Goal: Task Accomplishment & Management: Manage account settings

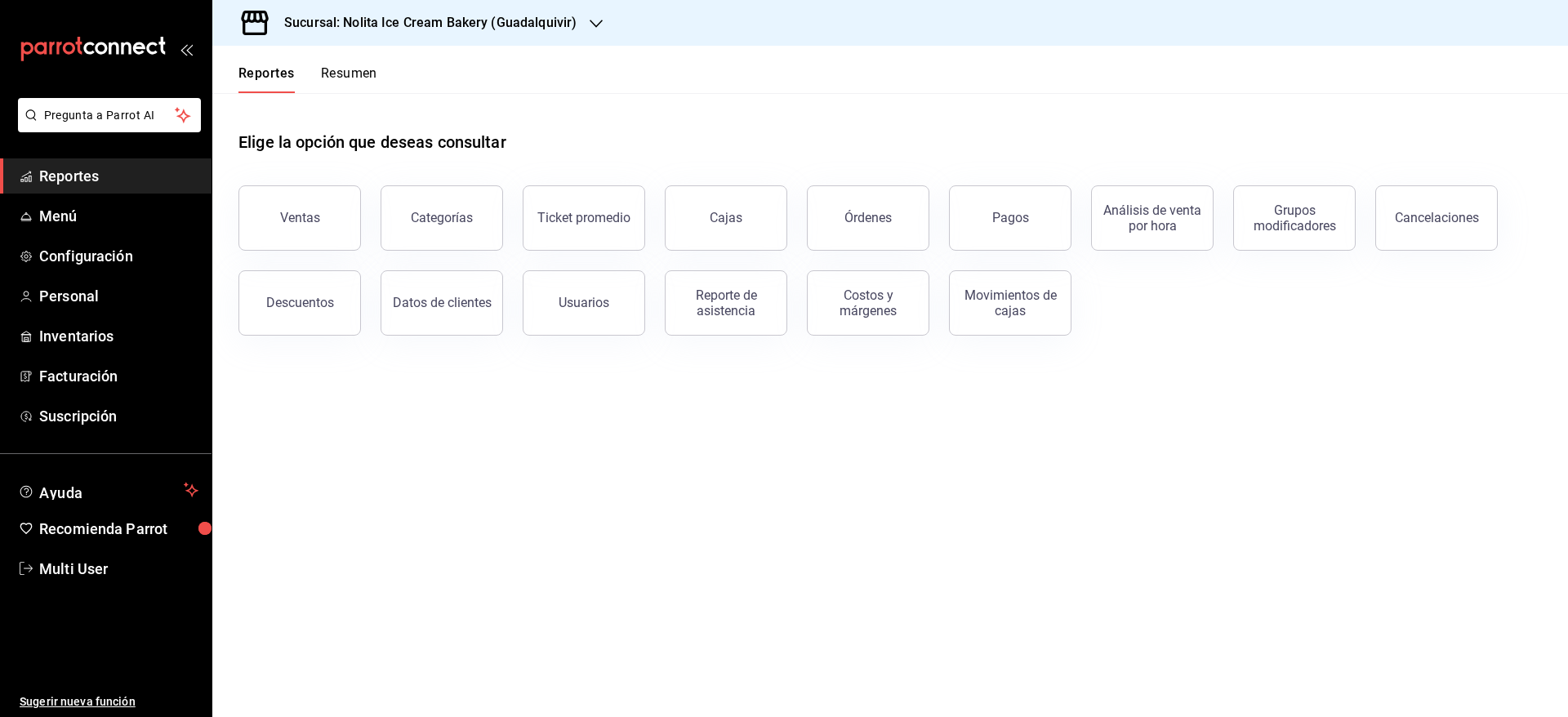
click at [476, 20] on h3 "Sucursal: Nolita Ice Cream Bakery (Guadalquivir)" at bounding box center [423, 22] width 306 height 20
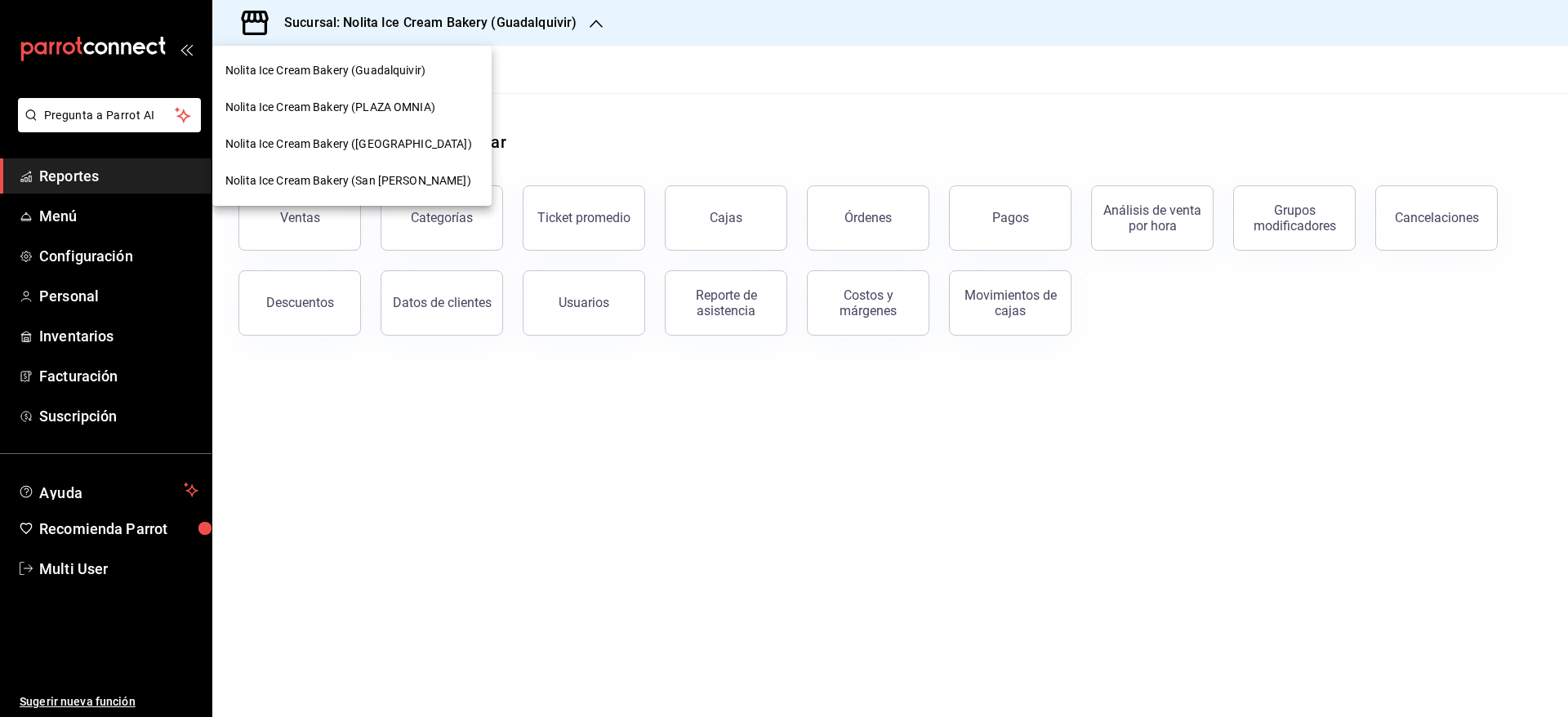
click at [843, 119] on div at bounding box center [784, 358] width 1568 height 717
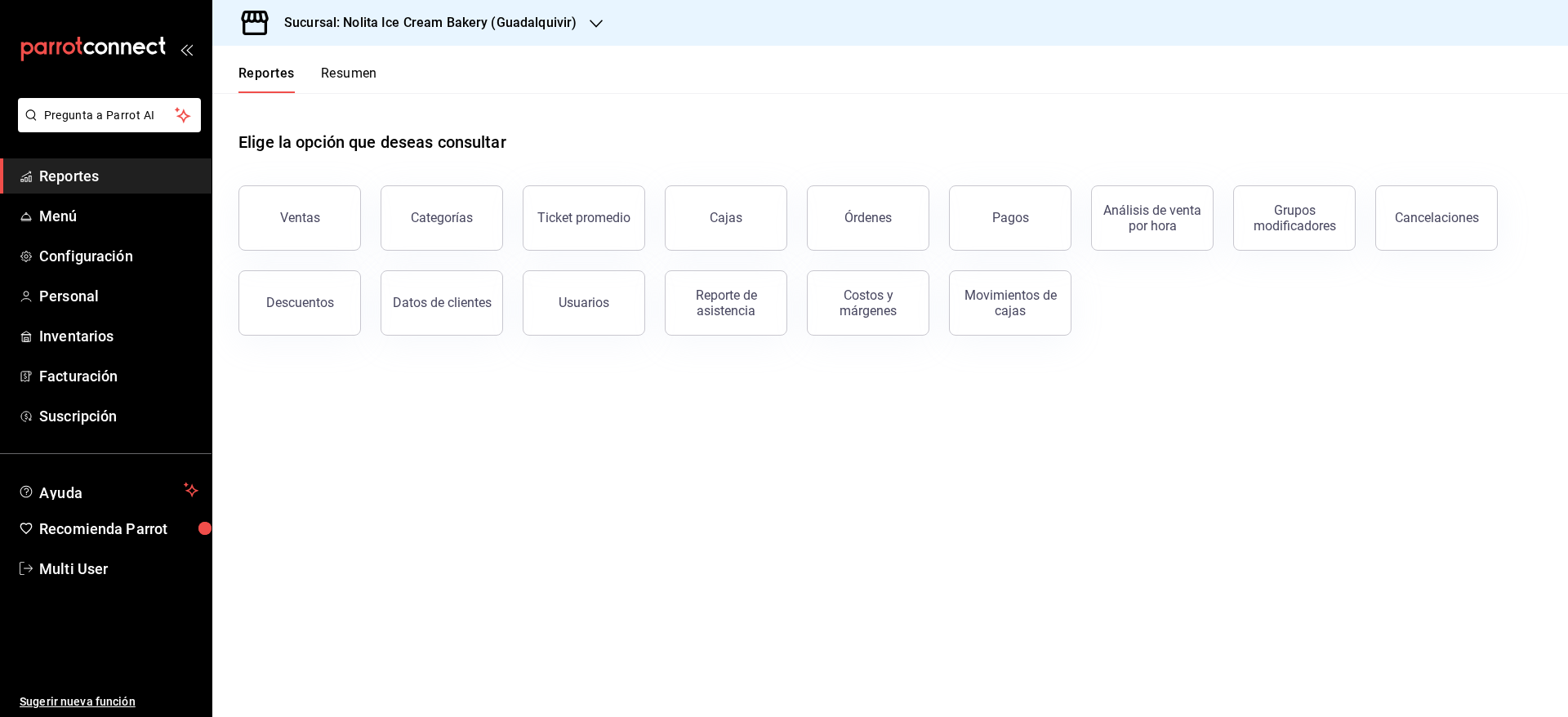
click at [556, 20] on h3 "Sucursal: Nolita Ice Cream Bakery (Guadalquivir)" at bounding box center [423, 22] width 306 height 20
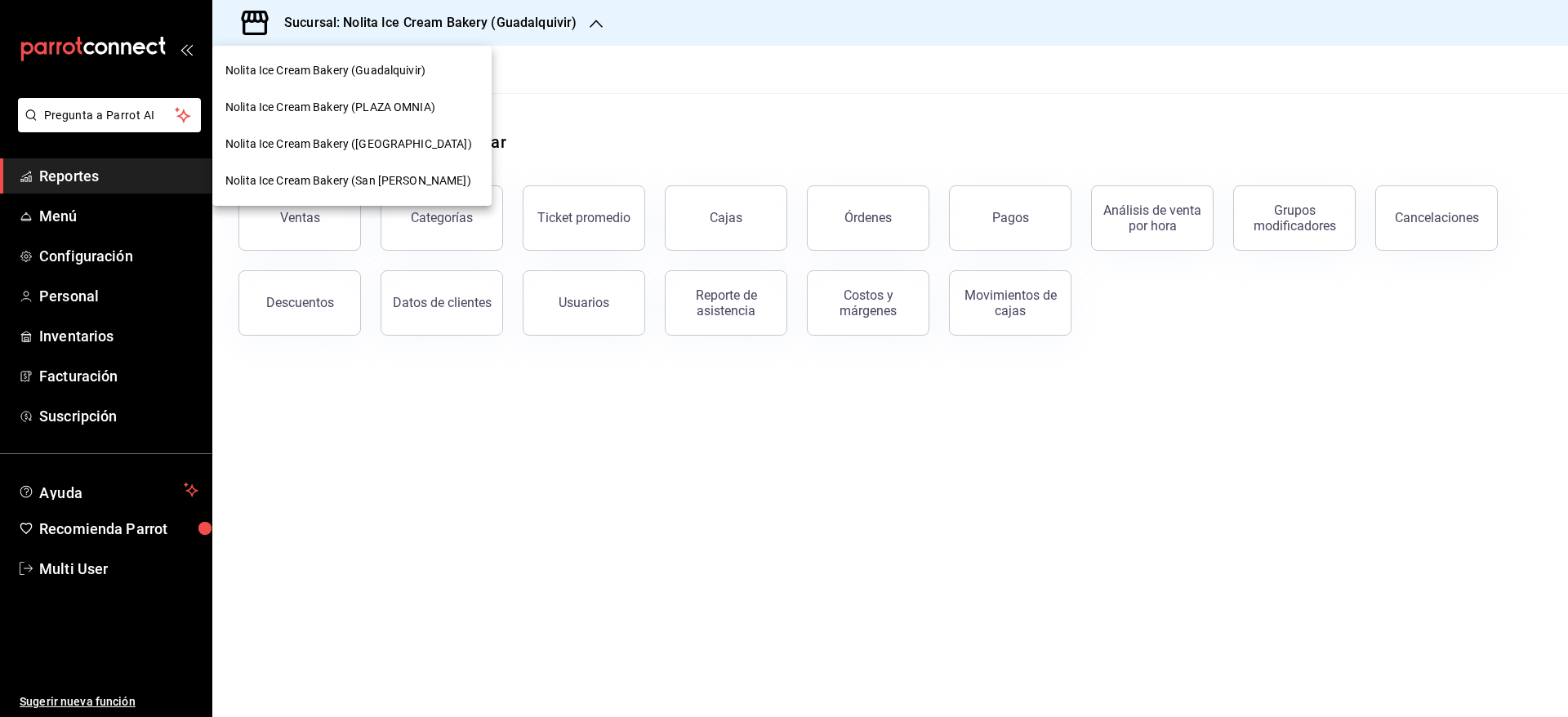
click at [416, 70] on span "Nolita Ice Cream Bakery (Guadalquivir)" at bounding box center [325, 71] width 200 height 17
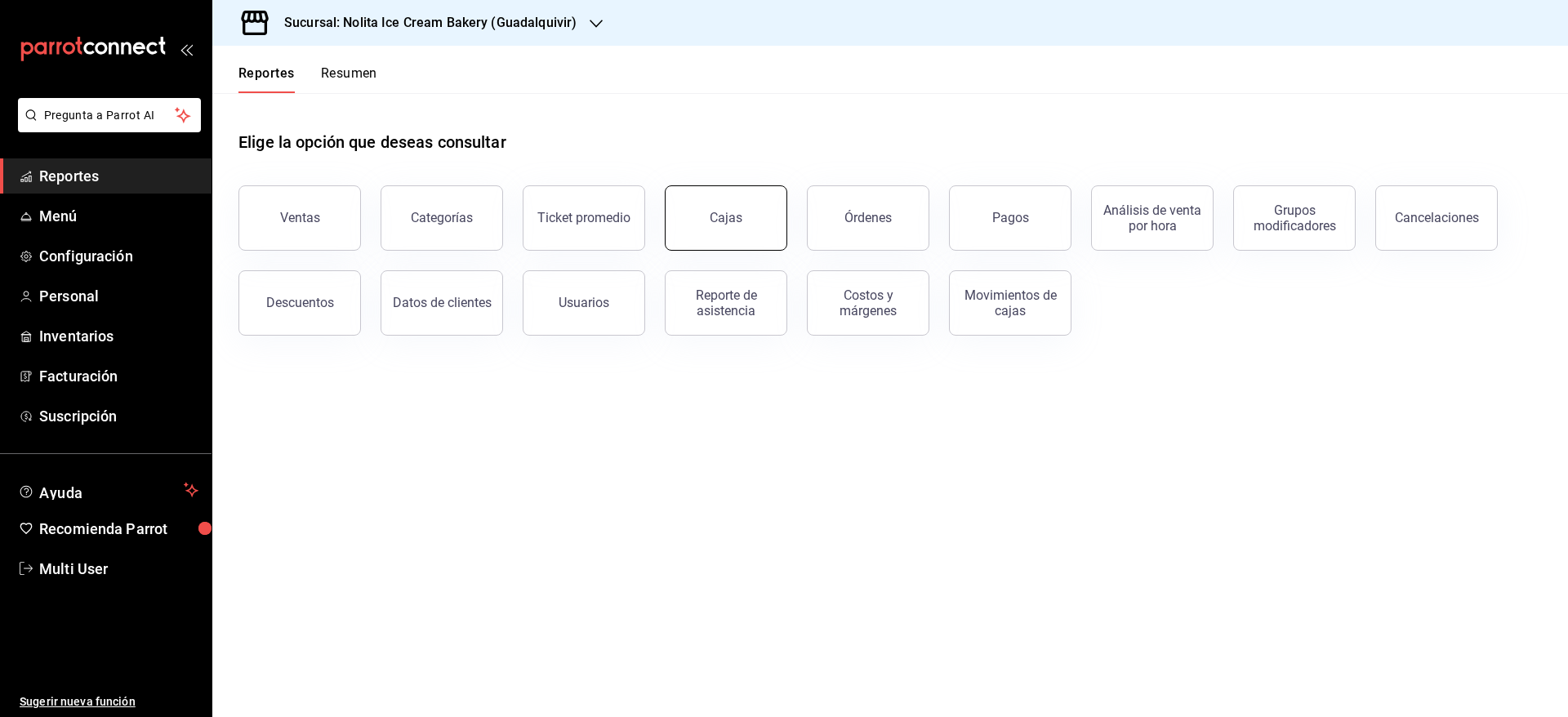
click at [718, 209] on div "Cajas" at bounding box center [726, 218] width 33 height 20
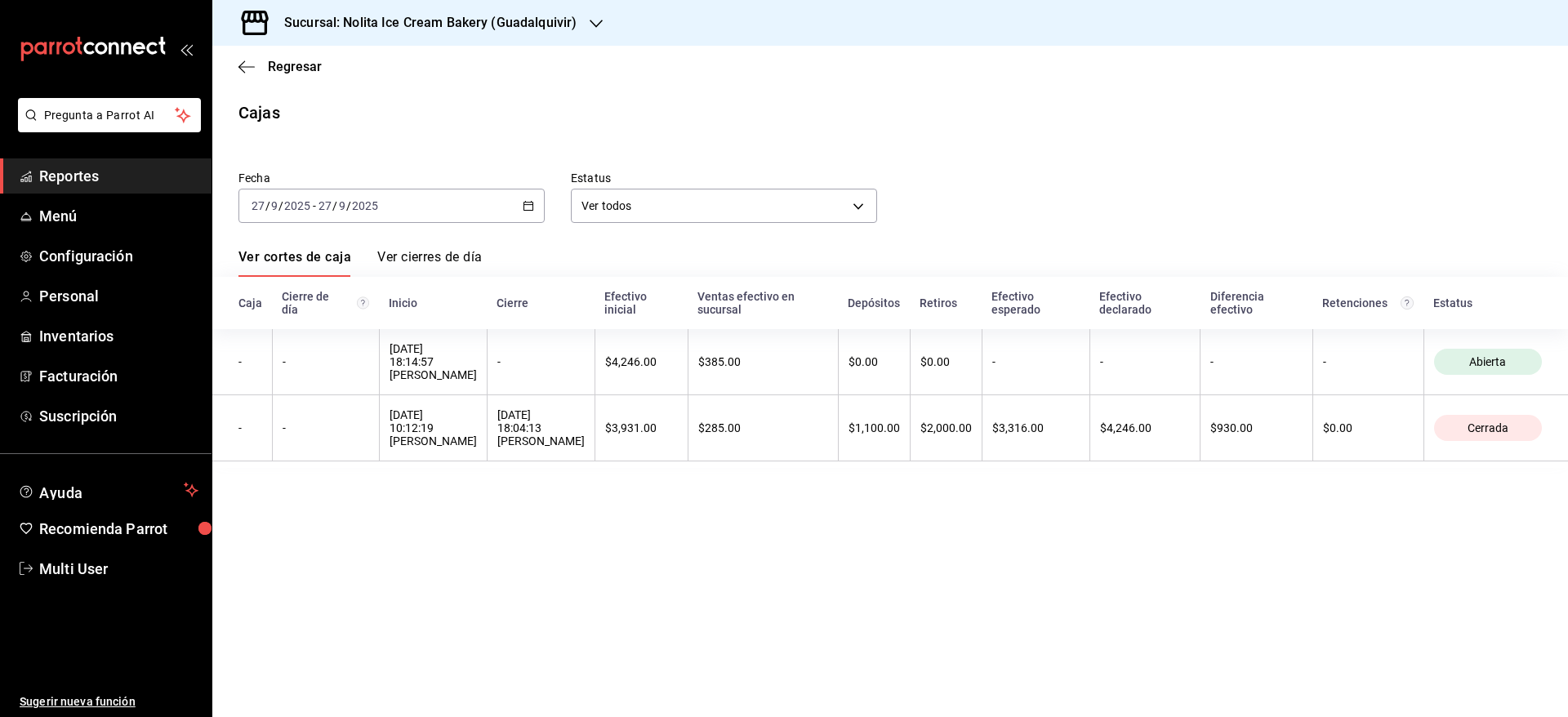
click at [419, 215] on div "[DATE] [DATE] - [DATE] [DATE]" at bounding box center [392, 206] width 306 height 34
click at [340, 366] on span "Mes actual" at bounding box center [315, 365] width 127 height 17
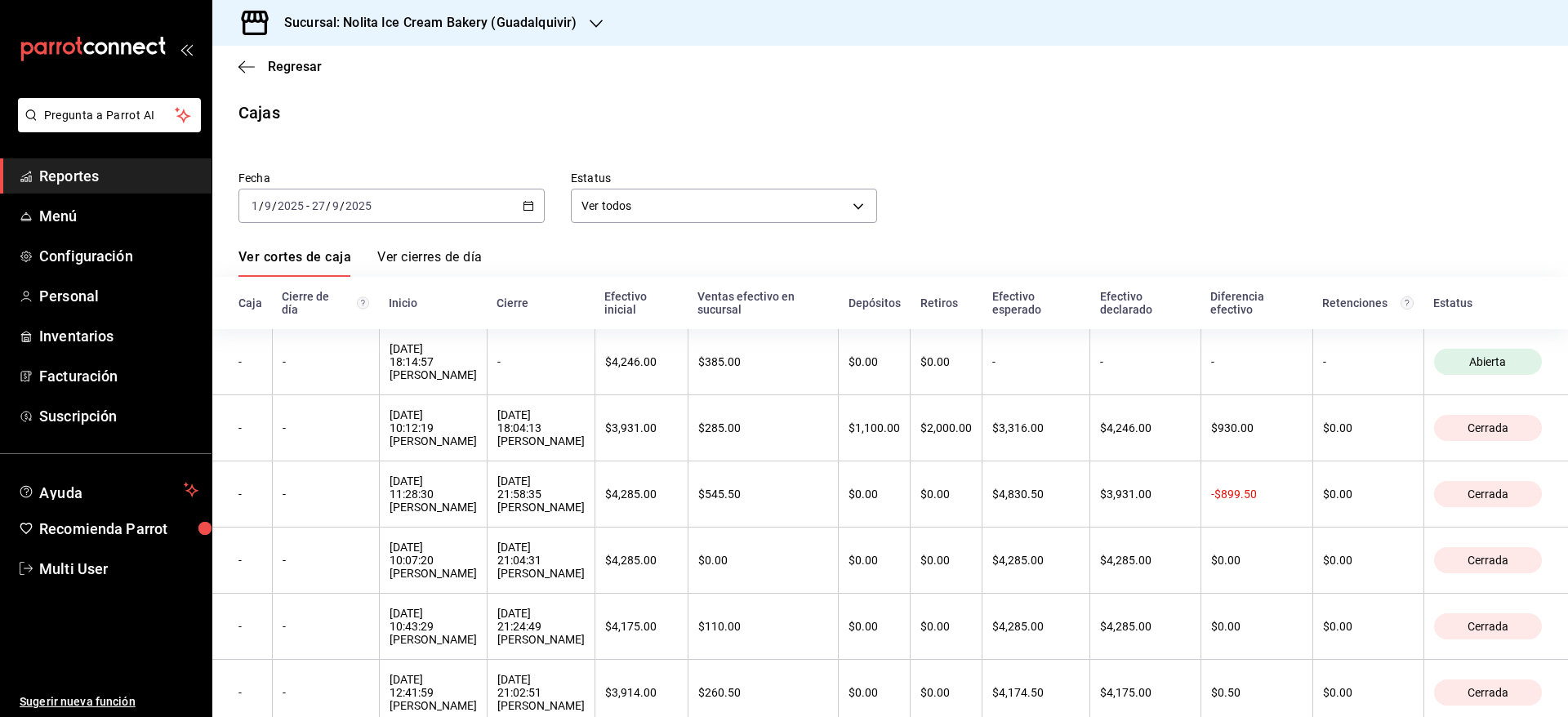
click at [230, 305] on th "Caja" at bounding box center [242, 302] width 60 height 52
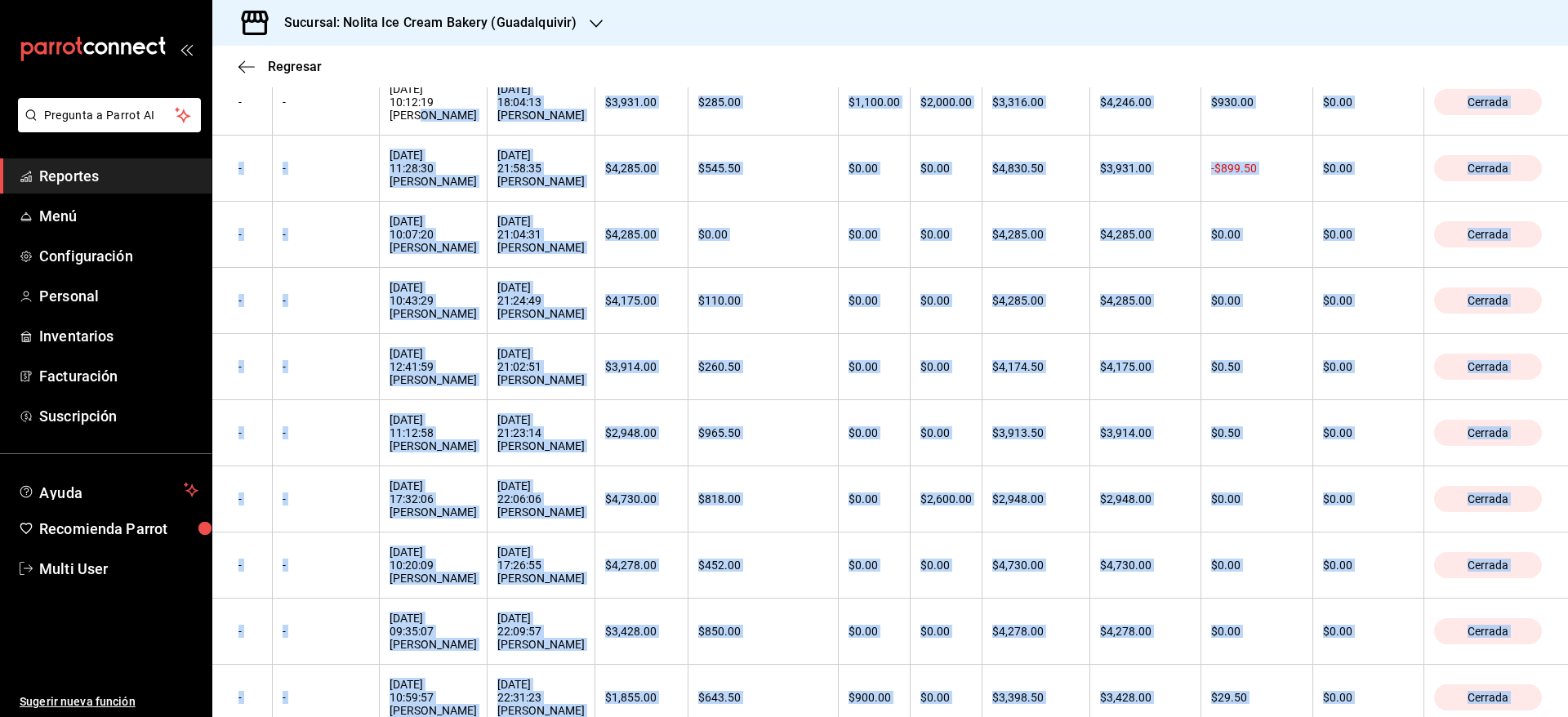
drag, startPoint x: 511, startPoint y: 641, endPoint x: 563, endPoint y: 726, distance: 99.6
click at [563, 716] on html "Pregunta a Parrot AI Reportes Menú Configuración Personal Inventarios Facturaci…" at bounding box center [784, 358] width 1568 height 717
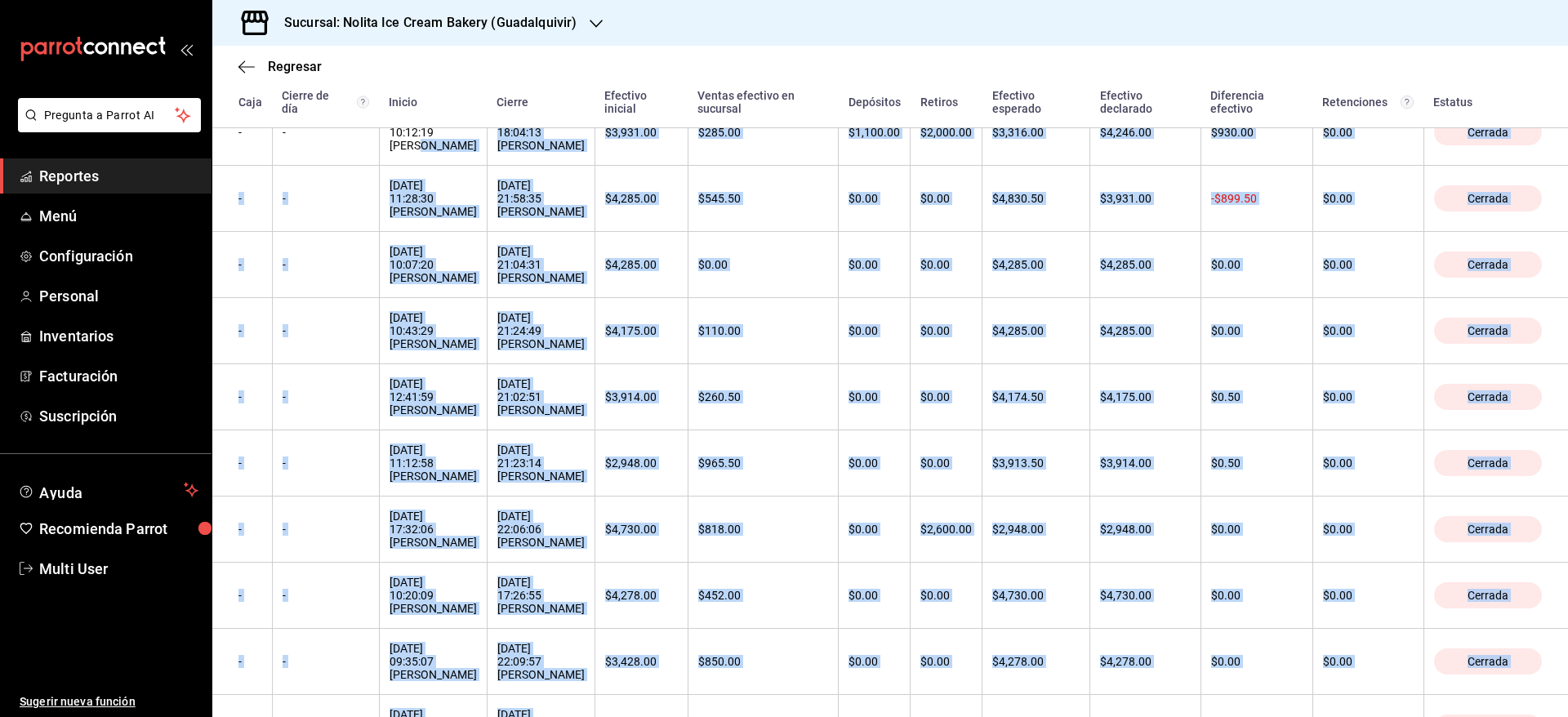
scroll to position [483, 0]
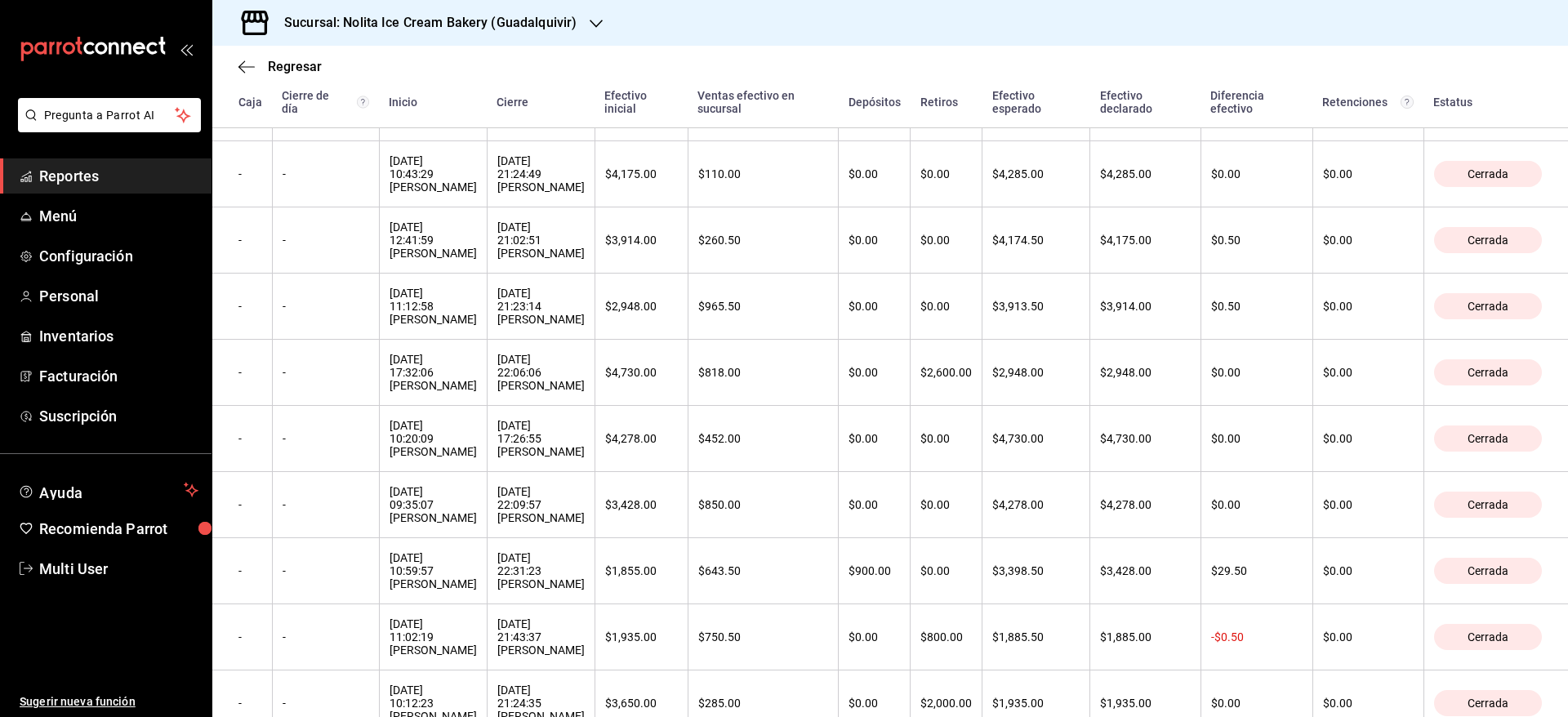
click at [1369, 52] on div "Regresar" at bounding box center [890, 66] width 1355 height 42
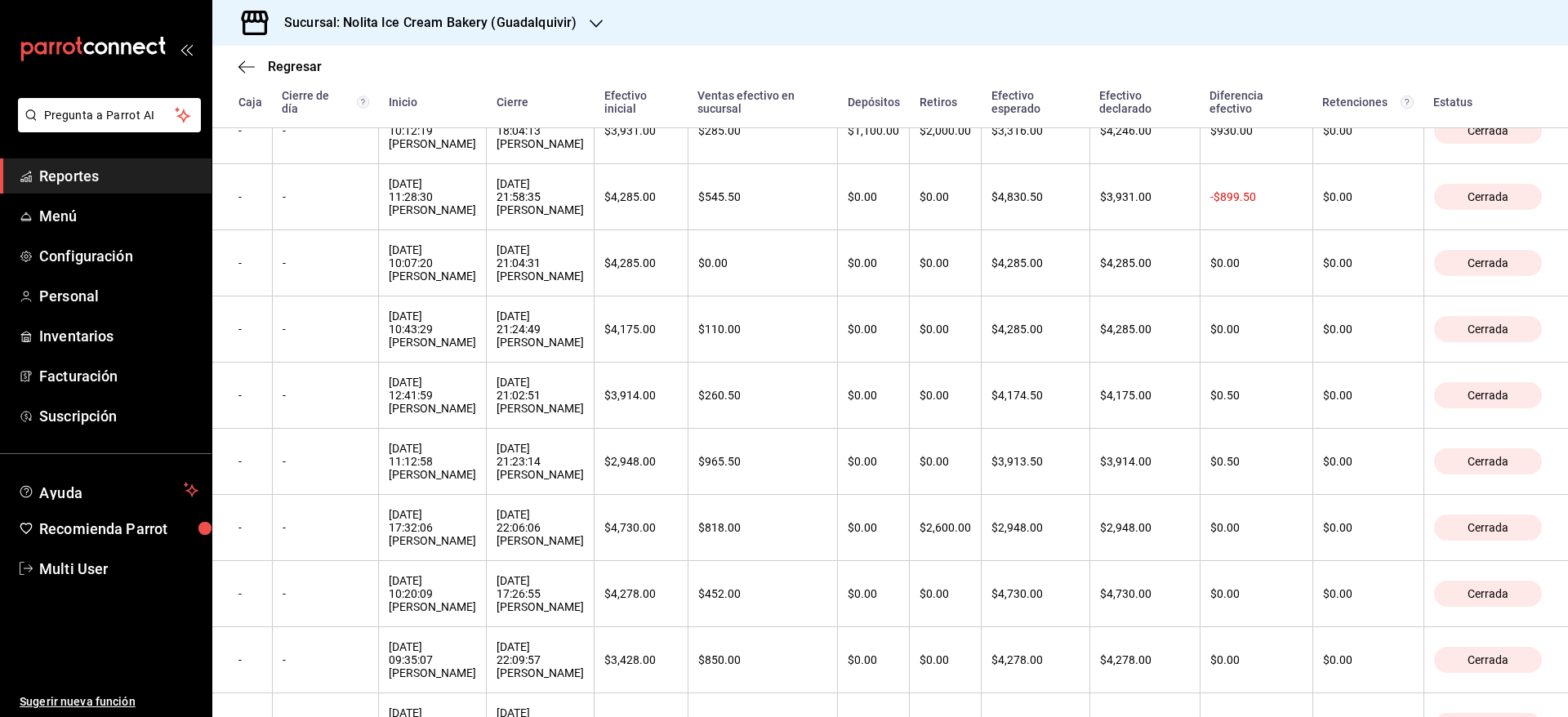
scroll to position [0, 0]
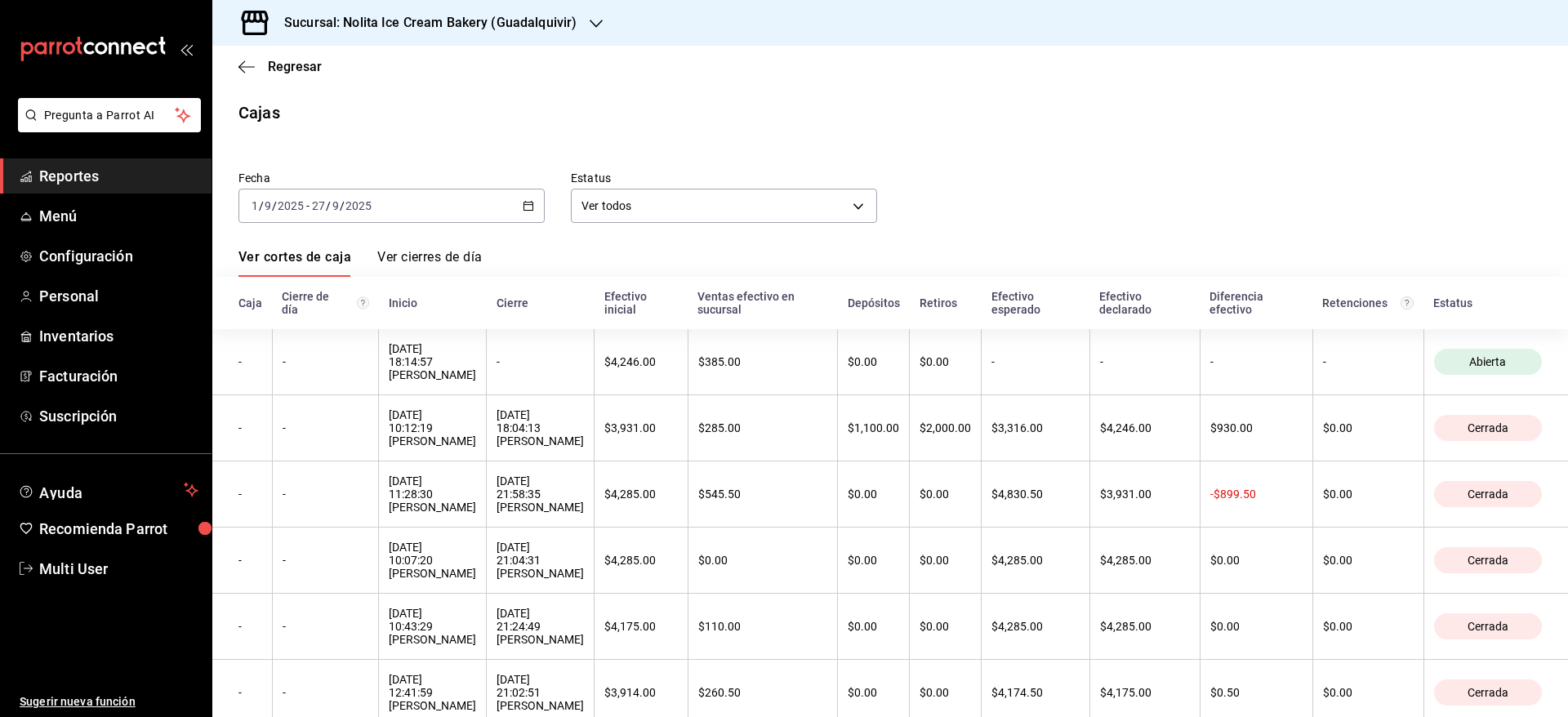
drag, startPoint x: 1525, startPoint y: 702, endPoint x: 233, endPoint y: 295, distance: 1354.6
copy thead
click at [527, 21] on h3 "Sucursal: Nolita Ice Cream Bakery (Guadalquivir)" at bounding box center [423, 22] width 306 height 20
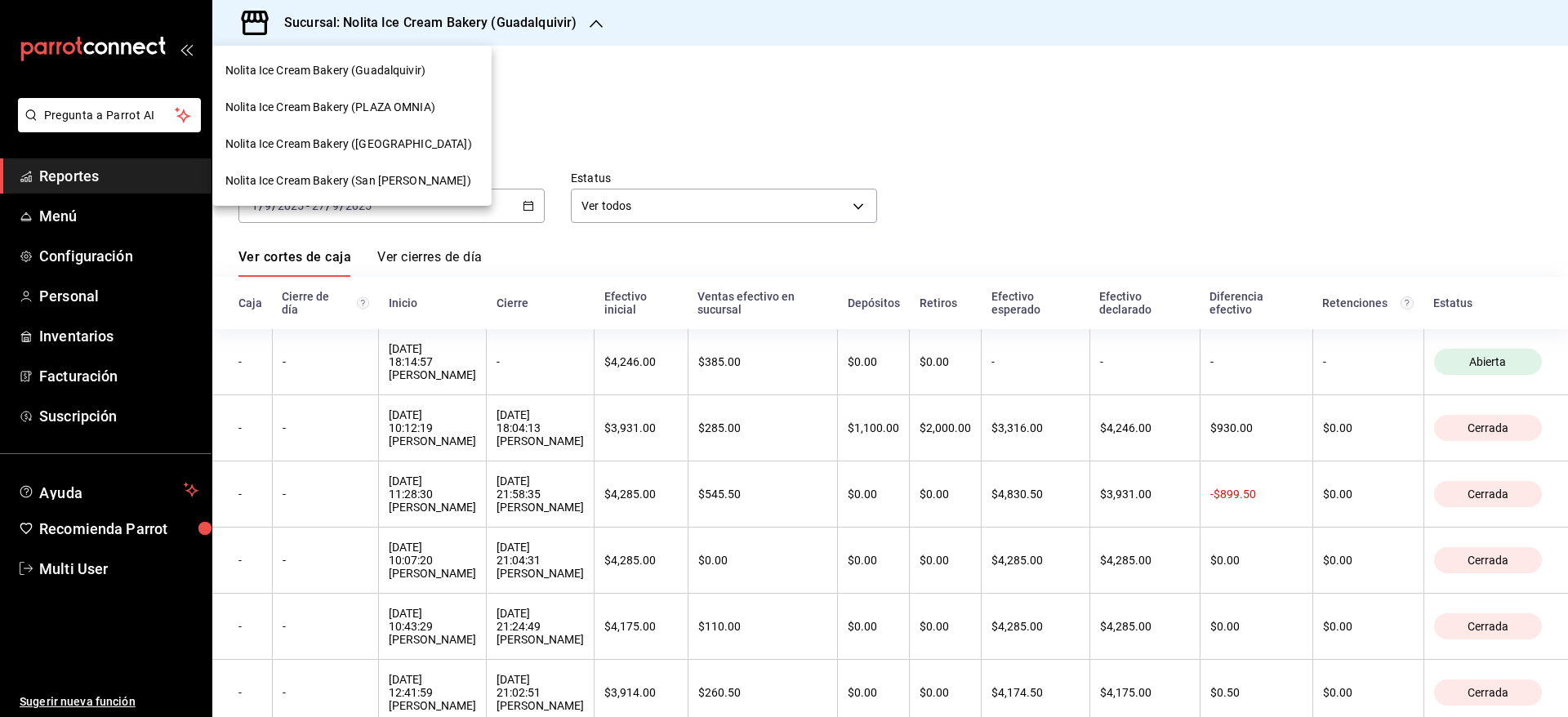
click at [410, 97] on div "Nolita Ice Cream Bakery (PLAZA OMNIA)" at bounding box center [352, 107] width 279 height 37
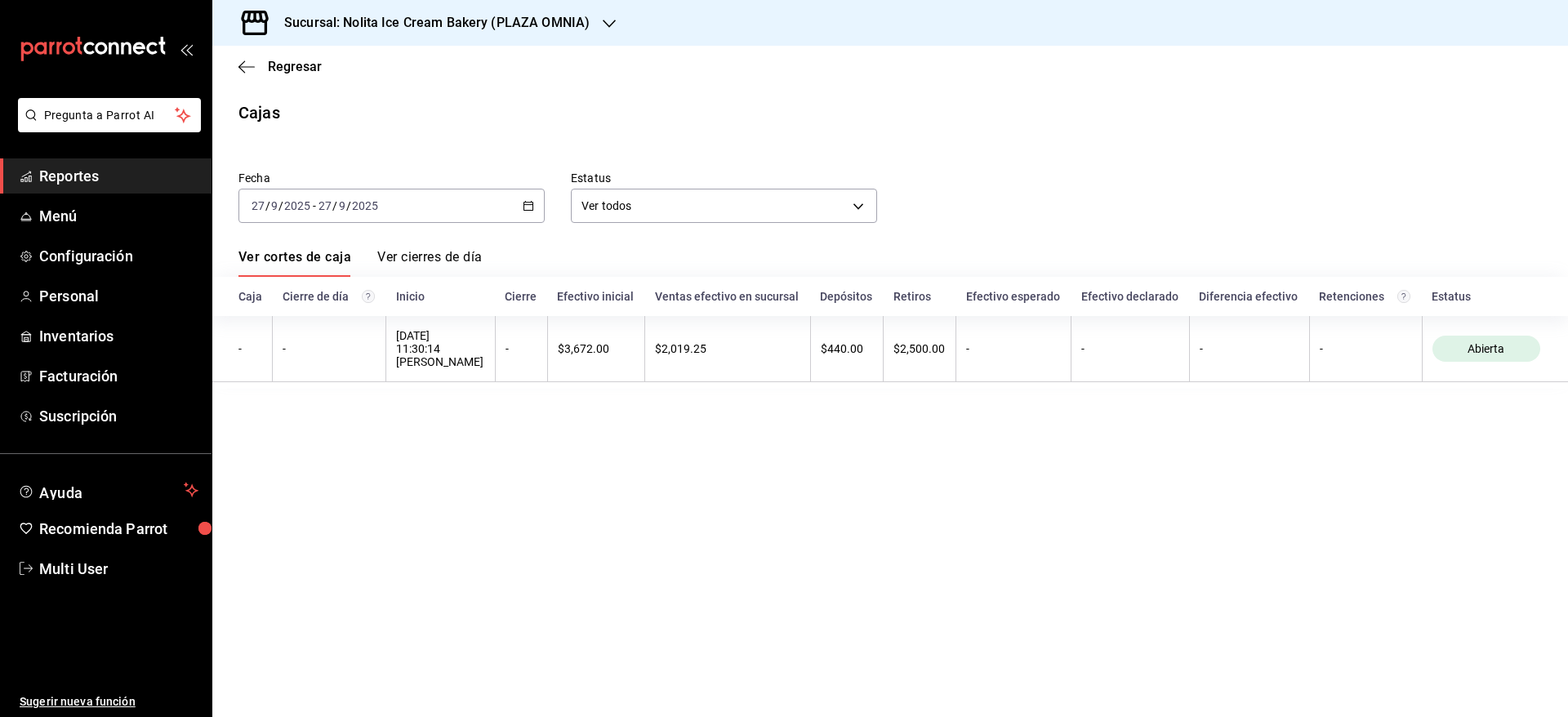
click at [320, 206] on input "27" at bounding box center [324, 205] width 14 height 13
click at [310, 364] on span "Mes actual" at bounding box center [315, 365] width 127 height 17
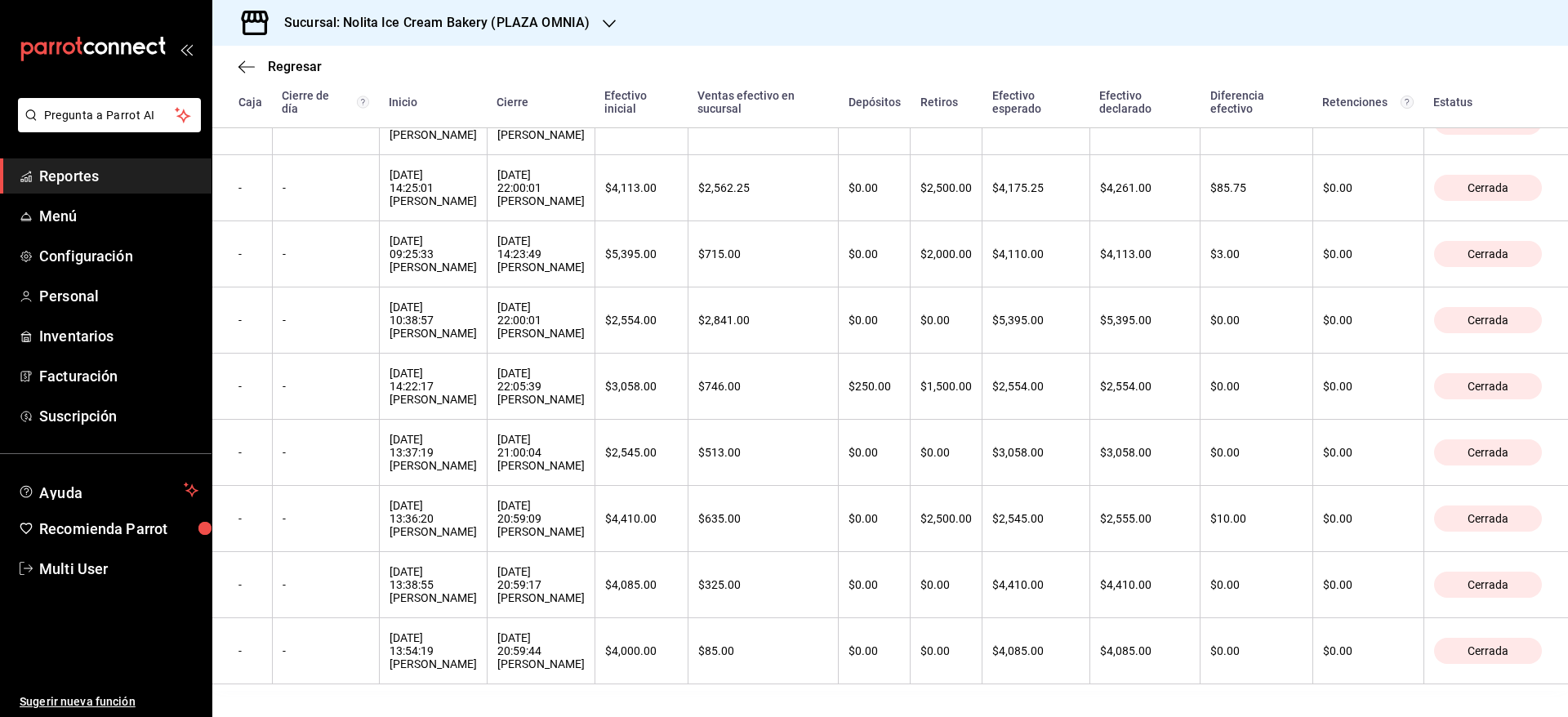
scroll to position [1941, 0]
drag, startPoint x: 230, startPoint y: 301, endPoint x: 1541, endPoint y: 707, distance: 1372.4
copy thead
click at [417, 13] on h3 "Sucursal: Nolita Ice Cream Bakery (PLAZA OMNIA)" at bounding box center [430, 22] width 318 height 20
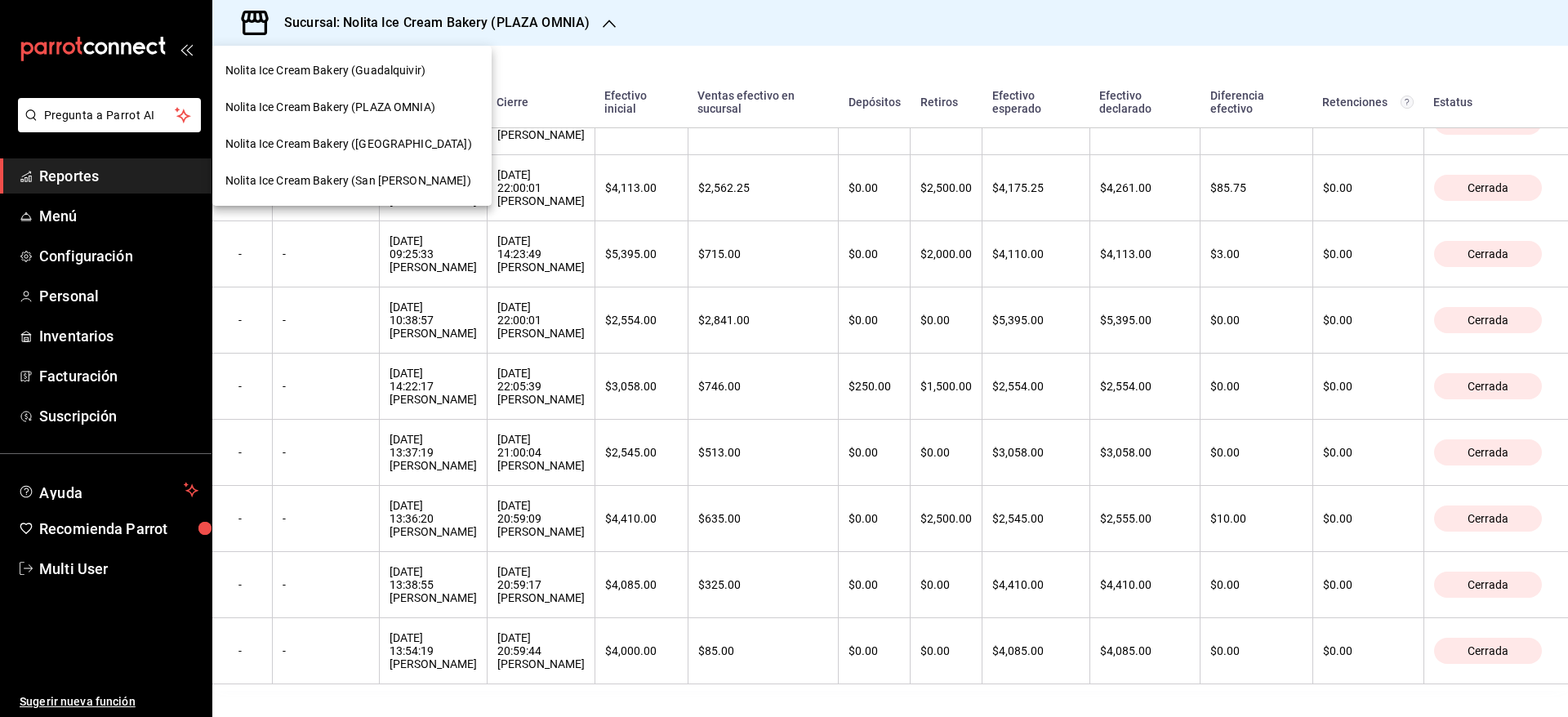
click at [370, 146] on span "Nolita Ice Cream Bakery ([GEOGRAPHIC_DATA])" at bounding box center [349, 144] width 247 height 17
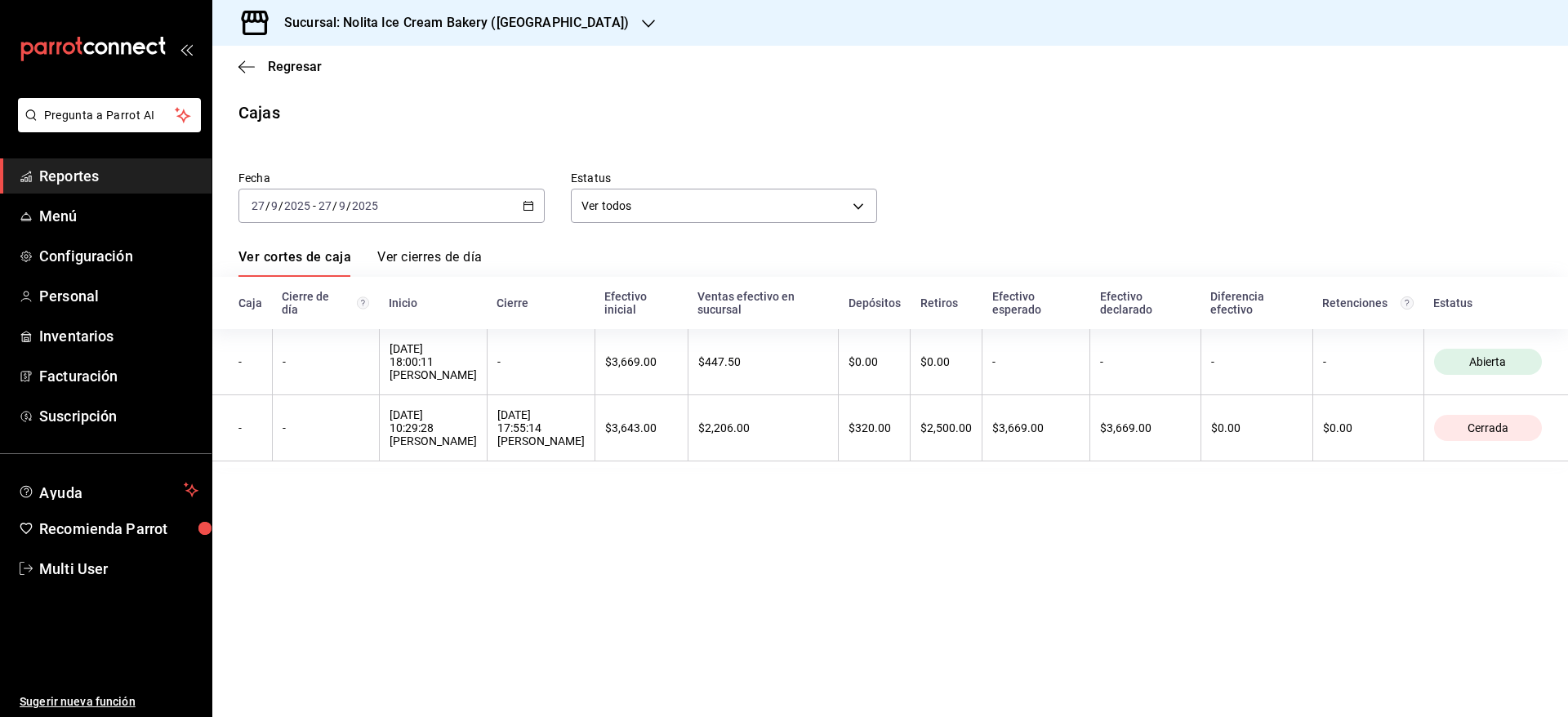
click at [361, 199] on input "2025" at bounding box center [364, 205] width 28 height 13
click at [295, 362] on span "Mes actual" at bounding box center [315, 365] width 127 height 17
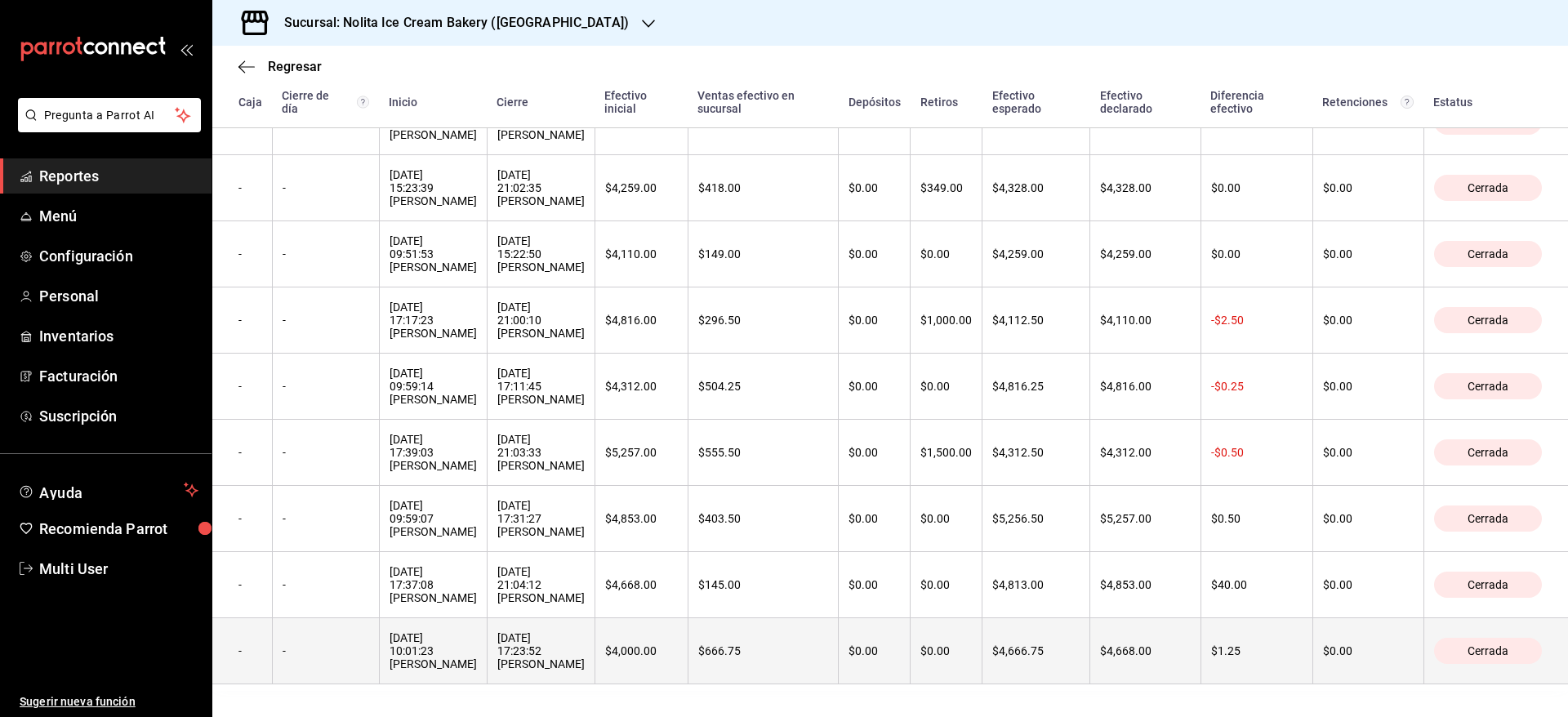
scroll to position [3381, 0]
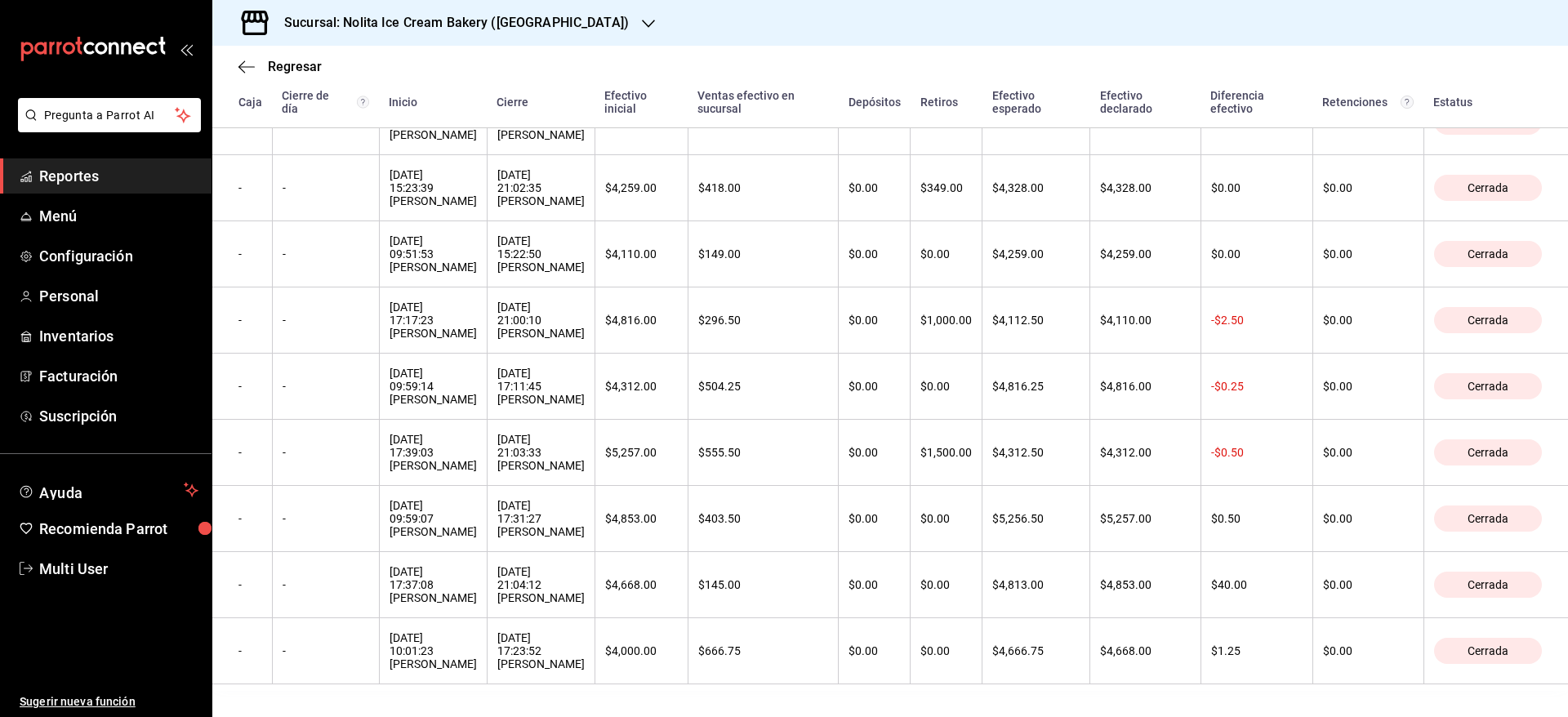
drag, startPoint x: 231, startPoint y: 304, endPoint x: 1514, endPoint y: 697, distance: 1341.8
copy thead
click at [556, 18] on h3 "Sucursal: Nolita Ice Cream Bakery ([GEOGRAPHIC_DATA])" at bounding box center [449, 22] width 358 height 20
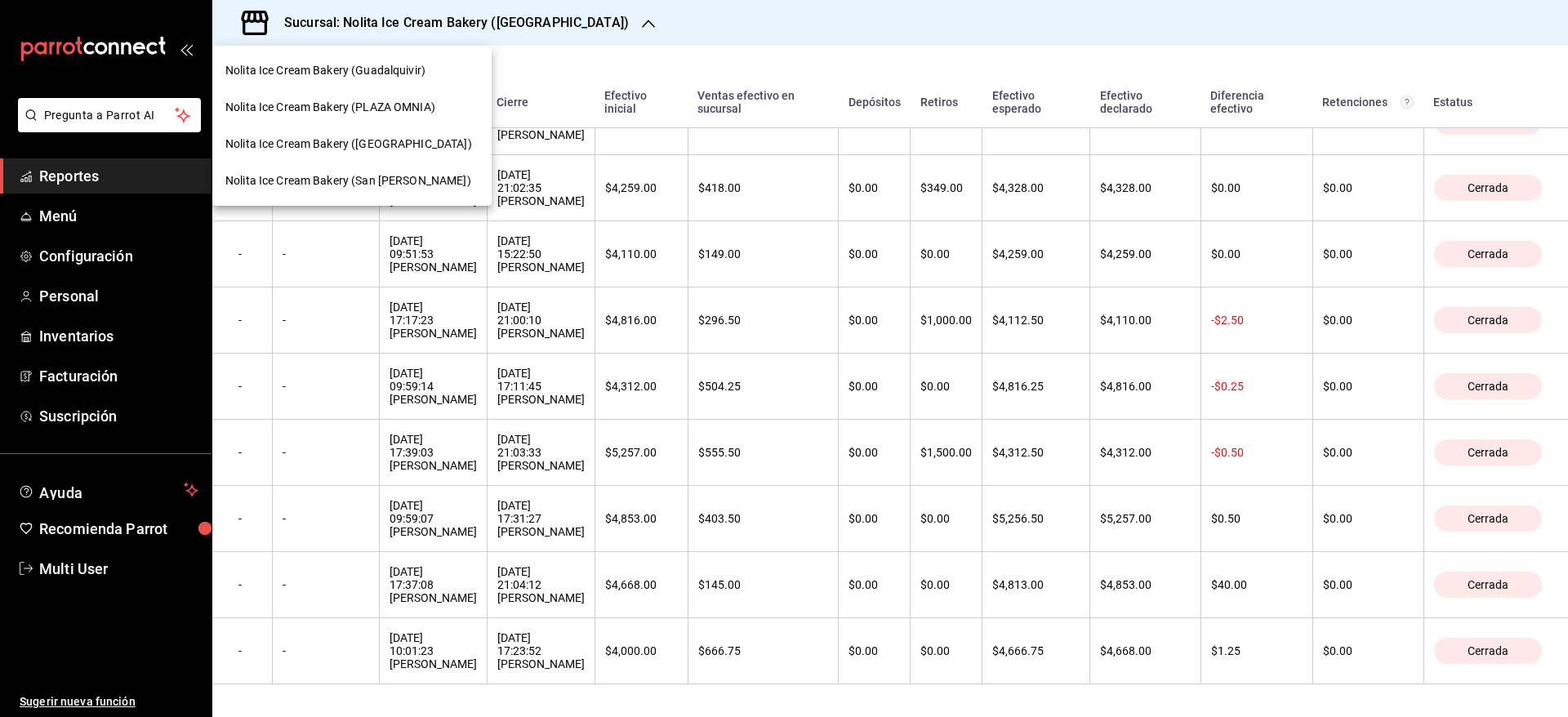
click at [435, 181] on div "Nolita Ice Cream Bakery (San [PERSON_NAME])" at bounding box center [352, 181] width 253 height 17
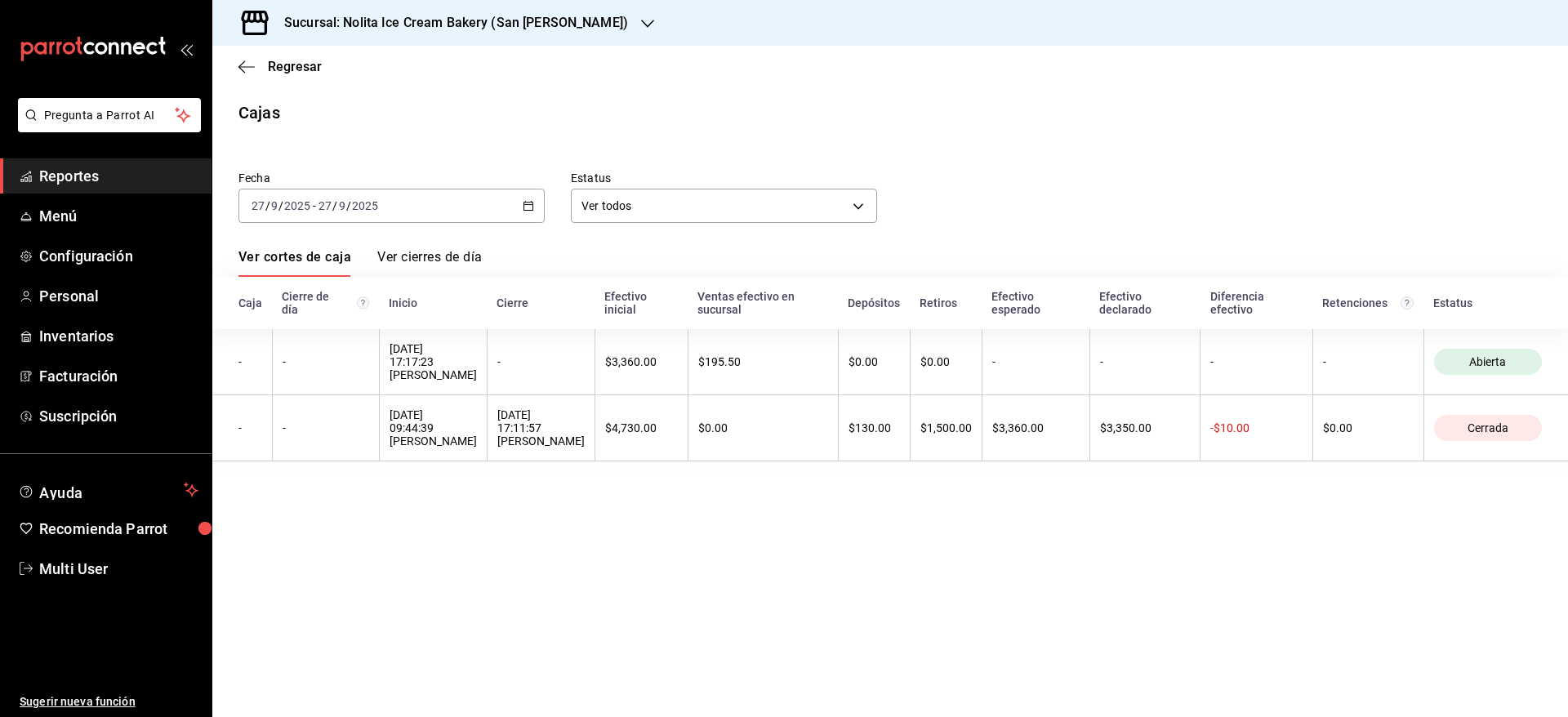
click at [337, 192] on div "[DATE] [DATE] - [DATE] [DATE]" at bounding box center [392, 206] width 306 height 34
click at [299, 361] on span "Mes actual" at bounding box center [315, 365] width 127 height 17
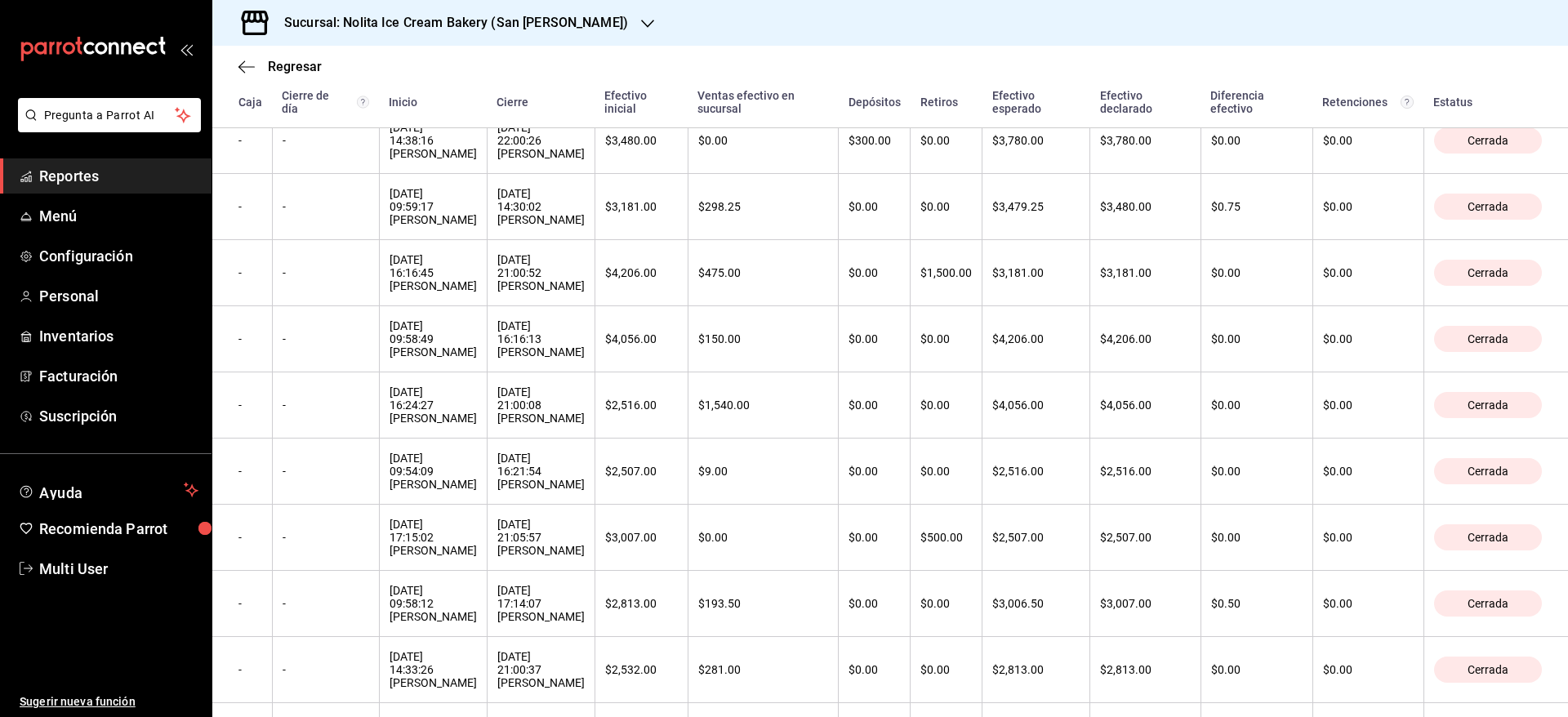
scroll to position [2901, 0]
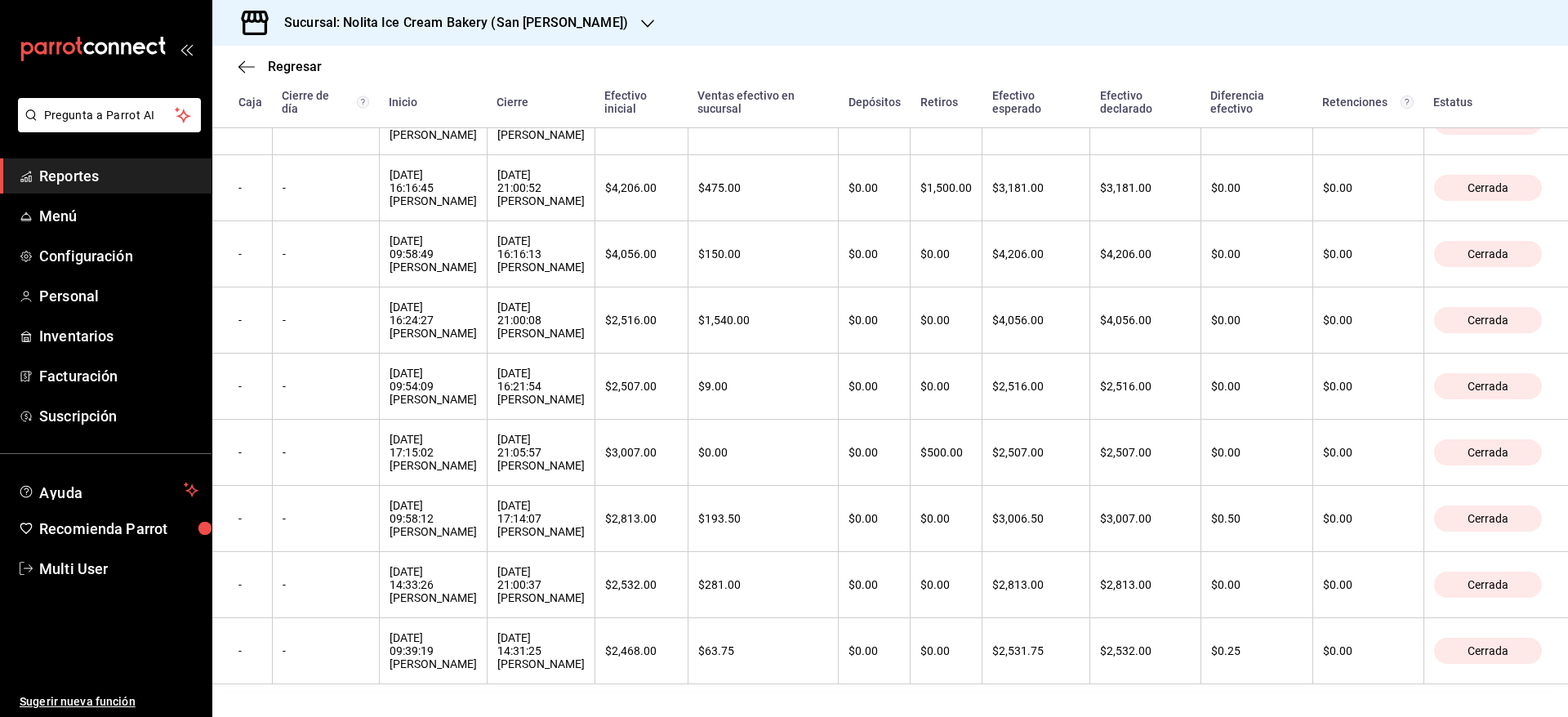
drag, startPoint x: 224, startPoint y: 291, endPoint x: 1500, endPoint y: 702, distance: 1340.6
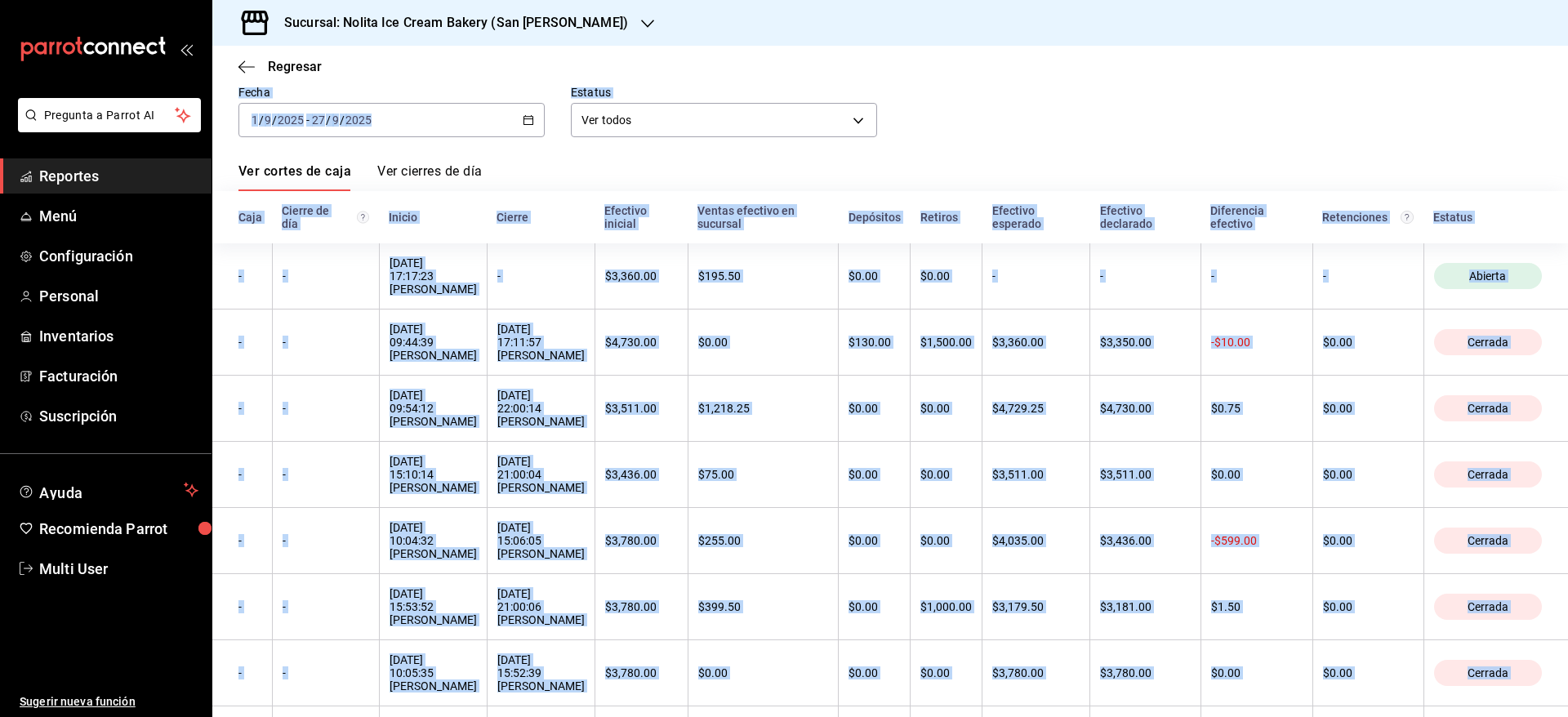
scroll to position [0, 0]
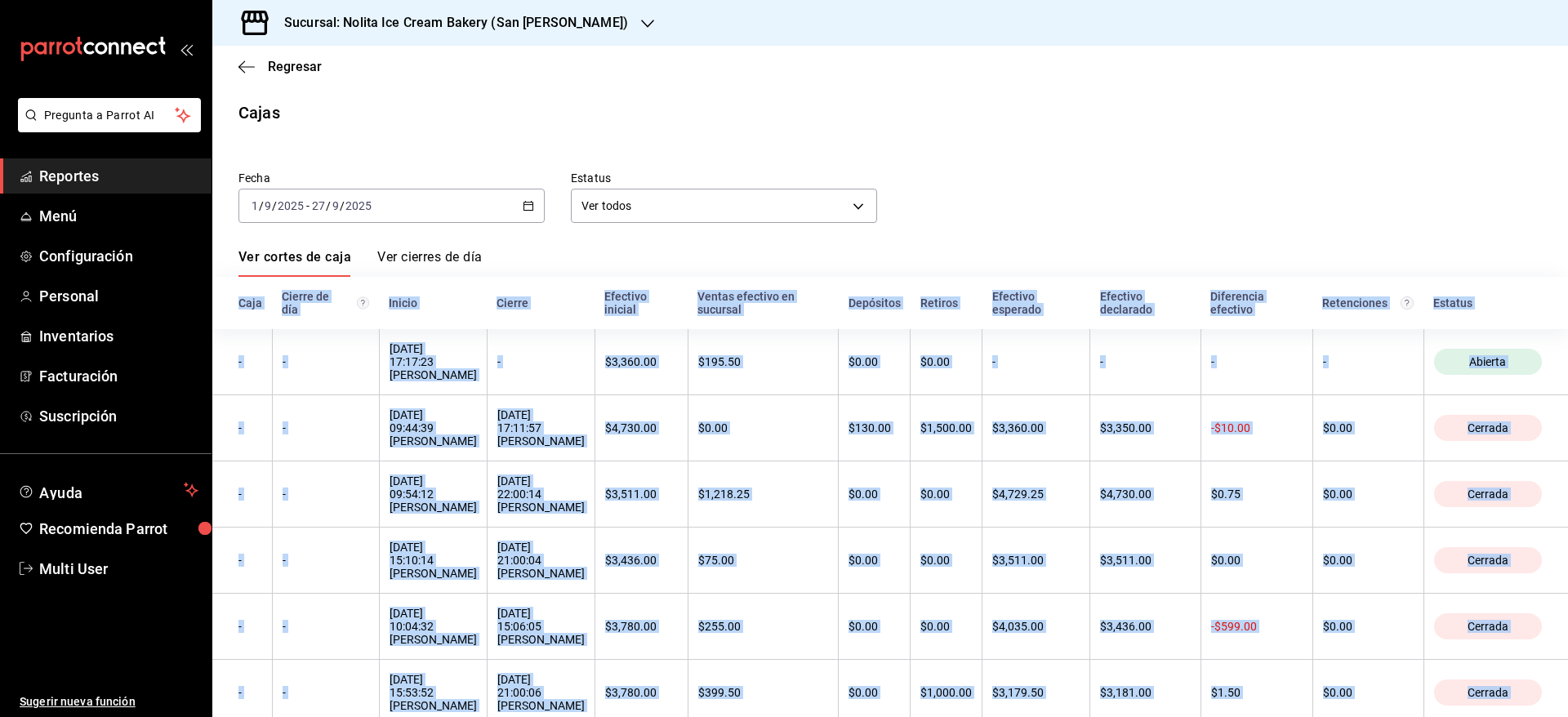
drag, startPoint x: 1500, startPoint y: 702, endPoint x: 225, endPoint y: 310, distance: 1333.9
copy body "Lore Ipsumd si ame Consec Adipis Elitsedd eiusmod Tempor incididu ut laboreet D…"
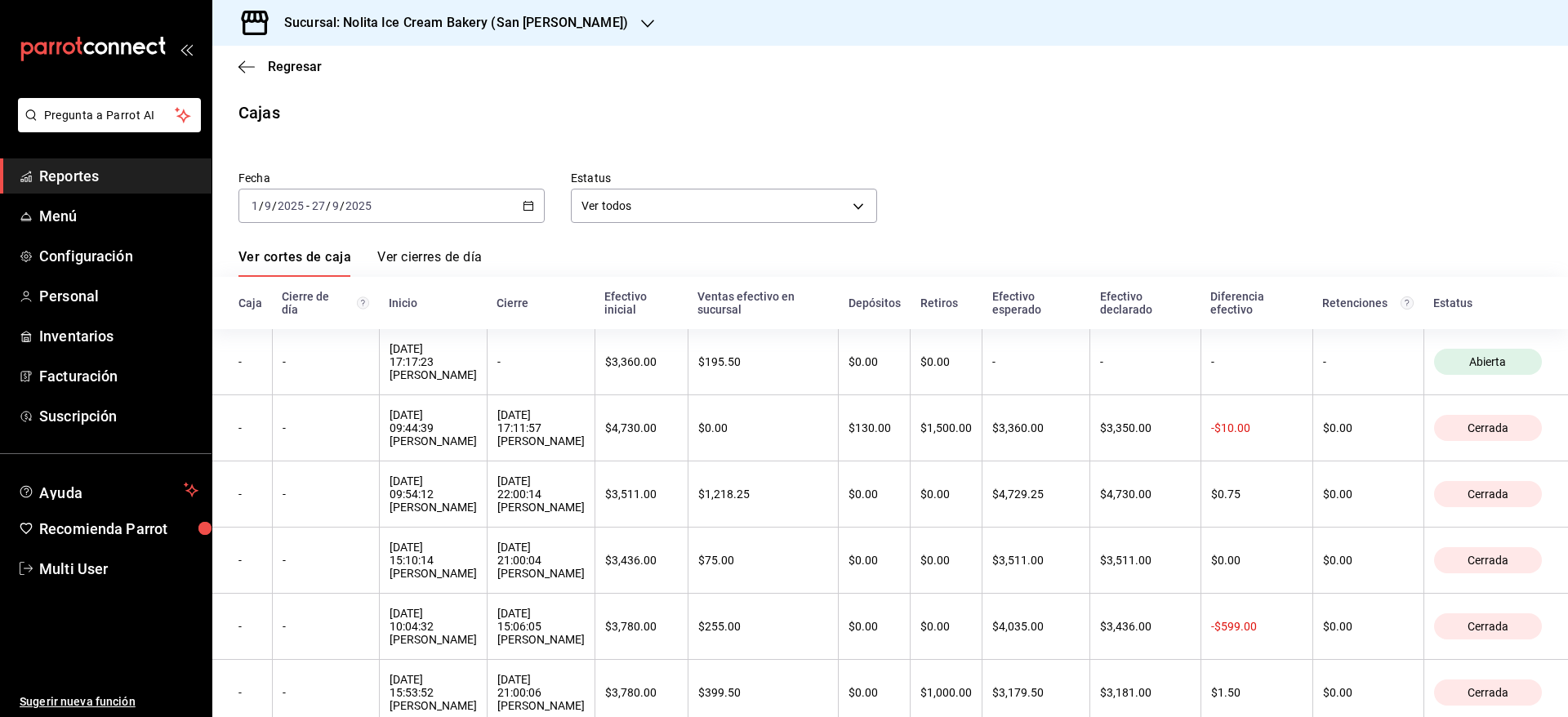
click at [366, 32] on h3 "Sucursal: Nolita Ice Cream Bakery (San [PERSON_NAME])" at bounding box center [449, 22] width 357 height 20
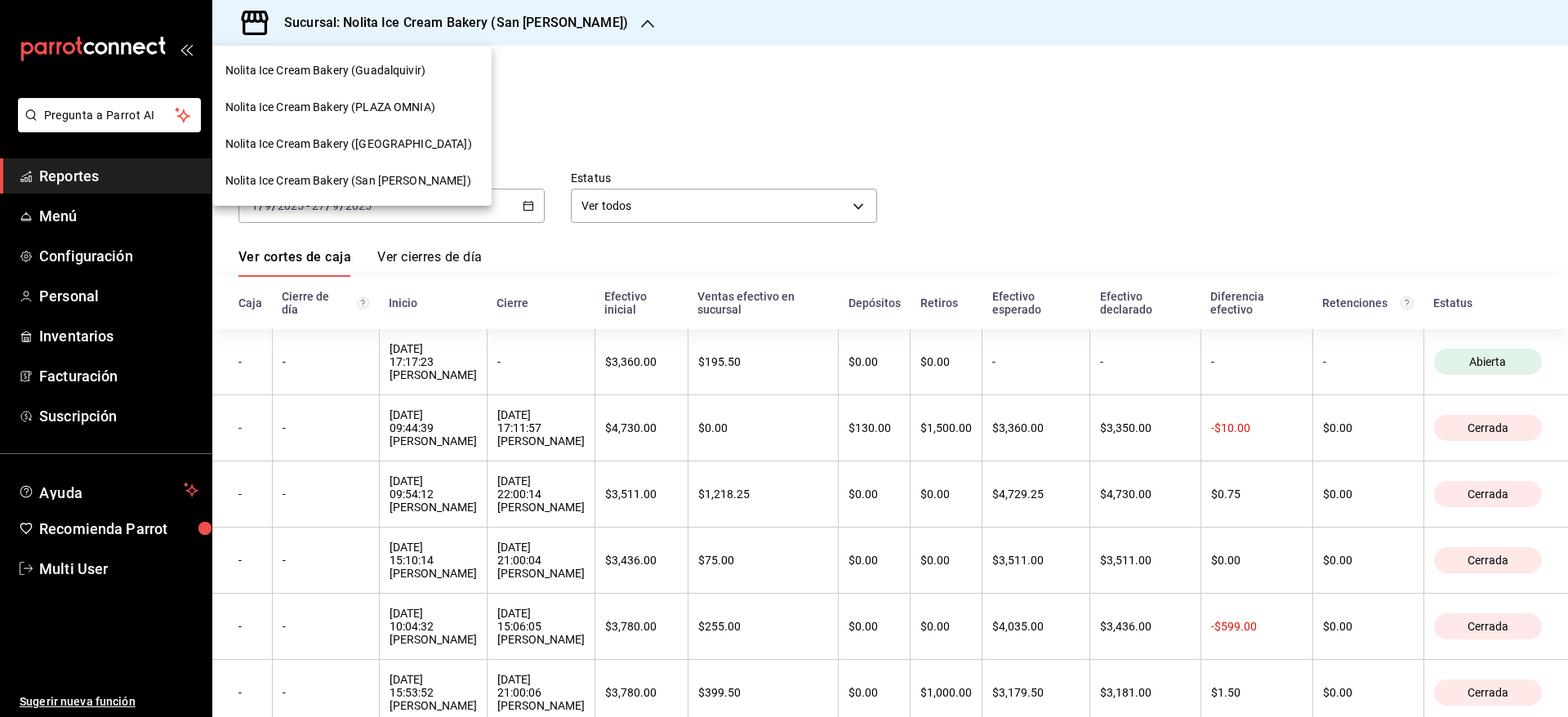
click at [350, 100] on span "Nolita Ice Cream Bakery (PLAZA OMNIA)" at bounding box center [330, 107] width 210 height 17
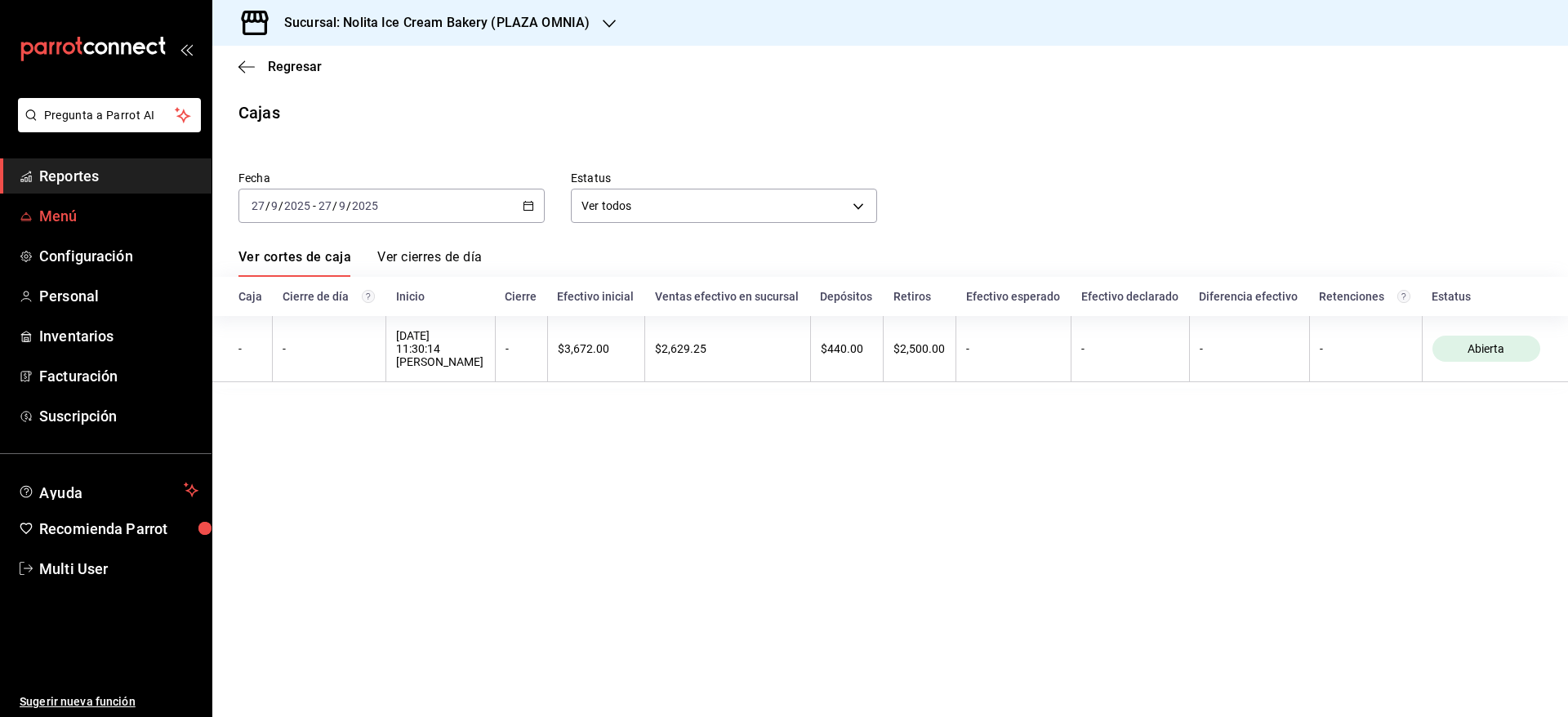
click at [72, 216] on span "Menú" at bounding box center [118, 216] width 159 height 22
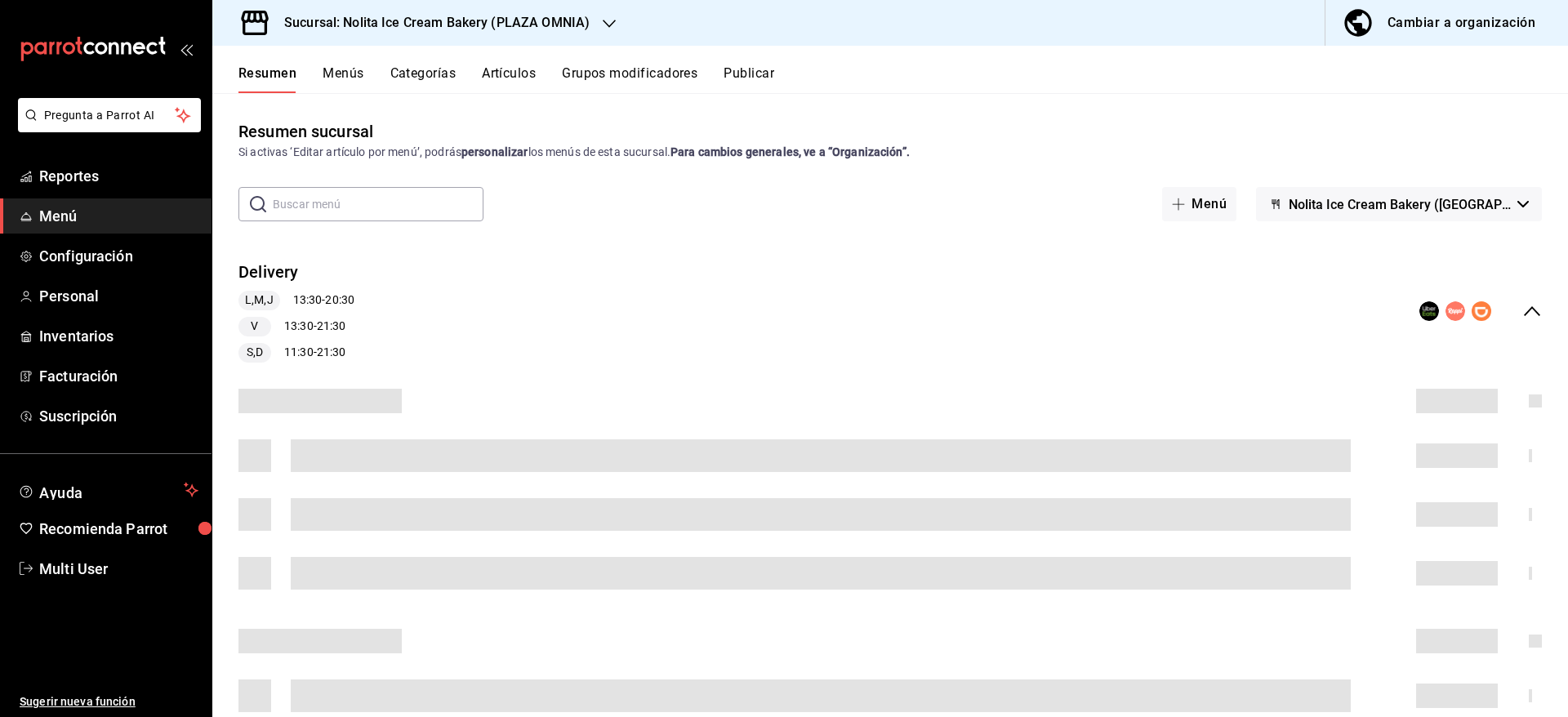
click at [507, 78] on button "Artículos" at bounding box center [508, 79] width 54 height 28
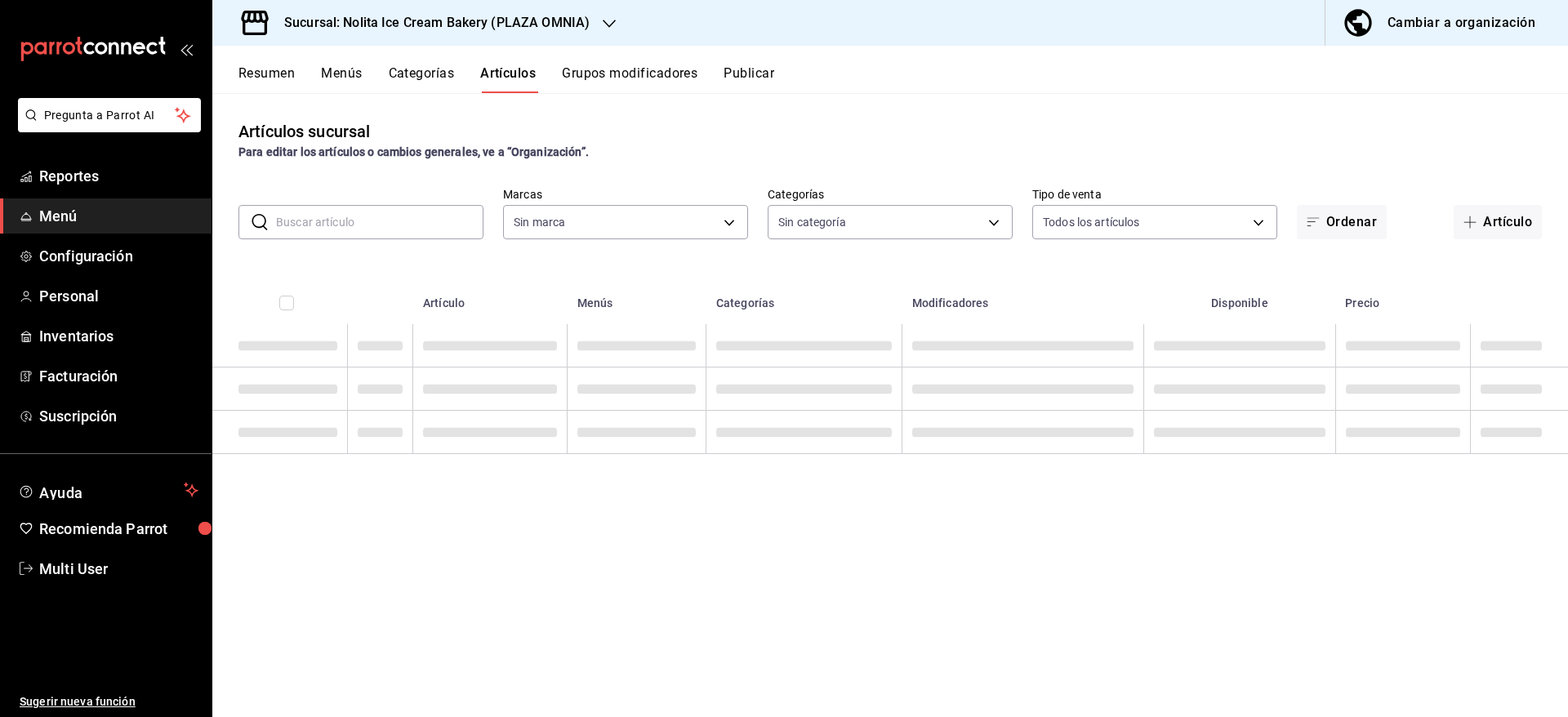
type input "cdee35f6-e0e6-4c29-8604-bf6e6ac534fa"
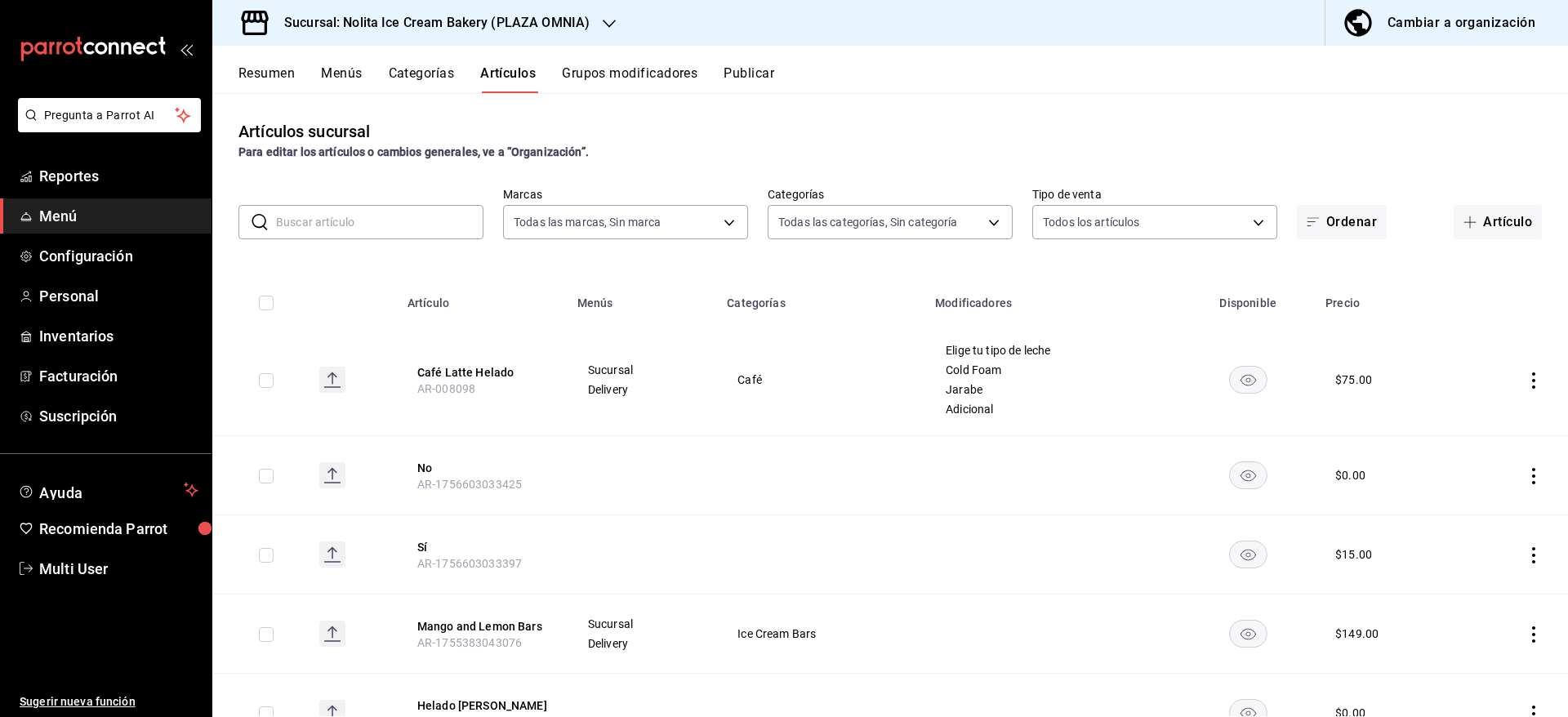
type input "f027a0a6-e8ee-40b8-99cf-d5d1e30d6713,55f452b7-7c3e-45f3-8bdc-59c2acb77a63,53e31…"
click at [380, 224] on input "text" at bounding box center [380, 222] width 208 height 32
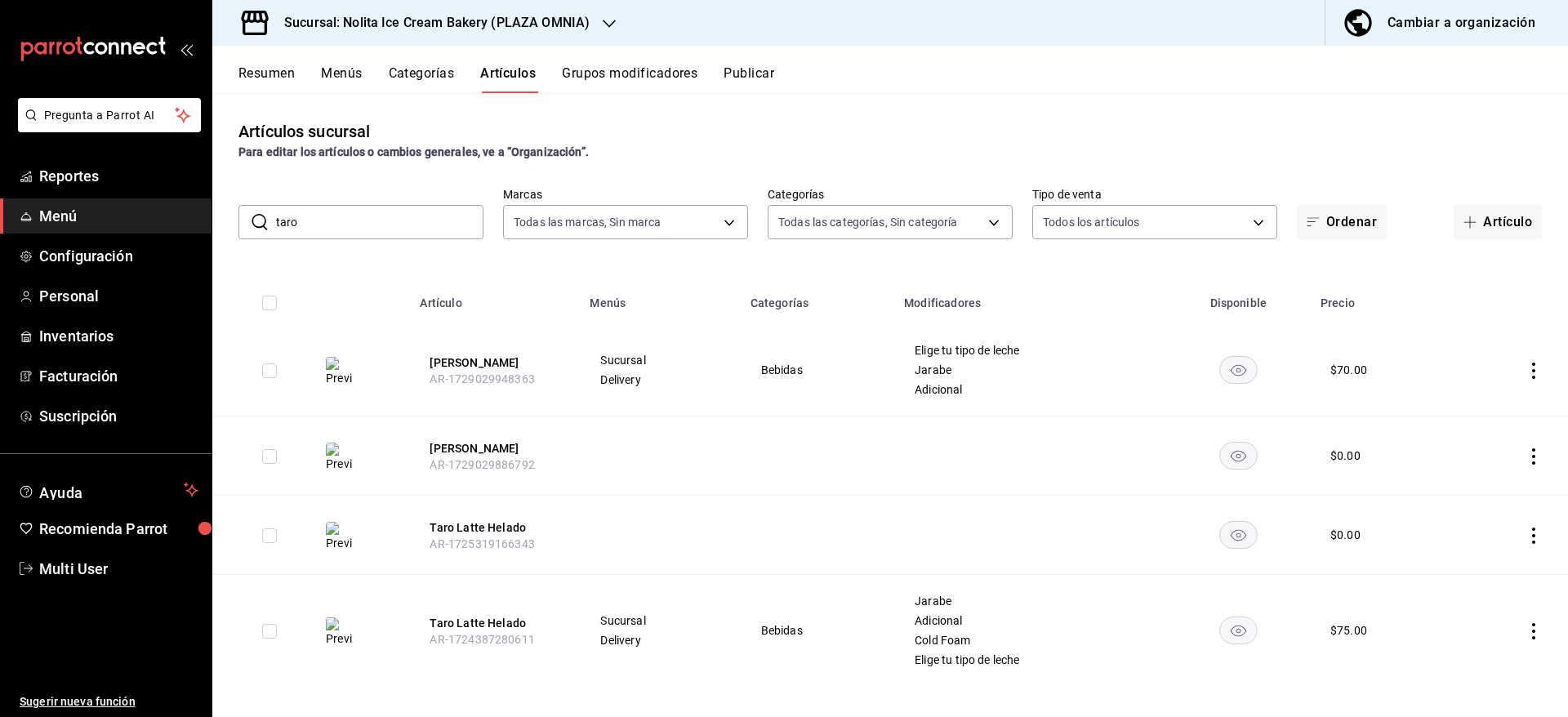
click at [759, 150] on div "Para editar los artículos o cambios generales, ve a “Organización”." at bounding box center [890, 152] width 1303 height 17
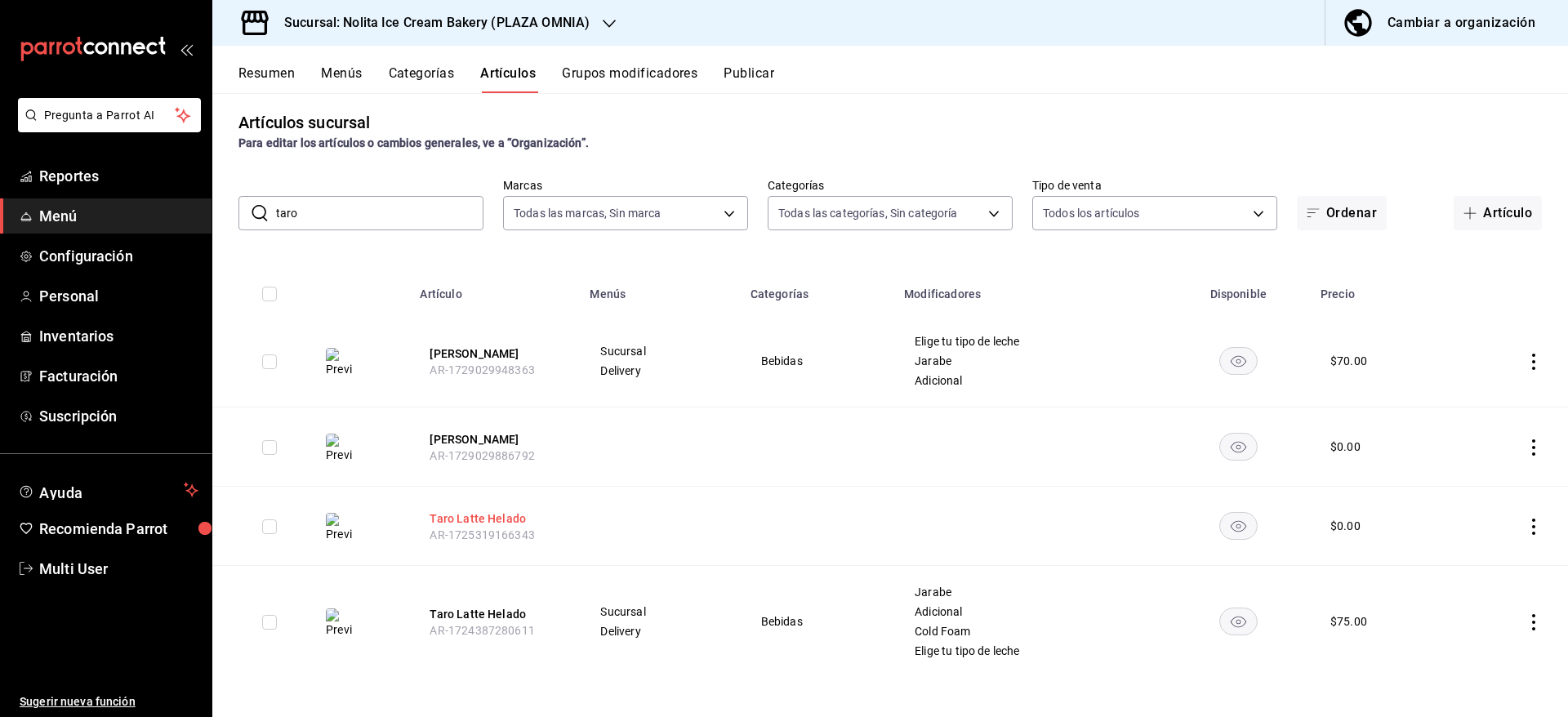
click at [506, 519] on button "Taro Latte Helado" at bounding box center [495, 518] width 130 height 16
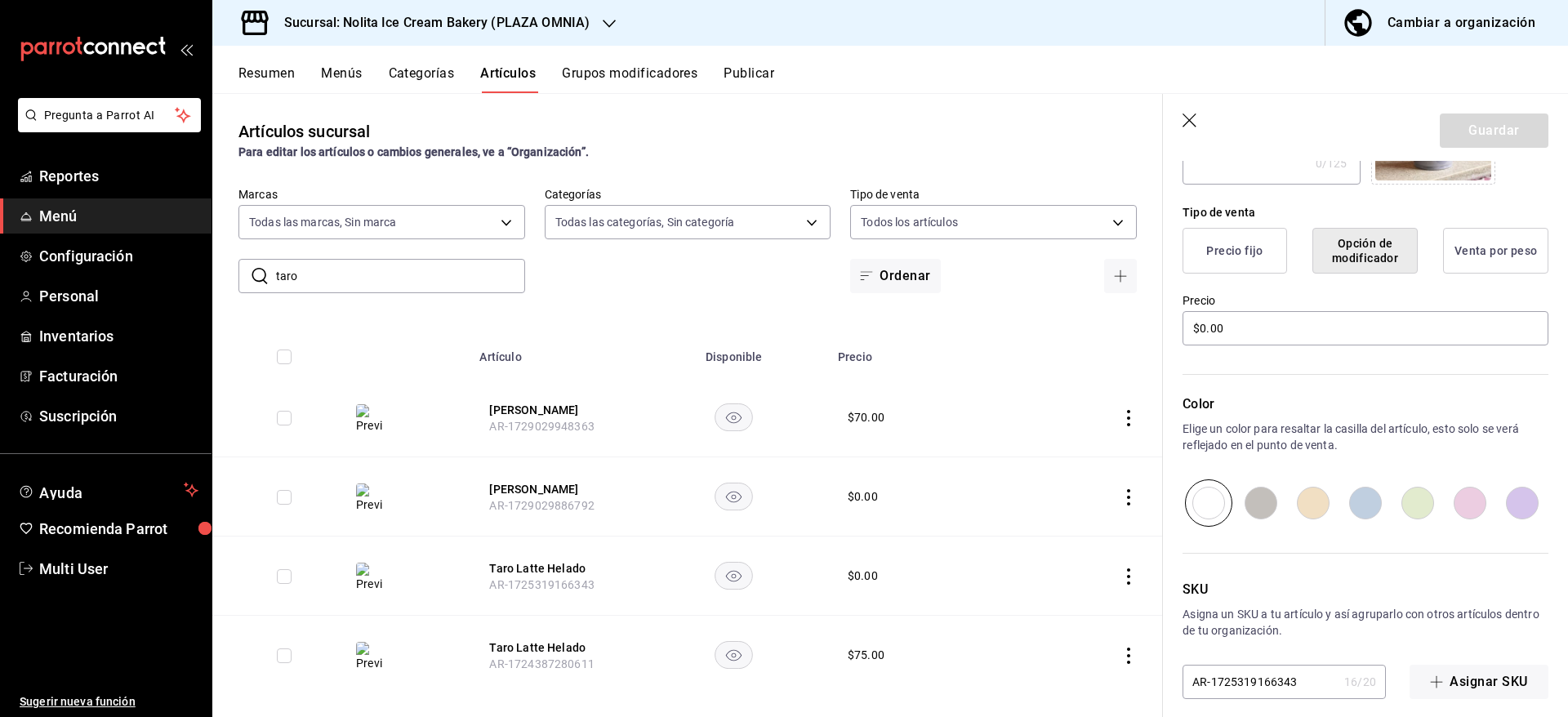
scroll to position [376, 0]
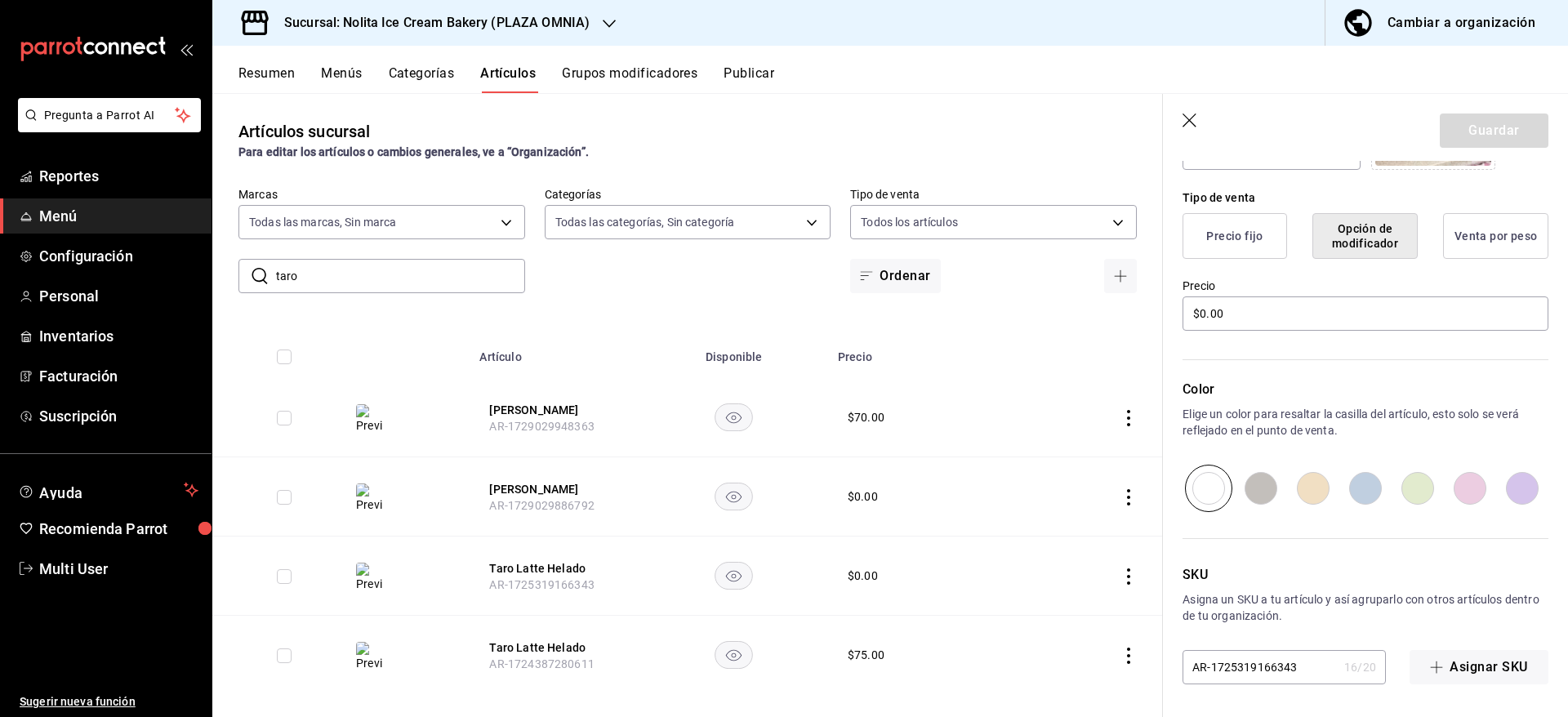
click at [1544, 650] on div "Editar artículo General Avanzada ¿Cómo se va a llamar? [PERSON_NAME] Helado 17 …" at bounding box center [1365, 251] width 405 height 932
click at [1187, 113] on icon "button" at bounding box center [1190, 121] width 16 height 16
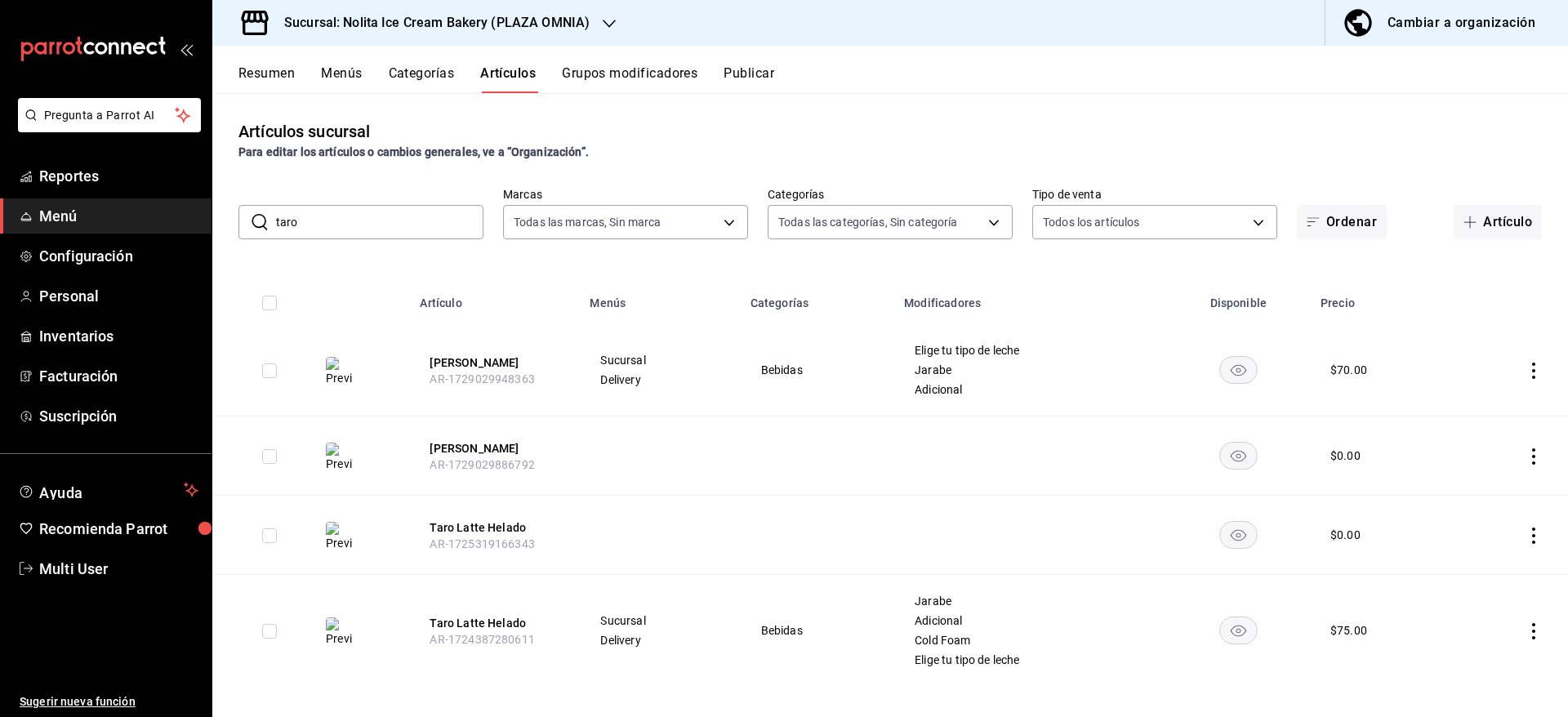
click at [497, 547] on span "AR-1725319166343" at bounding box center [482, 543] width 105 height 13
click at [394, 227] on input "taro" at bounding box center [380, 222] width 208 height 32
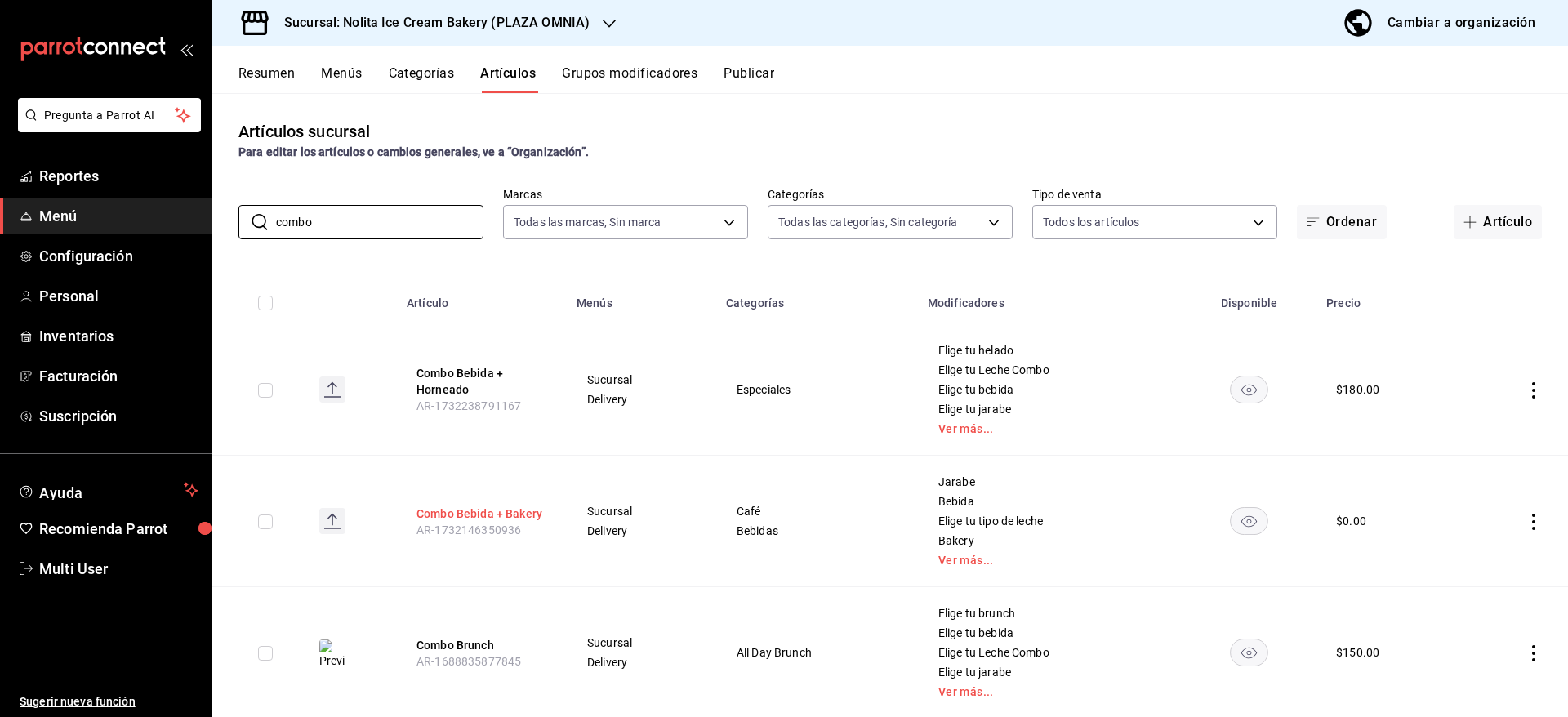
type input "combo"
click at [495, 506] on button "Combo Bebida + Bakery" at bounding box center [481, 513] width 130 height 16
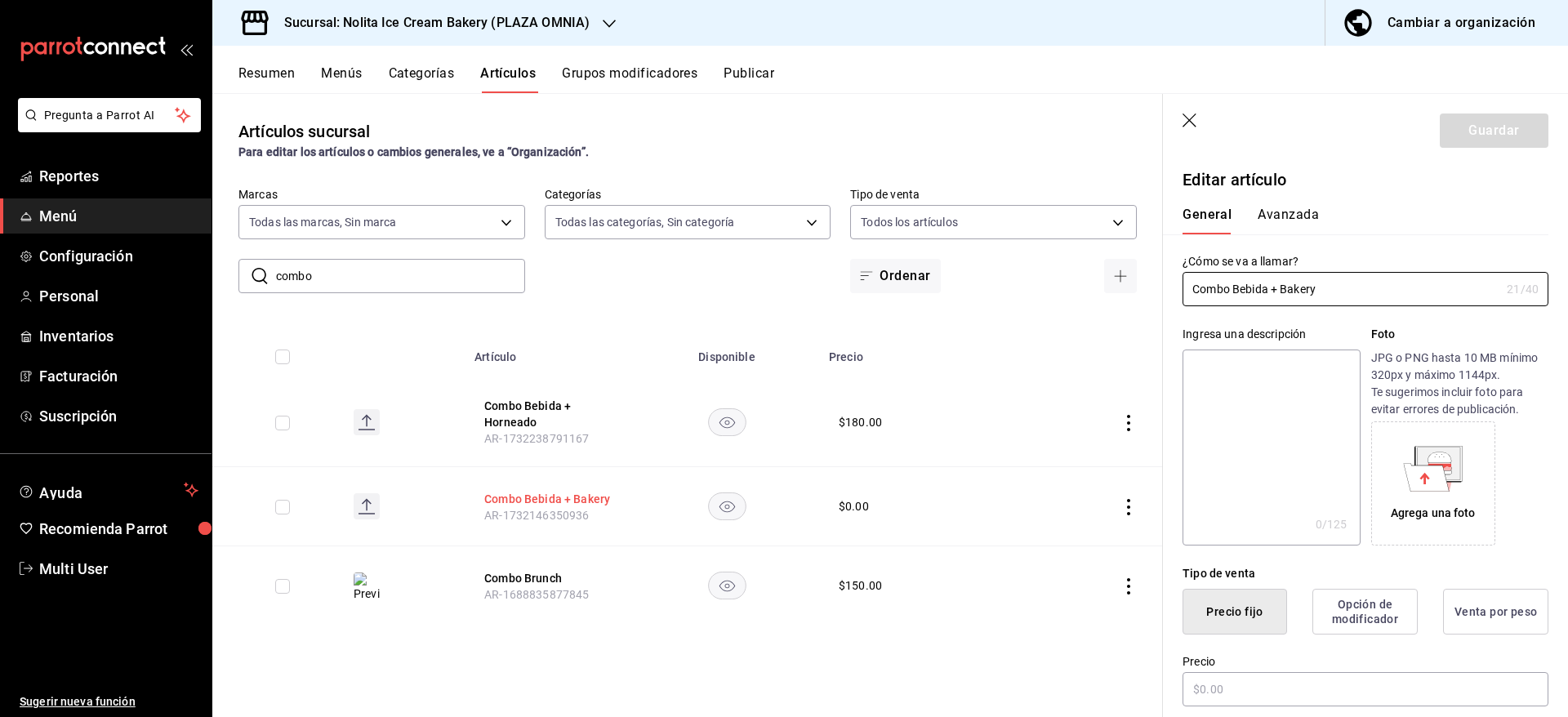
type input "$0.00"
radio input "false"
radio input "true"
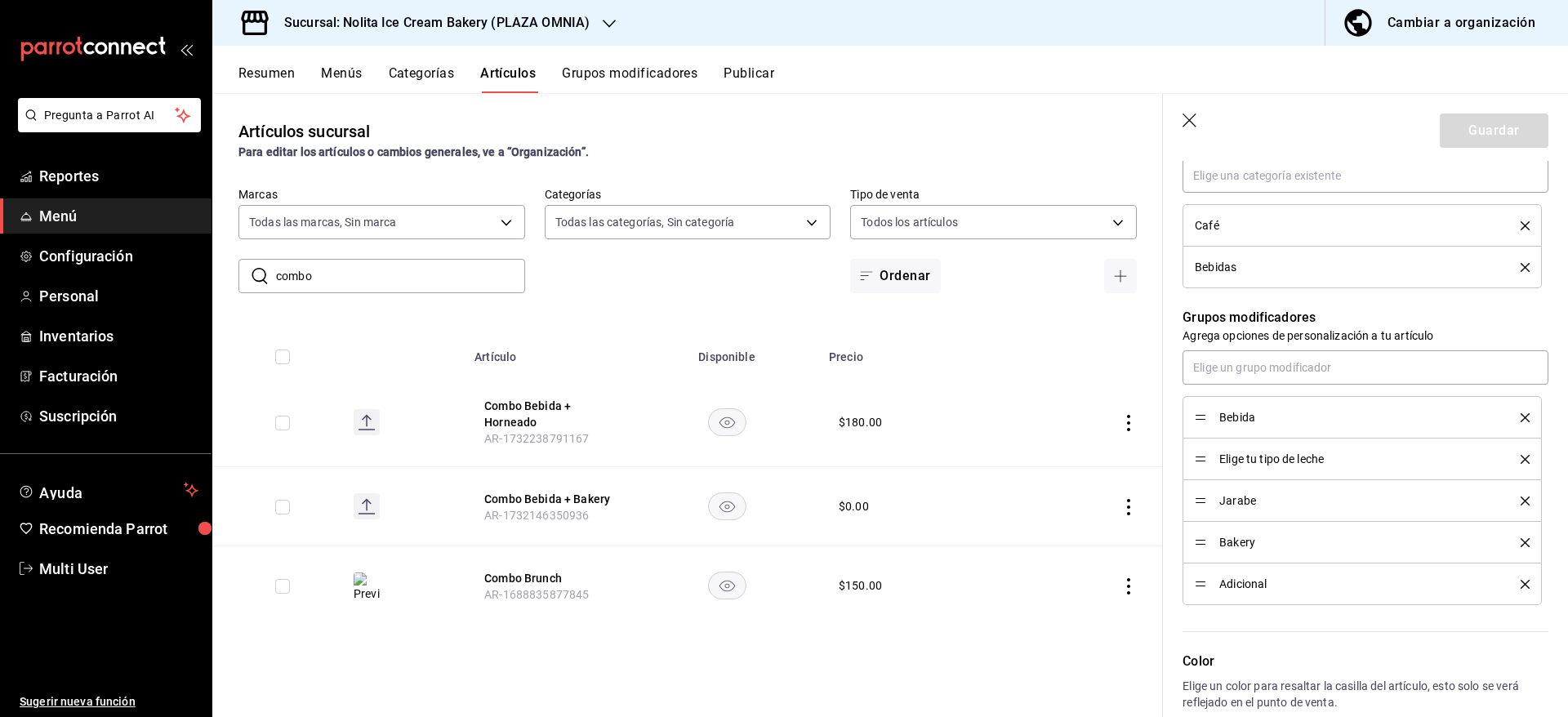
scroll to position [783, 0]
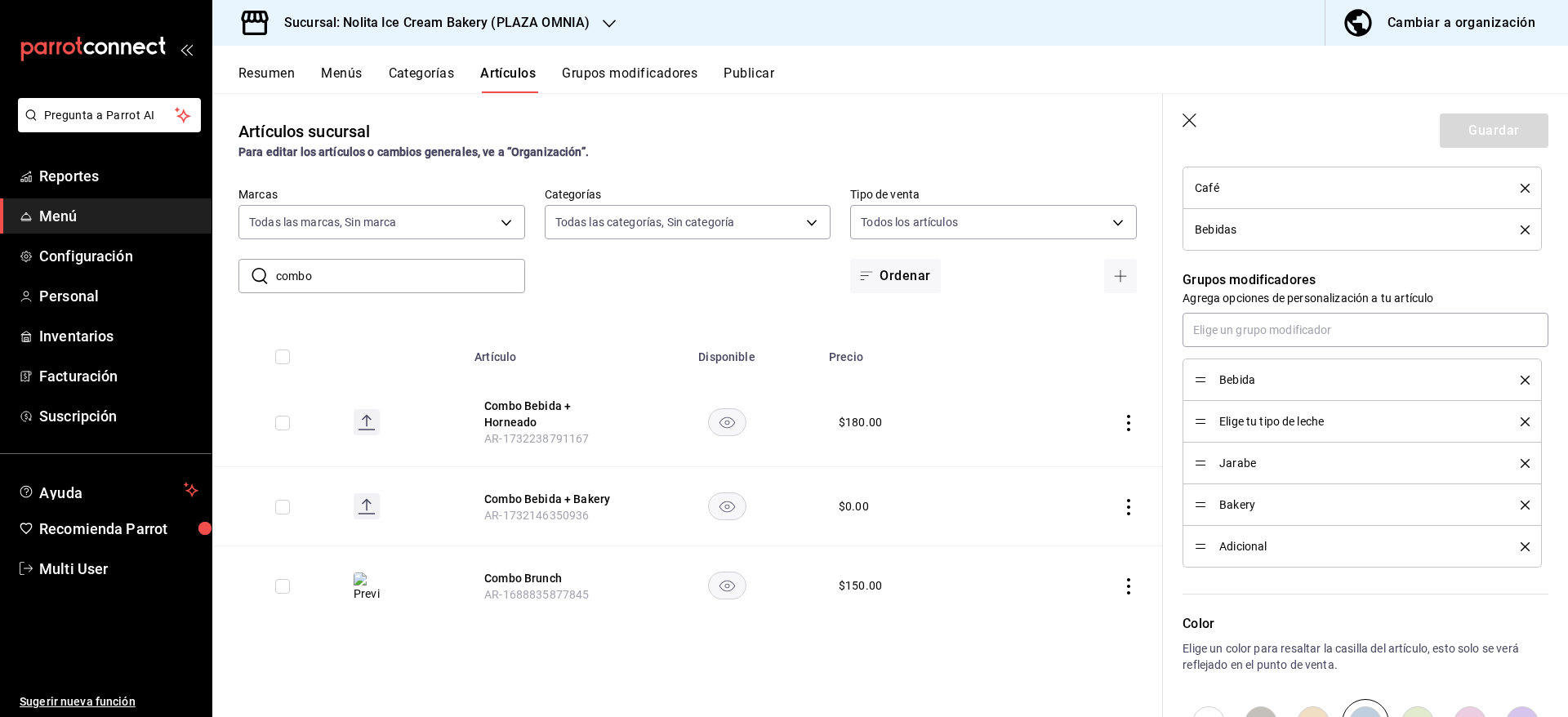
click at [346, 290] on input "combo" at bounding box center [400, 276] width 249 height 32
type input "bebida"
click at [1189, 128] on icon "button" at bounding box center [1190, 121] width 16 height 16
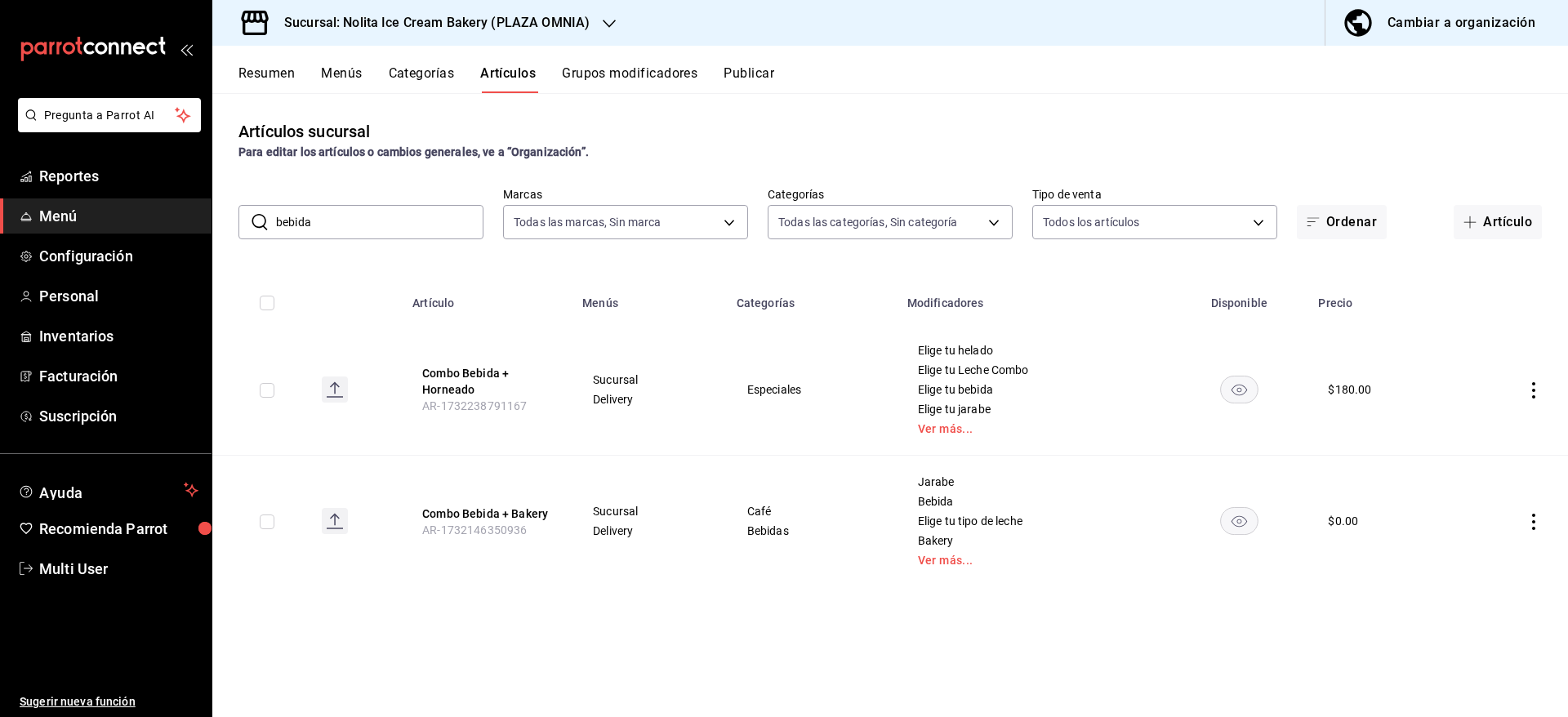
click at [622, 70] on button "Grupos modificadores" at bounding box center [629, 79] width 135 height 28
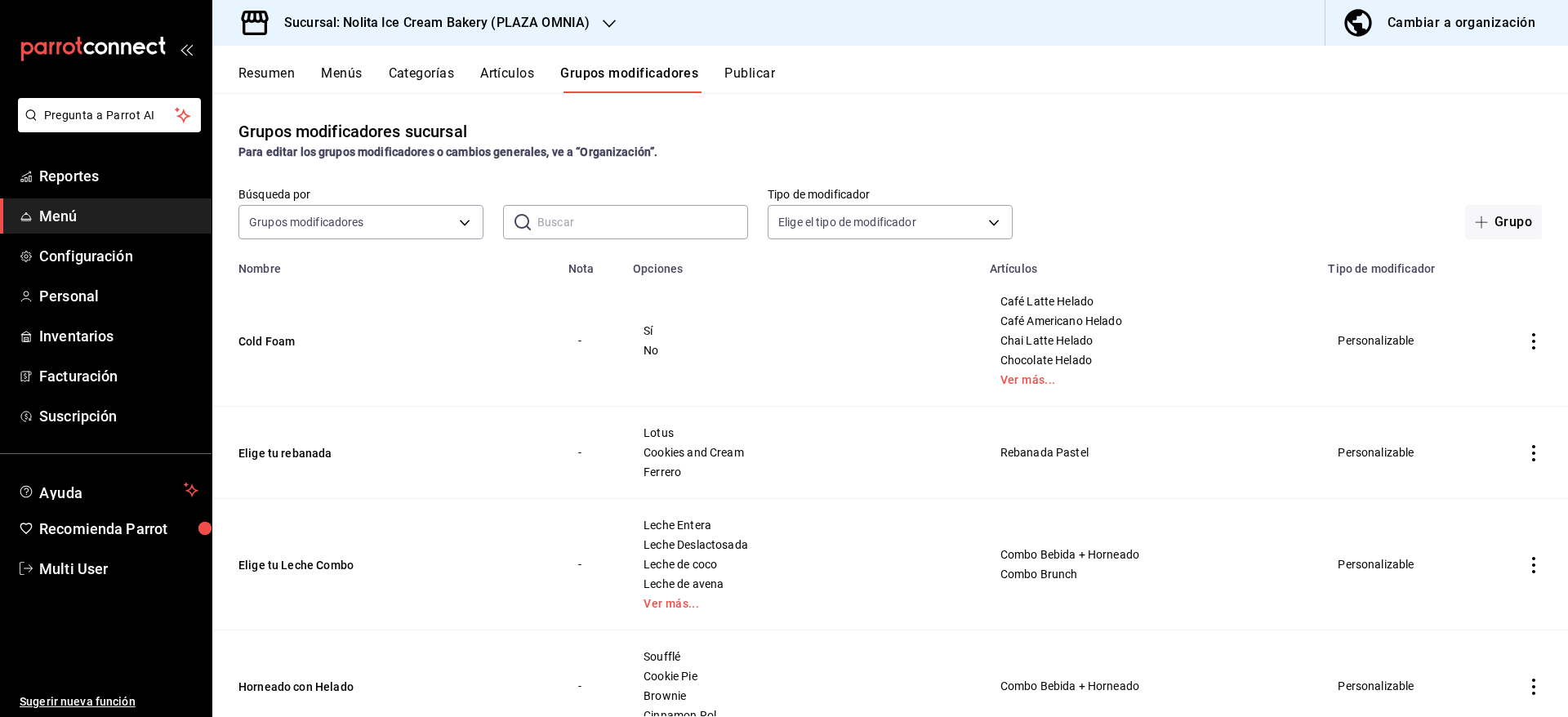
click at [590, 212] on input "text" at bounding box center [642, 222] width 210 height 32
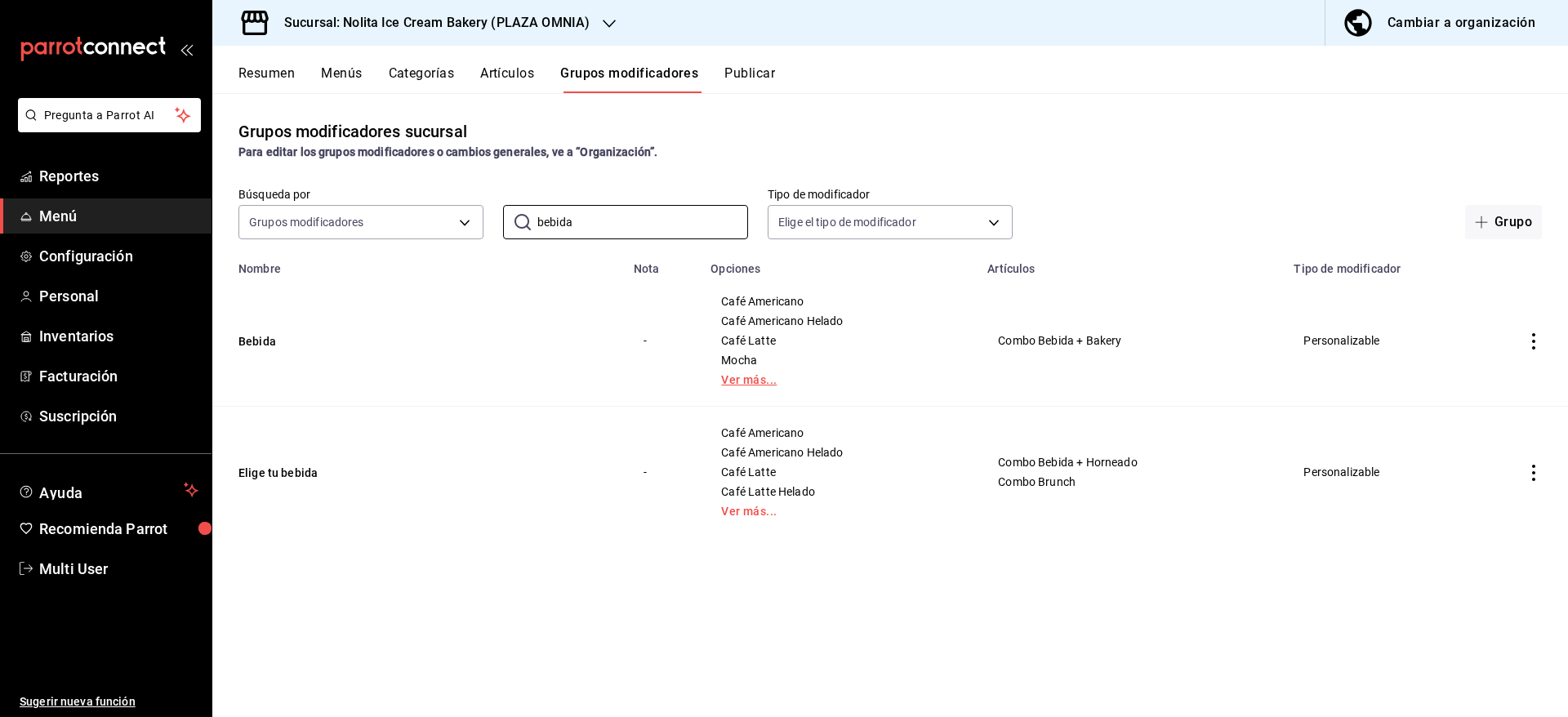
type input "bebida"
click at [750, 374] on link "Ver más..." at bounding box center [838, 379] width 236 height 11
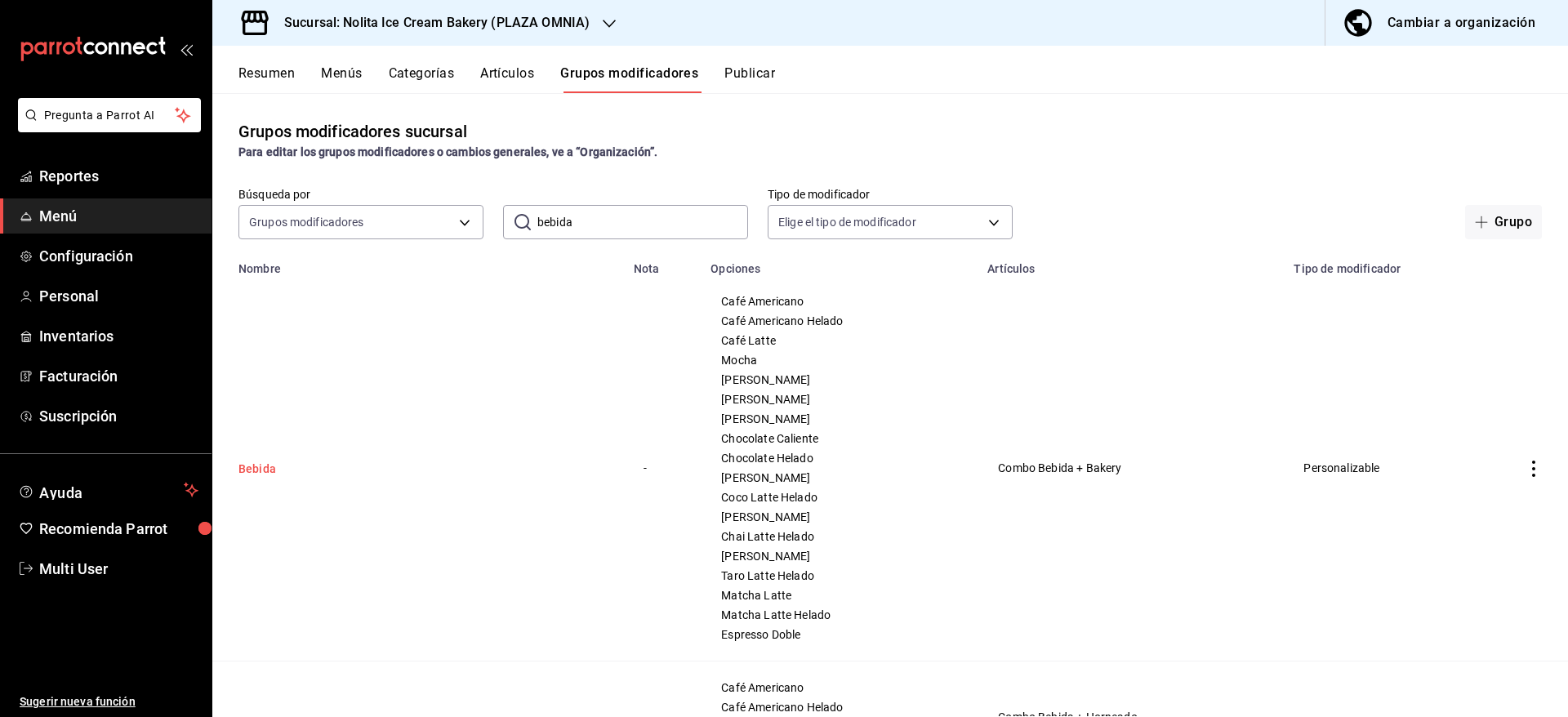
click at [252, 470] on button "Bebida" at bounding box center [336, 468] width 196 height 16
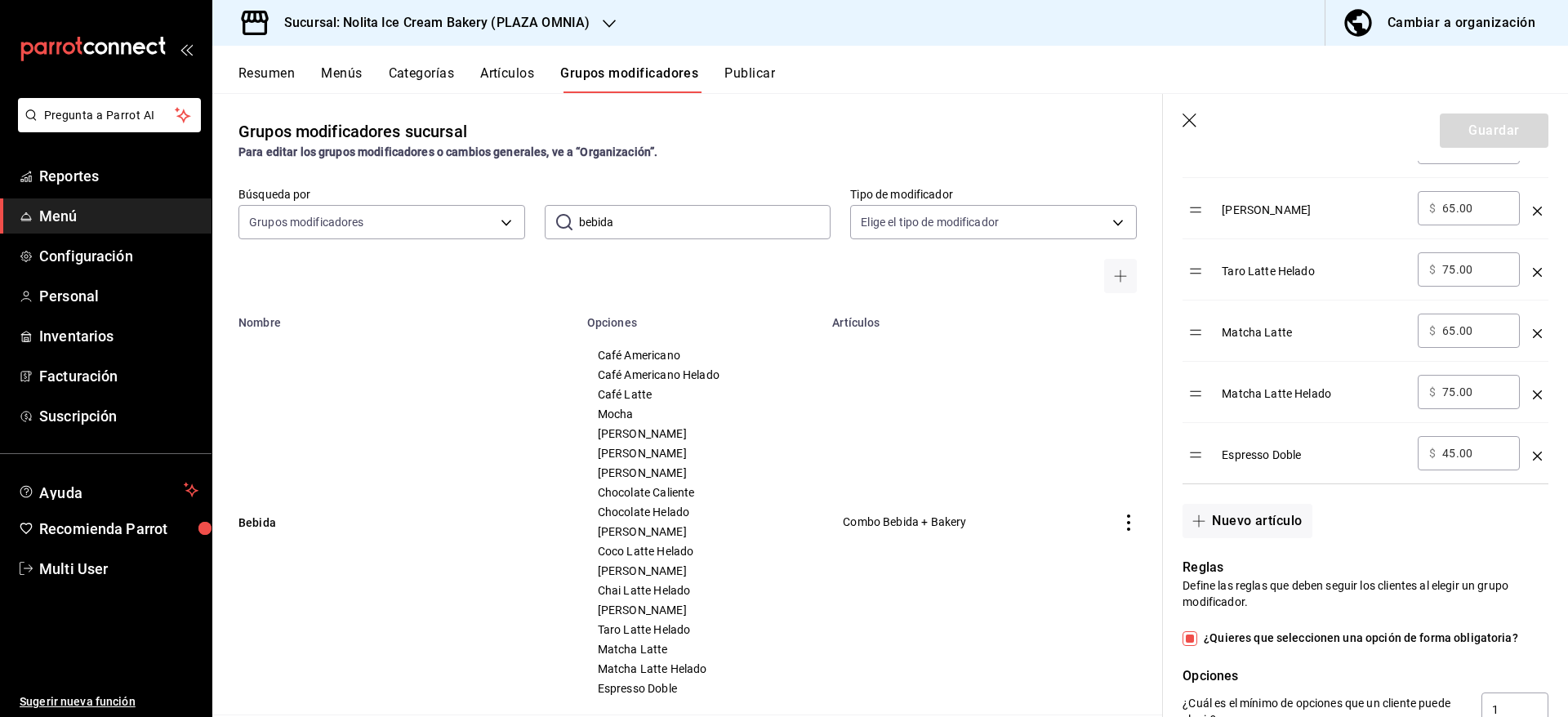
scroll to position [1389, 0]
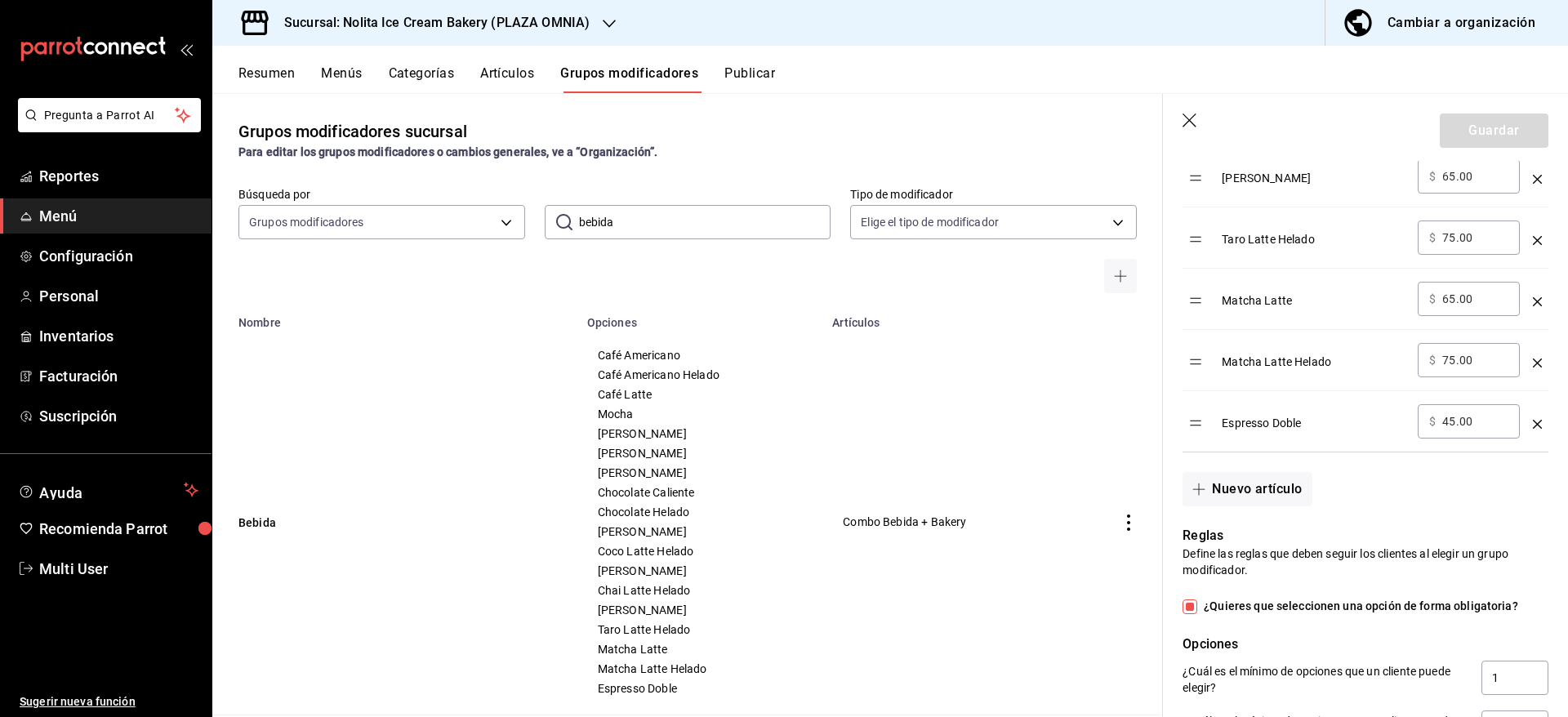
click at [1276, 496] on button "Nuevo artículo" at bounding box center [1247, 489] width 129 height 34
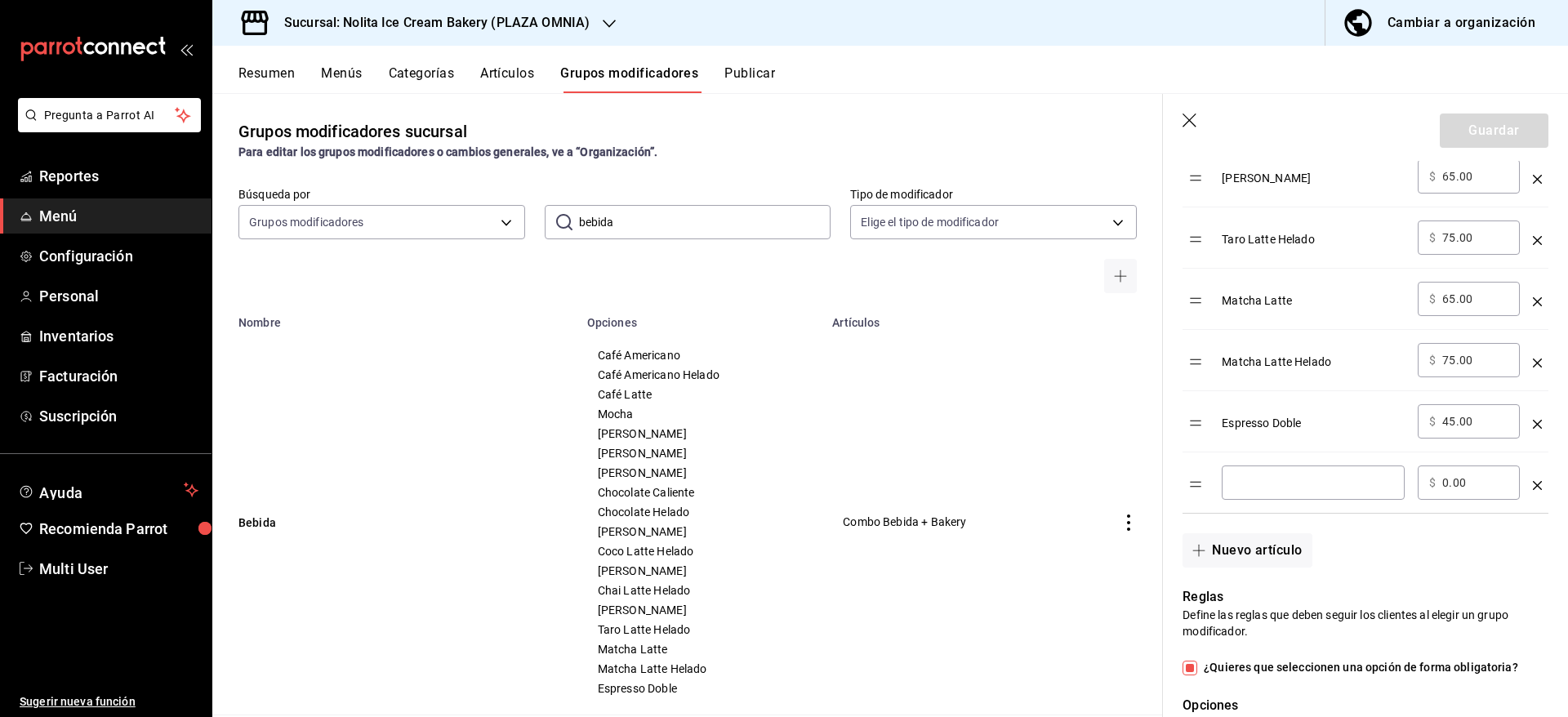
click at [1273, 490] on input "optionsTable" at bounding box center [1313, 482] width 160 height 16
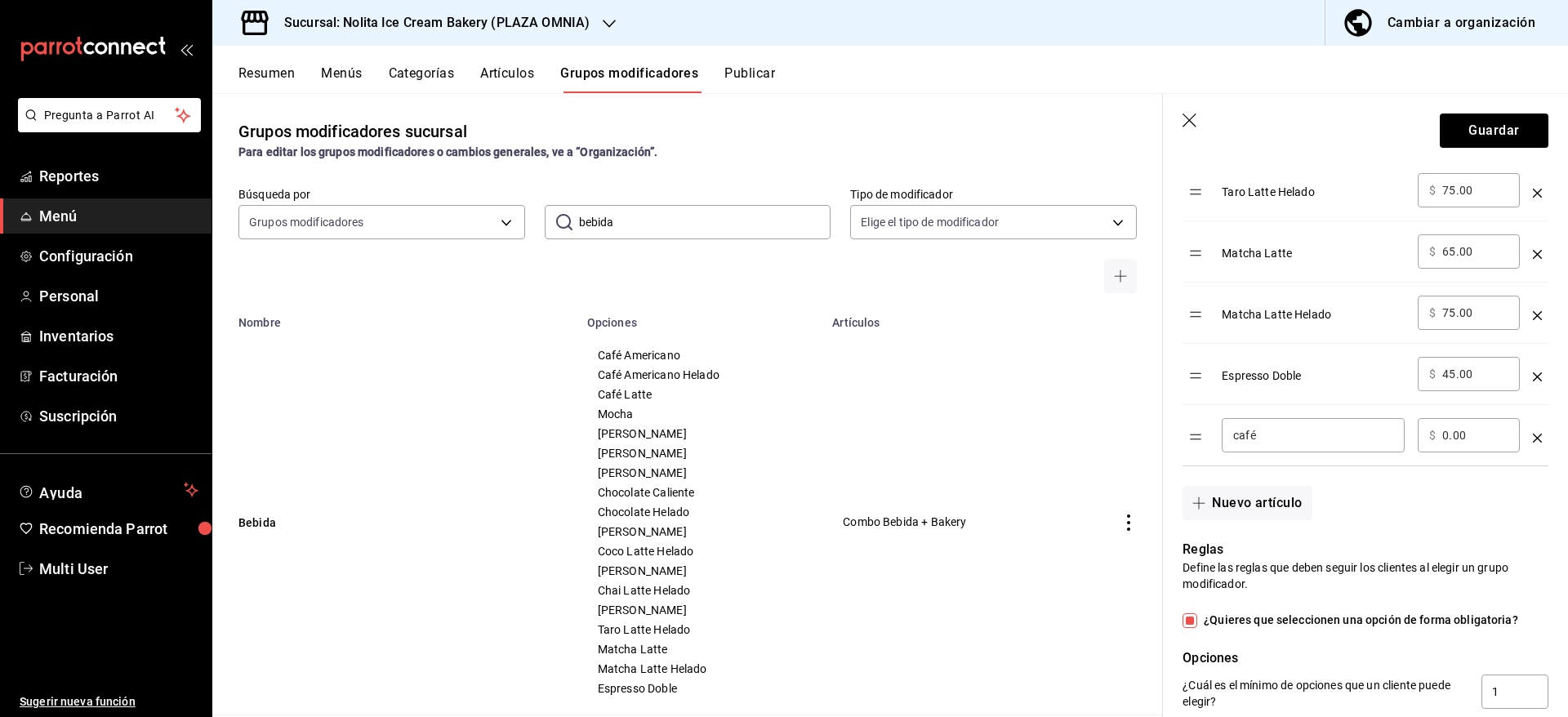
scroll to position [1441, 0]
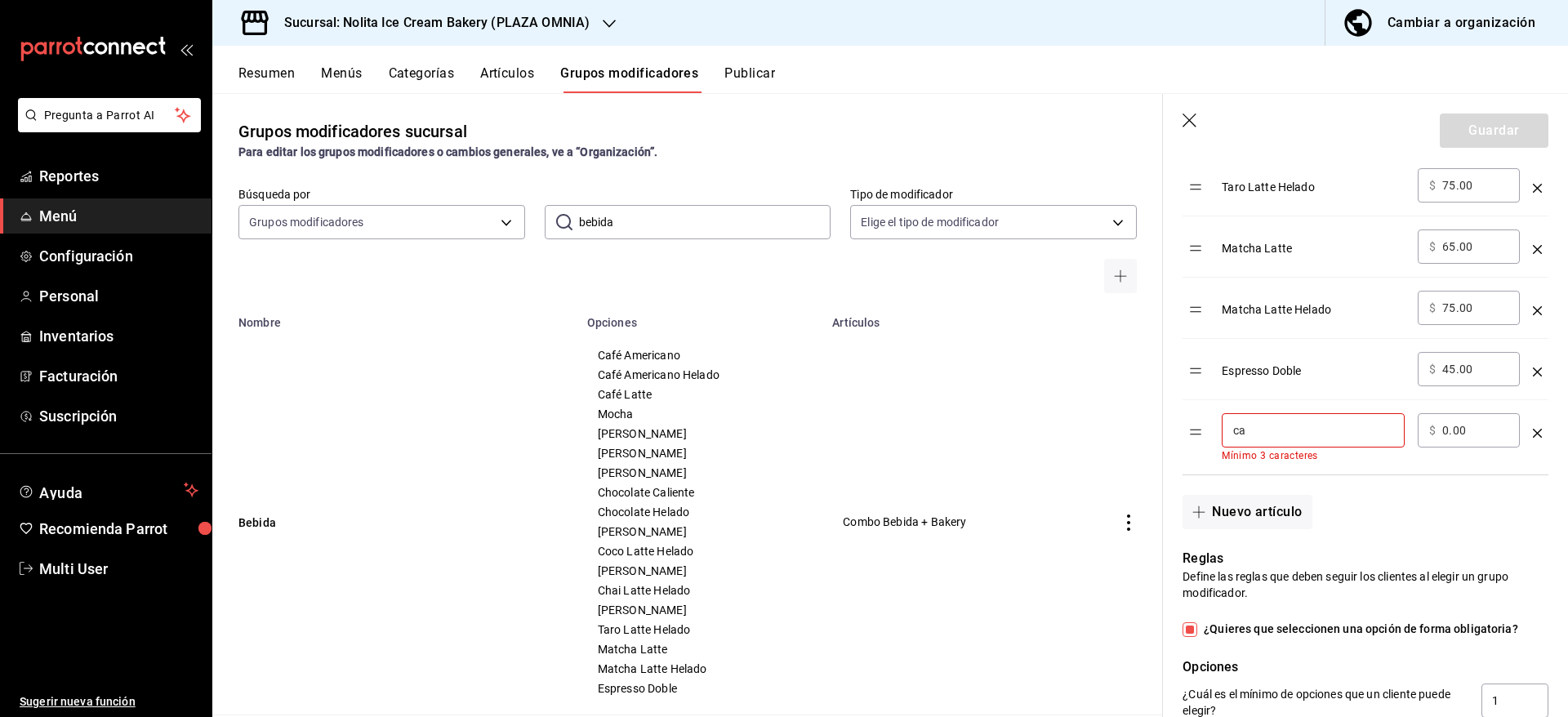
type input "c"
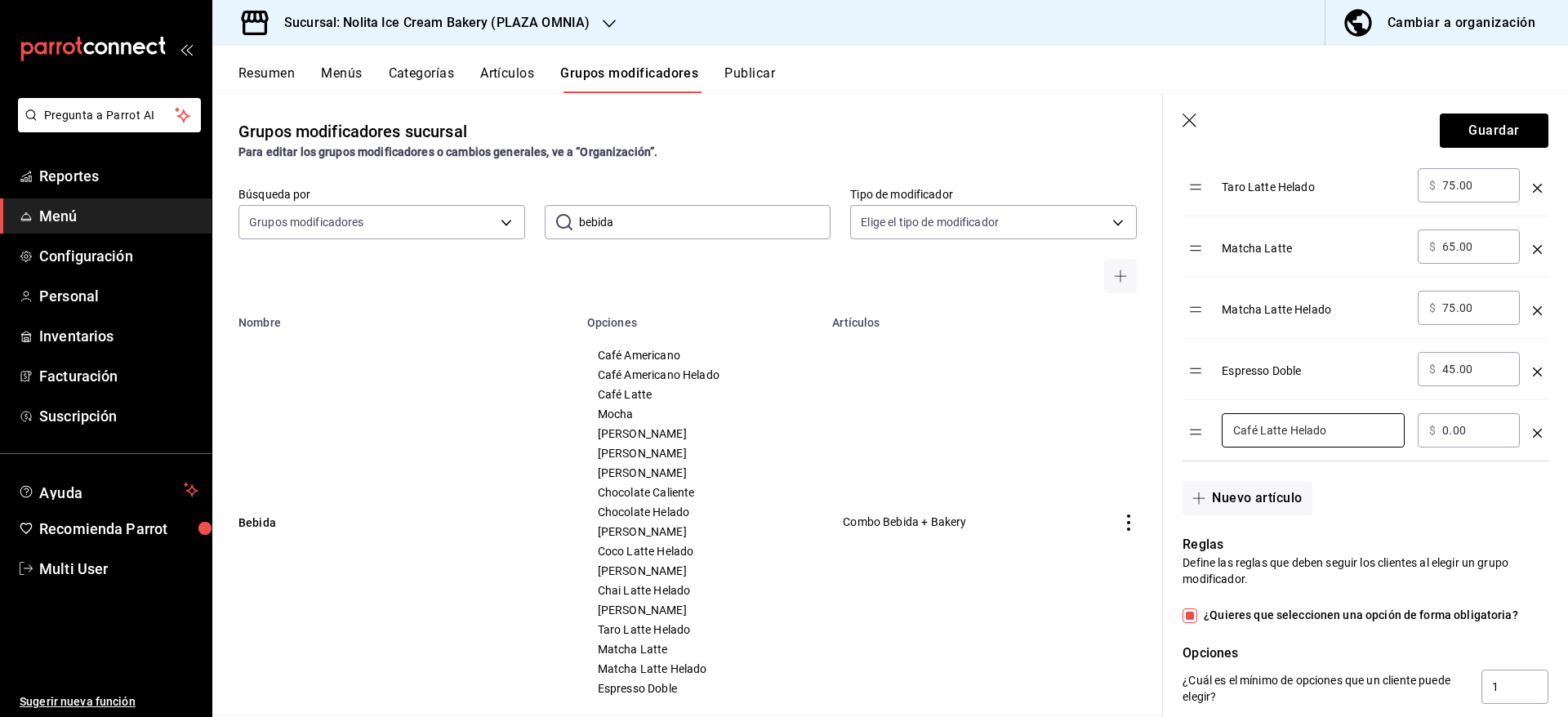
type input "Café Latte Helado"
click at [1388, 515] on div "Nuevo artículo" at bounding box center [1355, 488] width 386 height 54
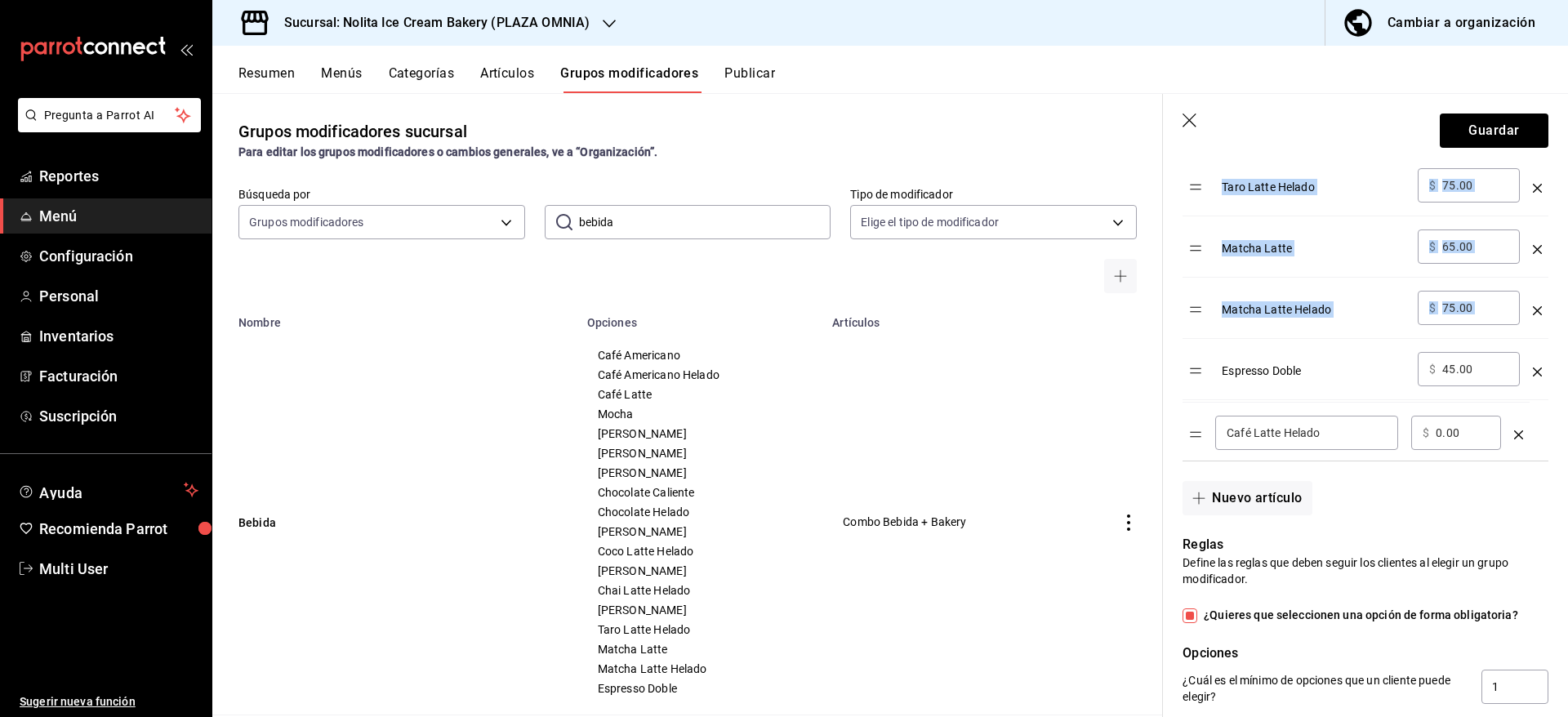
drag, startPoint x: 1196, startPoint y: 455, endPoint x: 1197, endPoint y: 410, distance: 45.0
drag, startPoint x: 1208, startPoint y: 376, endPoint x: 1217, endPoint y: 399, distance: 24.7
click at [1217, 399] on td "Espresso Doble" at bounding box center [1313, 370] width 196 height 61
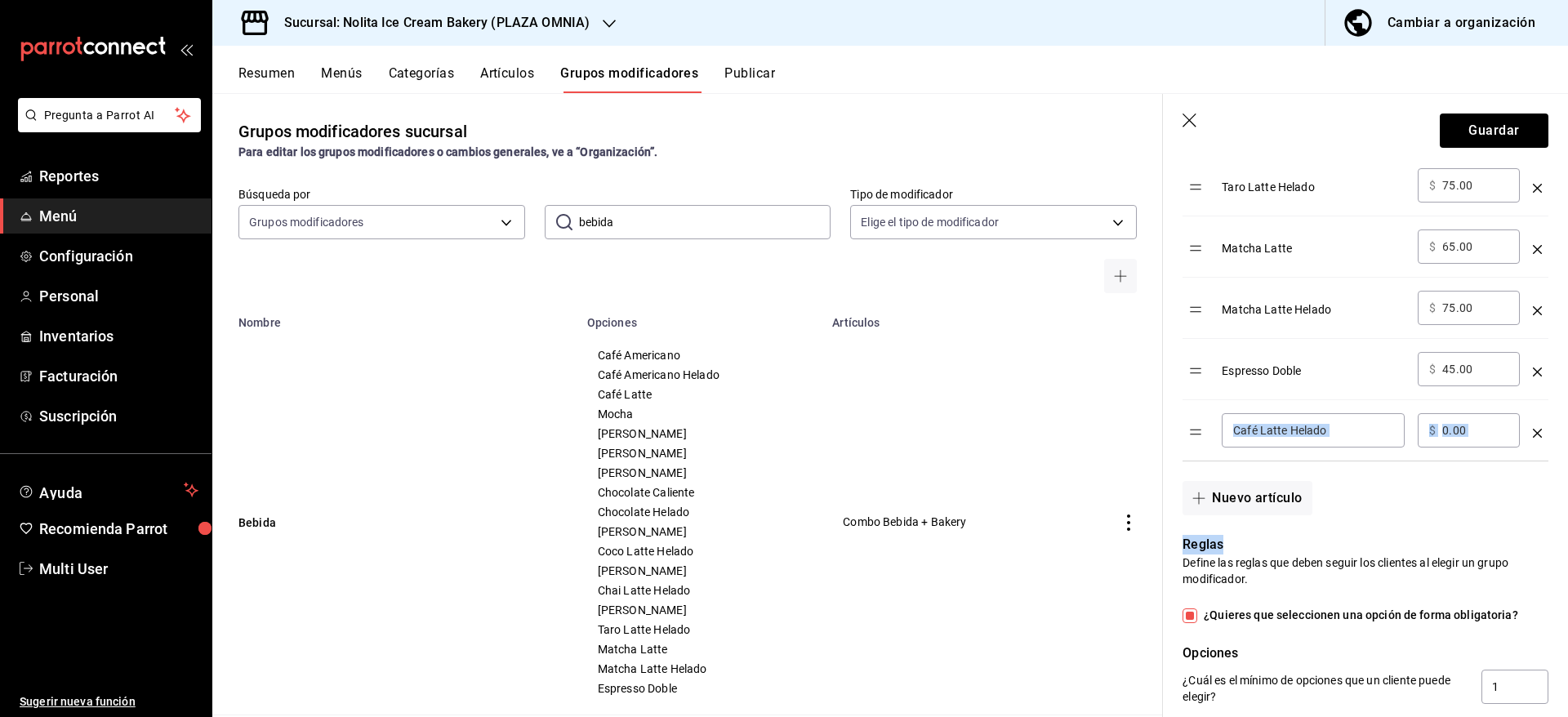
drag, startPoint x: 1384, startPoint y: 533, endPoint x: 1198, endPoint y: 460, distance: 199.8
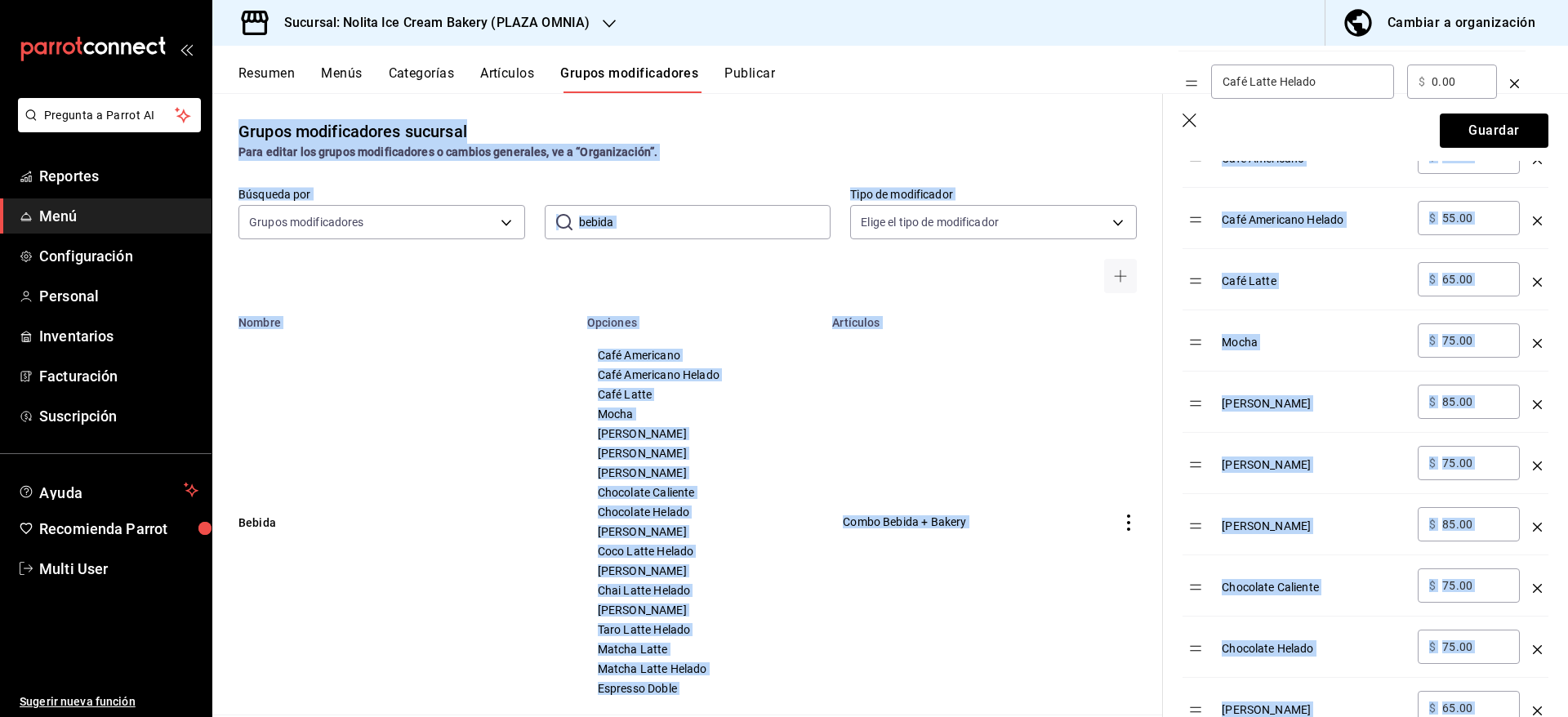
scroll to position [546, 0]
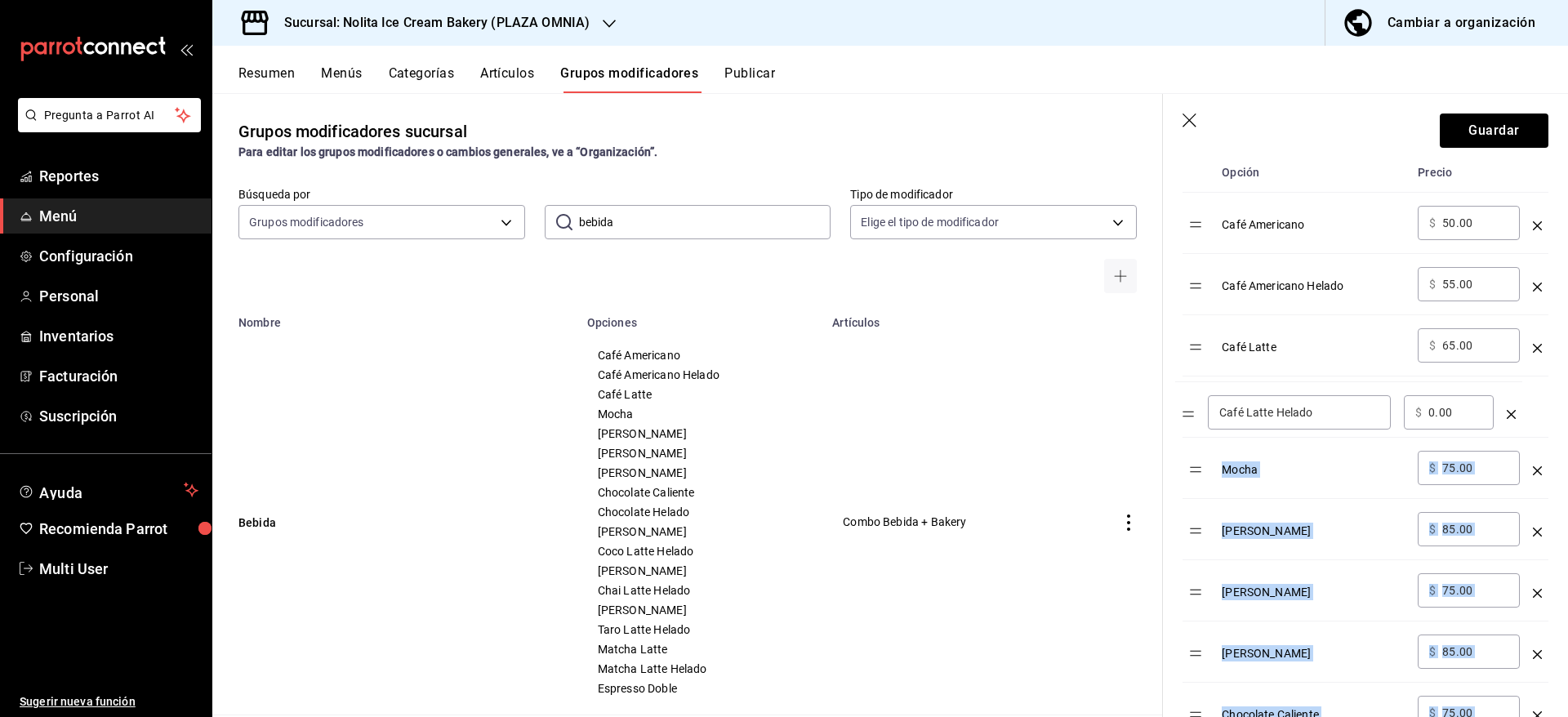
drag, startPoint x: 1198, startPoint y: 460, endPoint x: 1190, endPoint y: 423, distance: 37.9
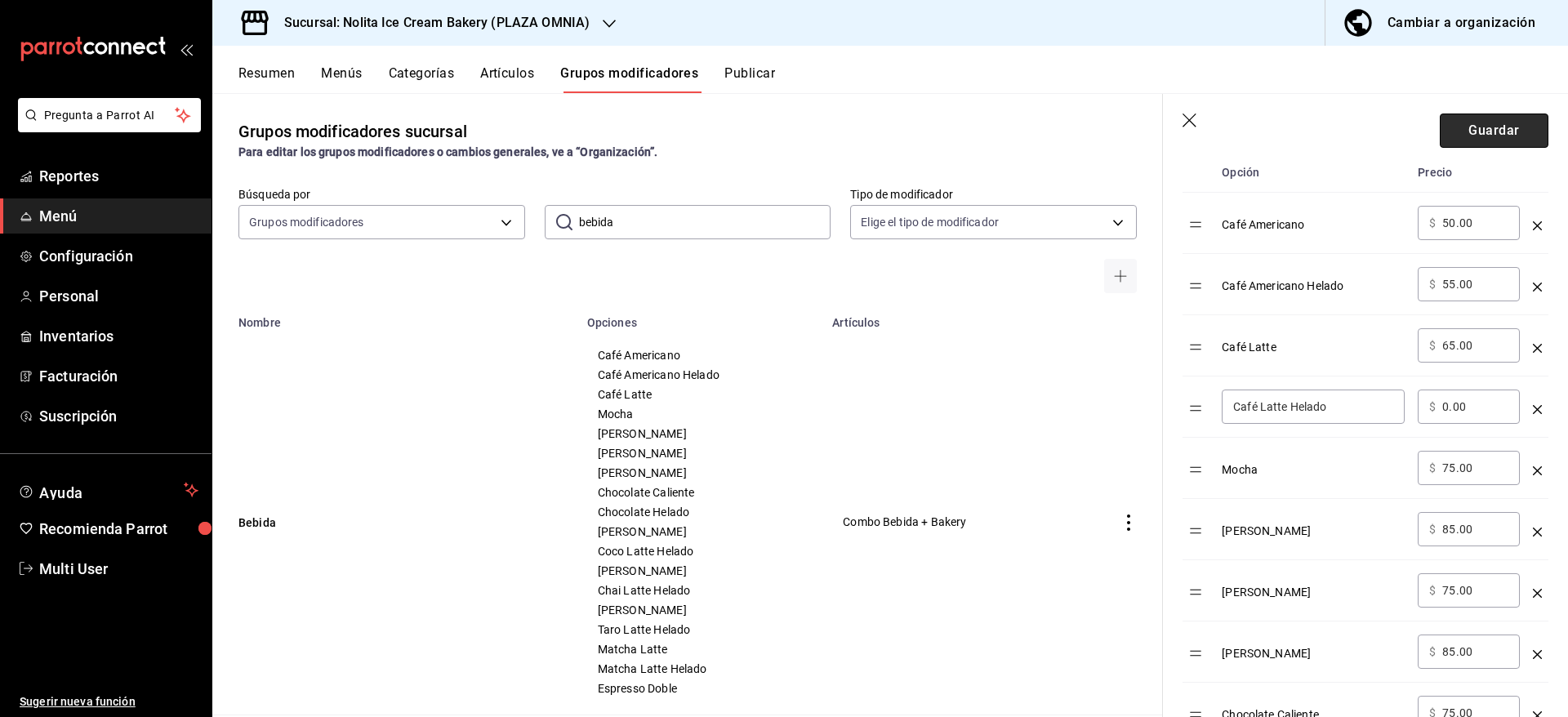
click at [1477, 139] on button "Guardar" at bounding box center [1494, 130] width 109 height 34
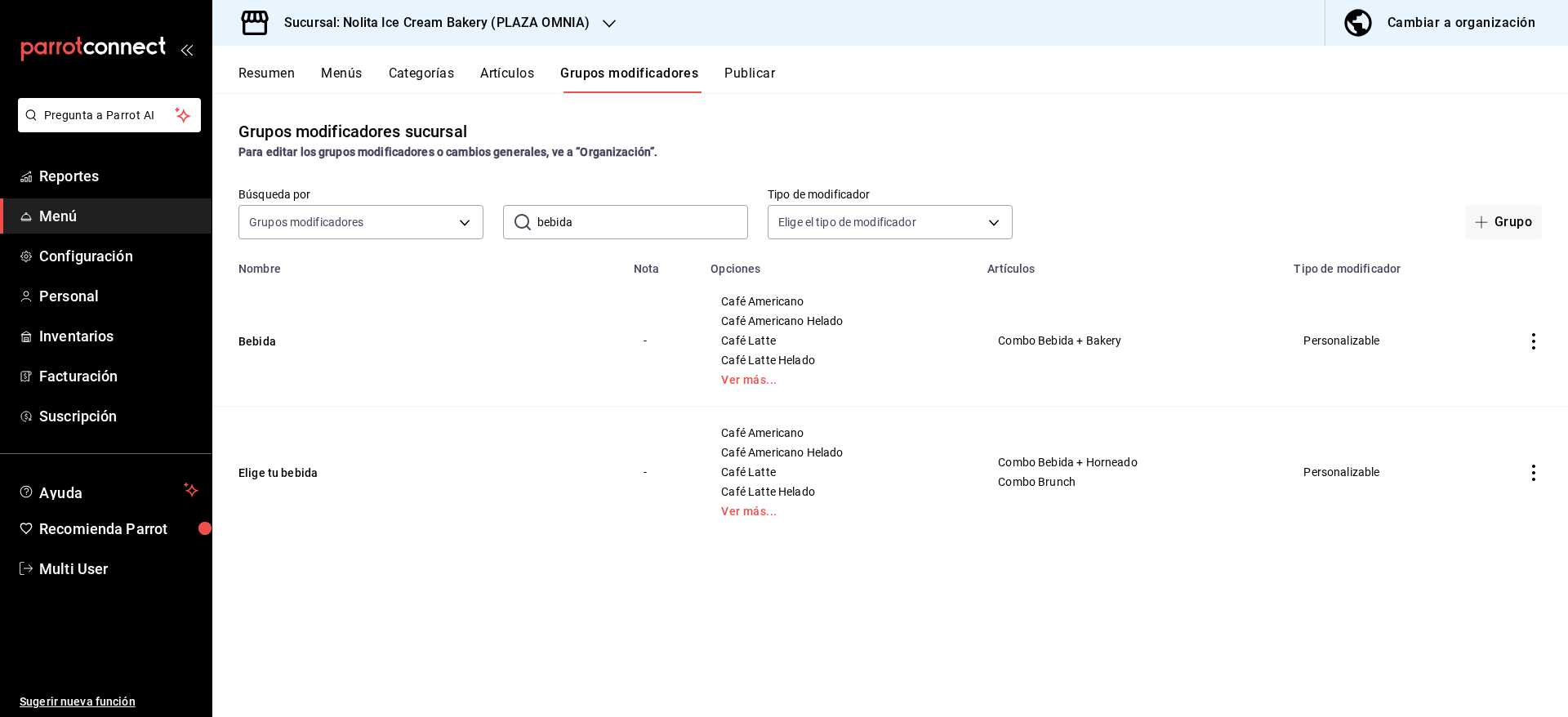
click at [1147, 125] on div "Grupos modificadores sucursal Para editar los grupos modificadores o cambios ge…" at bounding box center [890, 140] width 1355 height 42
click at [766, 72] on button "Publicar" at bounding box center [749, 79] width 50 height 28
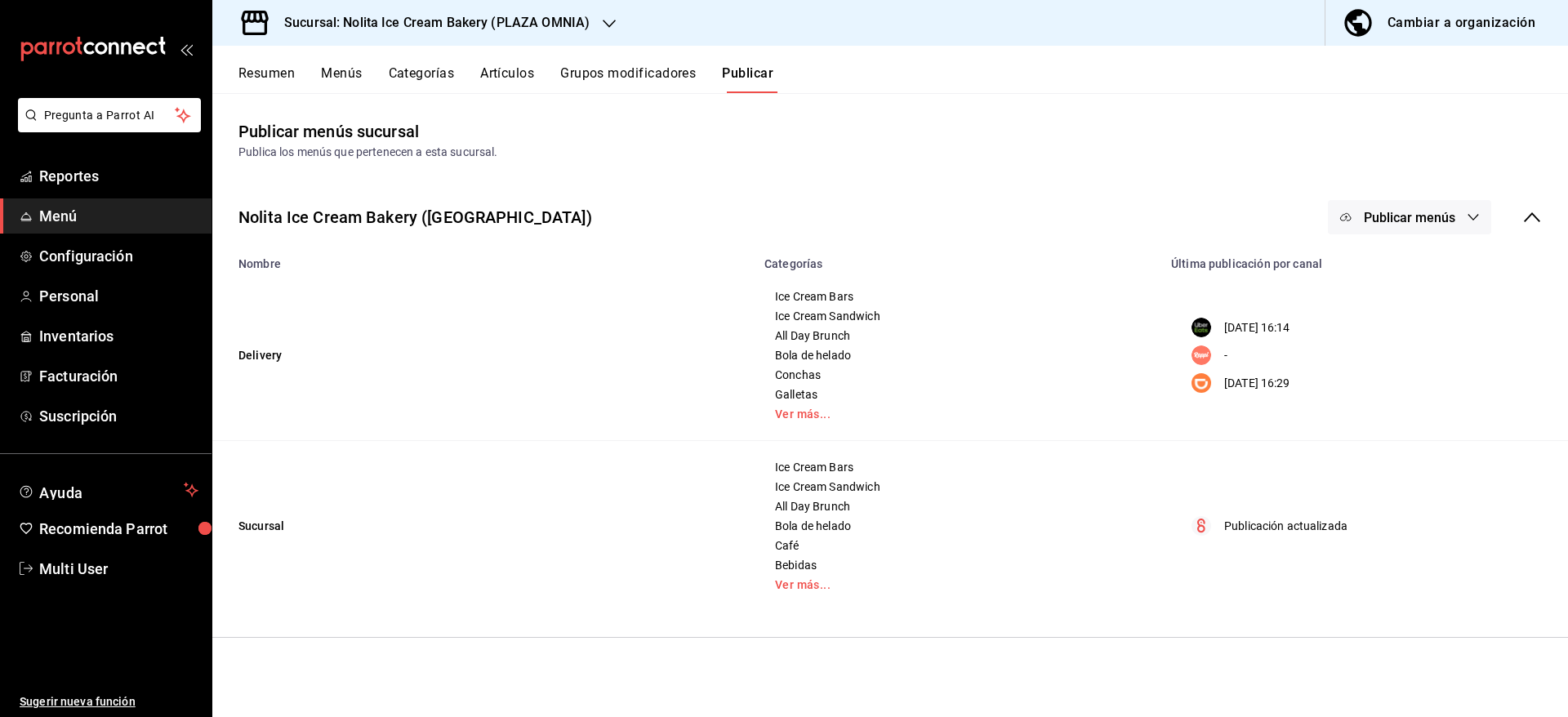
click at [1422, 204] on button "Publicar menús" at bounding box center [1410, 217] width 163 height 34
click at [1400, 420] on li "Punto de venta" at bounding box center [1410, 408] width 150 height 46
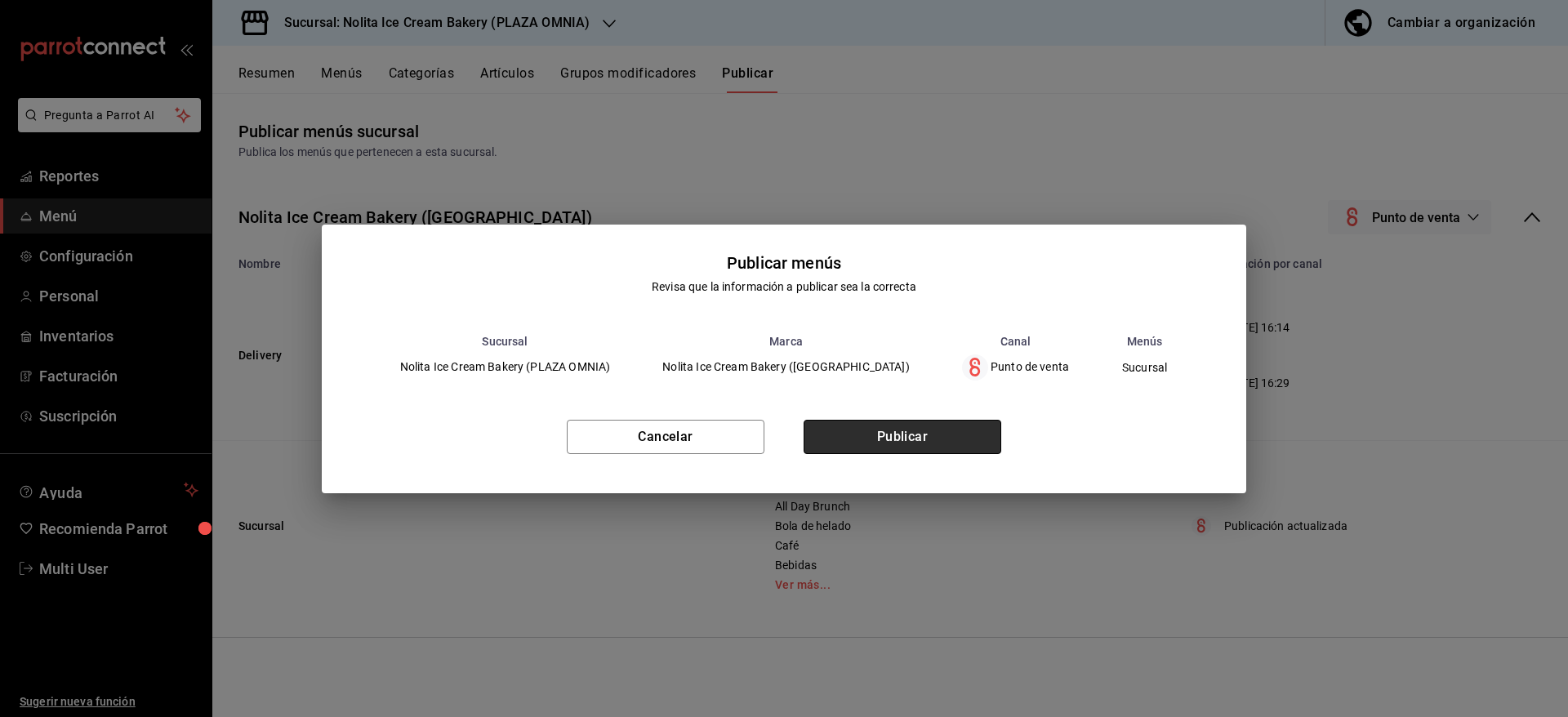
click at [913, 440] on button "Publicar" at bounding box center [902, 437] width 197 height 34
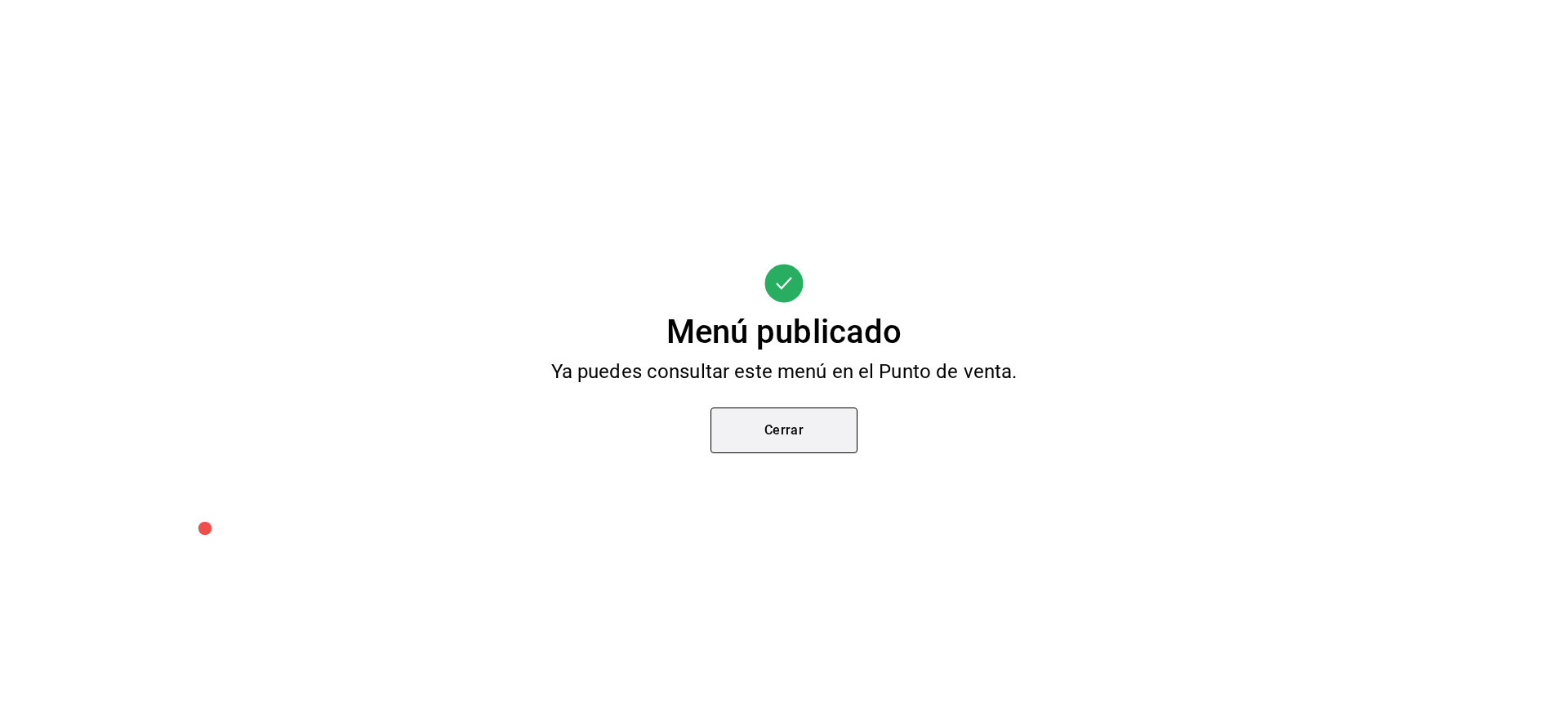
click at [785, 432] on button "Cerrar" at bounding box center [783, 431] width 147 height 46
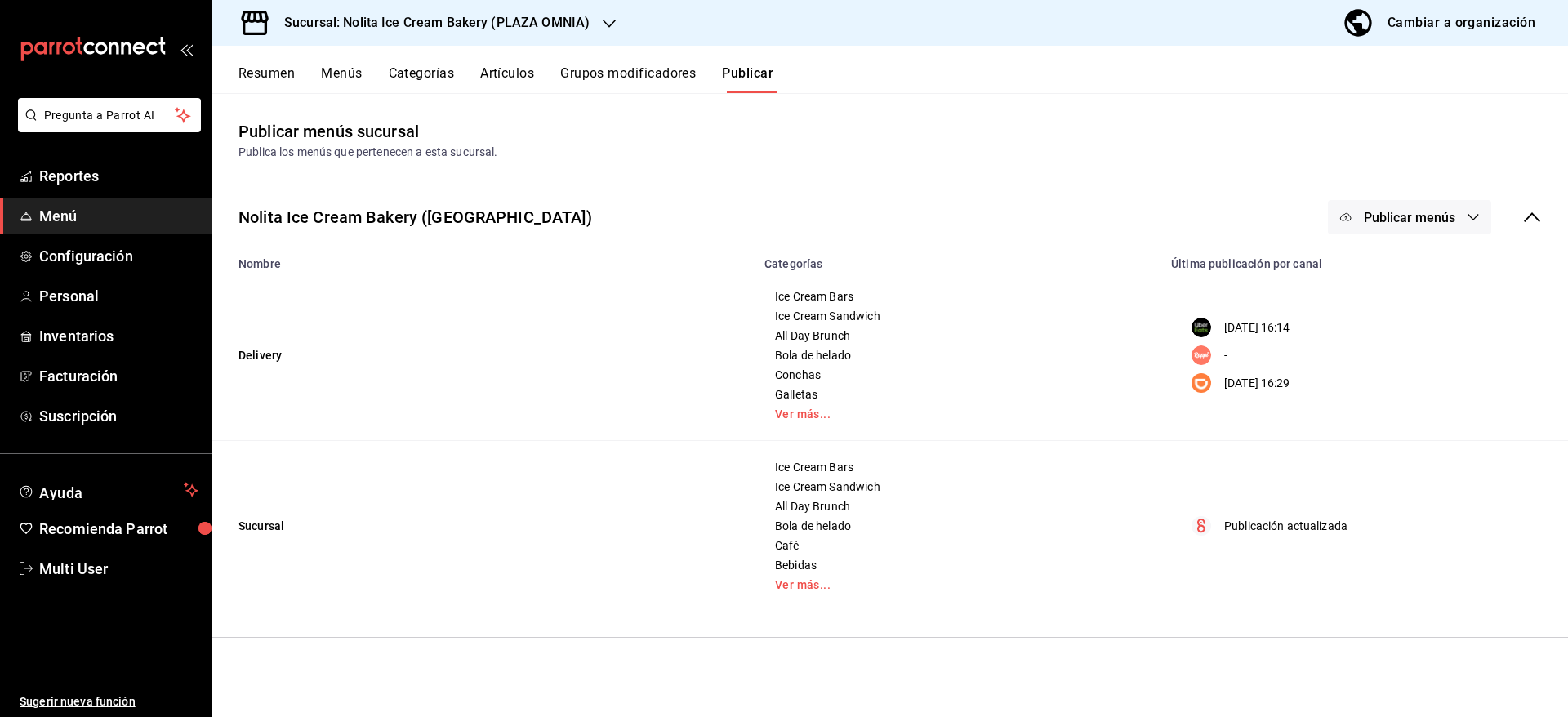
click at [659, 82] on button "Grupos modificadores" at bounding box center [627, 79] width 135 height 28
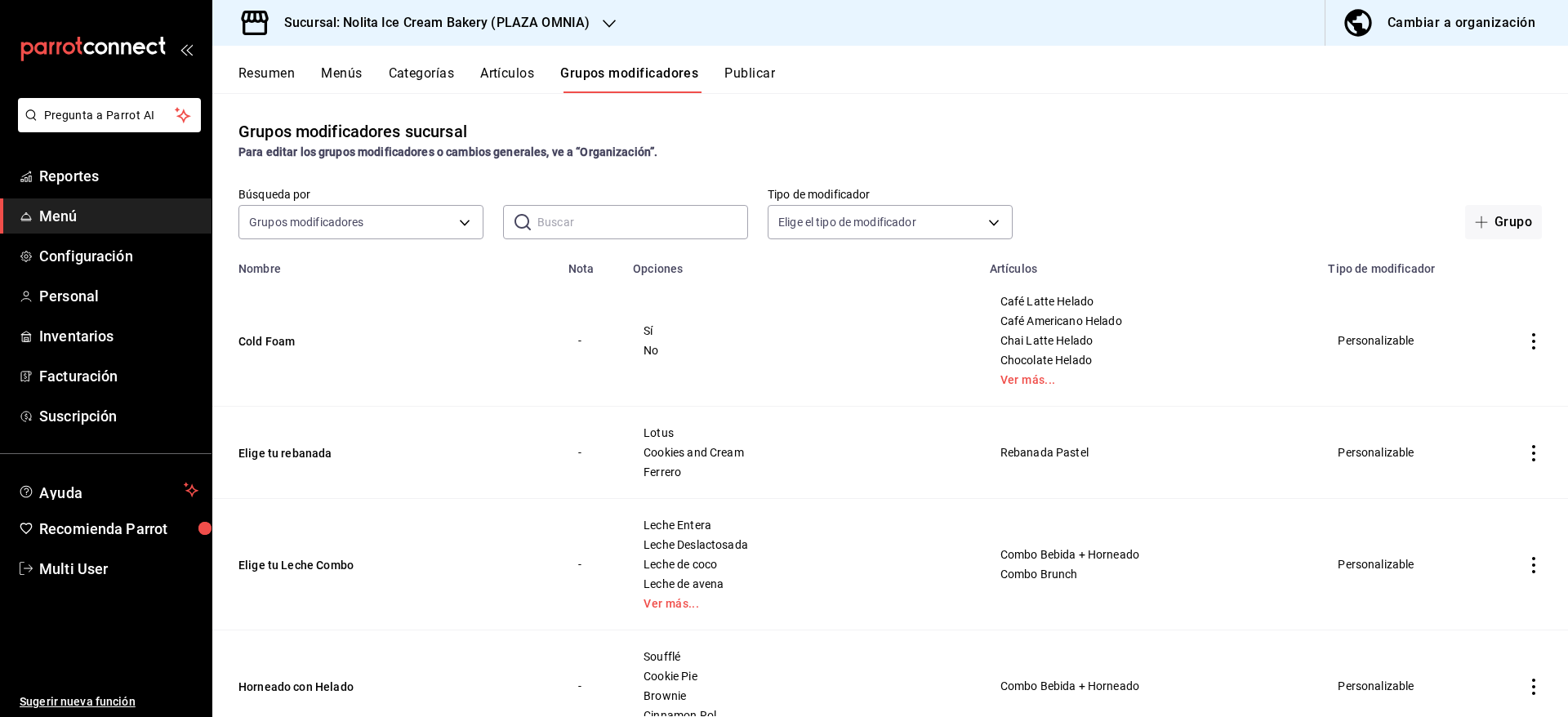
click at [514, 69] on button "Artículos" at bounding box center [506, 79] width 54 height 28
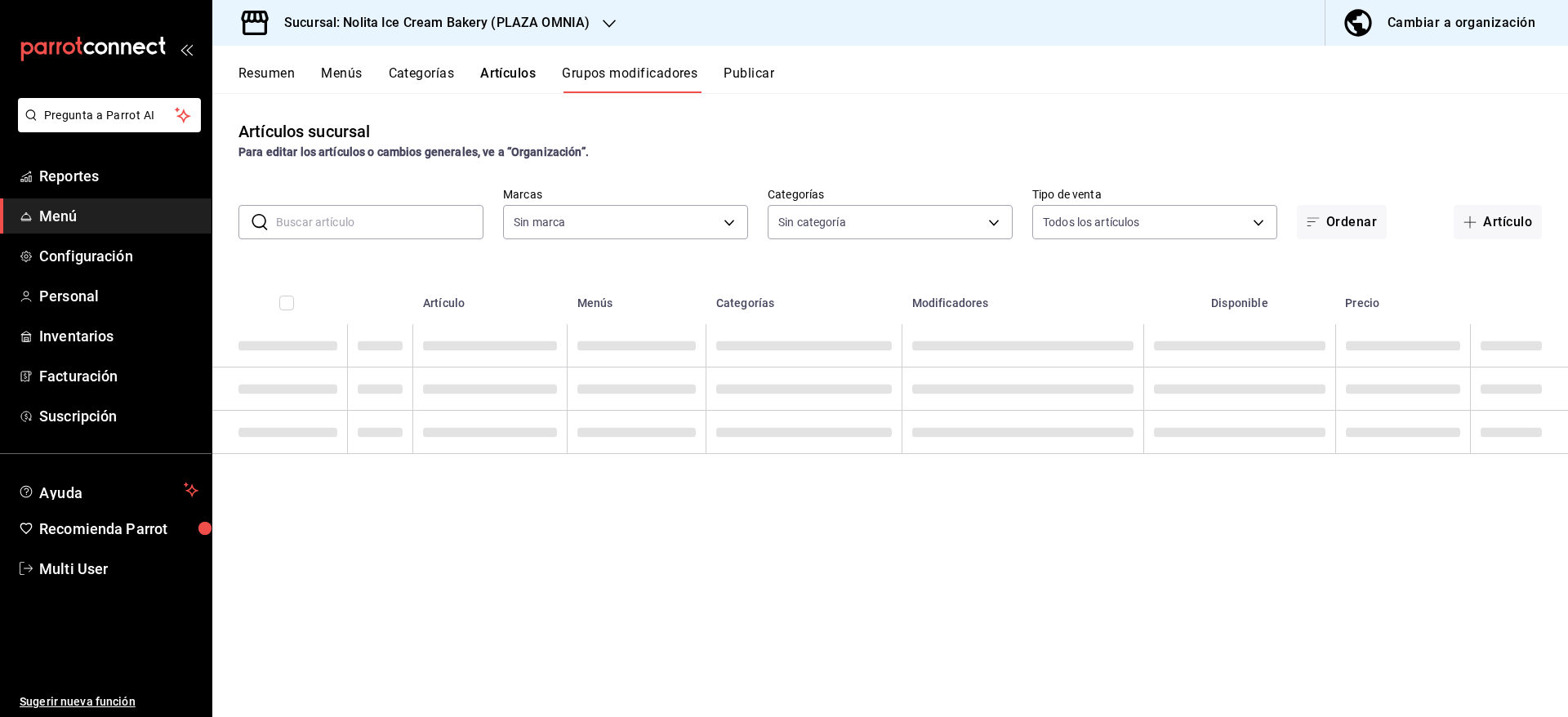
type input "cdee35f6-e0e6-4c29-8604-bf6e6ac534fa"
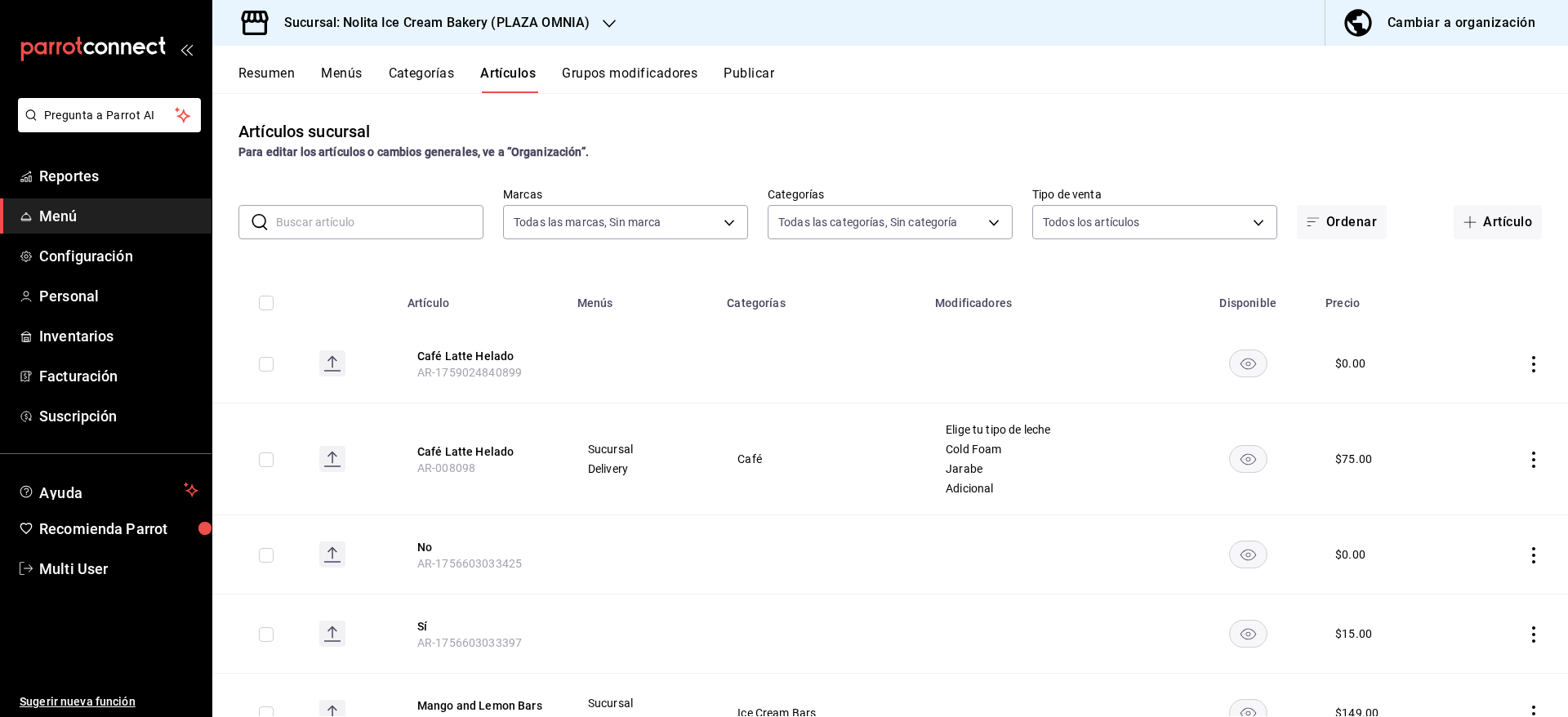
type input "f027a0a6-e8ee-40b8-99cf-d5d1e30d6713,55f452b7-7c3e-45f3-8bdc-59c2acb77a63,53e31…"
click at [353, 222] on input "text" at bounding box center [380, 222] width 208 height 32
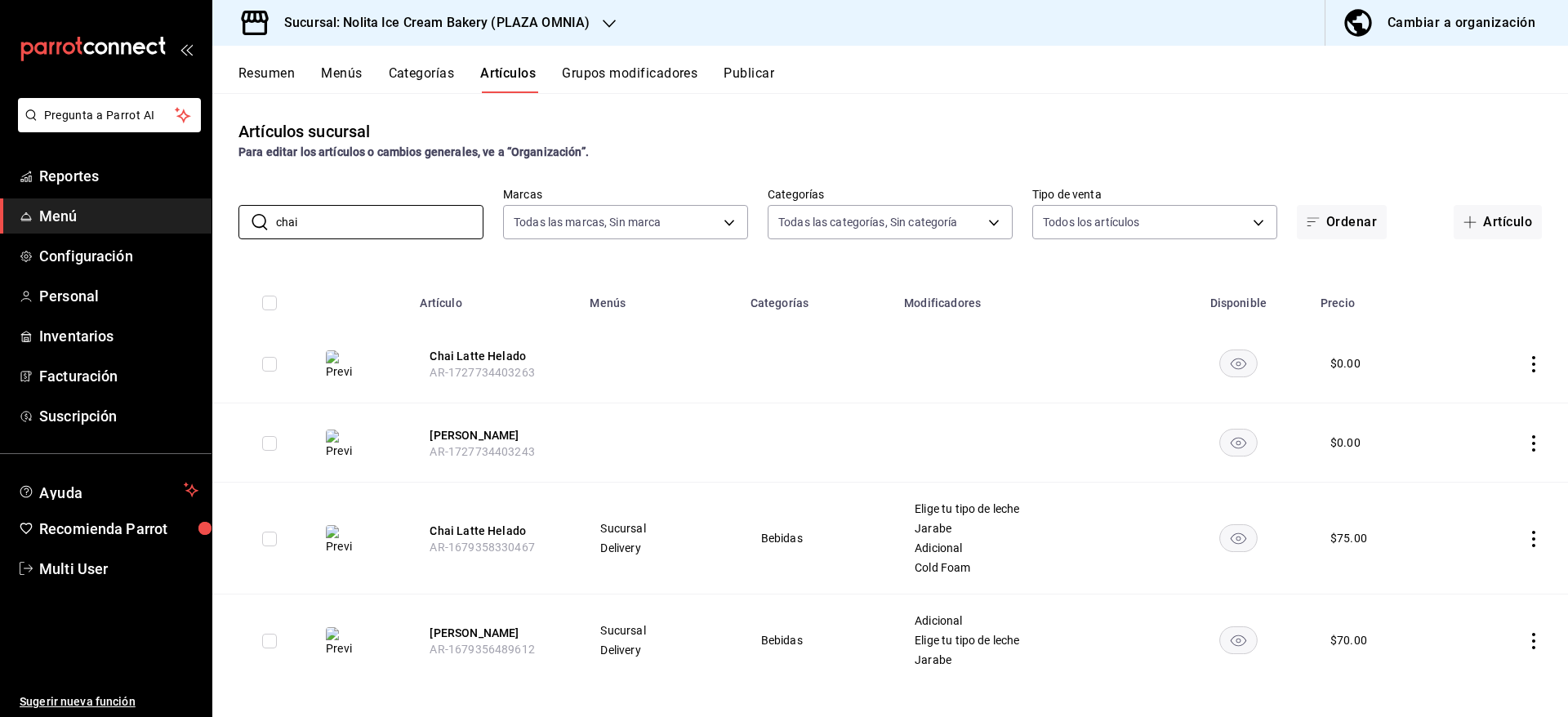
scroll to position [9, 0]
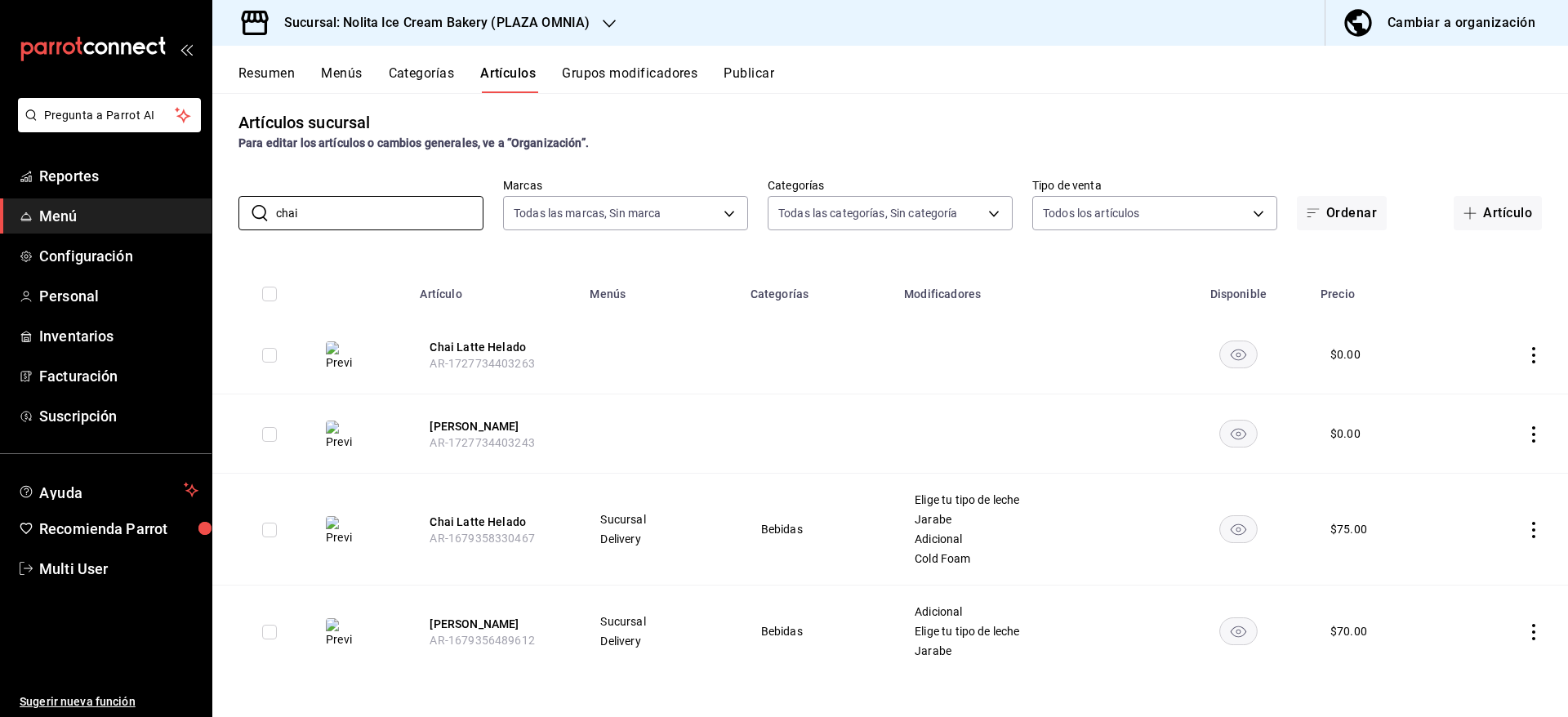
type input "chai"
click at [1197, 118] on div "Artículos sucursal Para editar los artículos o cambios generales, ve a “Organiz…" at bounding box center [890, 130] width 1355 height 42
click at [1525, 533] on icon "actions" at bounding box center [1533, 530] width 16 height 16
click at [1487, 597] on span "Duplicar" at bounding box center [1466, 600] width 43 height 17
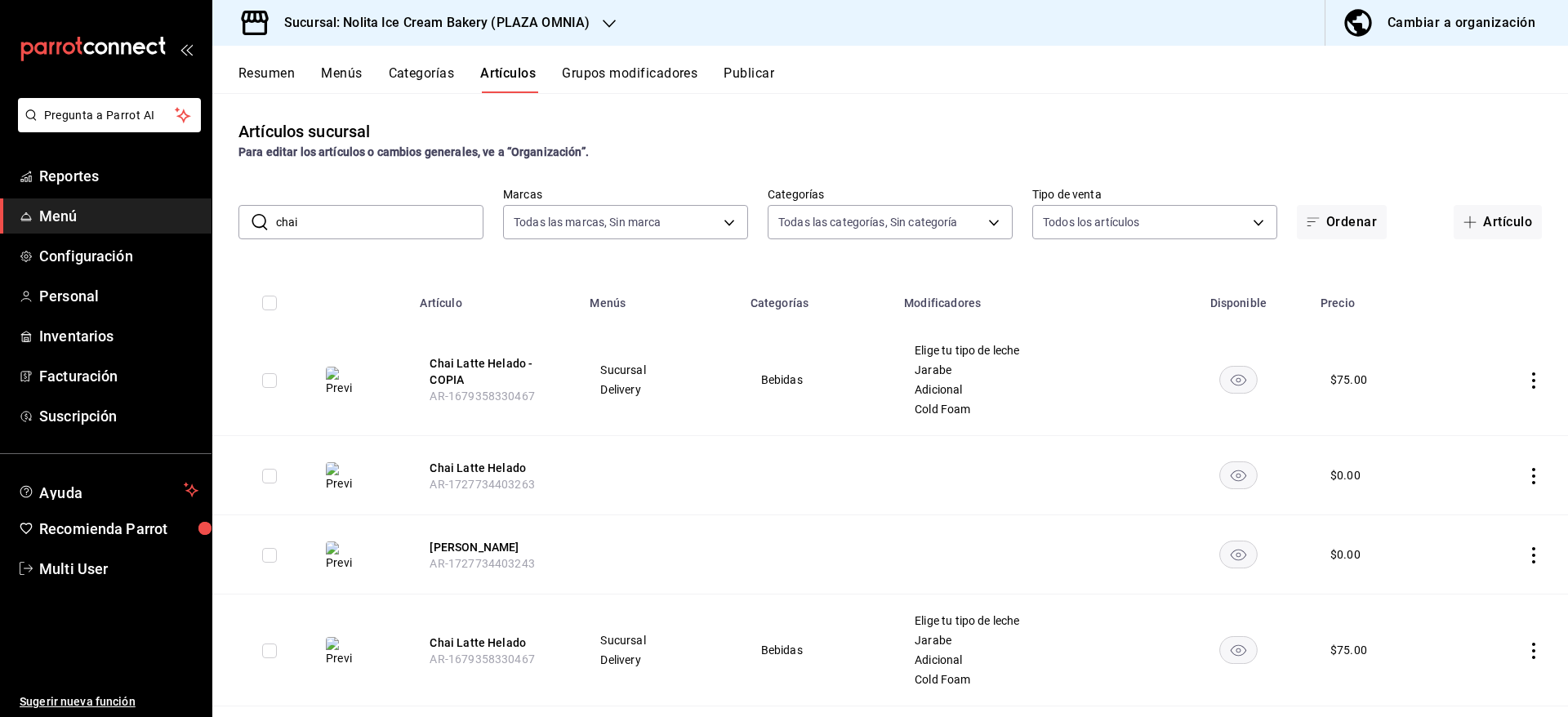
click at [749, 64] on div "Resumen Menús Categorías Artículos Grupos modificadores Publicar" at bounding box center [890, 70] width 1355 height 48
click at [750, 72] on button "Publicar" at bounding box center [748, 79] width 50 height 28
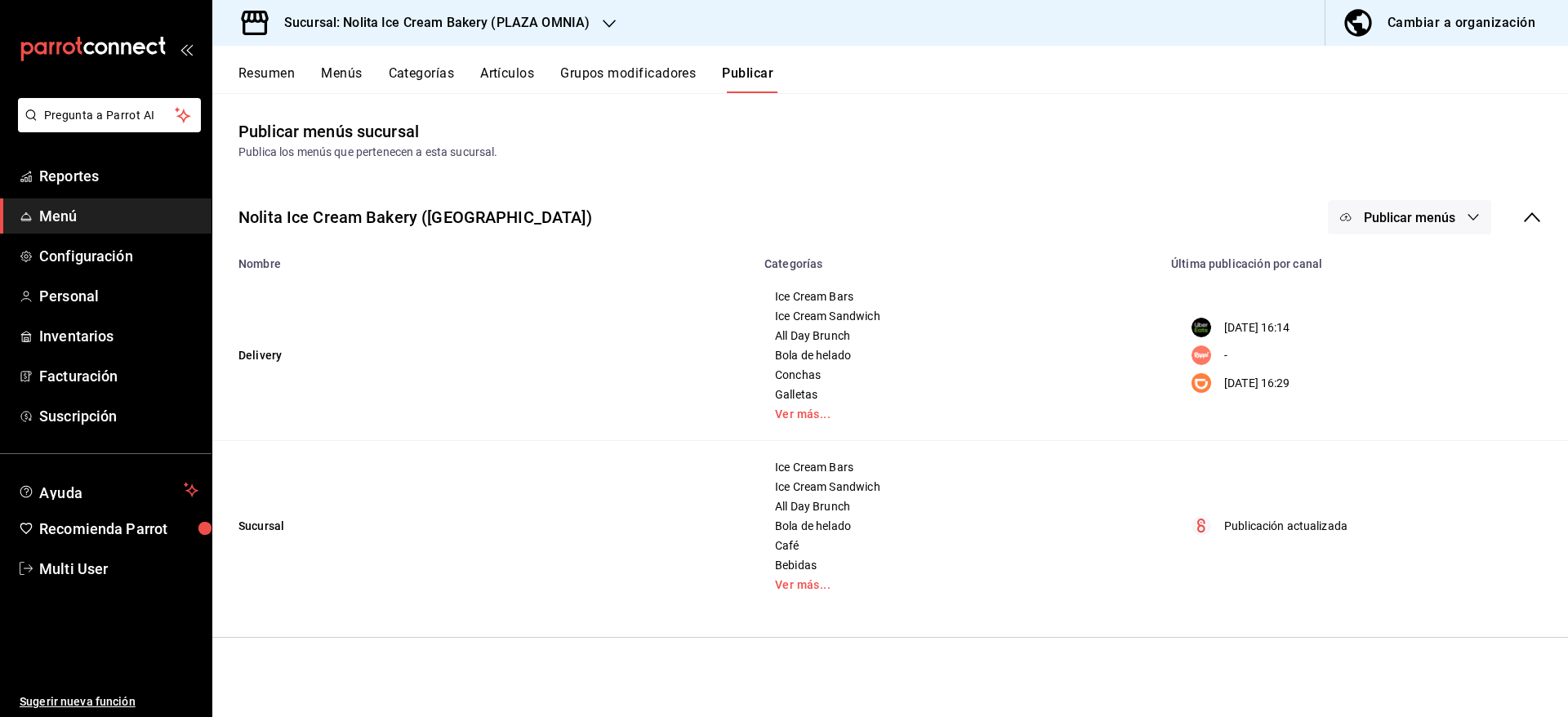
drag, startPoint x: 1404, startPoint y: 212, endPoint x: 1422, endPoint y: 208, distance: 18.4
click at [1422, 208] on div "Nolita Ice Cream Bakery ([GEOGRAPHIC_DATA]) Publicar menús" at bounding box center [890, 217] width 1355 height 60
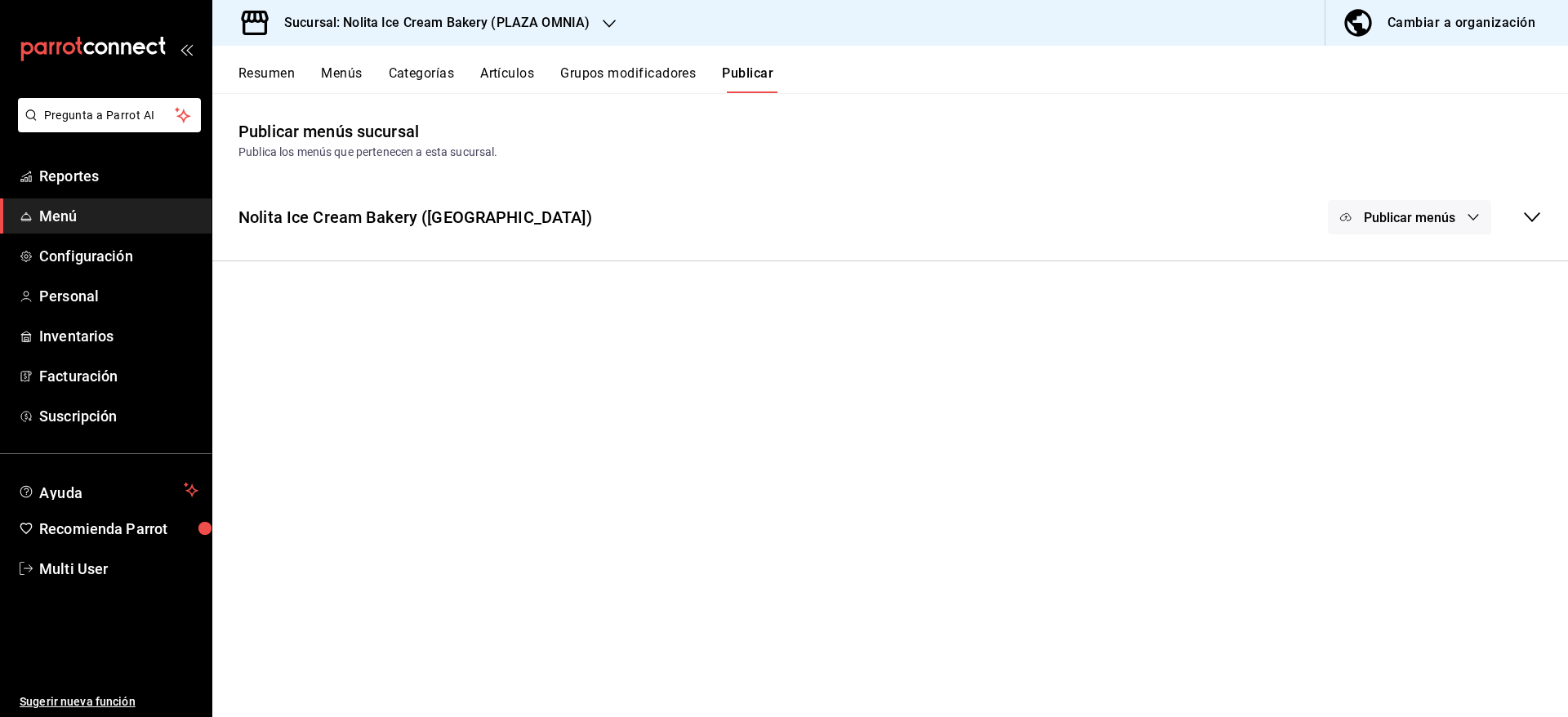
click at [1422, 208] on button "Publicar menús" at bounding box center [1410, 217] width 163 height 34
click at [1416, 410] on span "Punto de venta" at bounding box center [1433, 408] width 78 height 17
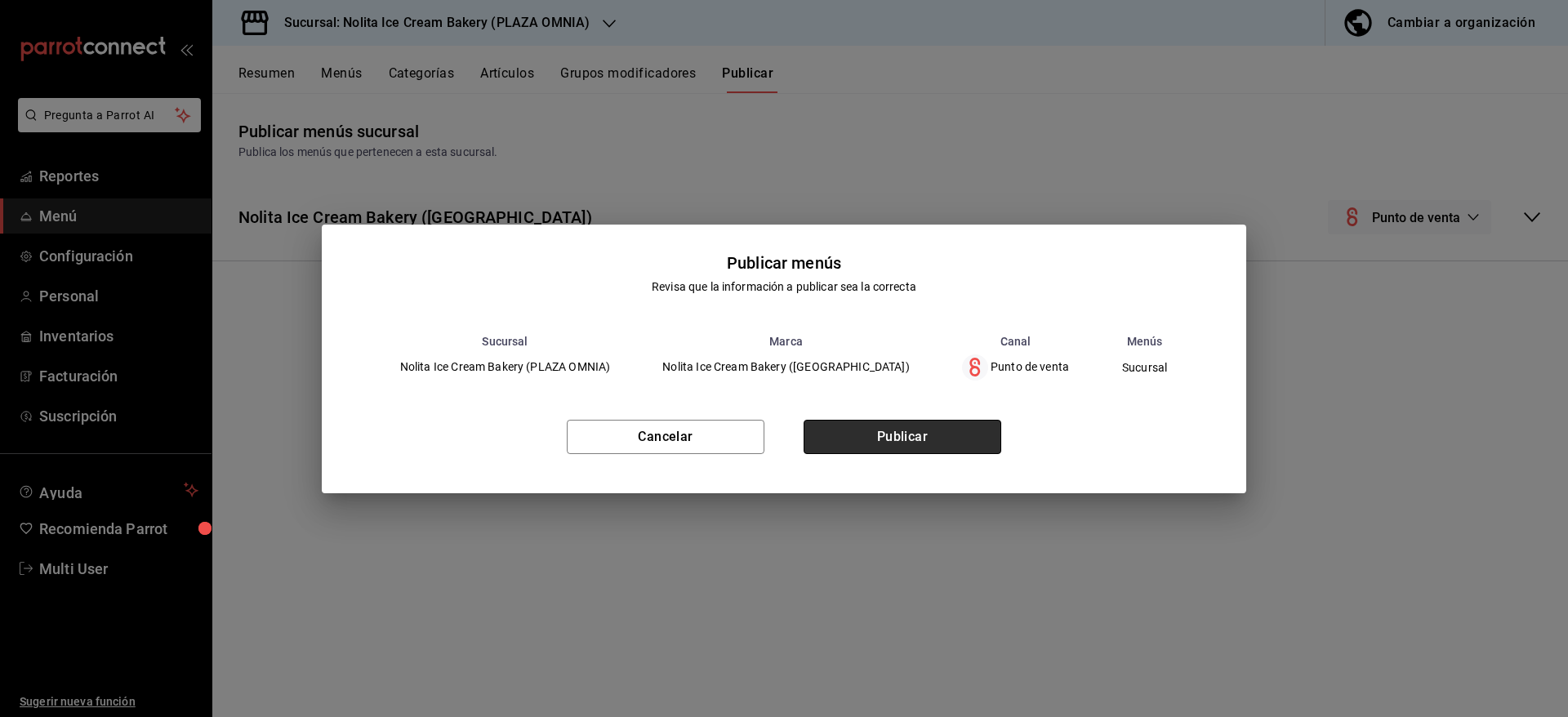
click at [949, 440] on button "Publicar" at bounding box center [902, 437] width 197 height 34
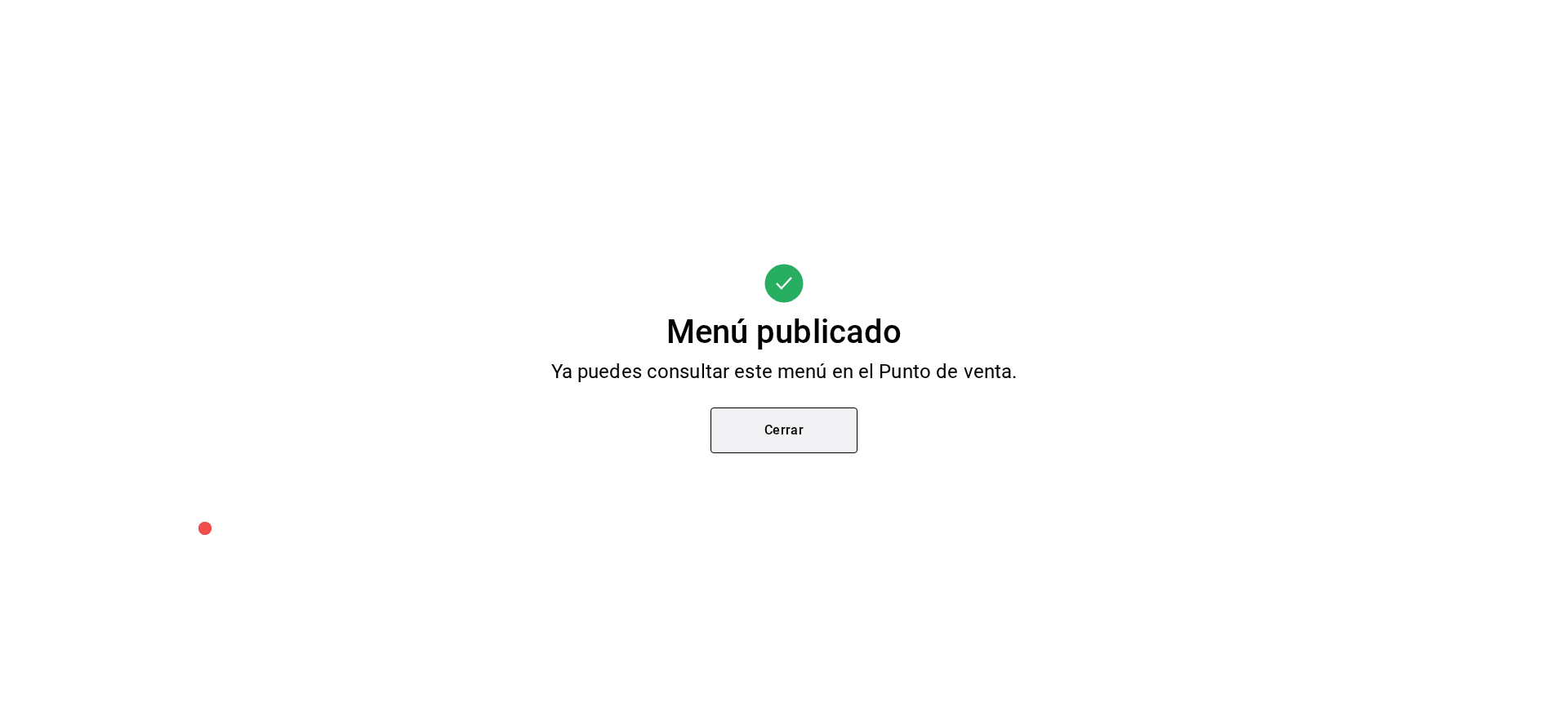
click at [825, 432] on button "Cerrar" at bounding box center [783, 431] width 147 height 46
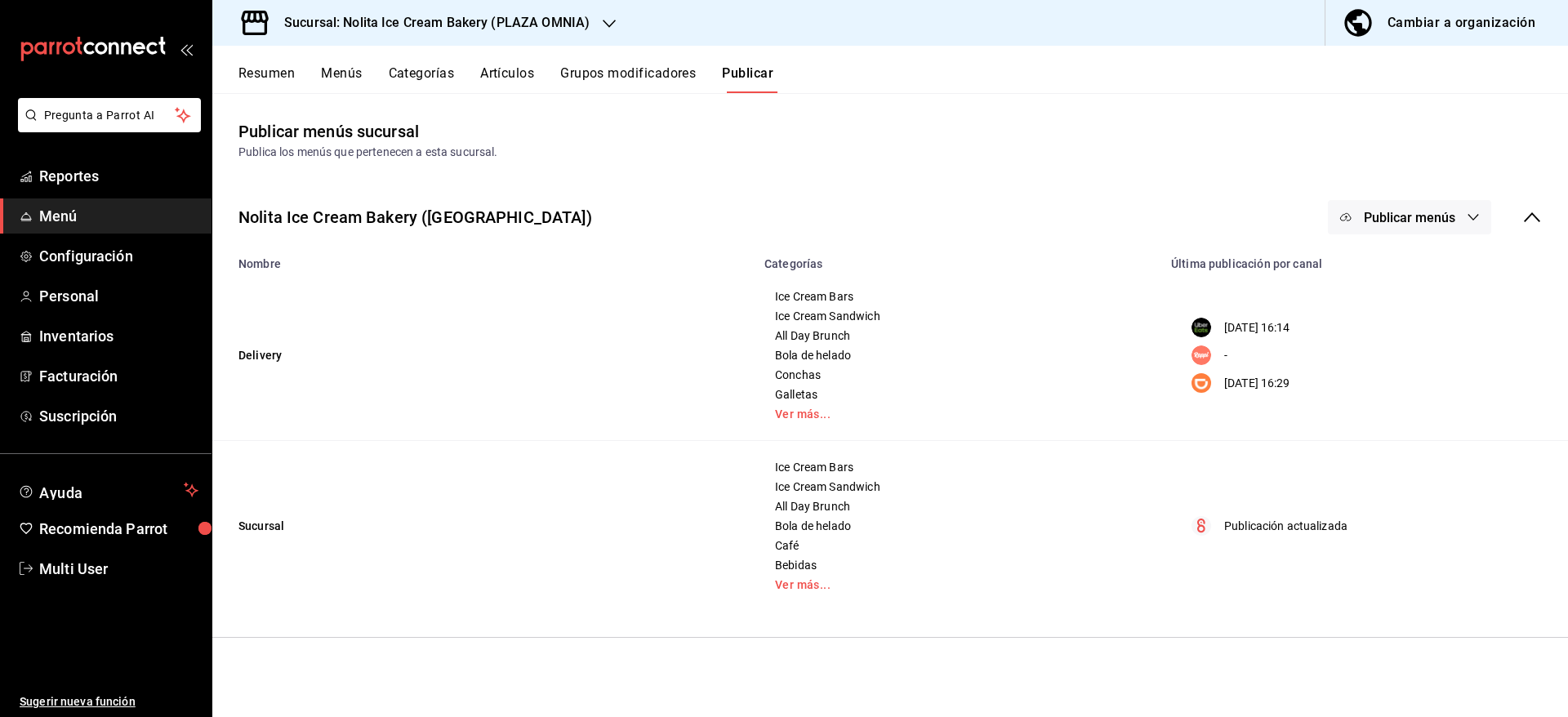
click at [513, 79] on button "Artículos" at bounding box center [506, 79] width 54 height 28
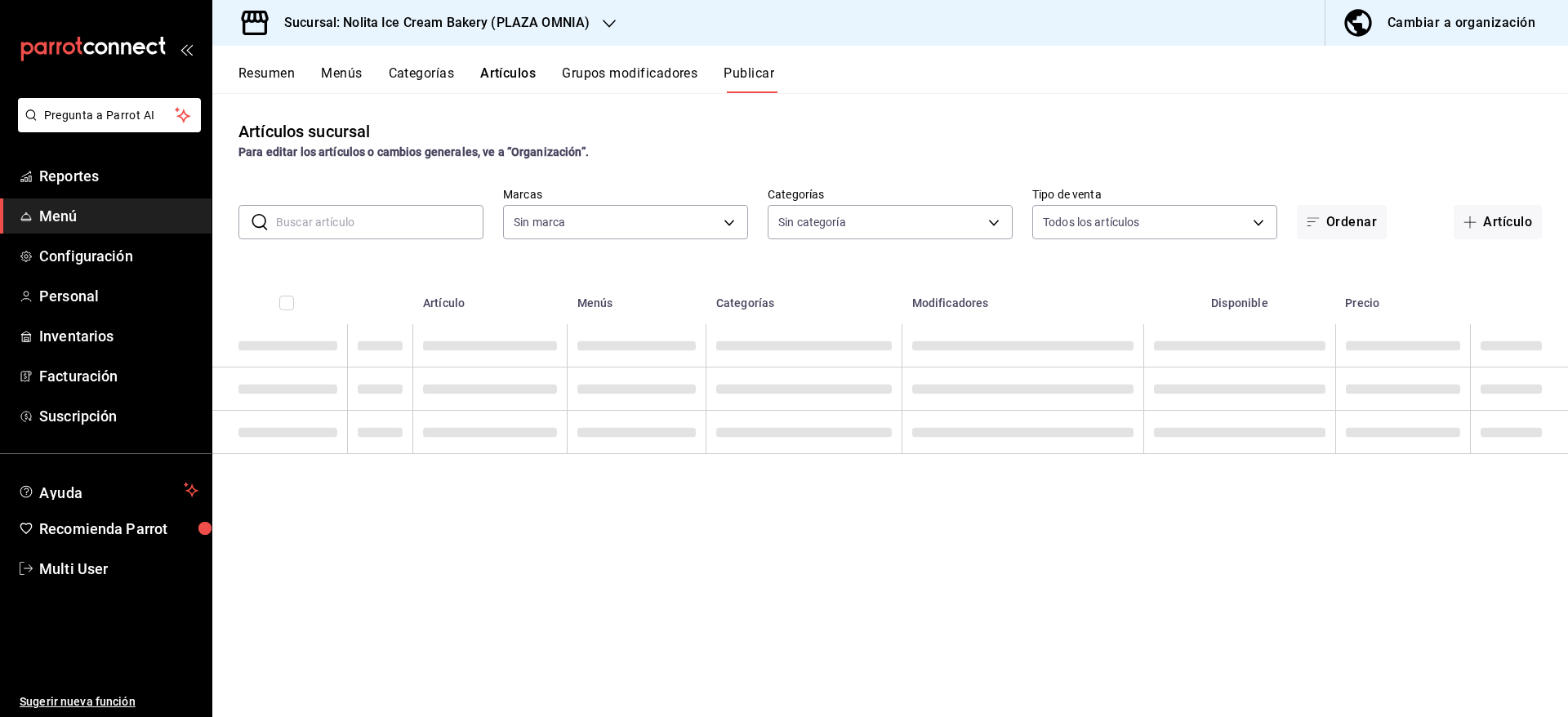
type input "cdee35f6-e0e6-4c29-8604-bf6e6ac534fa"
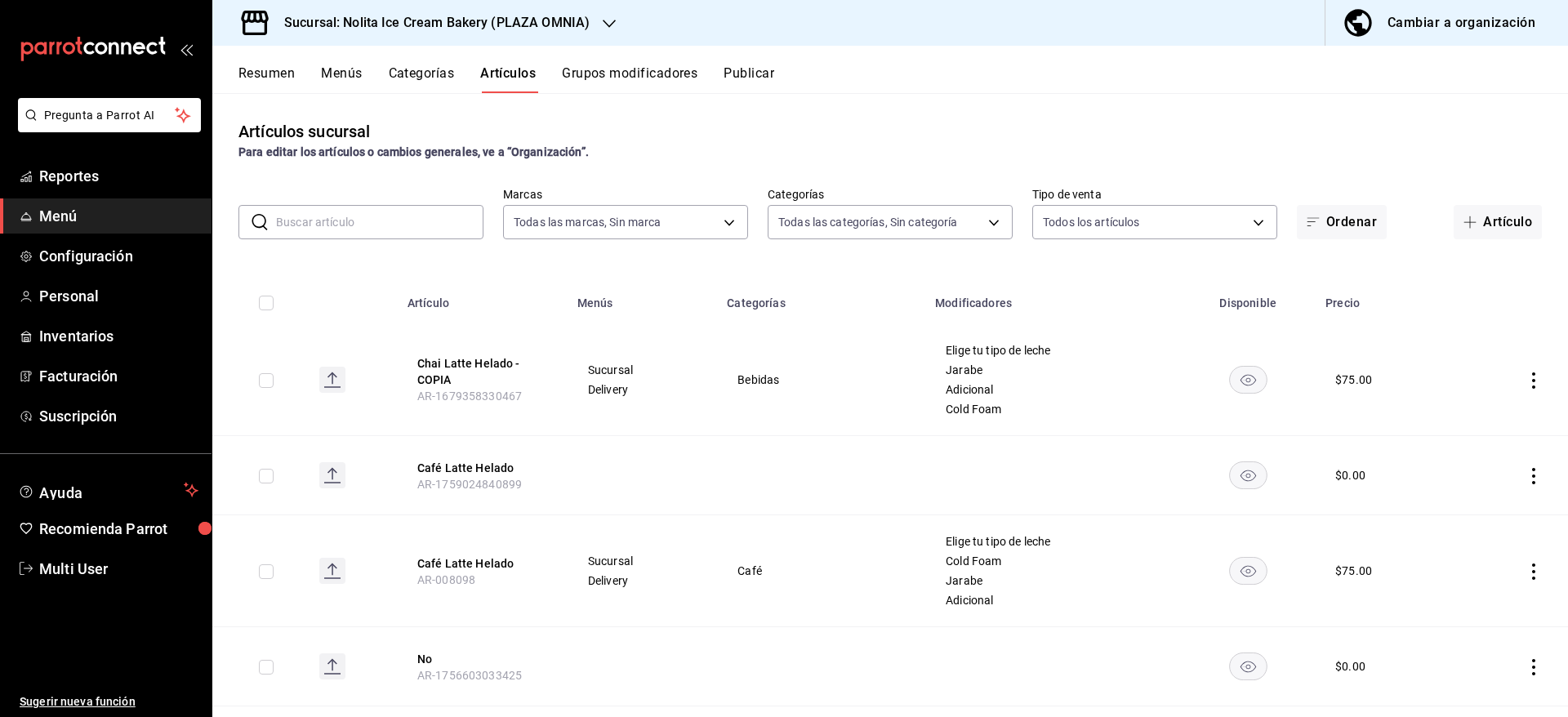
type input "f027a0a6-e8ee-40b8-99cf-d5d1e30d6713,55f452b7-7c3e-45f3-8bdc-59c2acb77a63,53e31…"
click at [371, 231] on input "text" at bounding box center [380, 222] width 208 height 32
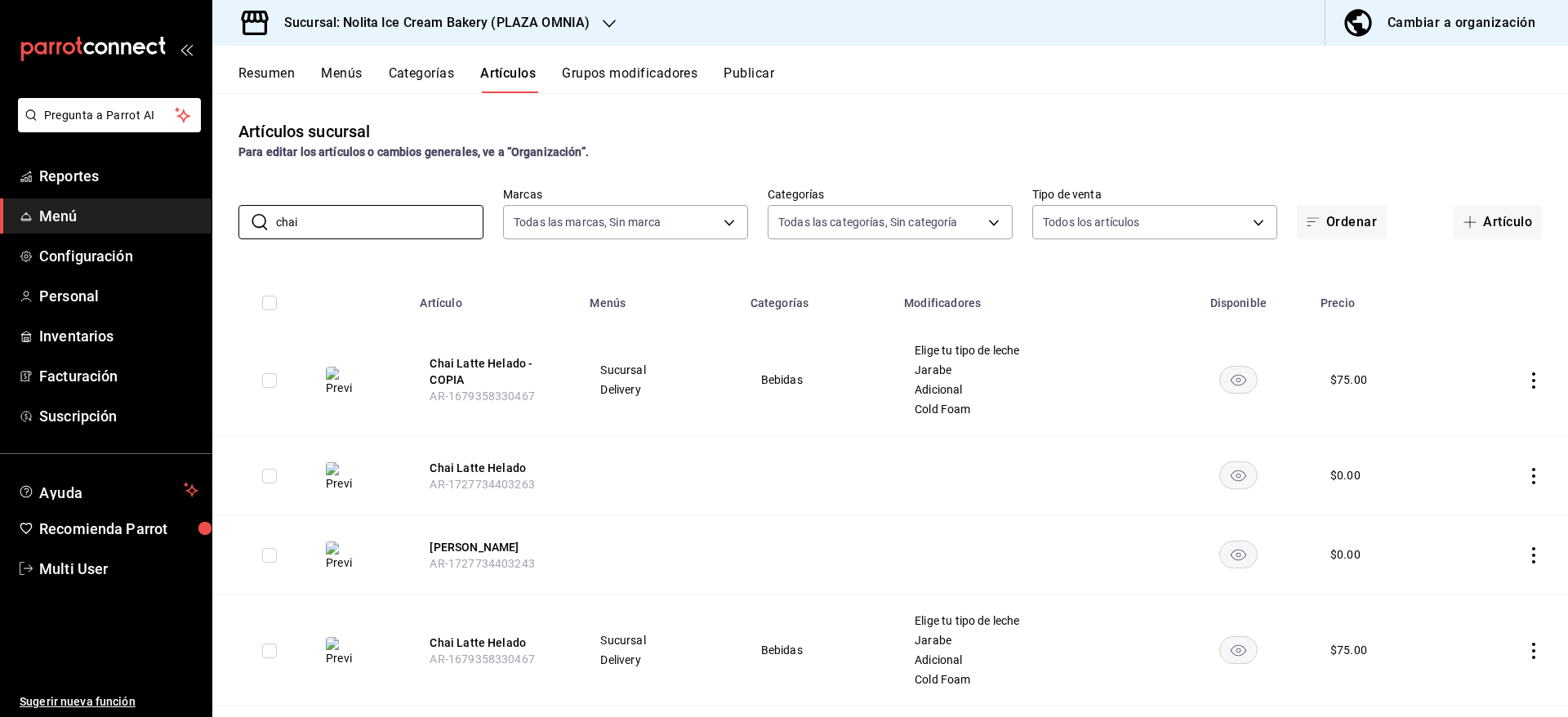
type input "chai"
click at [787, 148] on div "Para editar los artículos o cambios generales, ve a “Organización”." at bounding box center [890, 152] width 1303 height 17
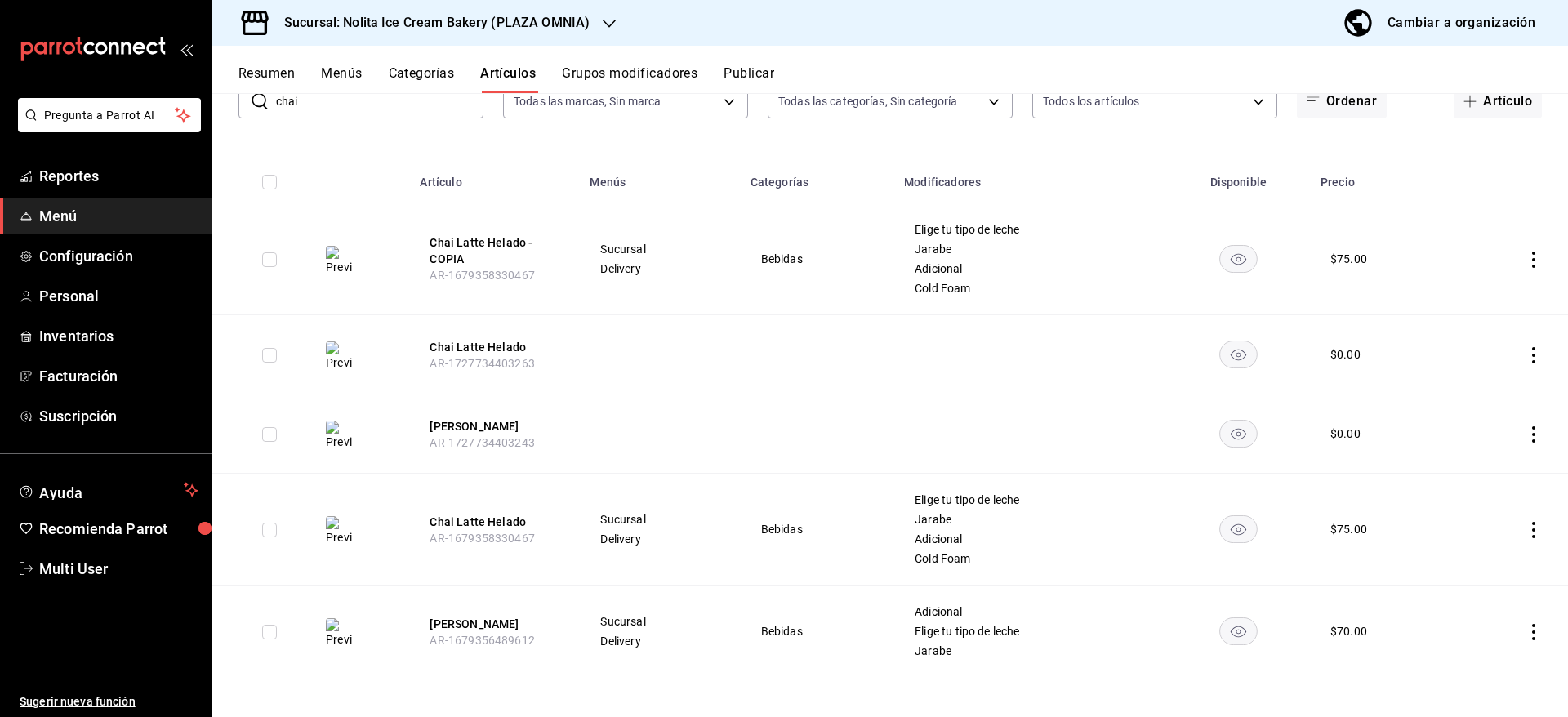
scroll to position [121, 0]
click at [1525, 527] on icon "actions" at bounding box center [1533, 530] width 16 height 16
click at [1462, 637] on span "Eliminar" at bounding box center [1465, 634] width 42 height 13
click at [1424, 565] on button "Eliminar" at bounding box center [1443, 560] width 109 height 34
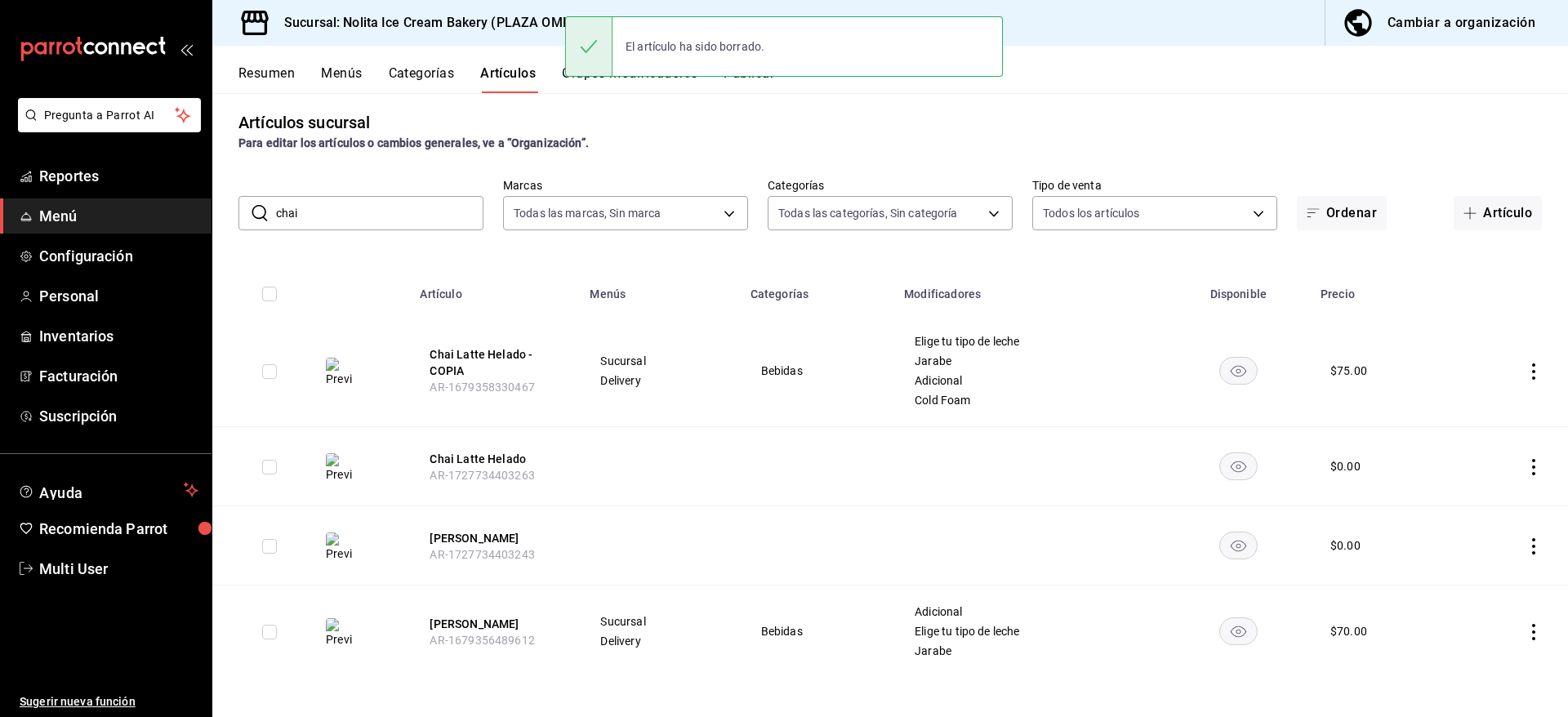
scroll to position [9, 0]
click at [467, 355] on button "Chai Latte Helado - COPIA" at bounding box center [495, 363] width 130 height 32
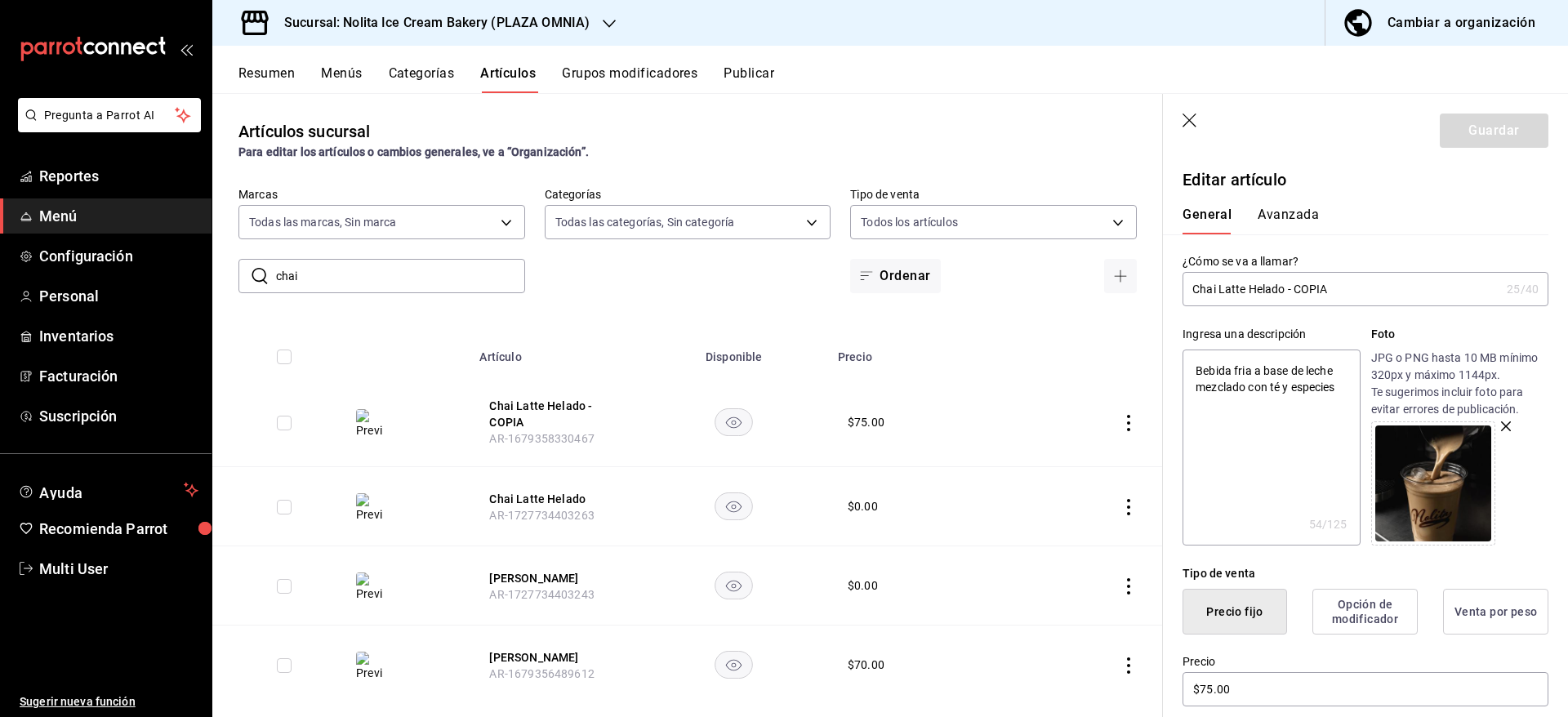
drag, startPoint x: 1284, startPoint y: 295, endPoint x: 1443, endPoint y: 282, distance: 159.5
click at [1443, 282] on input "Chai Latte Helado - COPIA" at bounding box center [1341, 289] width 318 height 32
type input "Chai Latte Helado"
type textarea "x"
type input "Chai Latte Helado"
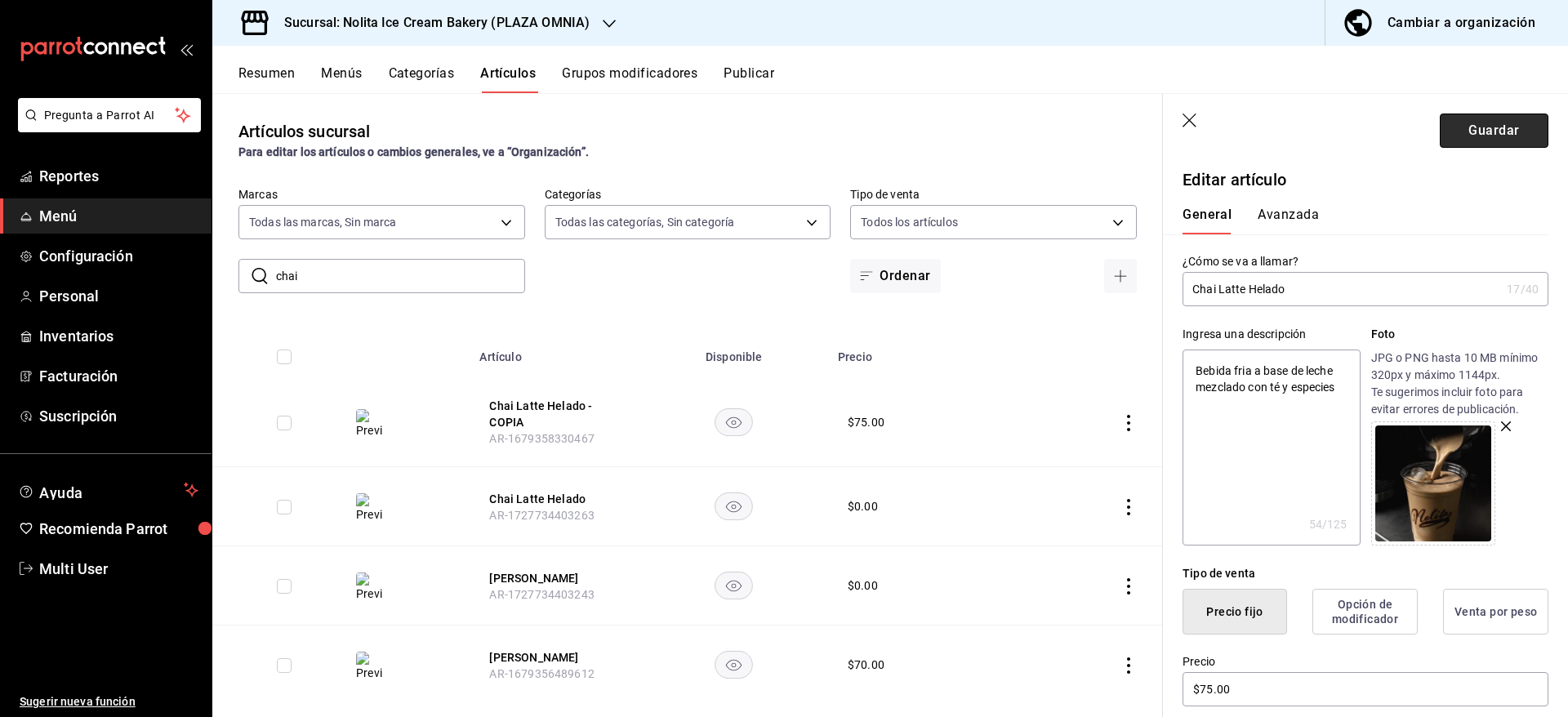
click at [1481, 127] on button "Guardar" at bounding box center [1494, 130] width 109 height 34
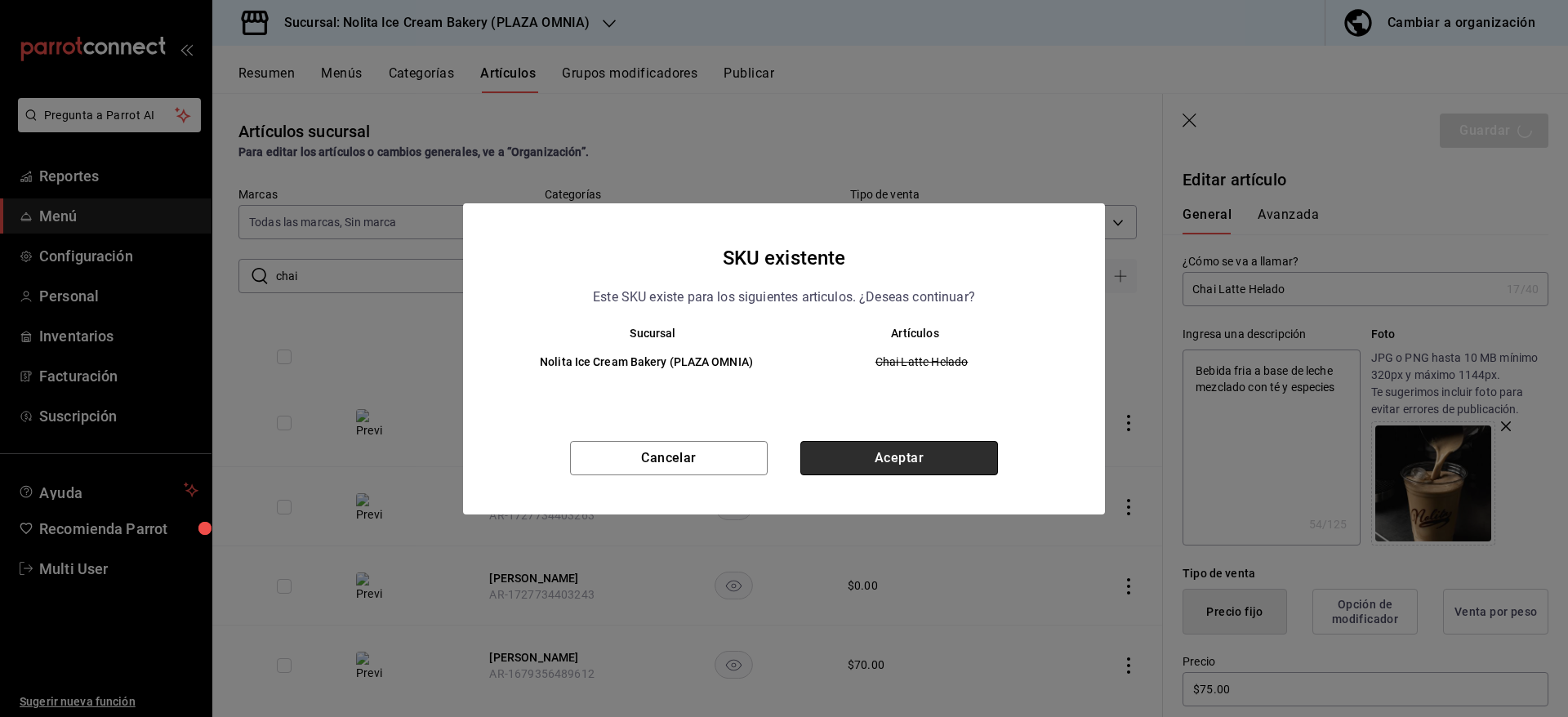
click at [907, 455] on button "Aceptar" at bounding box center [899, 458] width 197 height 34
type textarea "x"
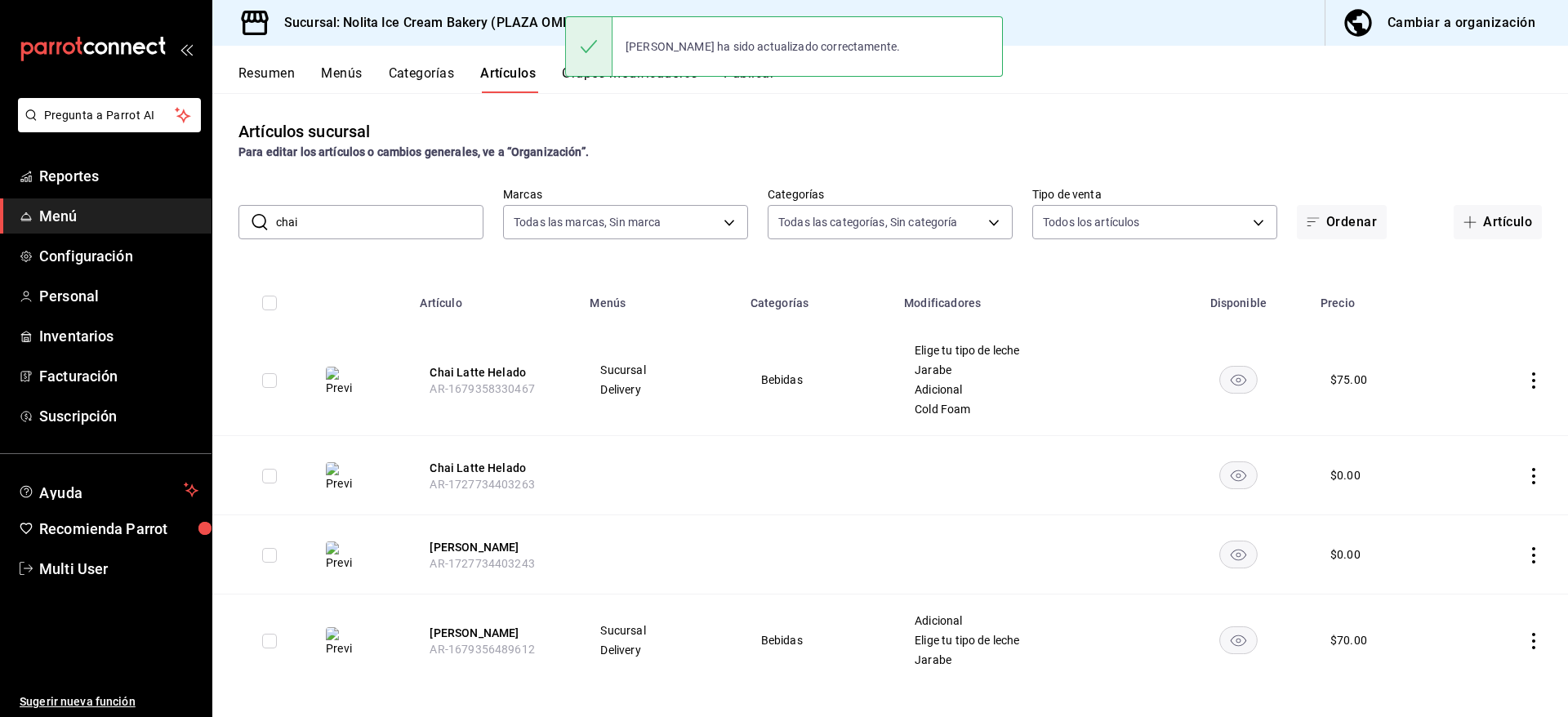
click at [1147, 16] on div "Sucursal: Nolita Ice Cream Bakery (PLAZA OMNIA) Cambiar a organización" at bounding box center [890, 23] width 1355 height 46
click at [920, 132] on div "Artículos sucursal Para editar los artículos o cambios generales, ve a “Organiz…" at bounding box center [890, 140] width 1355 height 42
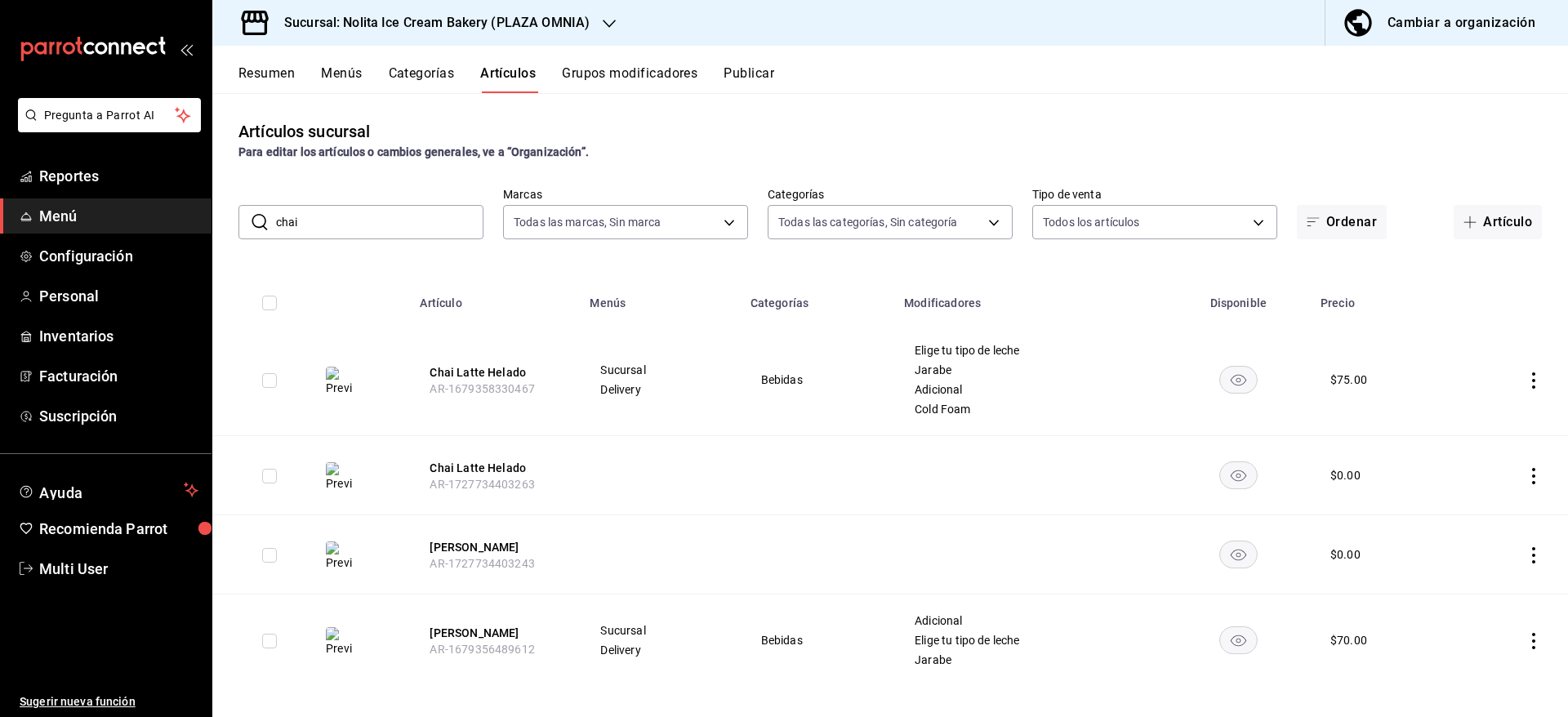
click at [360, 215] on input "chai" at bounding box center [380, 222] width 208 height 32
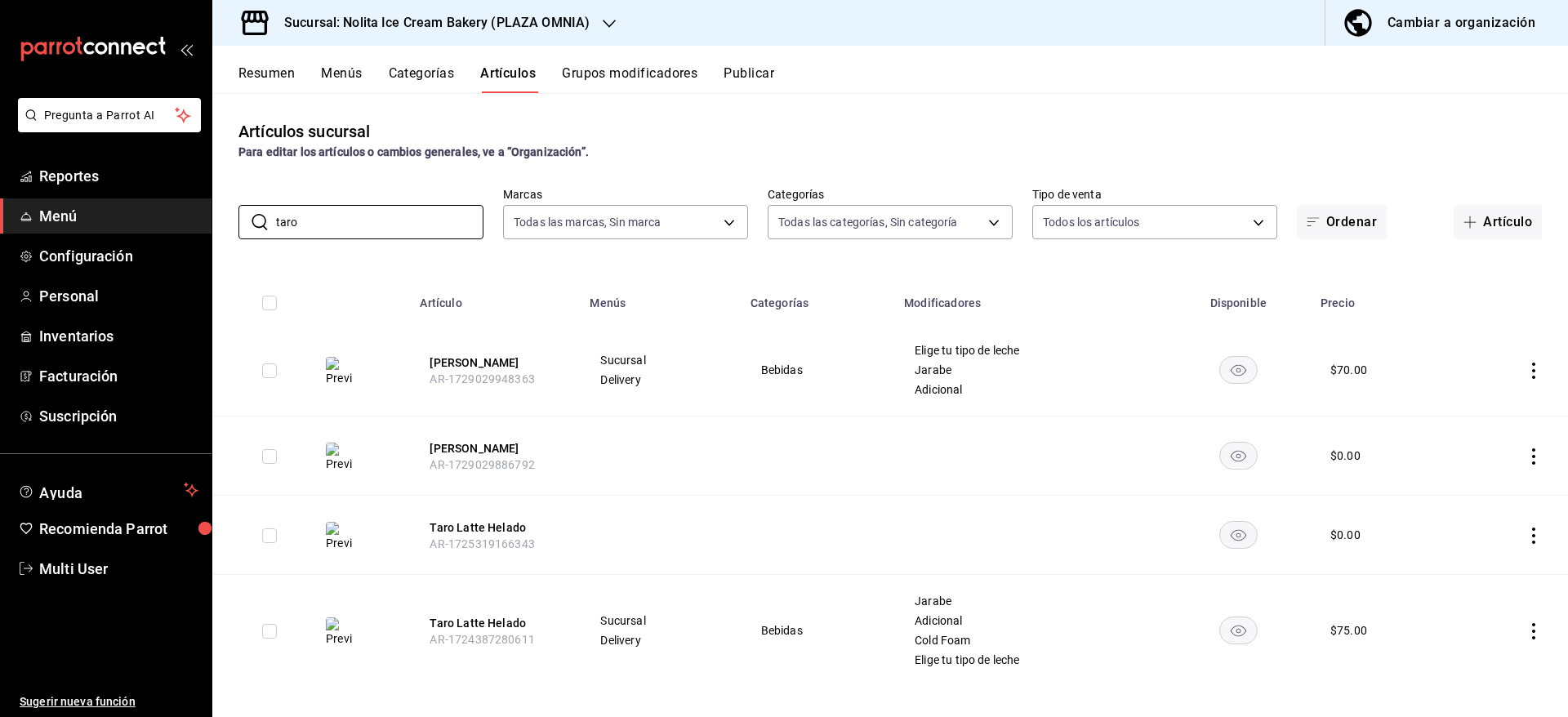
type input "taro"
click at [1525, 623] on icon "actions" at bounding box center [1533, 631] width 16 height 16
click at [1486, 633] on span "Duplicar" at bounding box center [1466, 640] width 43 height 17
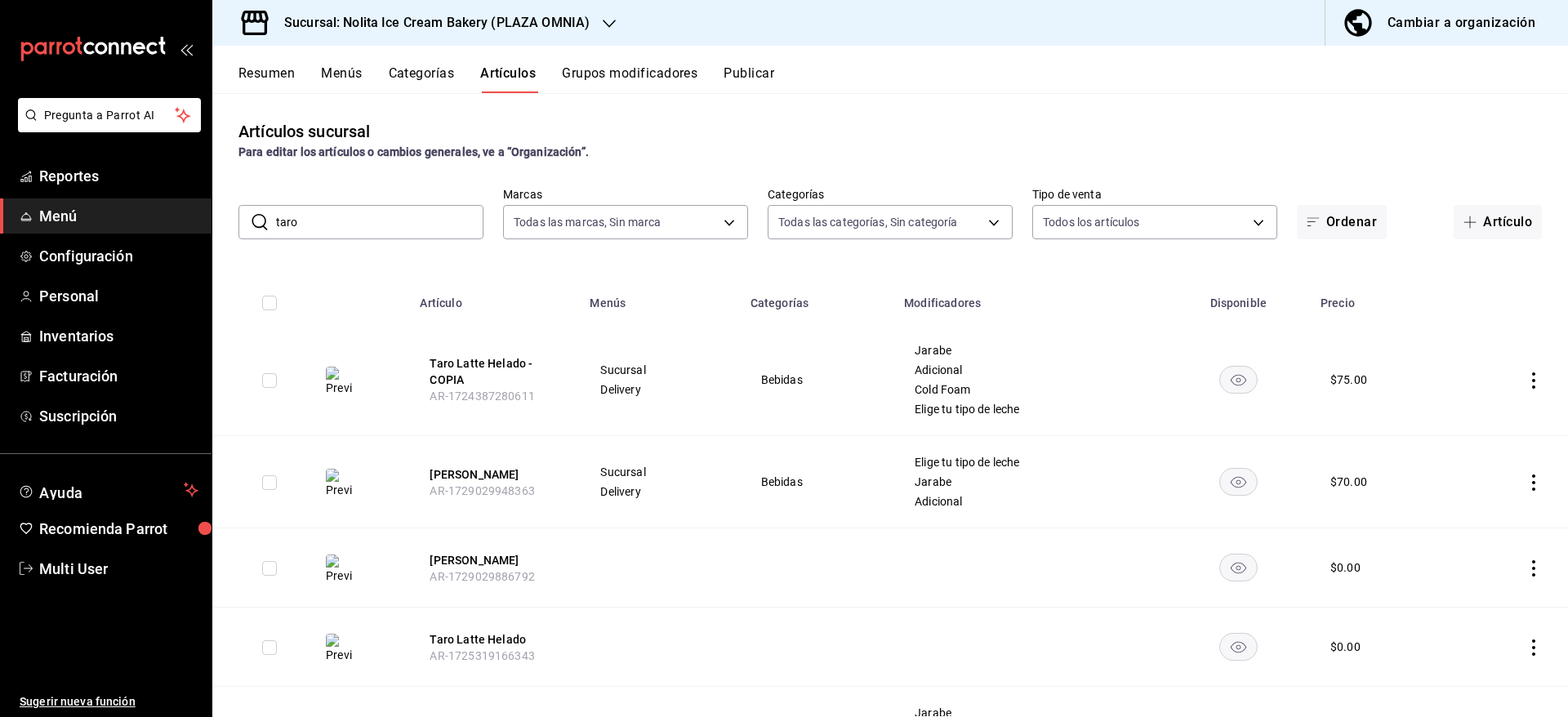
click at [1525, 646] on icon "actions" at bounding box center [1533, 647] width 16 height 16
click at [1465, 666] on span "Eliminar" at bounding box center [1466, 674] width 43 height 17
click at [1450, 665] on button "Eliminar" at bounding box center [1443, 663] width 109 height 34
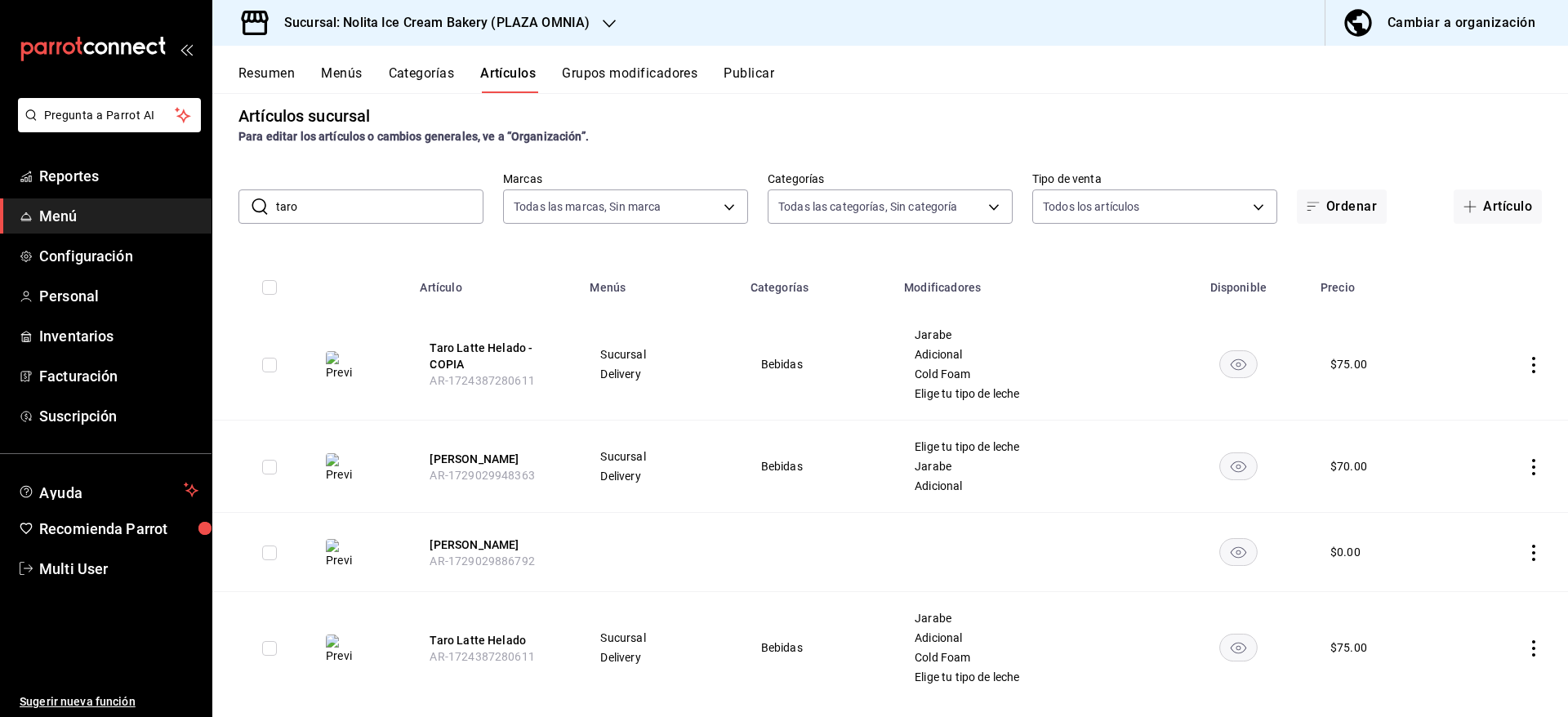
scroll to position [42, 0]
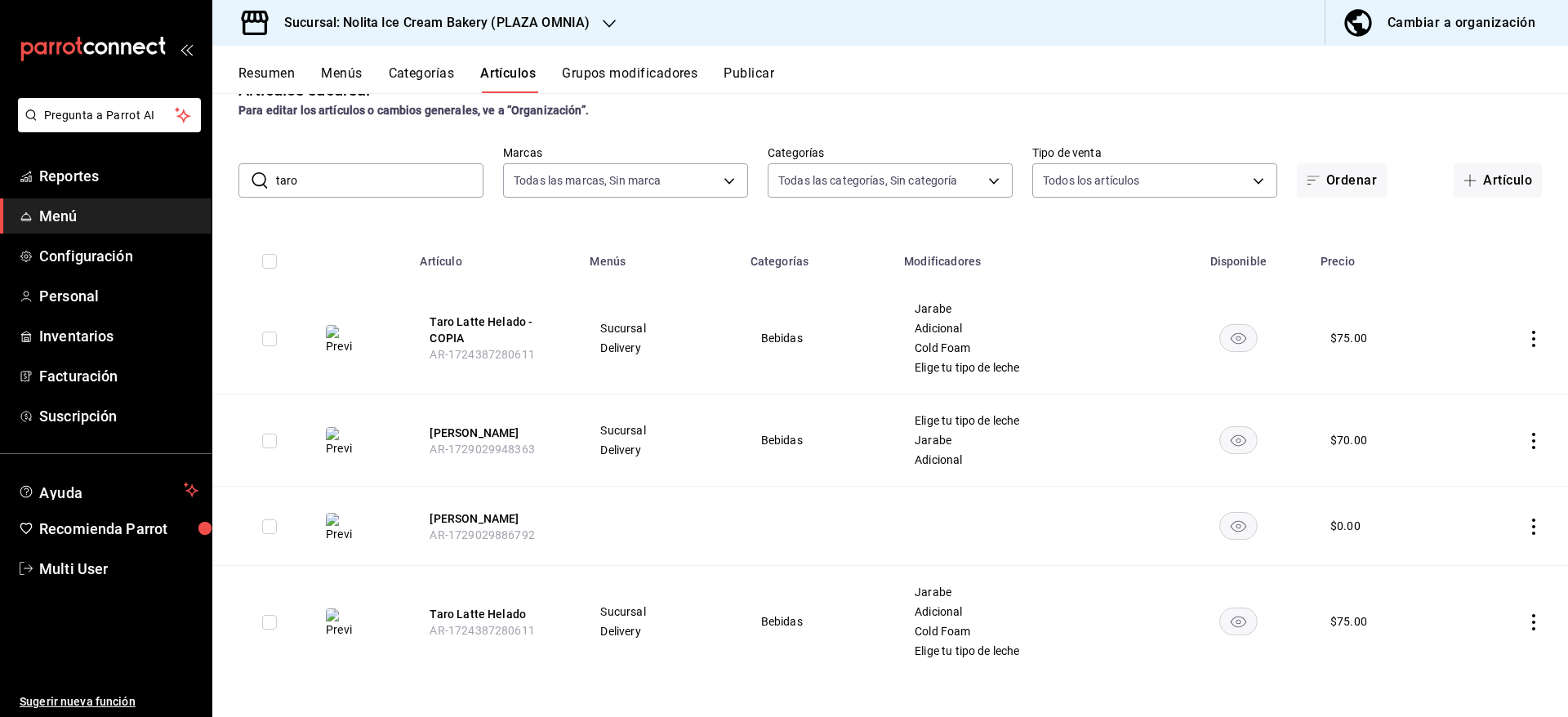
click at [1525, 622] on icon "actions" at bounding box center [1533, 622] width 16 height 16
click at [1472, 668] on span "Eliminar" at bounding box center [1465, 674] width 42 height 13
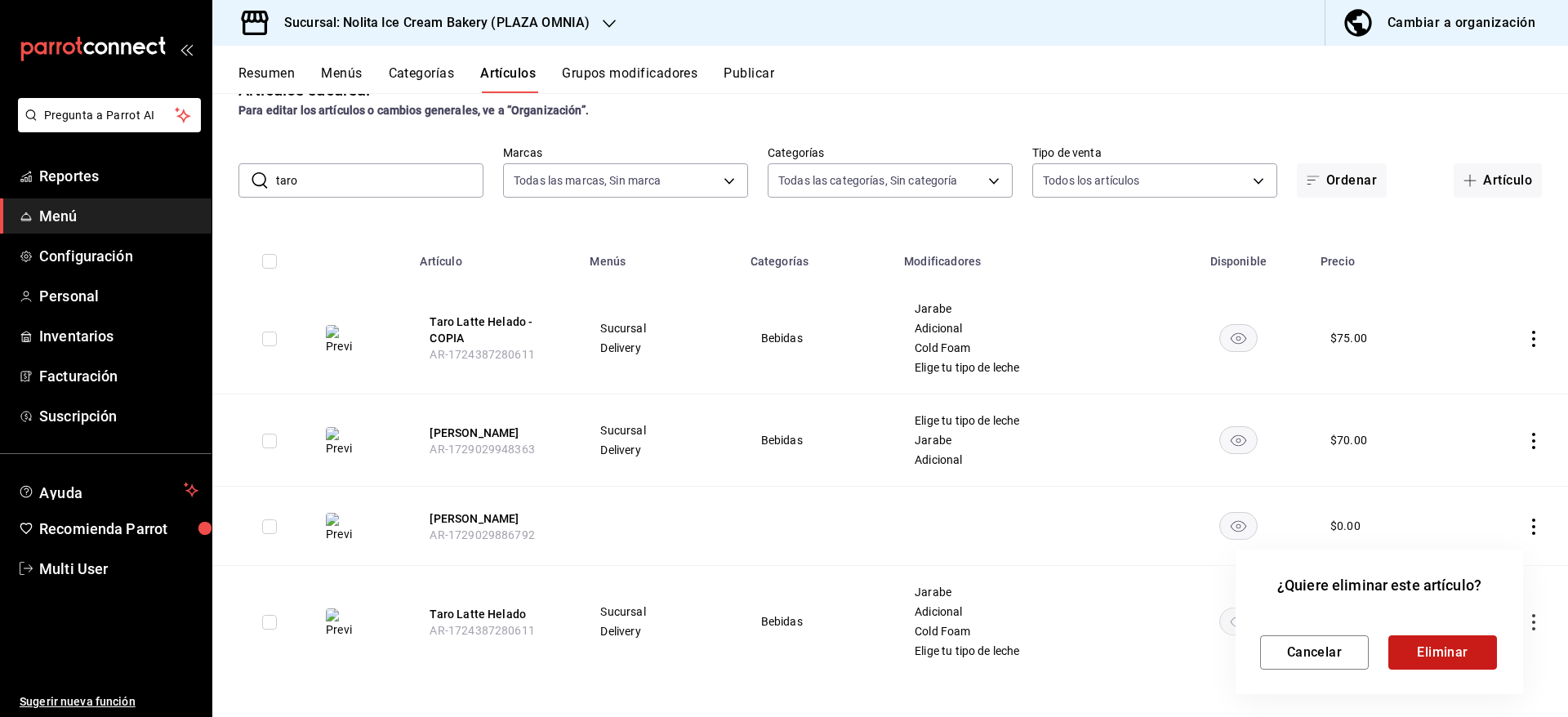
click at [1441, 651] on button "Eliminar" at bounding box center [1443, 652] width 109 height 34
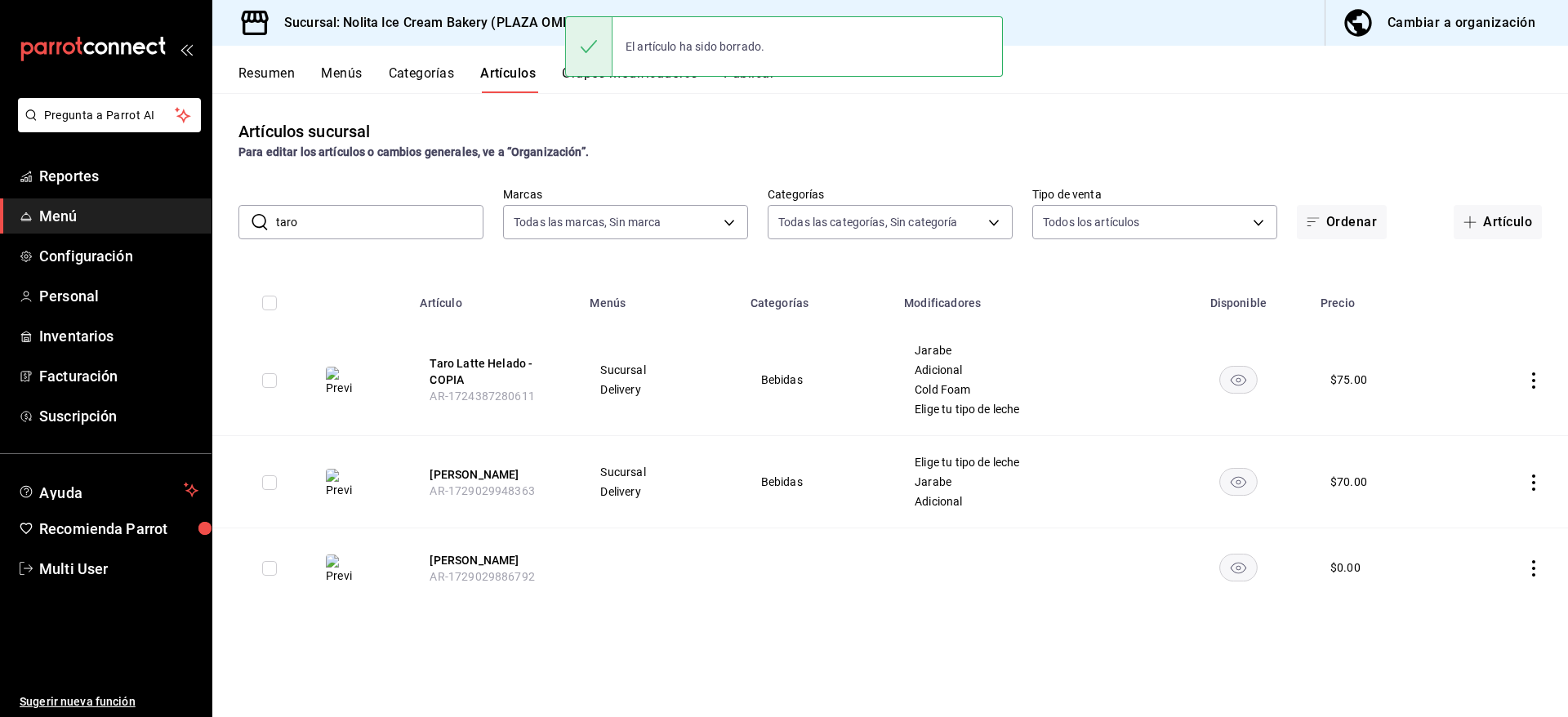
scroll to position [0, 0]
click at [465, 364] on button "Taro Latte Helado - COPIA" at bounding box center [495, 371] width 130 height 32
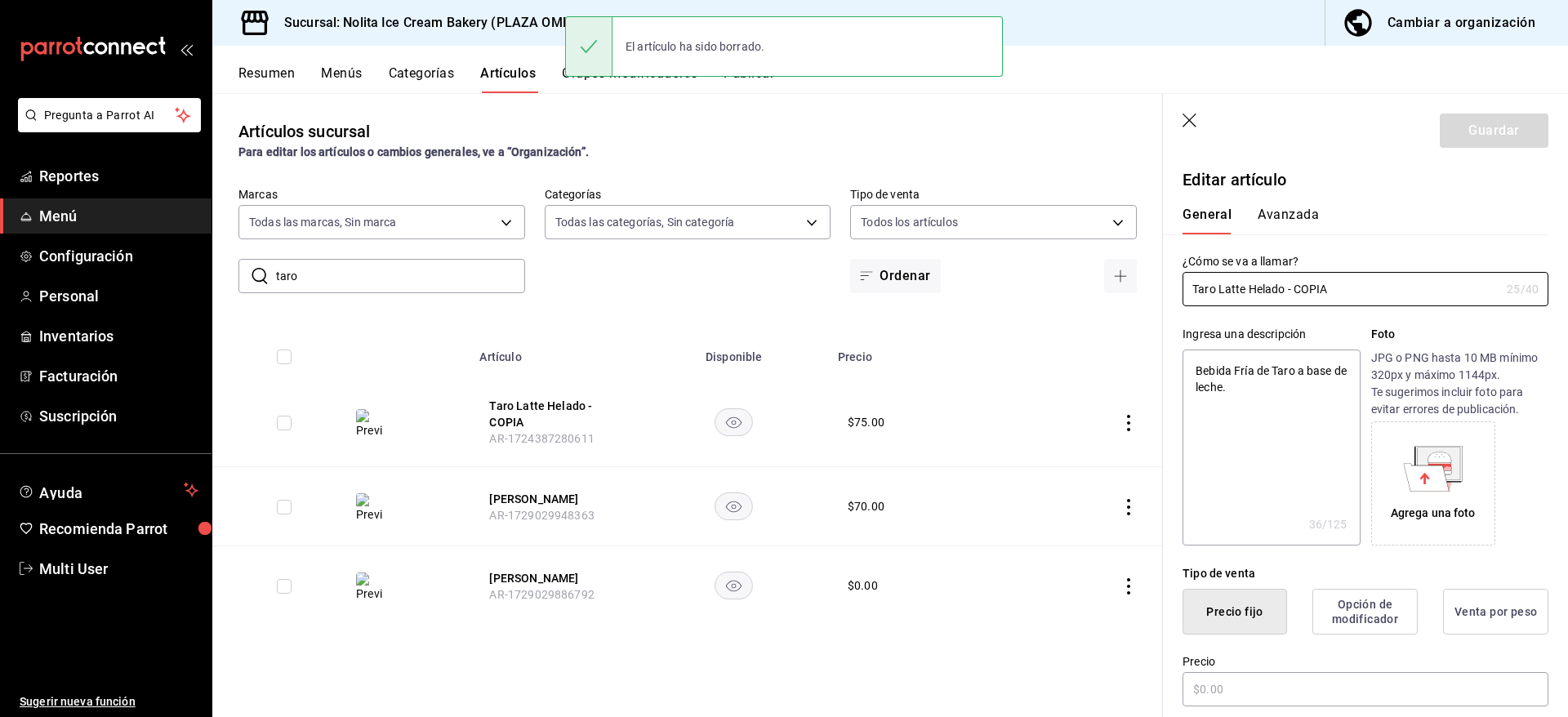
type textarea "x"
type input "$75.00"
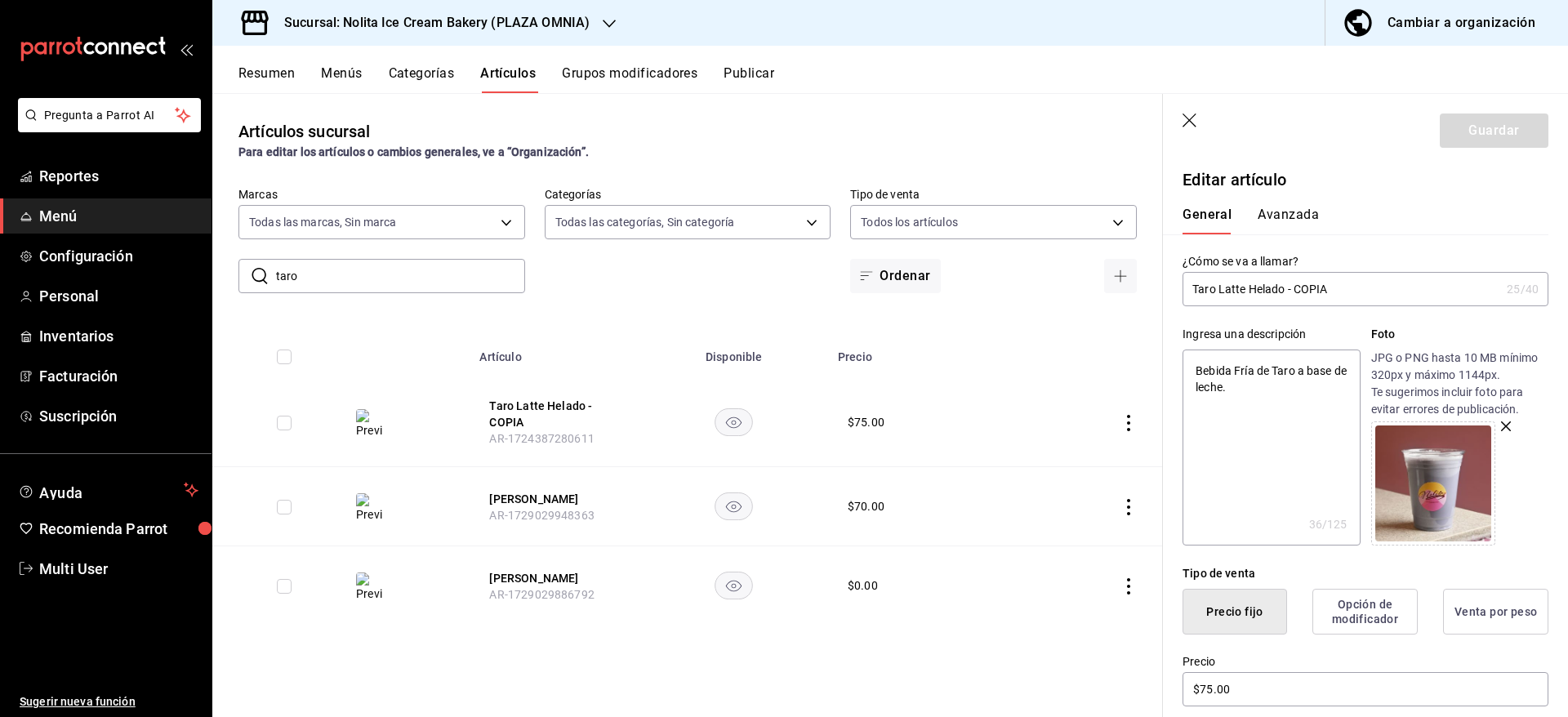
drag, startPoint x: 1285, startPoint y: 296, endPoint x: 1469, endPoint y: 290, distance: 184.1
click at [1469, 290] on input "Taro Latte Helado - COPIA" at bounding box center [1341, 289] width 318 height 32
type input "Taro Latte Helado"
type textarea "x"
type input "Taro Latte Helado"
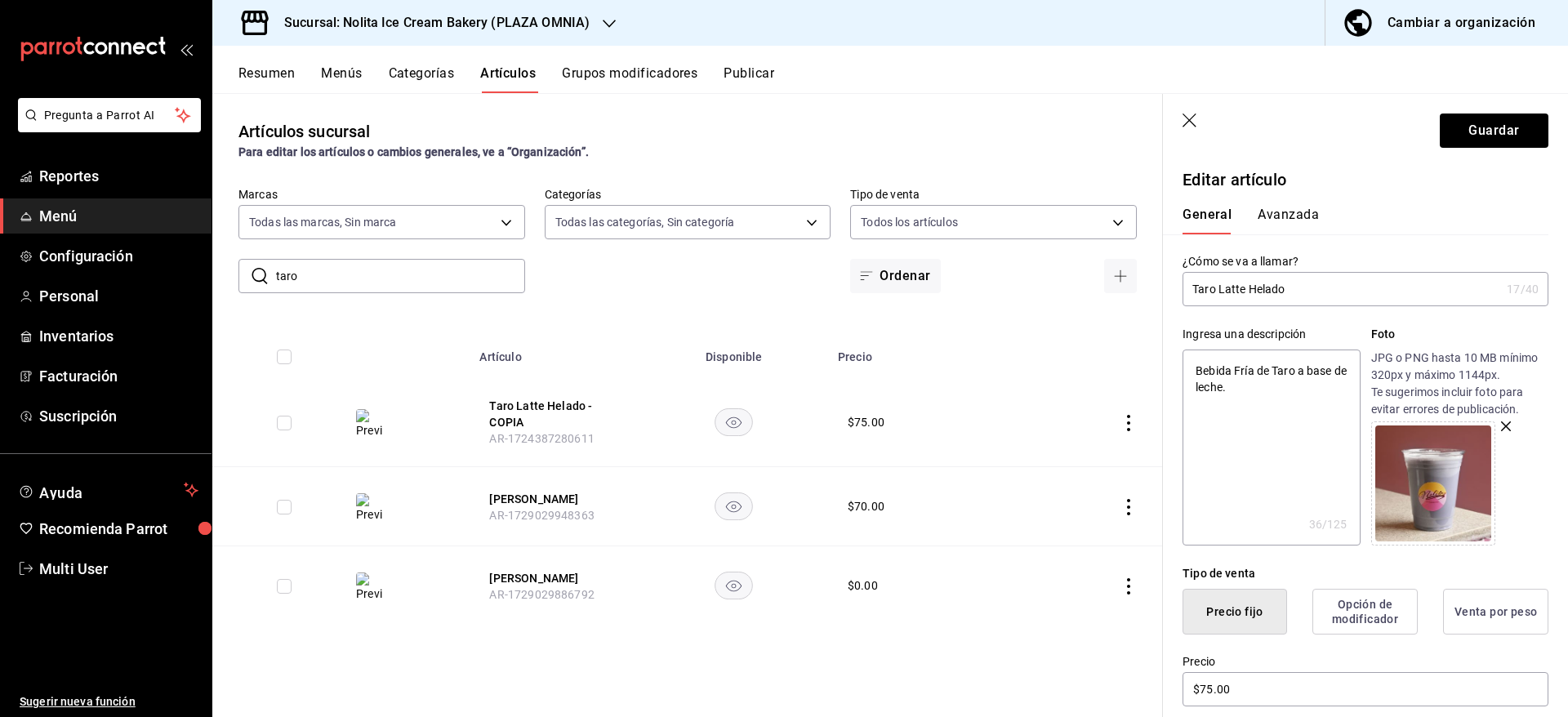
click at [1494, 168] on p "Editar artículo" at bounding box center [1365, 180] width 366 height 25
click at [1481, 132] on button "Guardar" at bounding box center [1494, 130] width 109 height 34
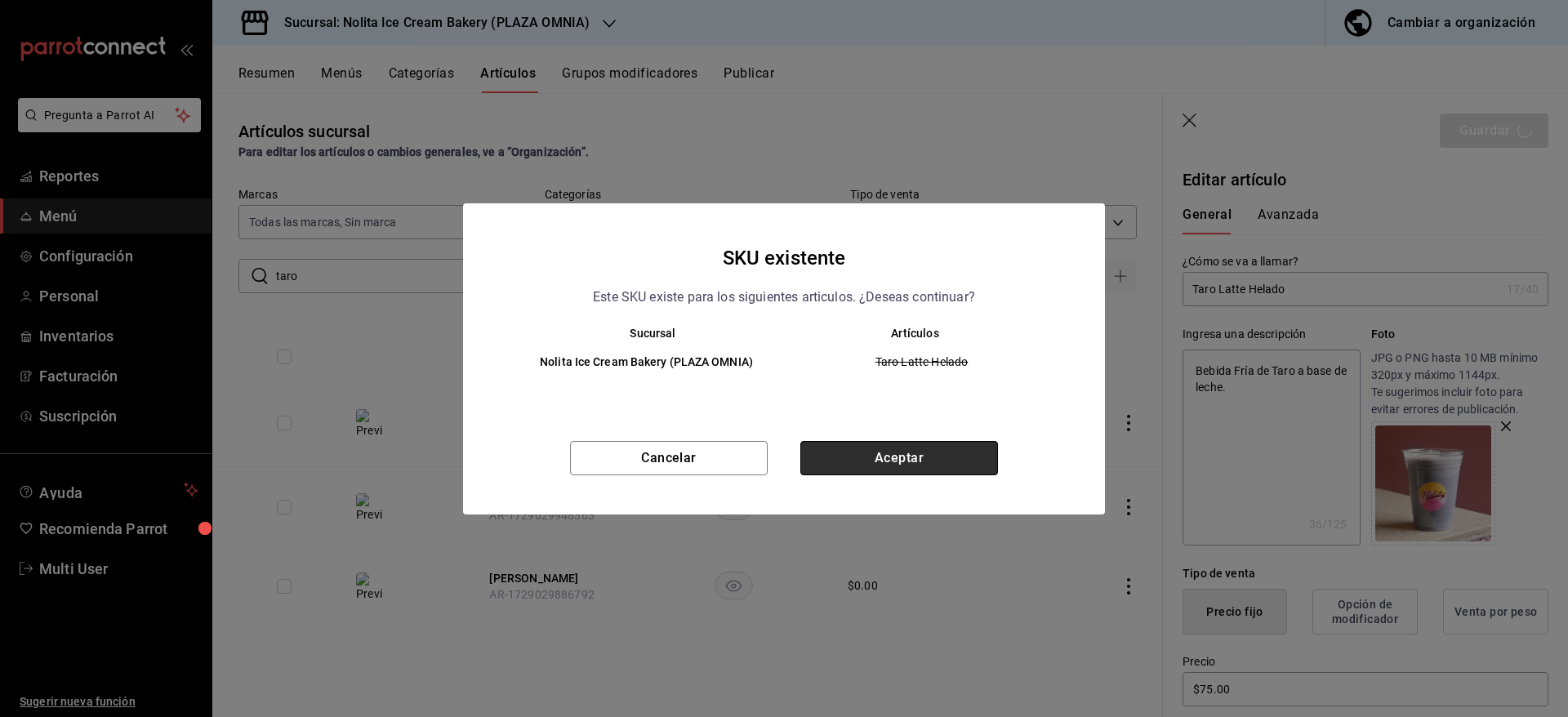
click at [907, 465] on button "Aceptar" at bounding box center [899, 458] width 197 height 34
type textarea "x"
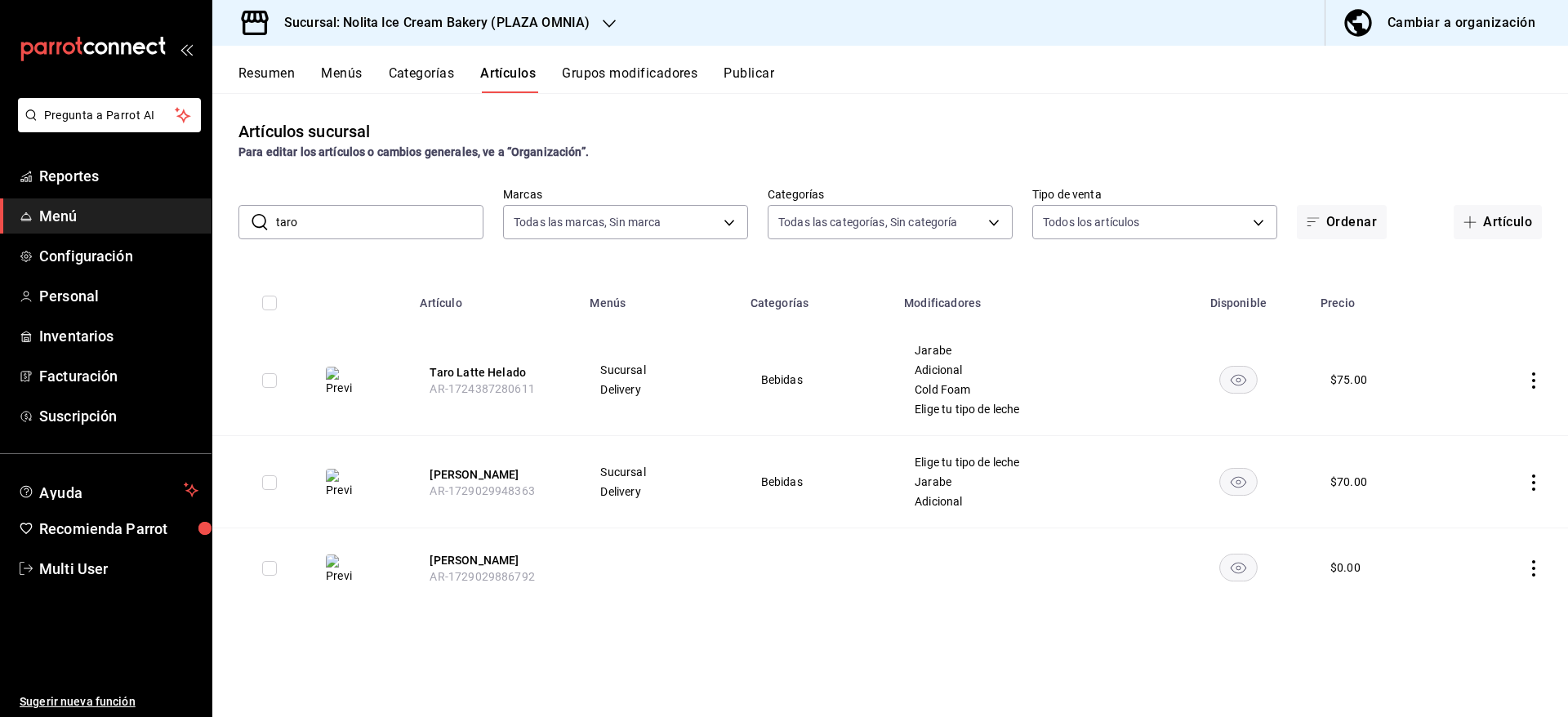
click at [1533, 572] on icon "actions" at bounding box center [1533, 568] width 3 height 16
click at [1500, 636] on span "Duplicar" at bounding box center [1485, 639] width 43 height 17
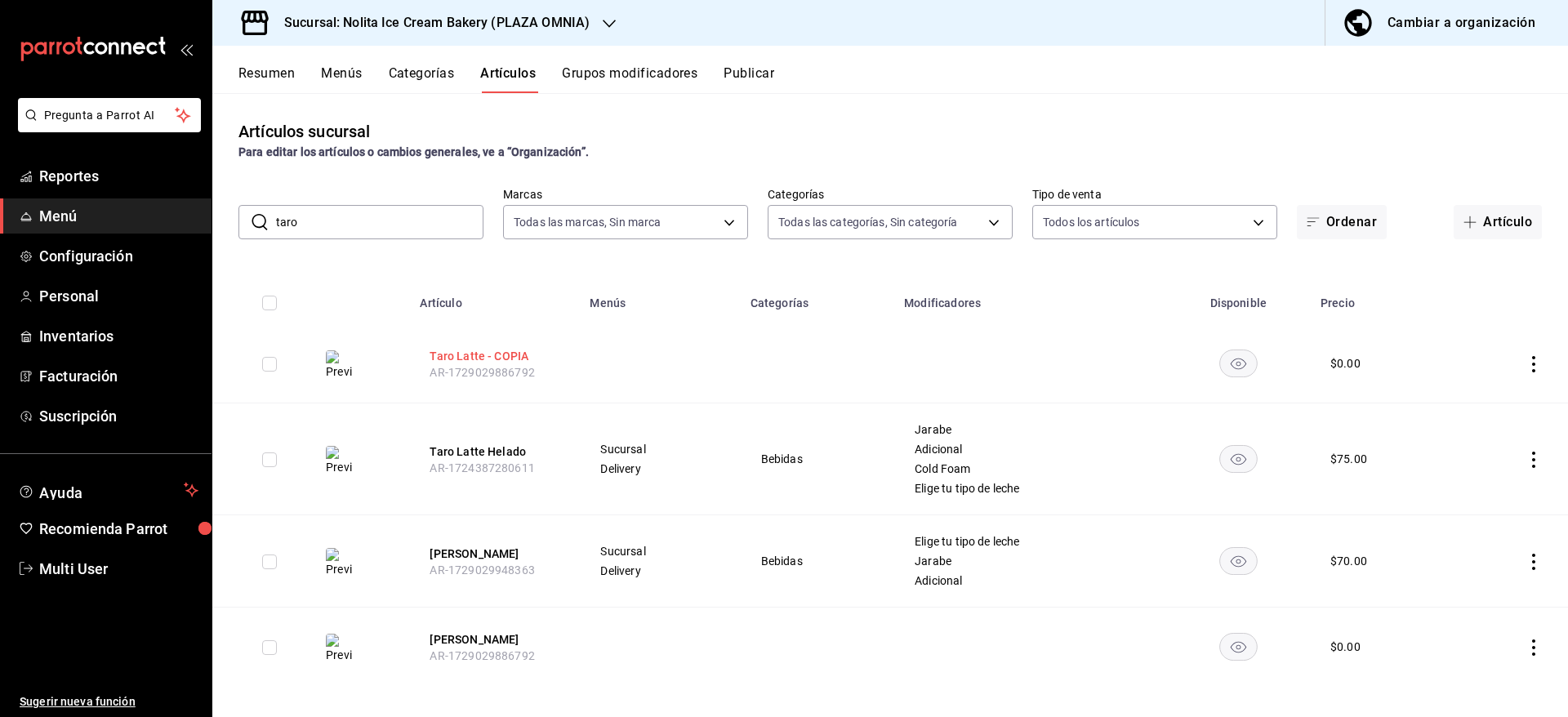
click at [480, 358] on button "Taro Latte - COPIA" at bounding box center [495, 356] width 130 height 16
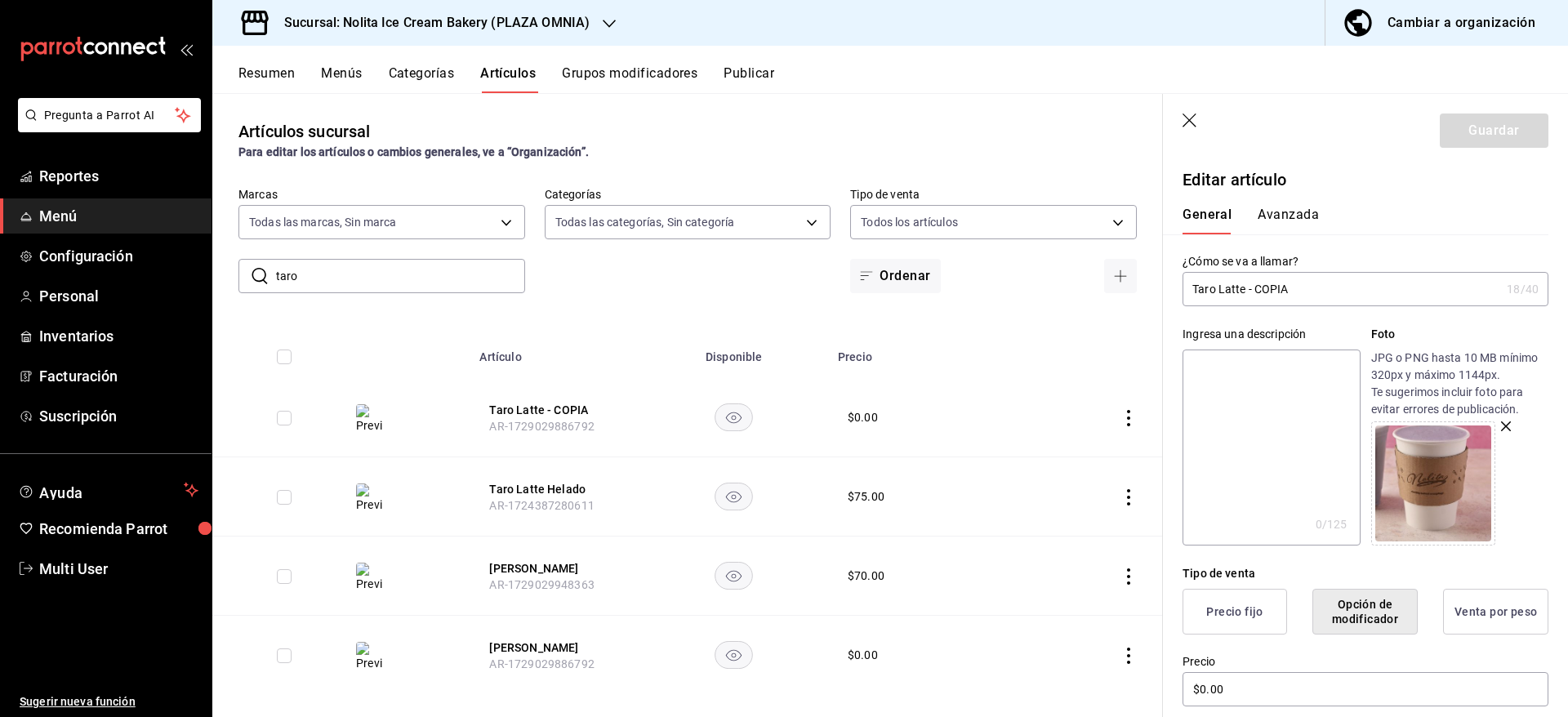
click at [1251, 291] on input "Taro Latte - COPIA" at bounding box center [1341, 289] width 318 height 32
type input "Taro Latte Helado"
click at [1462, 462] on img at bounding box center [1433, 484] width 116 height 116
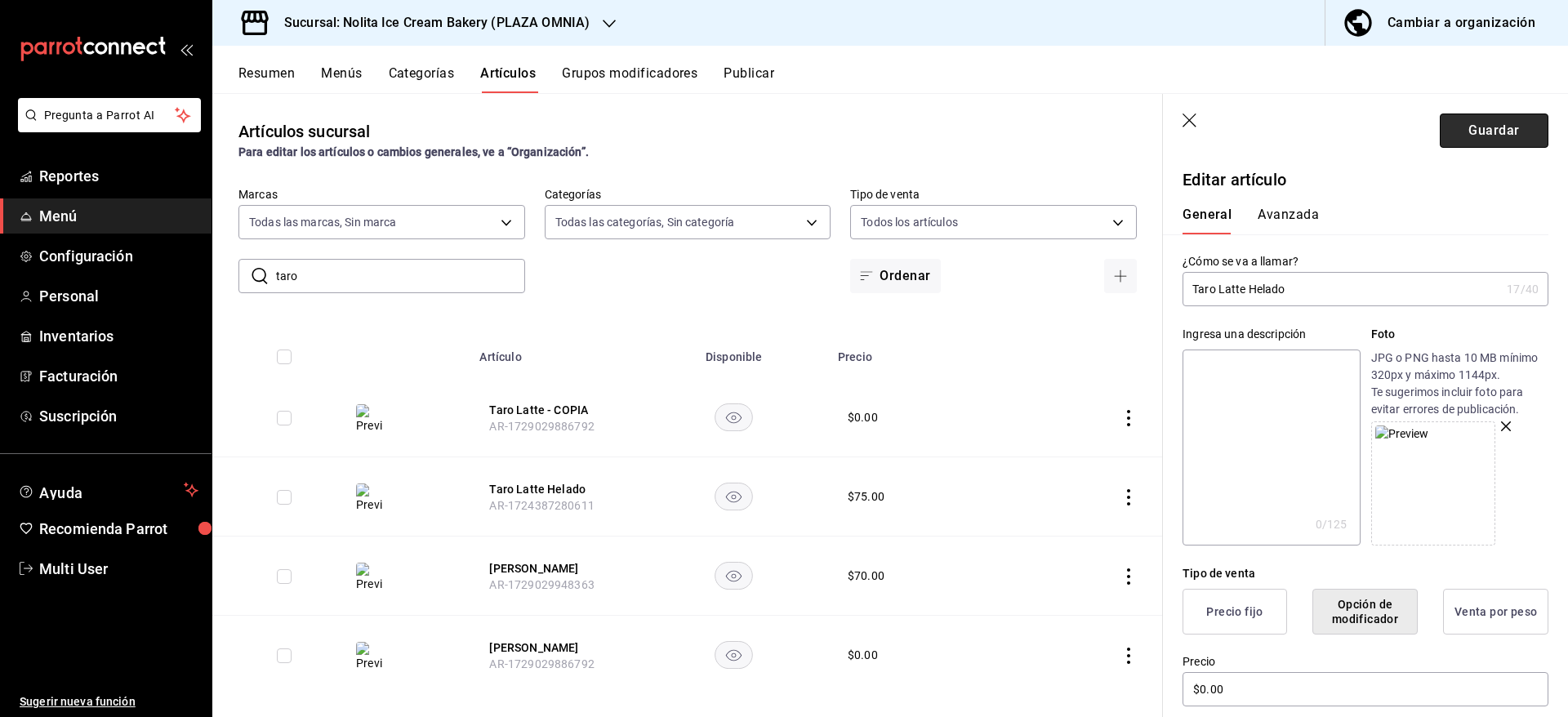
click at [1483, 118] on button "Guardar" at bounding box center [1494, 130] width 109 height 34
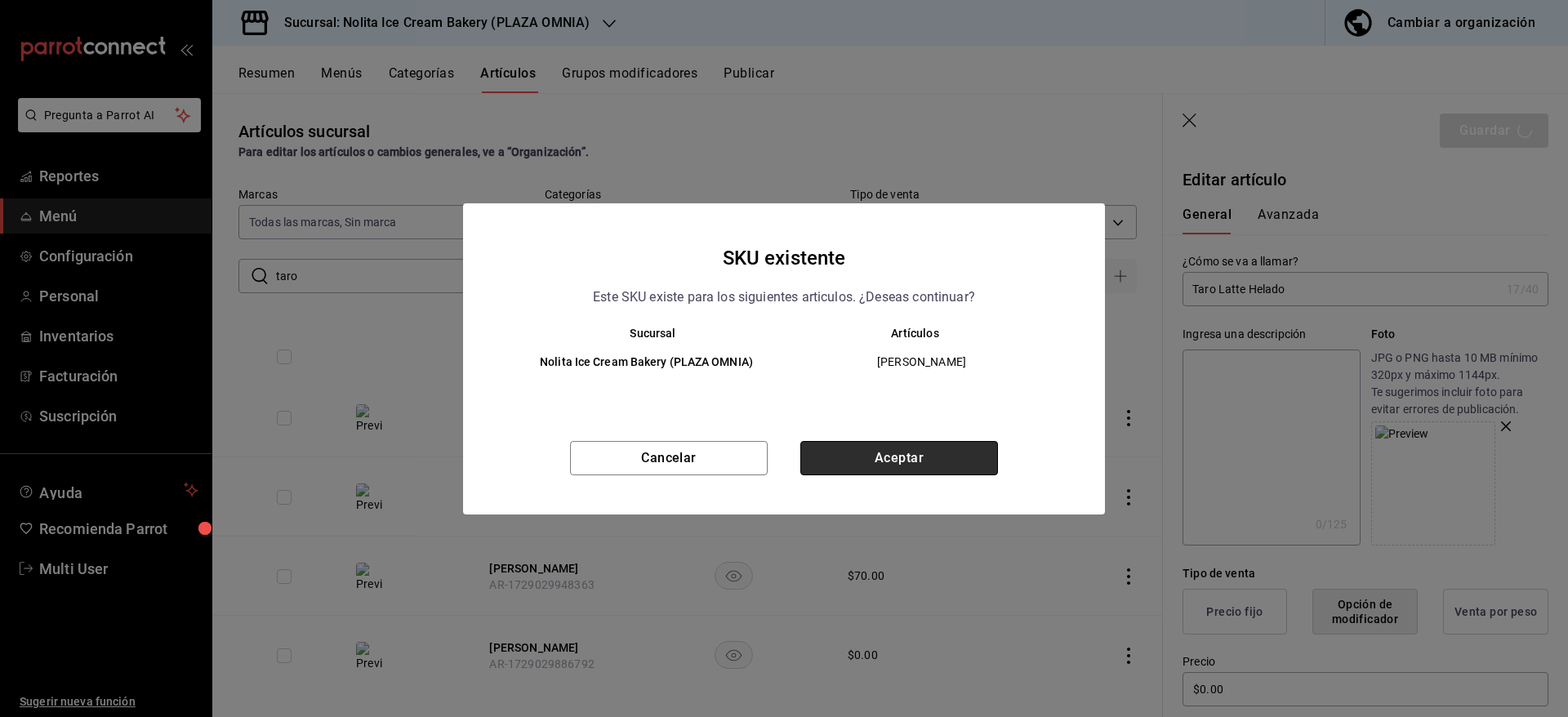
click at [940, 458] on button "Aceptar" at bounding box center [899, 458] width 197 height 34
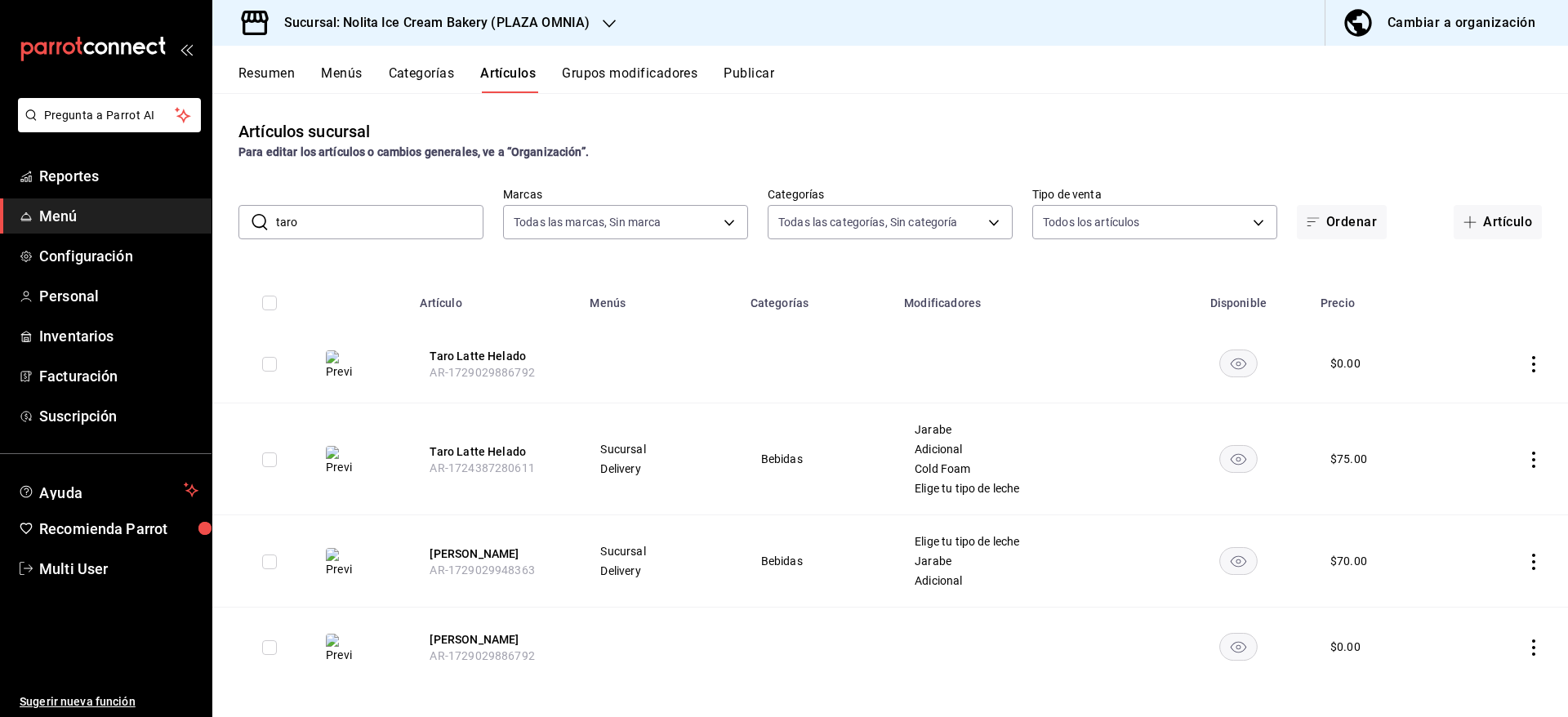
click at [636, 67] on button "Grupos modificadores" at bounding box center [629, 79] width 135 height 28
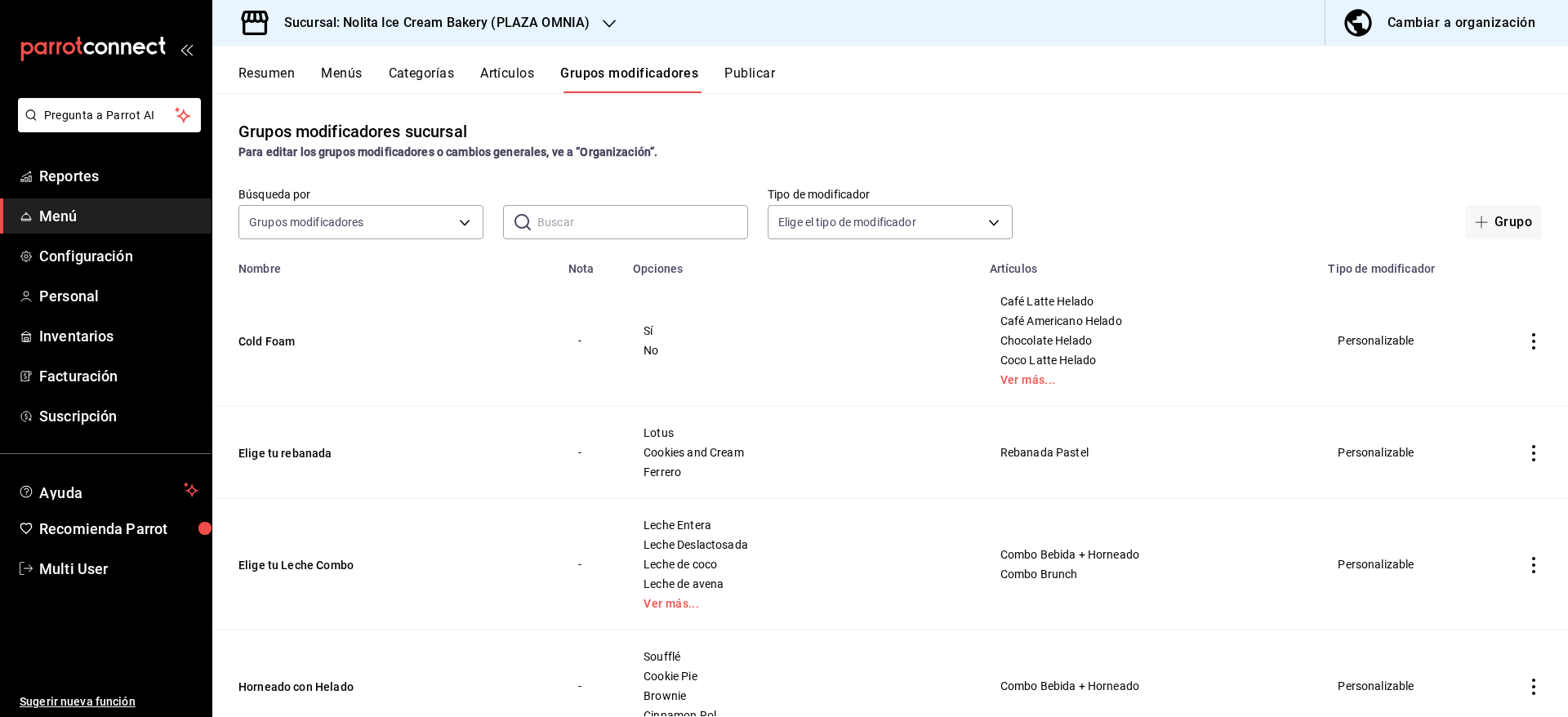
click at [567, 218] on input "text" at bounding box center [642, 222] width 210 height 32
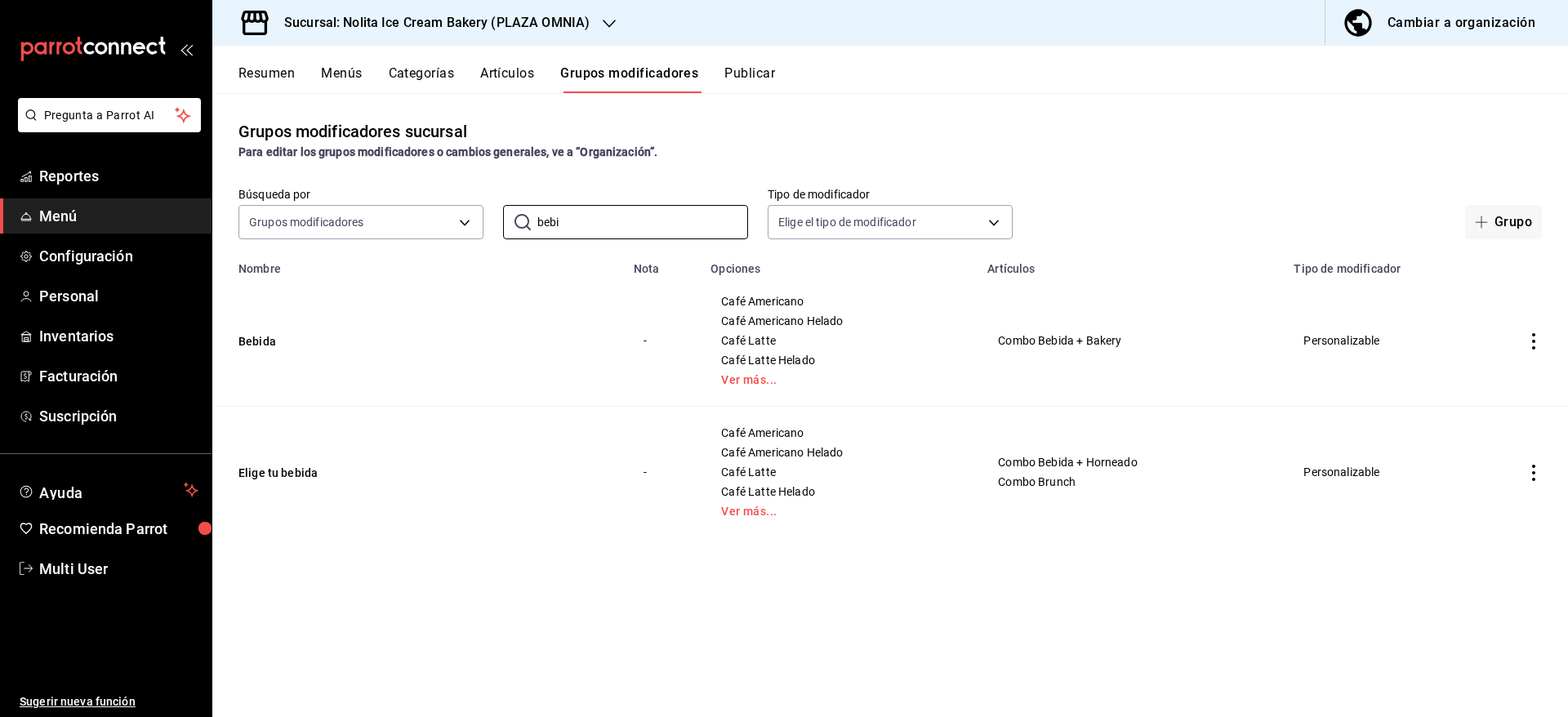
type input "bebi"
click at [450, 538] on div "Grupos modificadores sucursal Para editar los grupos modificadores o cambios ge…" at bounding box center [890, 404] width 1355 height 623
click at [752, 383] on link "Ver más..." at bounding box center [838, 379] width 236 height 11
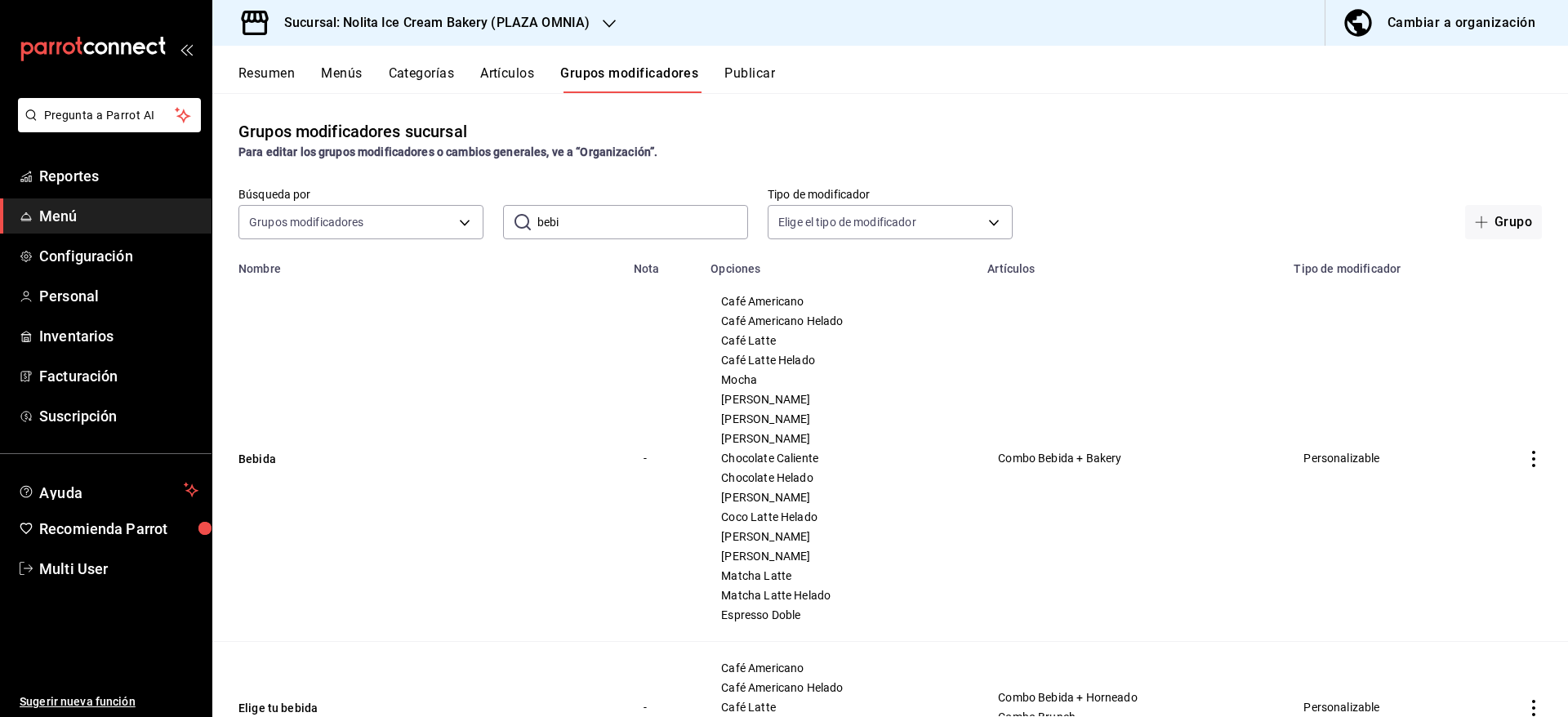
click at [1525, 461] on icon "actions" at bounding box center [1533, 458] width 16 height 16
click at [1458, 496] on span "Editar" at bounding box center [1466, 497] width 43 height 17
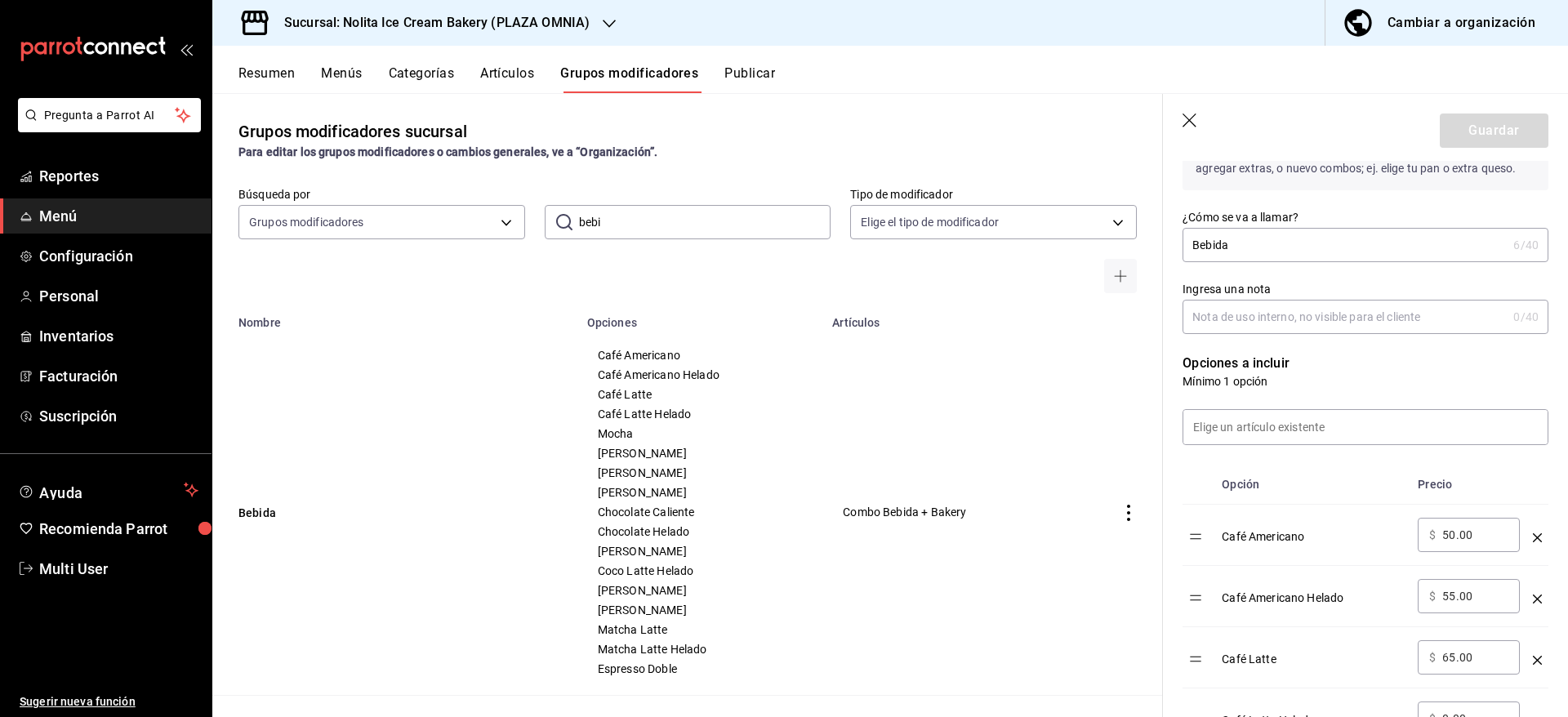
scroll to position [227, 0]
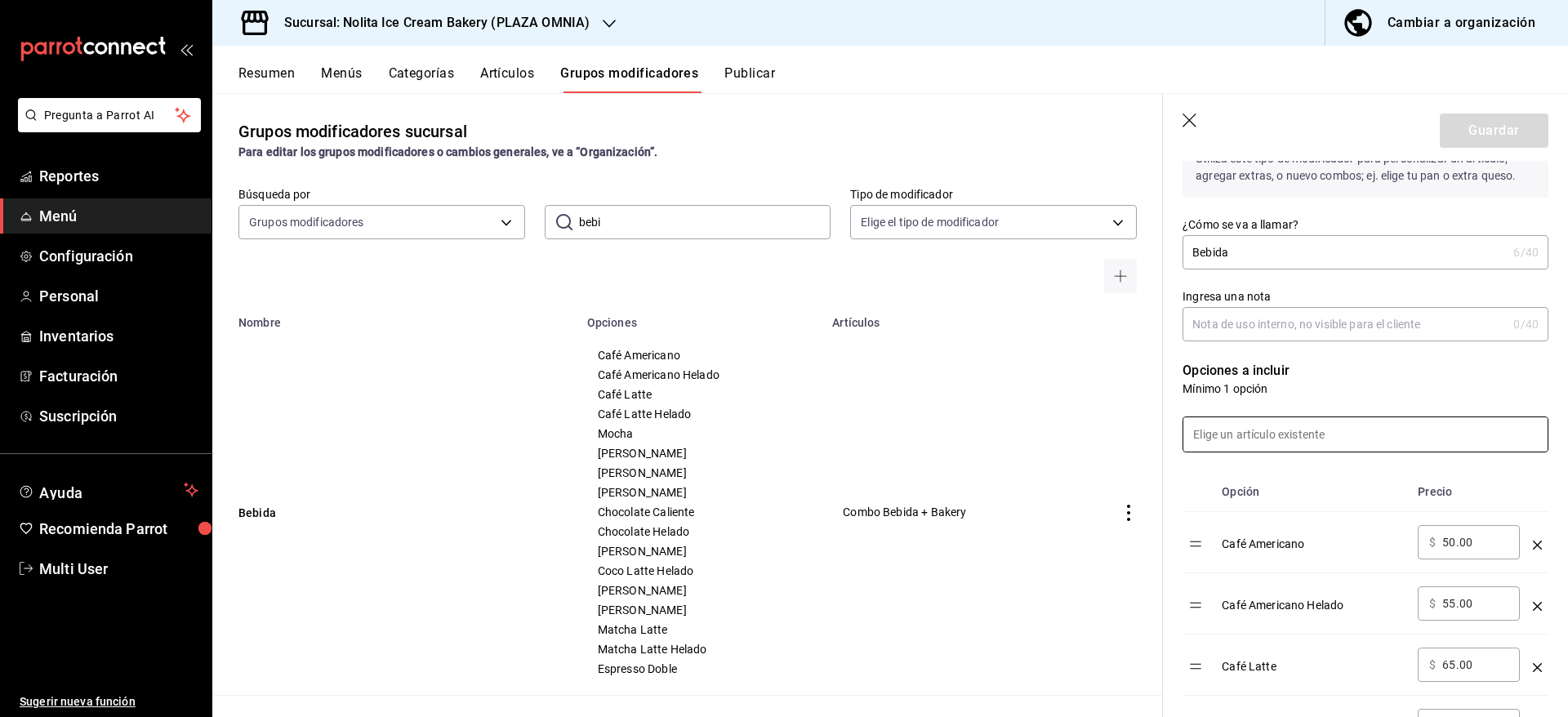
click at [1338, 447] on input at bounding box center [1365, 434] width 364 height 34
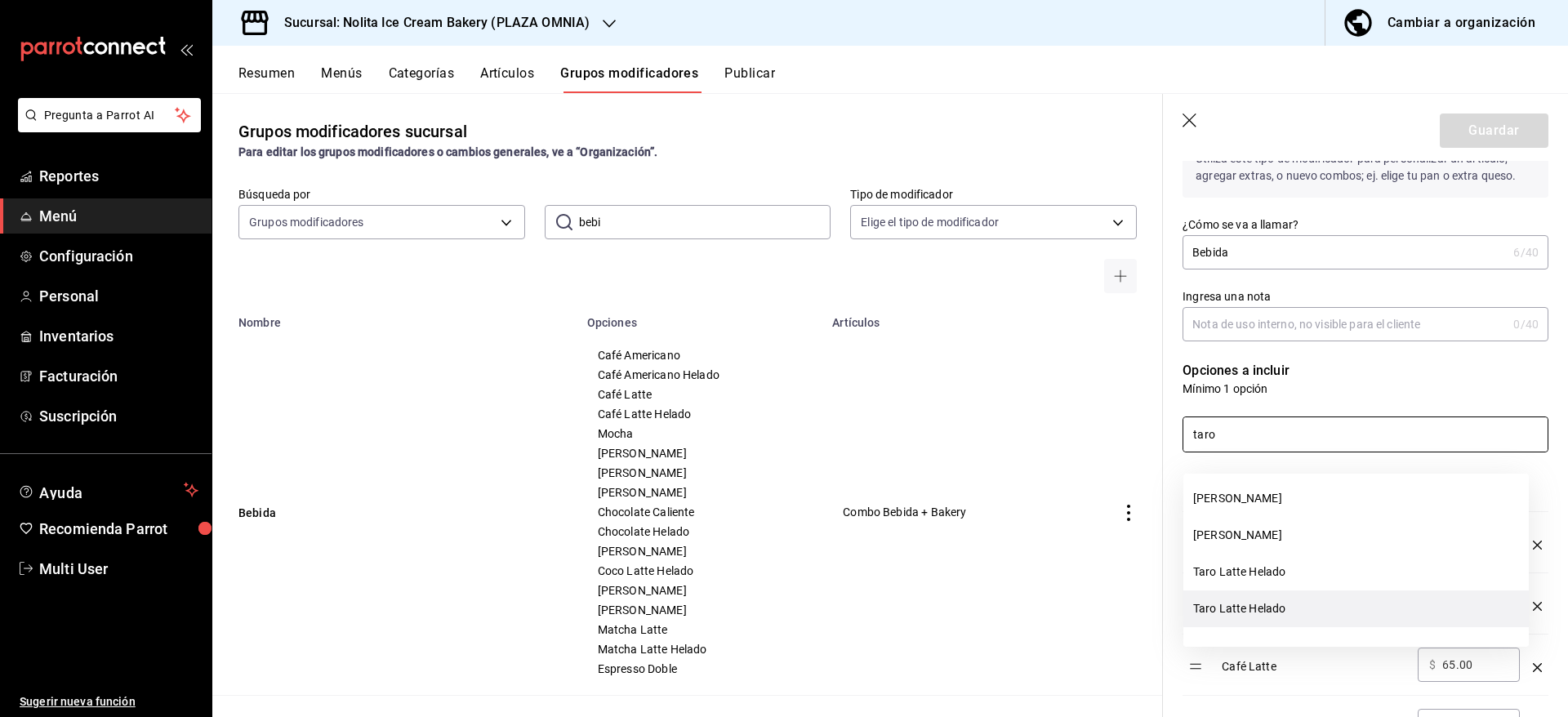
click at [1316, 606] on li "Taro Latte Helado" at bounding box center [1356, 608] width 346 height 37
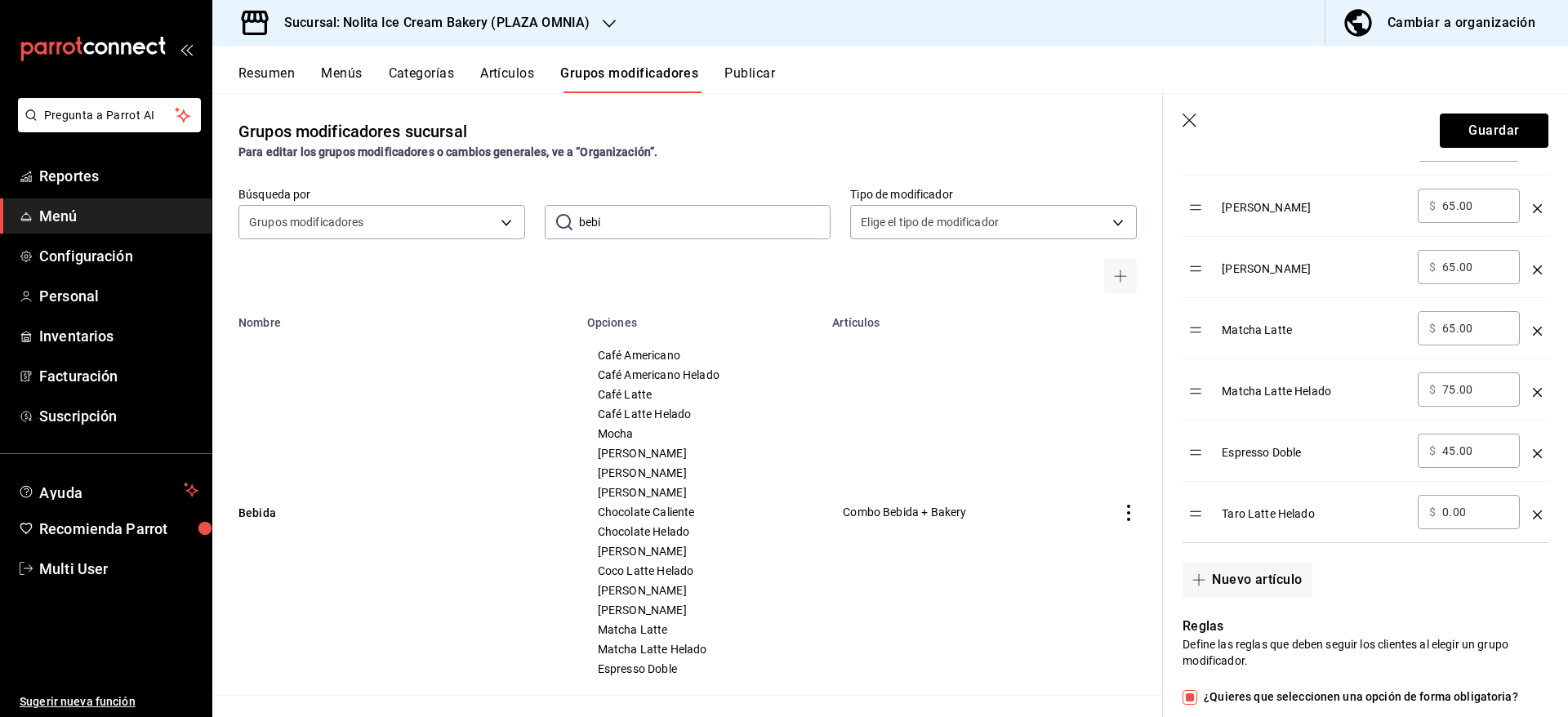
scroll to position [1291, 0]
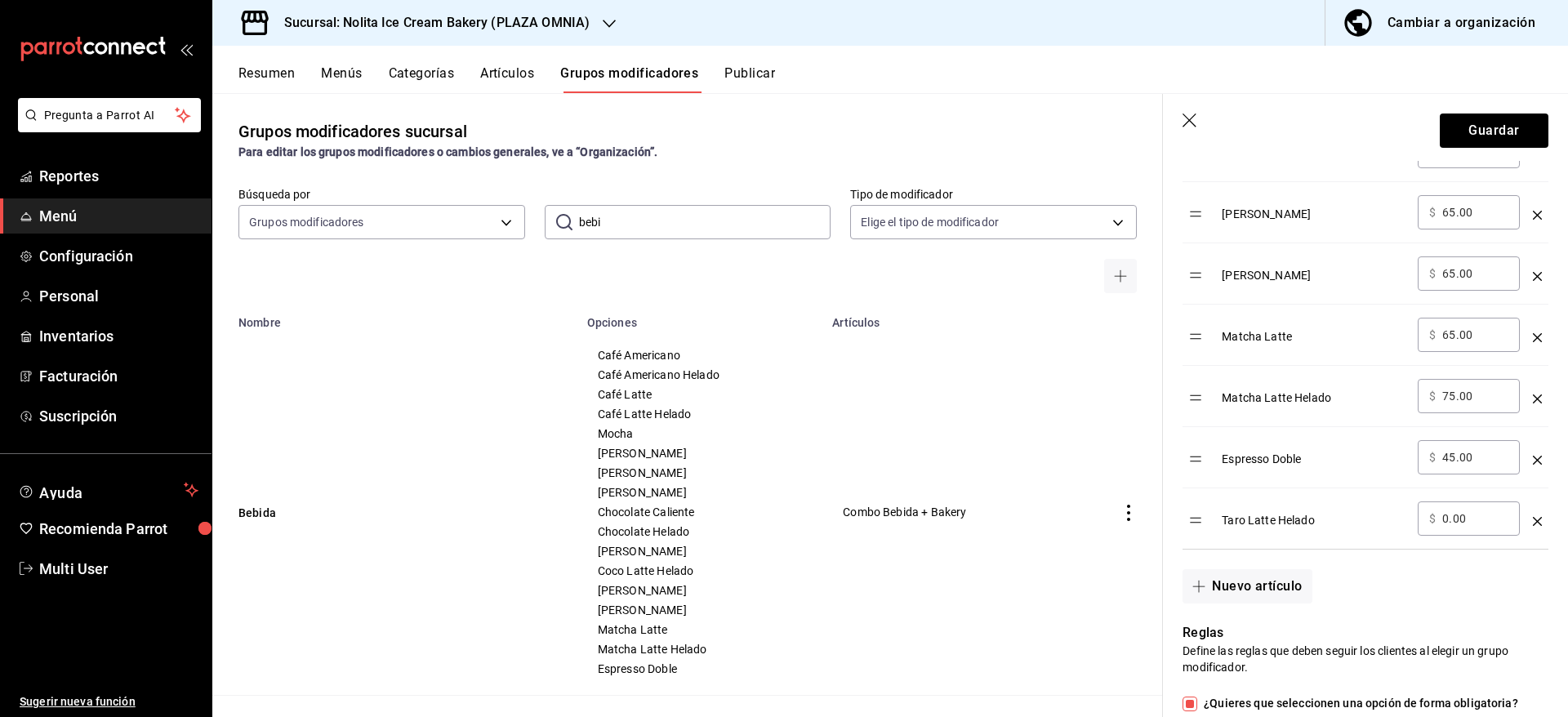
type input "taro"
click at [1532, 526] on icon "optionsTable" at bounding box center [1537, 521] width 9 height 9
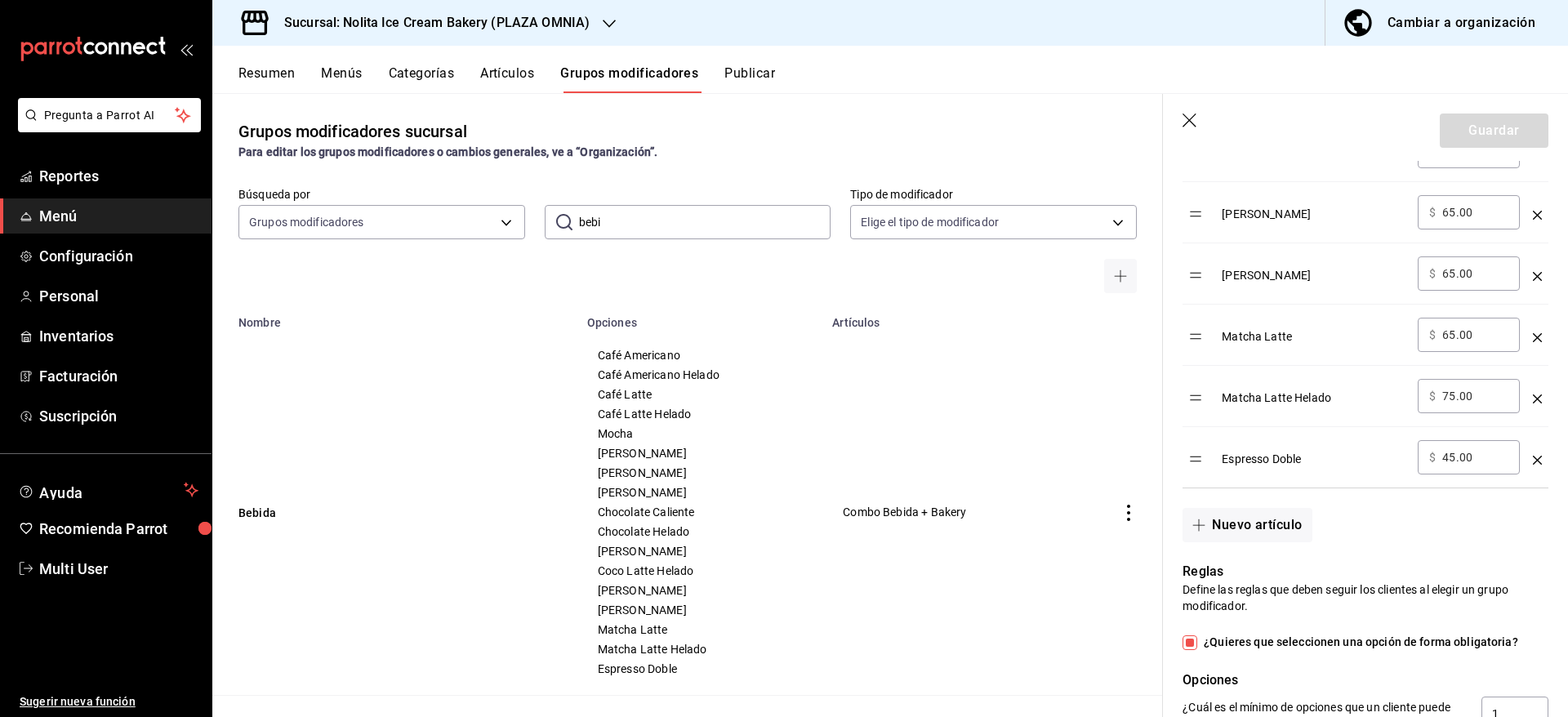
scroll to position [1183, 0]
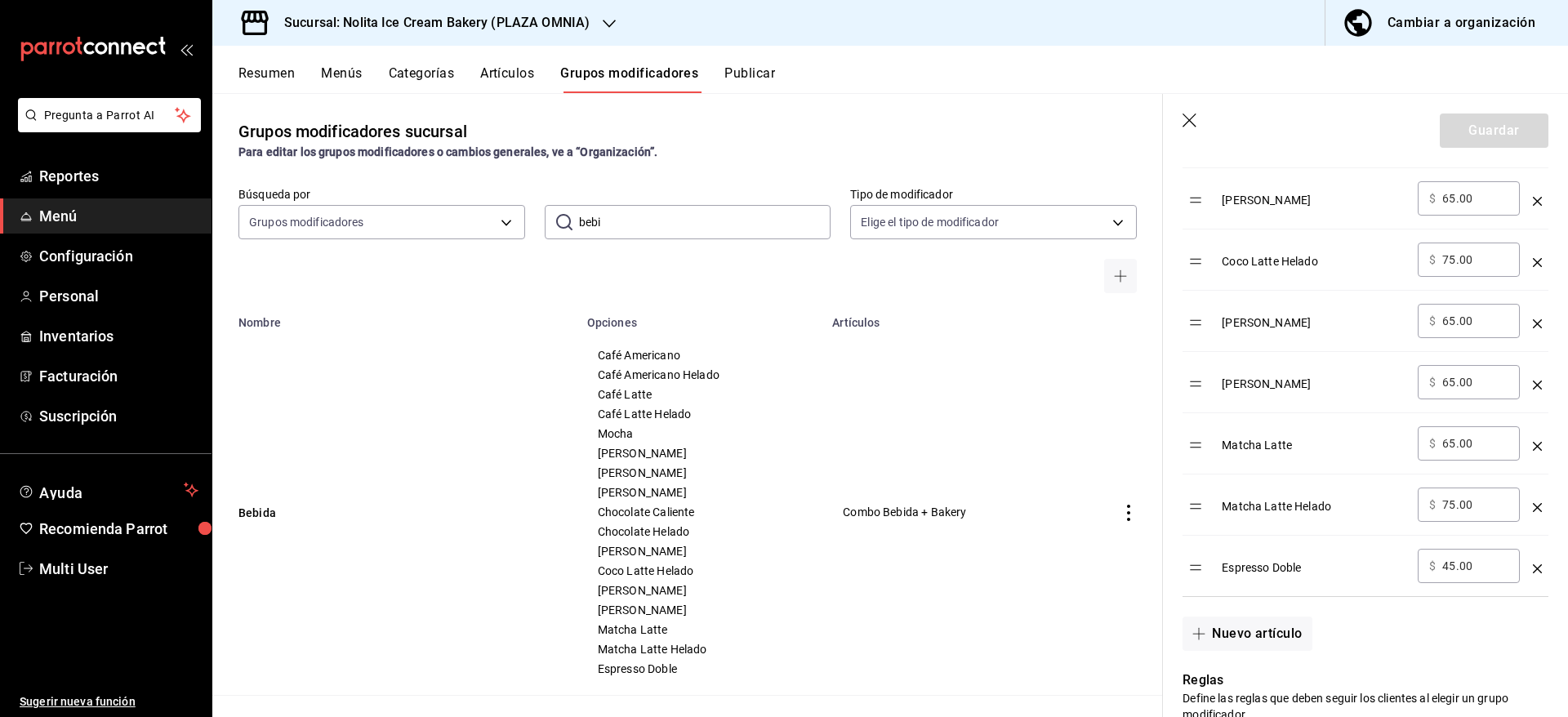
drag, startPoint x: 1548, startPoint y: 265, endPoint x: 1543, endPoint y: 150, distance: 115.1
click at [1539, 152] on section "Guardar Editar grupo modificador Los cambios realizados en este grupo modificad…" at bounding box center [1365, 405] width 405 height 623
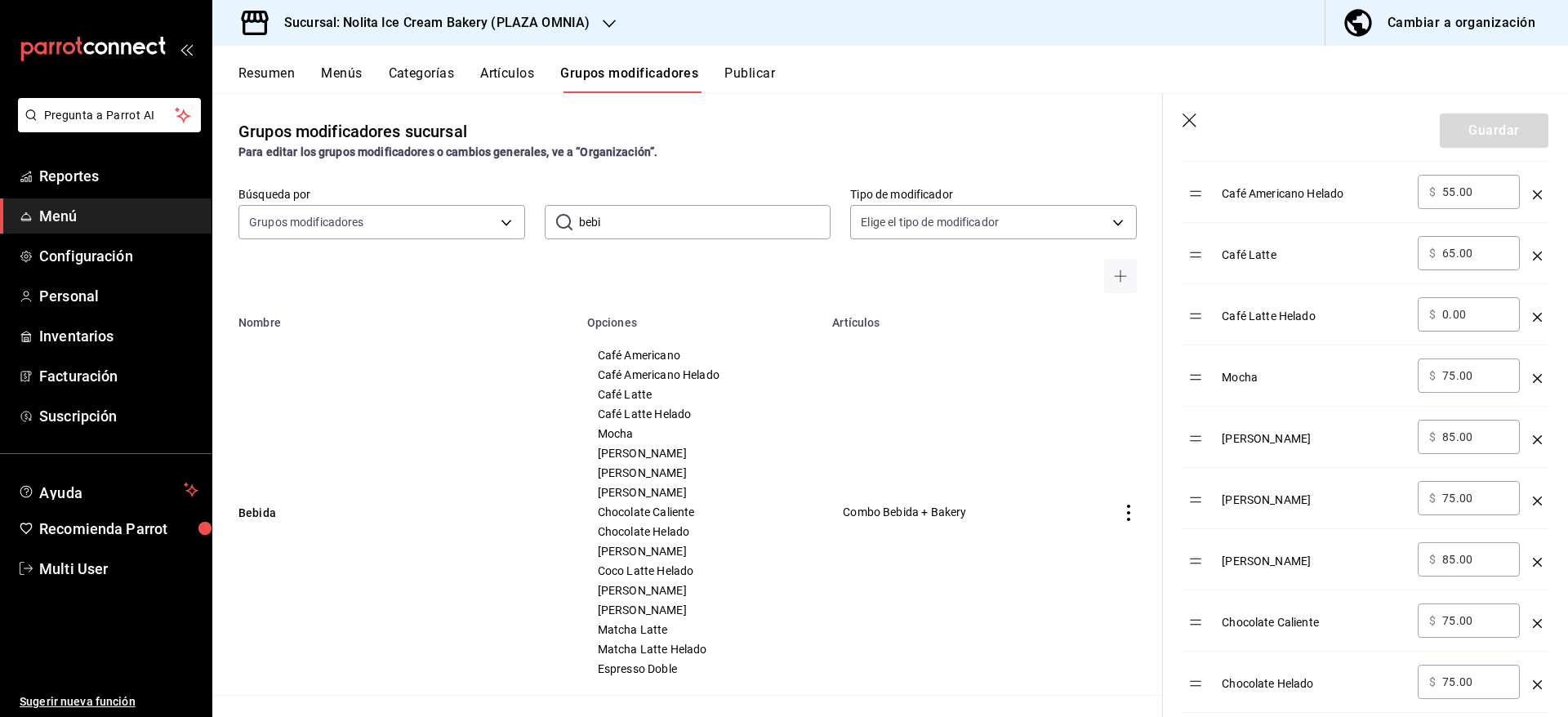
scroll to position [0, 0]
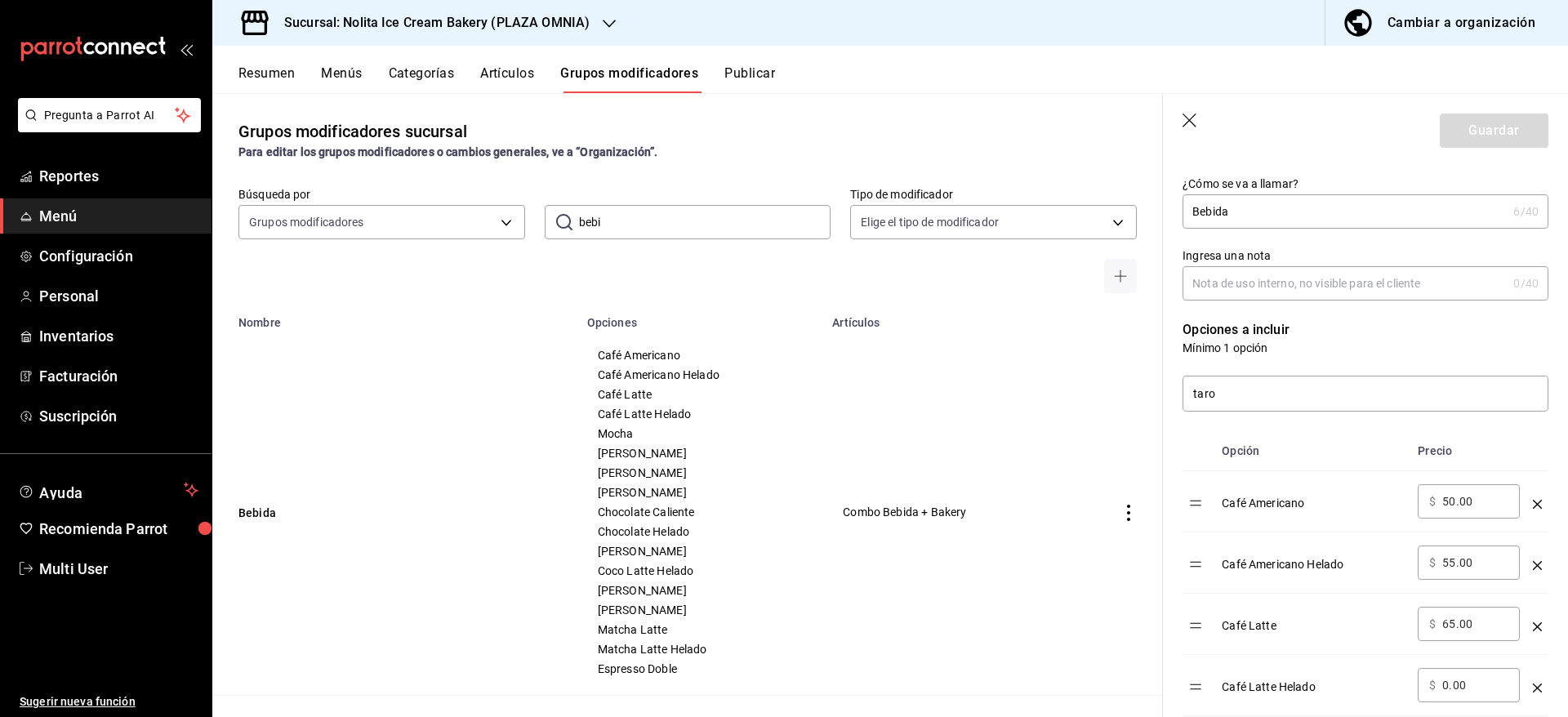
scroll to position [272, 0]
click at [1227, 406] on input "taro" at bounding box center [1365, 388] width 364 height 34
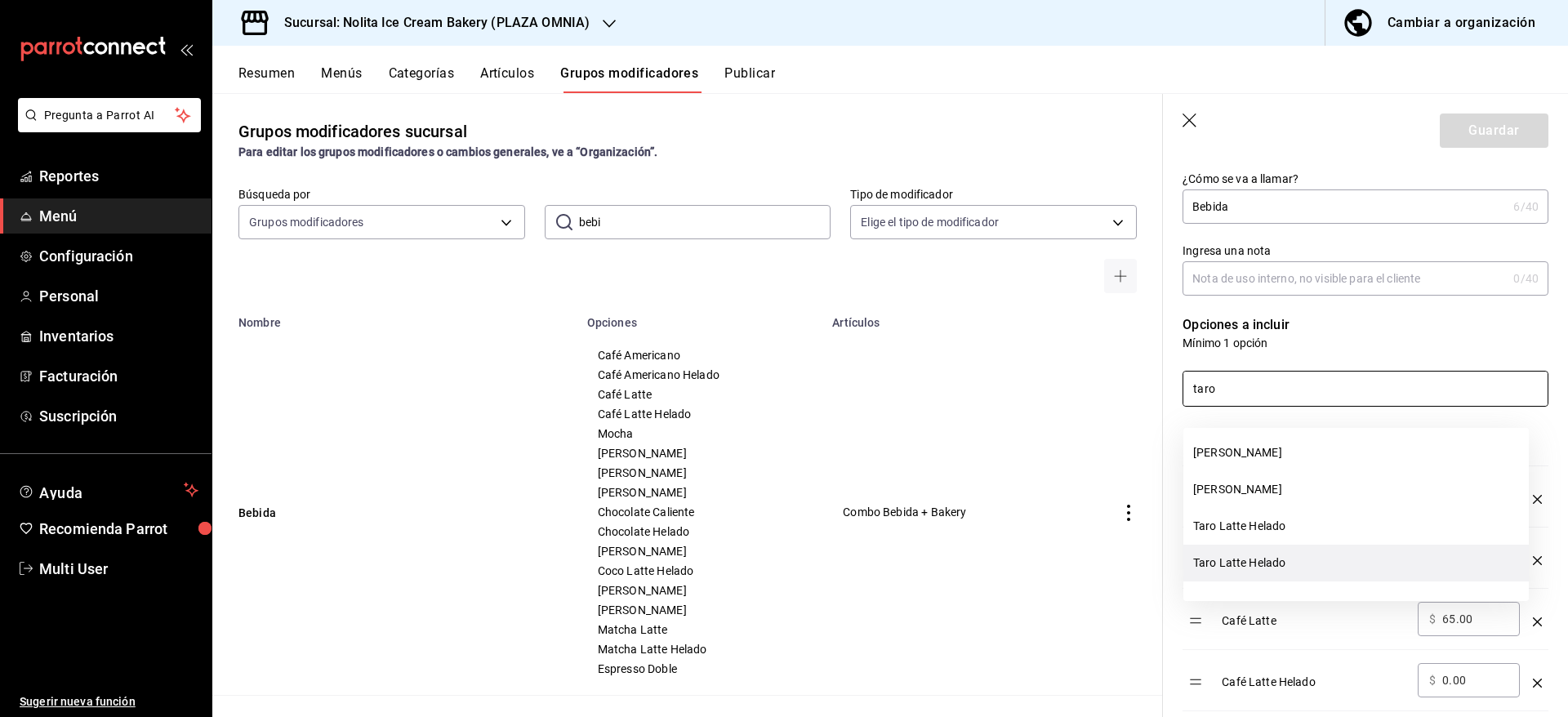
click at [1240, 559] on li "Taro Latte Helado" at bounding box center [1356, 563] width 346 height 37
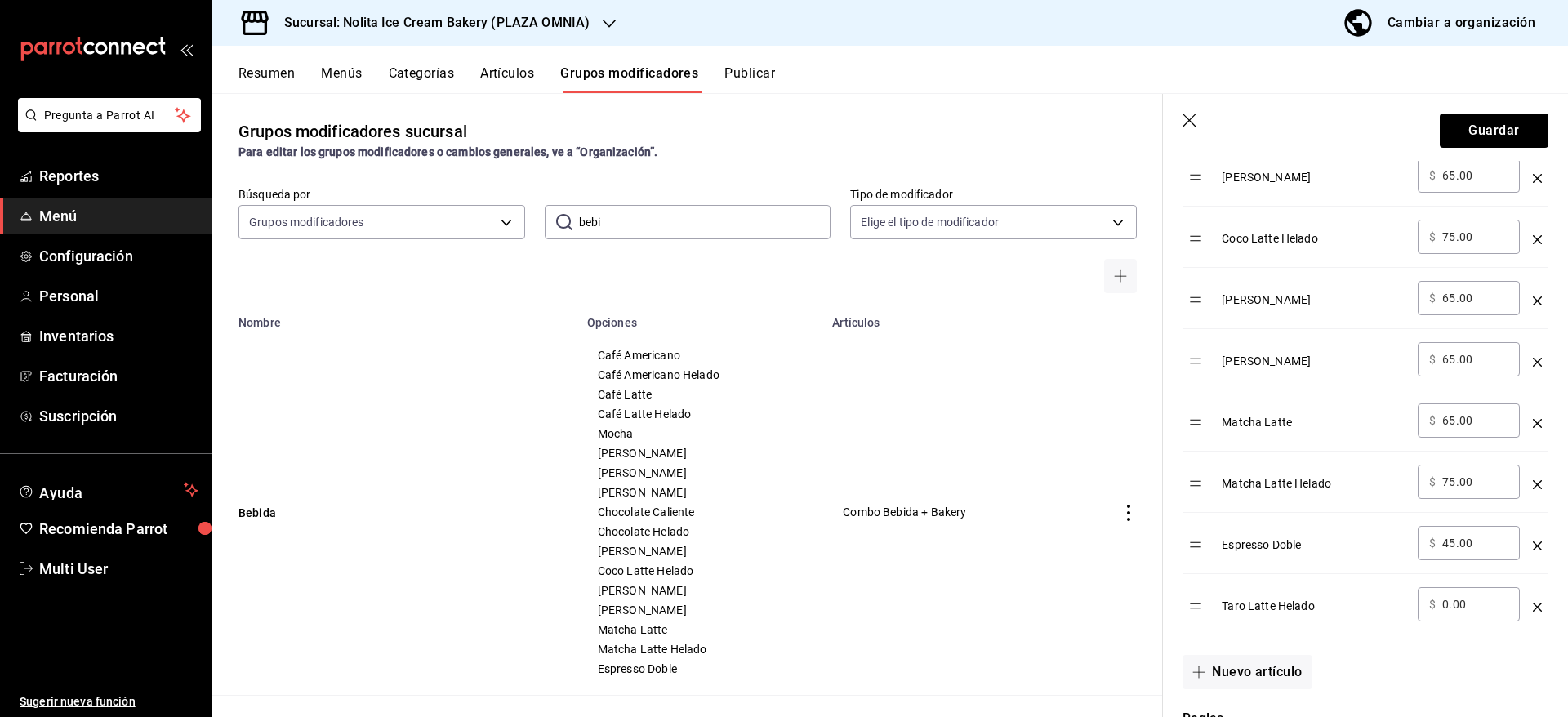
scroll to position [1199, 0]
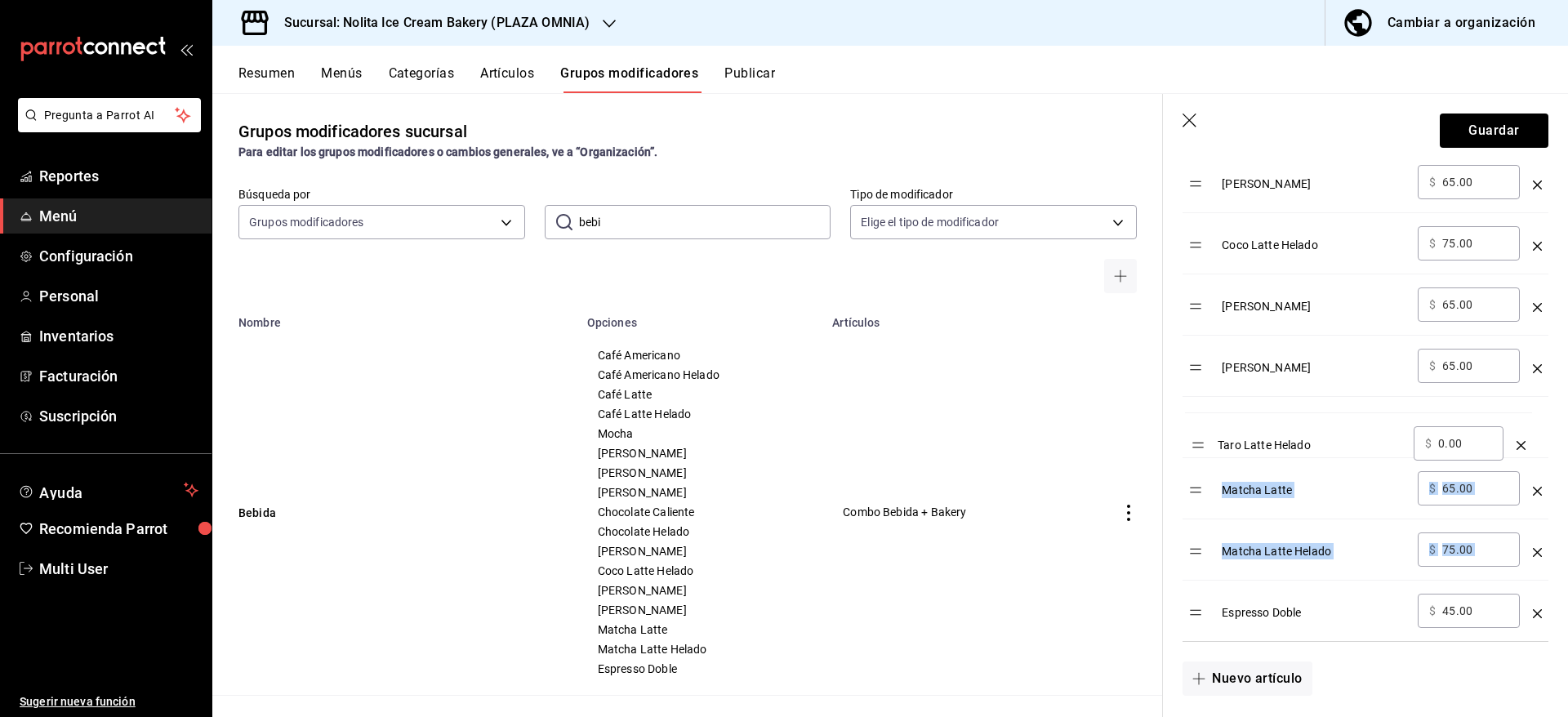
drag, startPoint x: 1197, startPoint y: 631, endPoint x: 1199, endPoint y: 445, distance: 186.0
click at [1199, 445] on table "Opción Precio Café Americano ​ $ 50.00 ​ Café Americano Helado ​ $ 55.00 ​ Café…" at bounding box center [1365, 70] width 366 height 1142
drag, startPoint x: 1473, startPoint y: 445, endPoint x: 1376, endPoint y: 459, distance: 98.0
click at [1376, 458] on tr "Taro Latte Helado ​ $ 0.00 ​" at bounding box center [1365, 427] width 366 height 61
click at [1376, 458] on td "Taro Latte Helado" at bounding box center [1313, 427] width 196 height 61
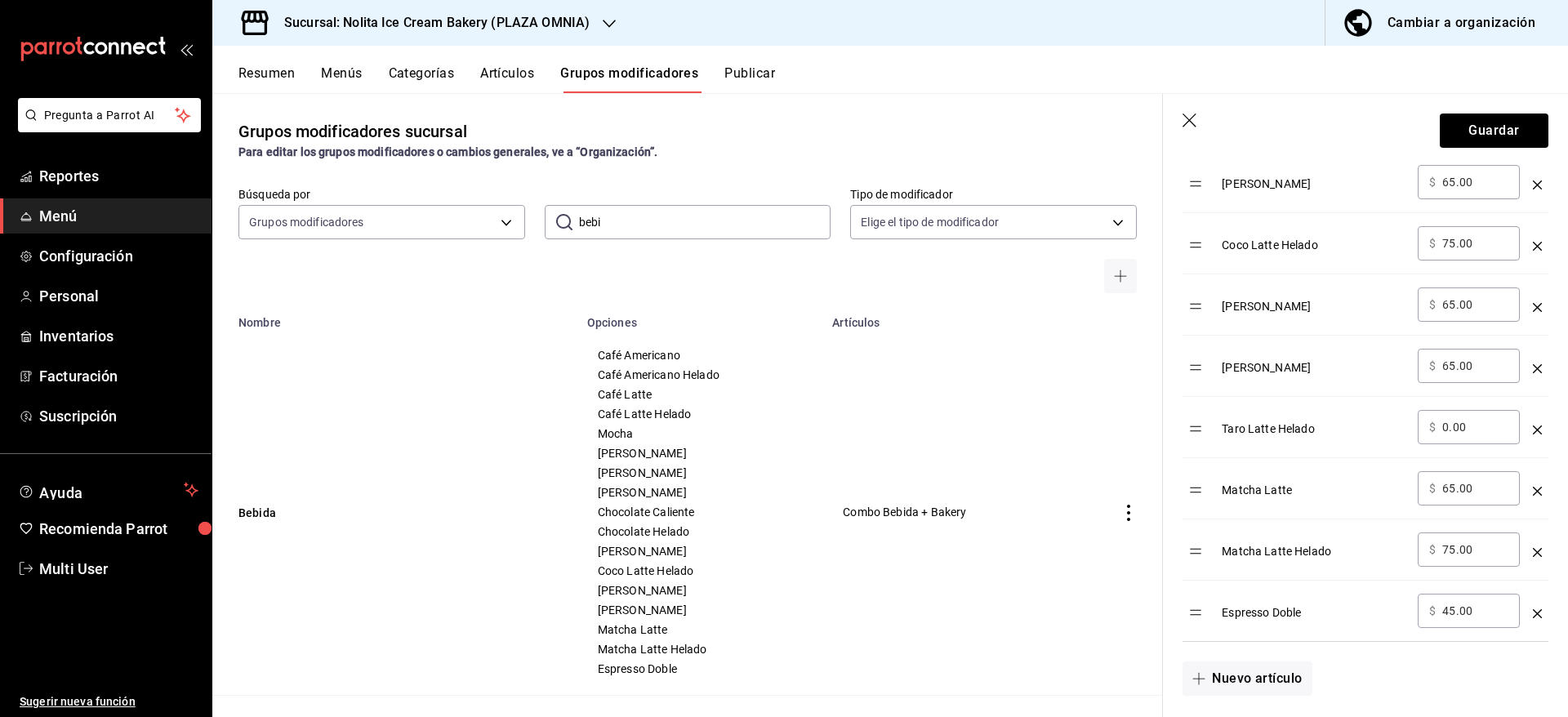
click at [1457, 435] on input "0.00" at bounding box center [1475, 427] width 66 height 16
type input "75.00"
click at [1494, 129] on button "Guardar" at bounding box center [1494, 130] width 109 height 34
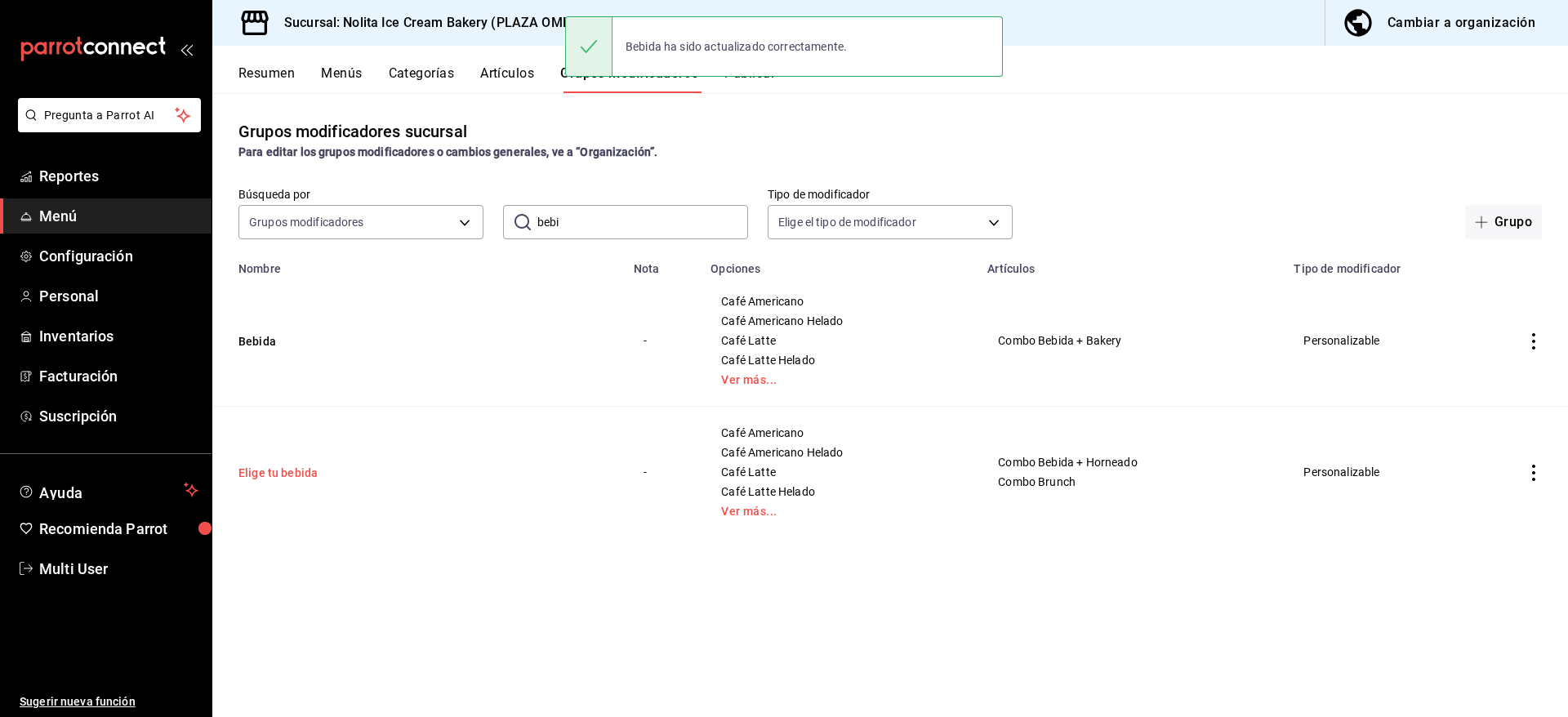
click at [283, 474] on button "Elige tu bebida" at bounding box center [336, 473] width 196 height 16
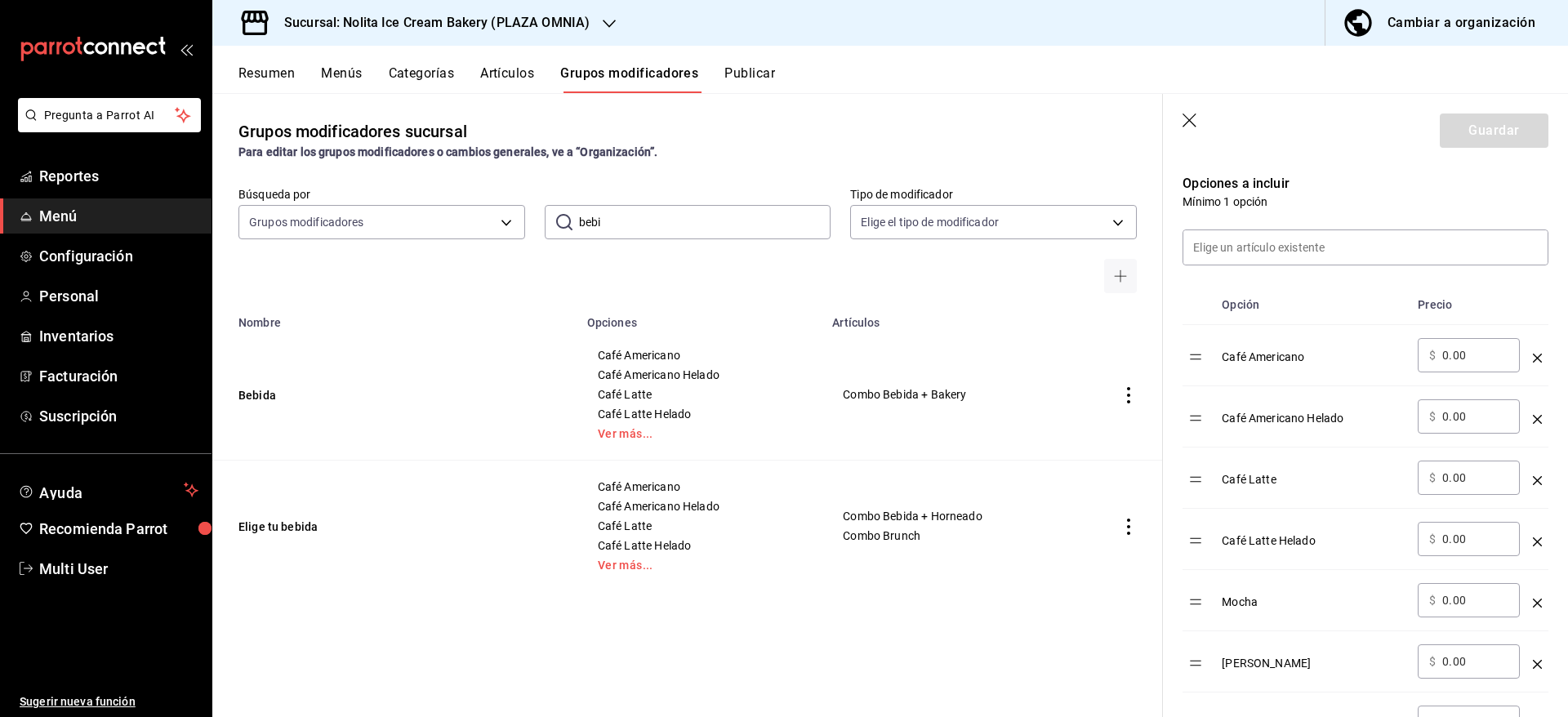
scroll to position [354, 0]
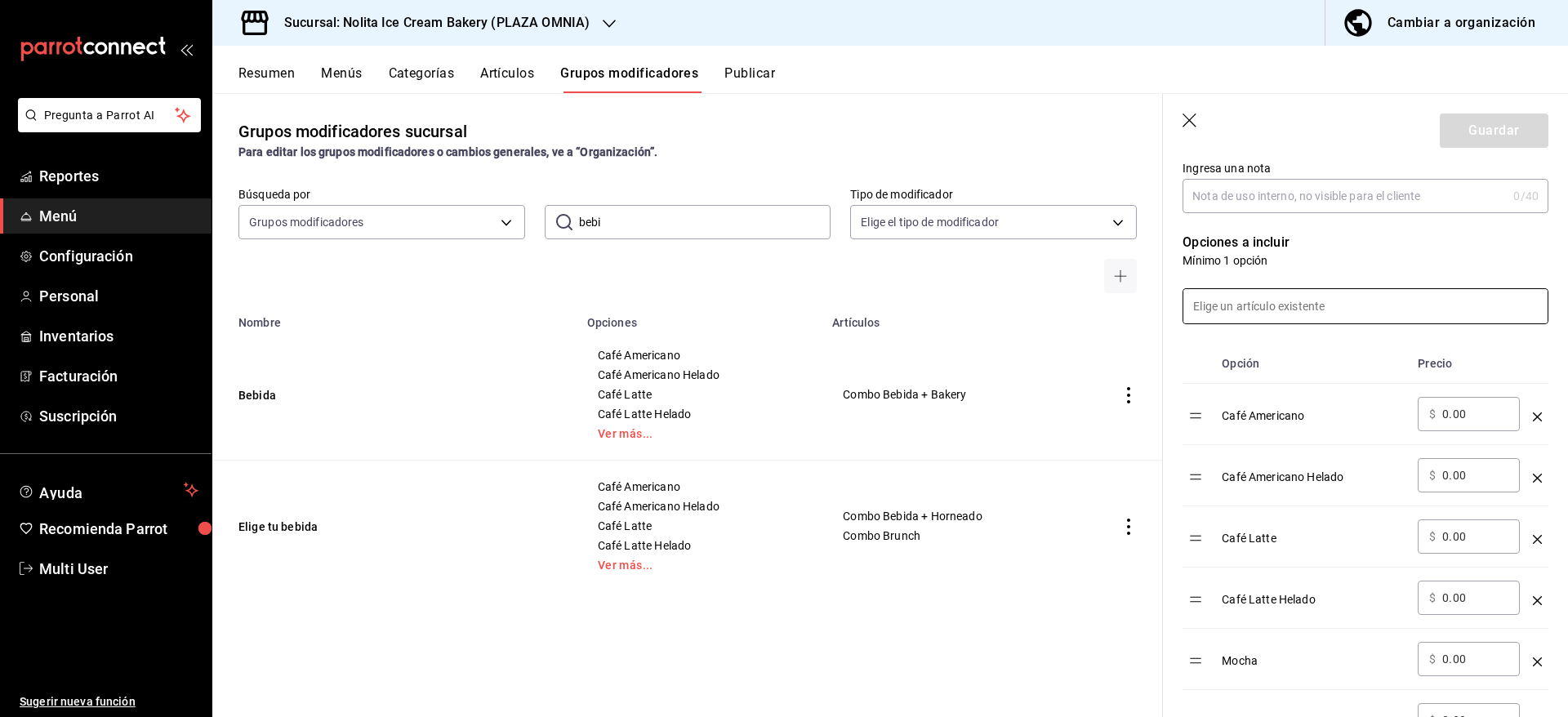
click at [1425, 311] on input at bounding box center [1365, 307] width 364 height 34
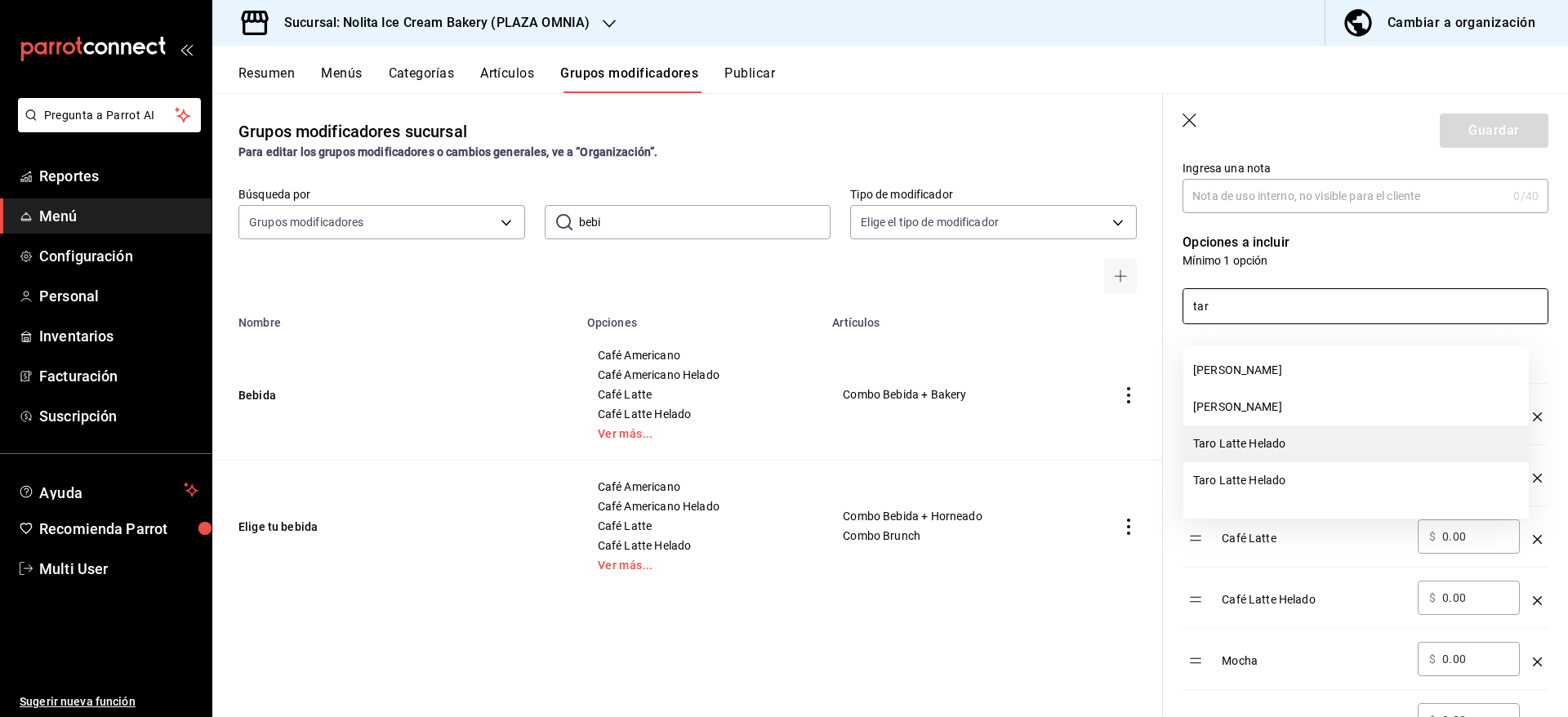
click at [1373, 439] on li "Taro Latte Helado" at bounding box center [1356, 444] width 346 height 37
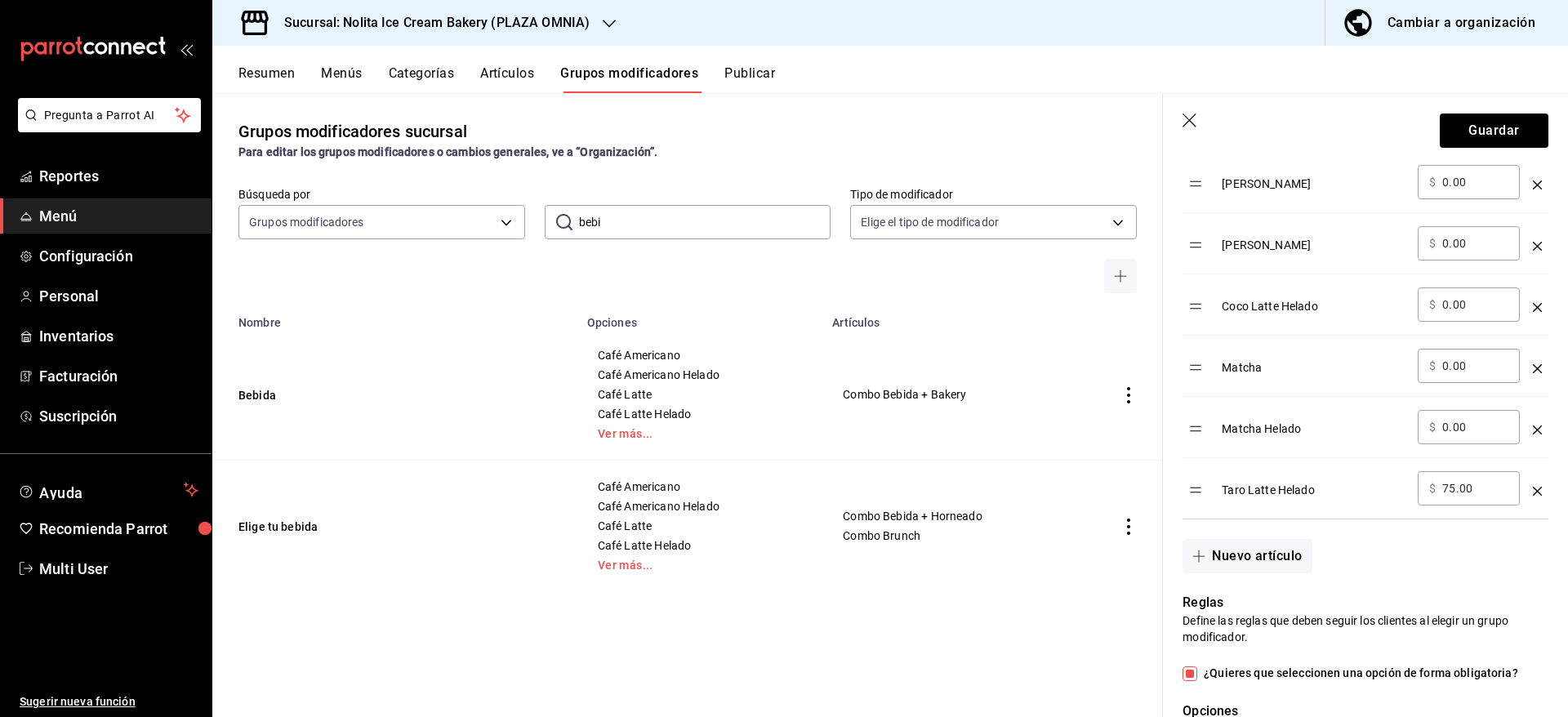
scroll to position [1318, 0]
type input "tar"
click at [1532, 499] on icon "optionsTable" at bounding box center [1537, 495] width 9 height 9
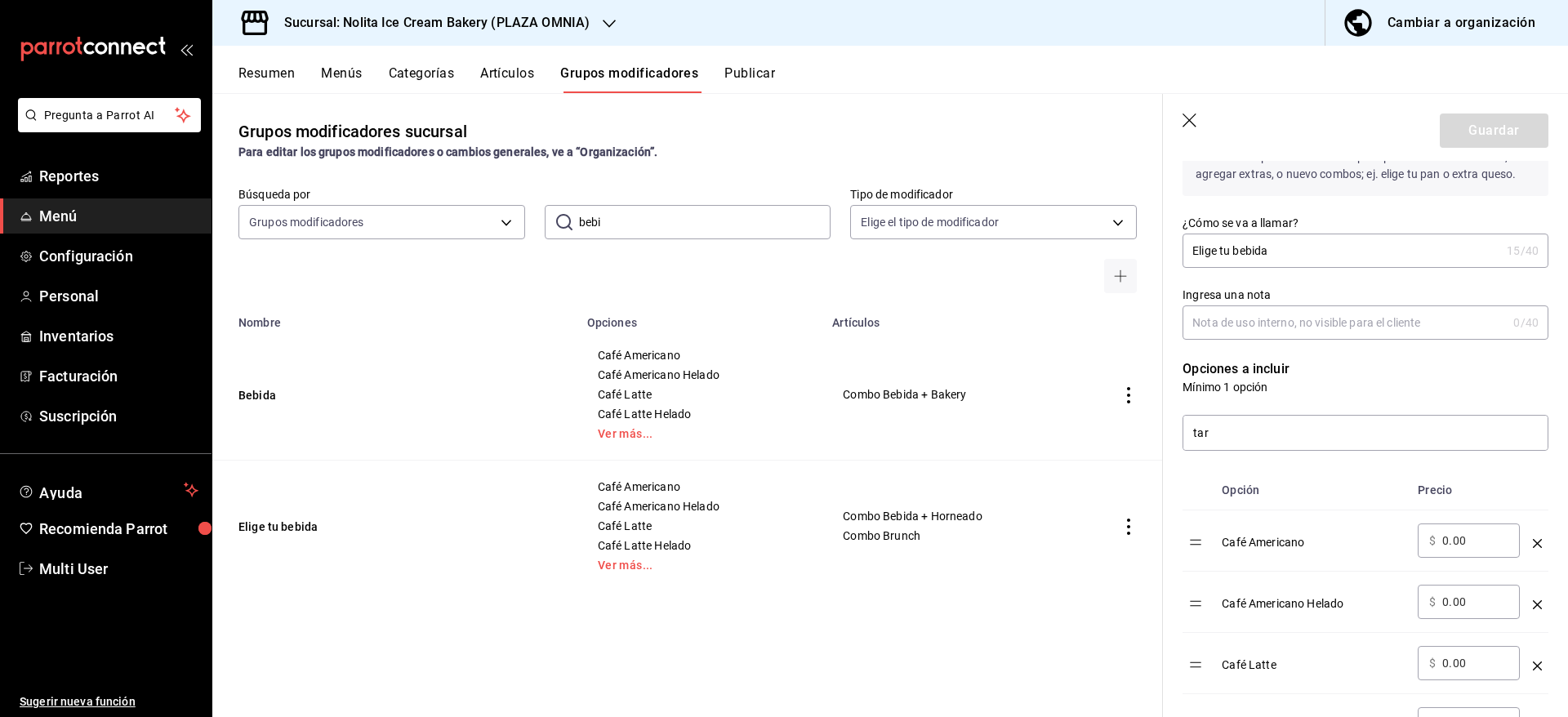
scroll to position [235, 0]
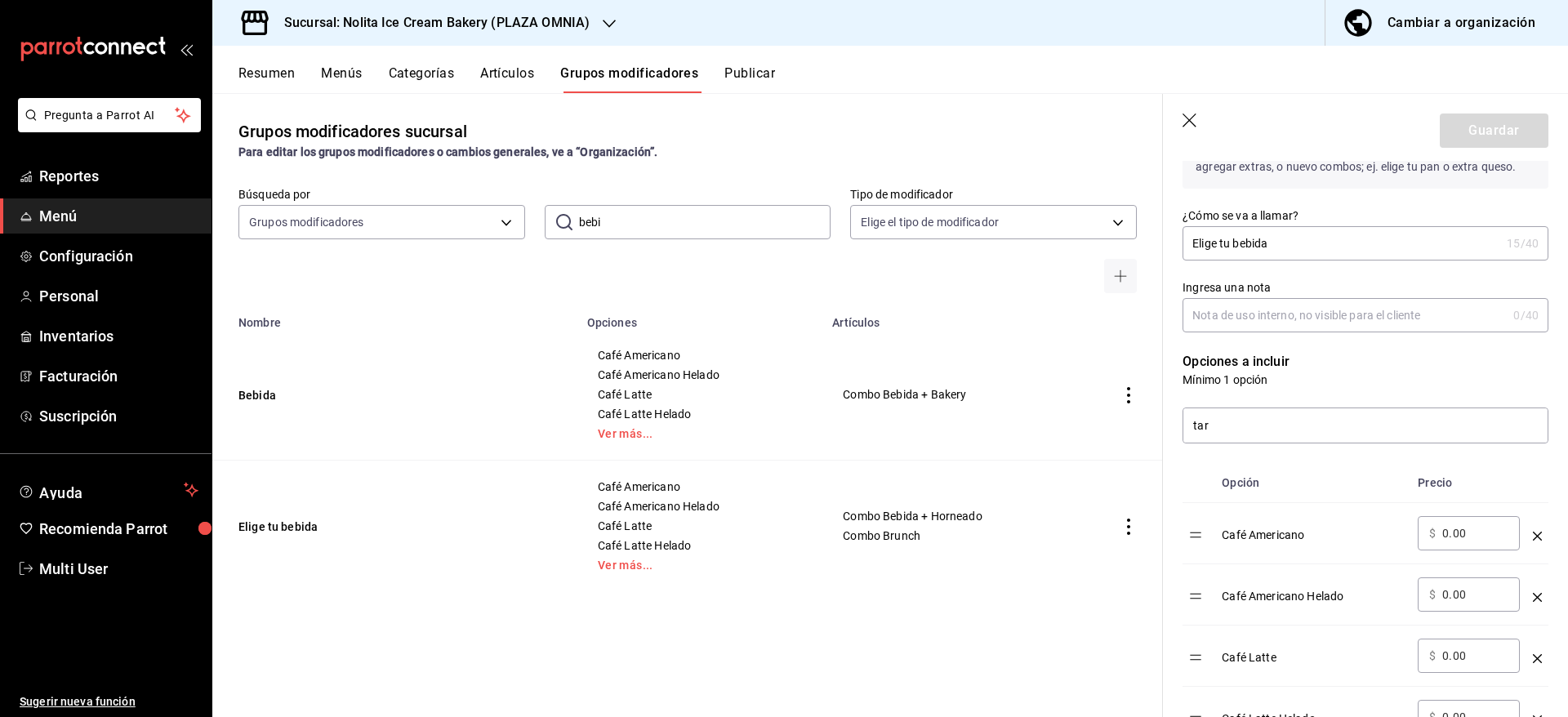
click at [1367, 439] on input "tar" at bounding box center [1365, 426] width 364 height 34
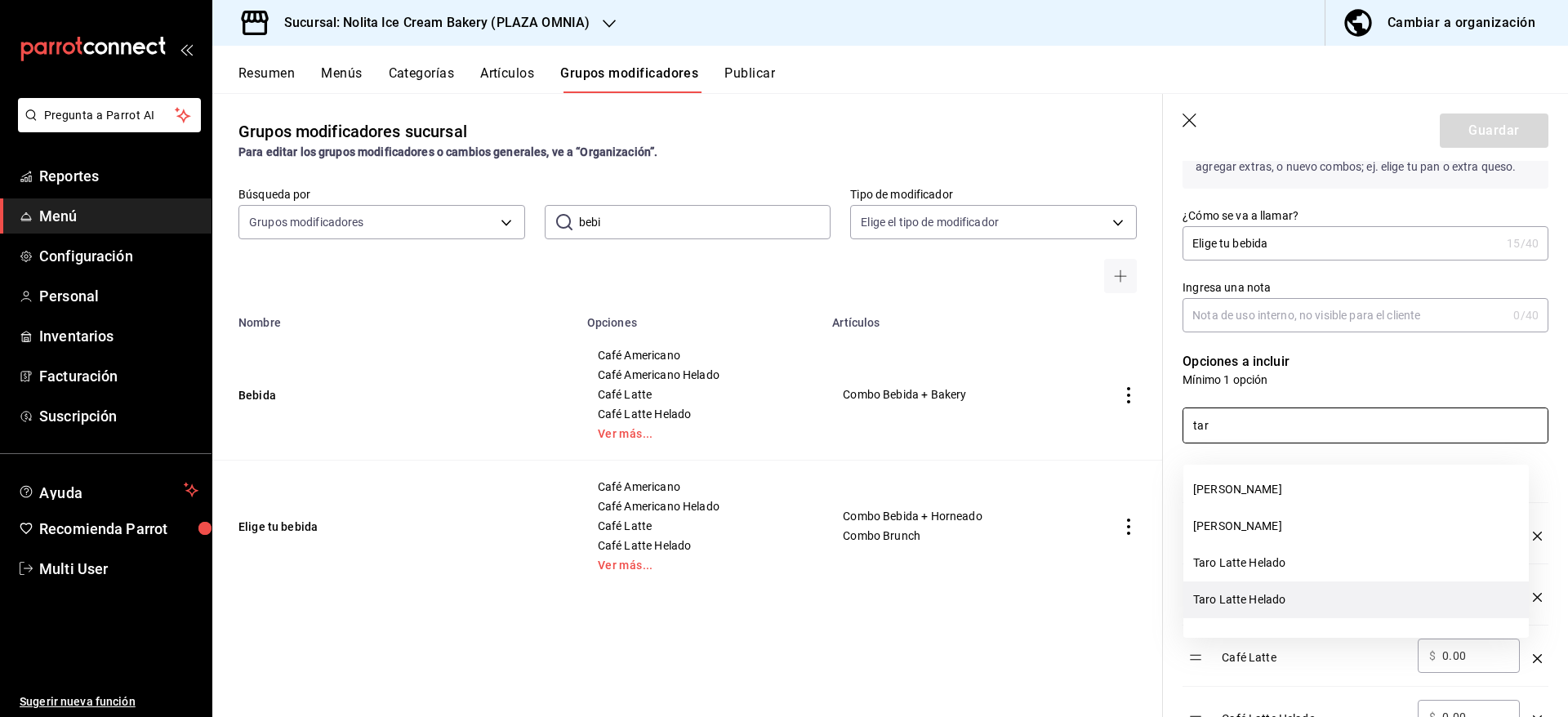
click at [1333, 590] on li "Taro Latte Helado" at bounding box center [1356, 599] width 346 height 37
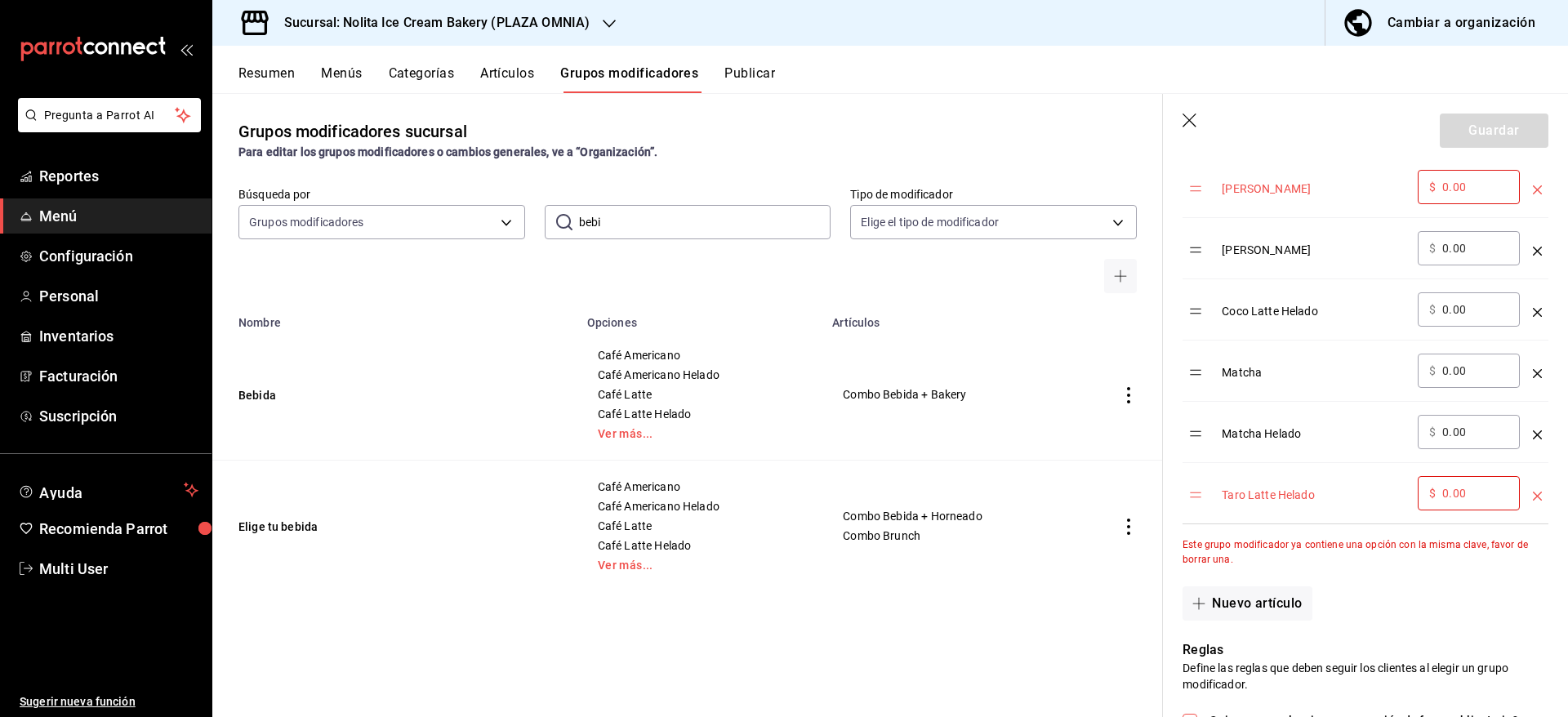
scroll to position [1350, 0]
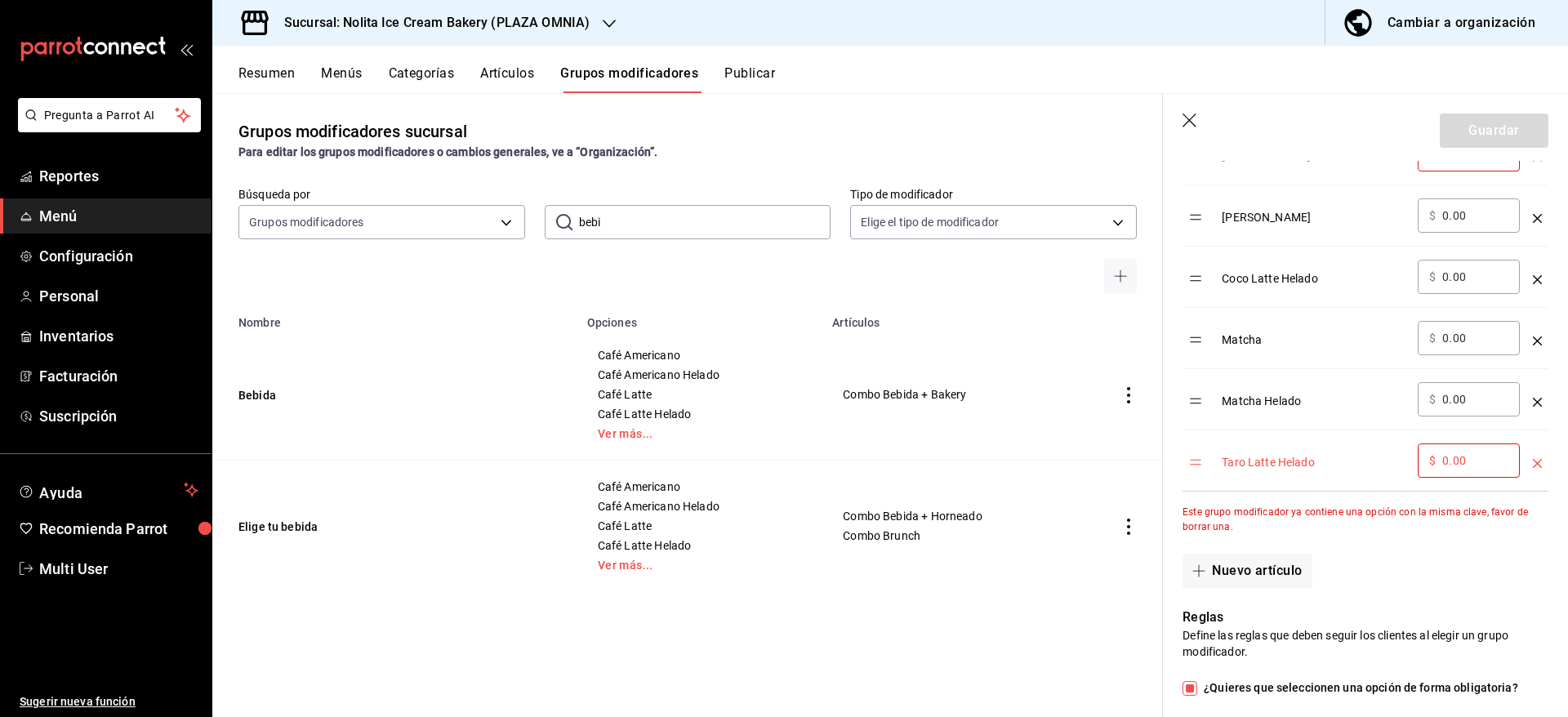
click at [1350, 534] on div "Este grupo modificador ya contiene una opción con la misma clave, favor de borr…" at bounding box center [1365, 519] width 366 height 30
click at [1189, 123] on icon "button" at bounding box center [1190, 121] width 16 height 16
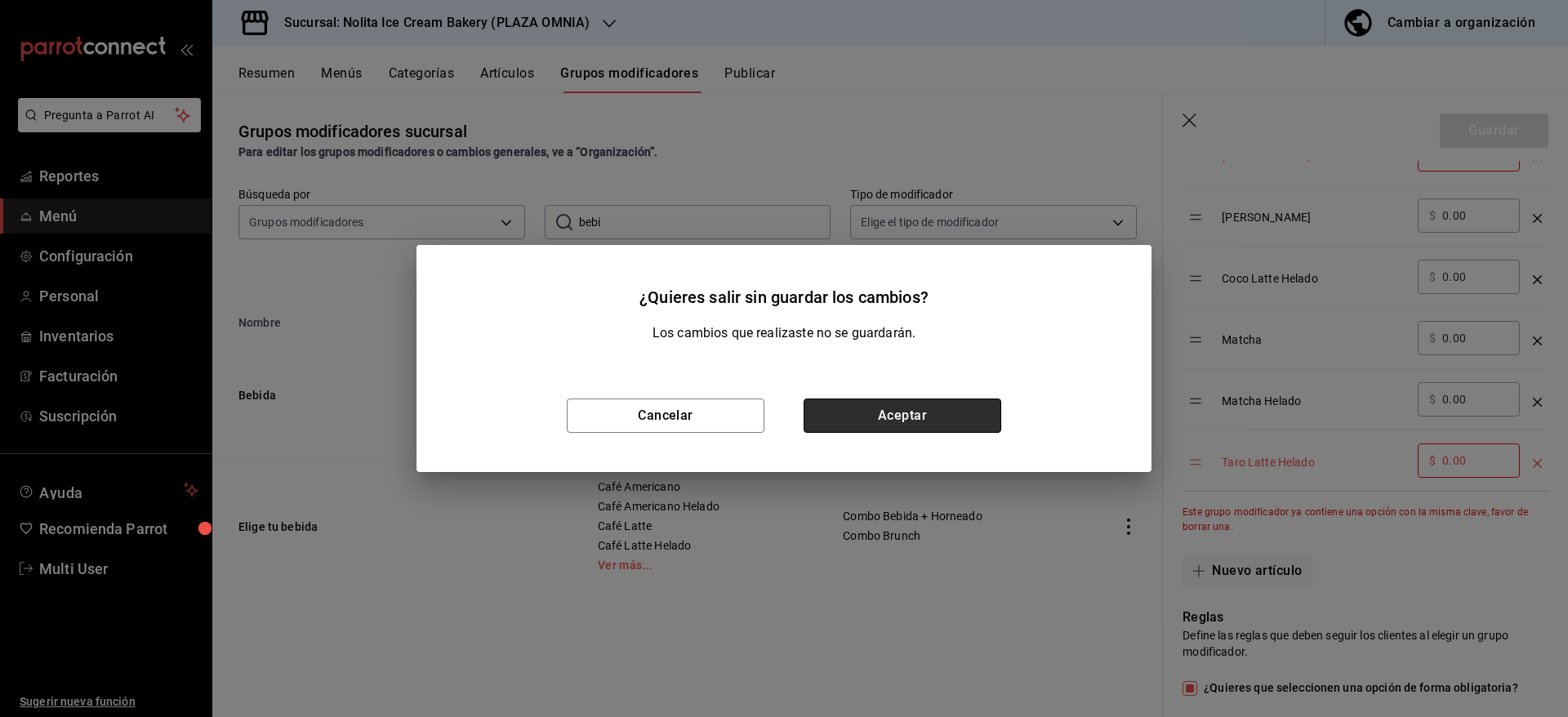
click at [934, 399] on button "Aceptar" at bounding box center [902, 416] width 197 height 34
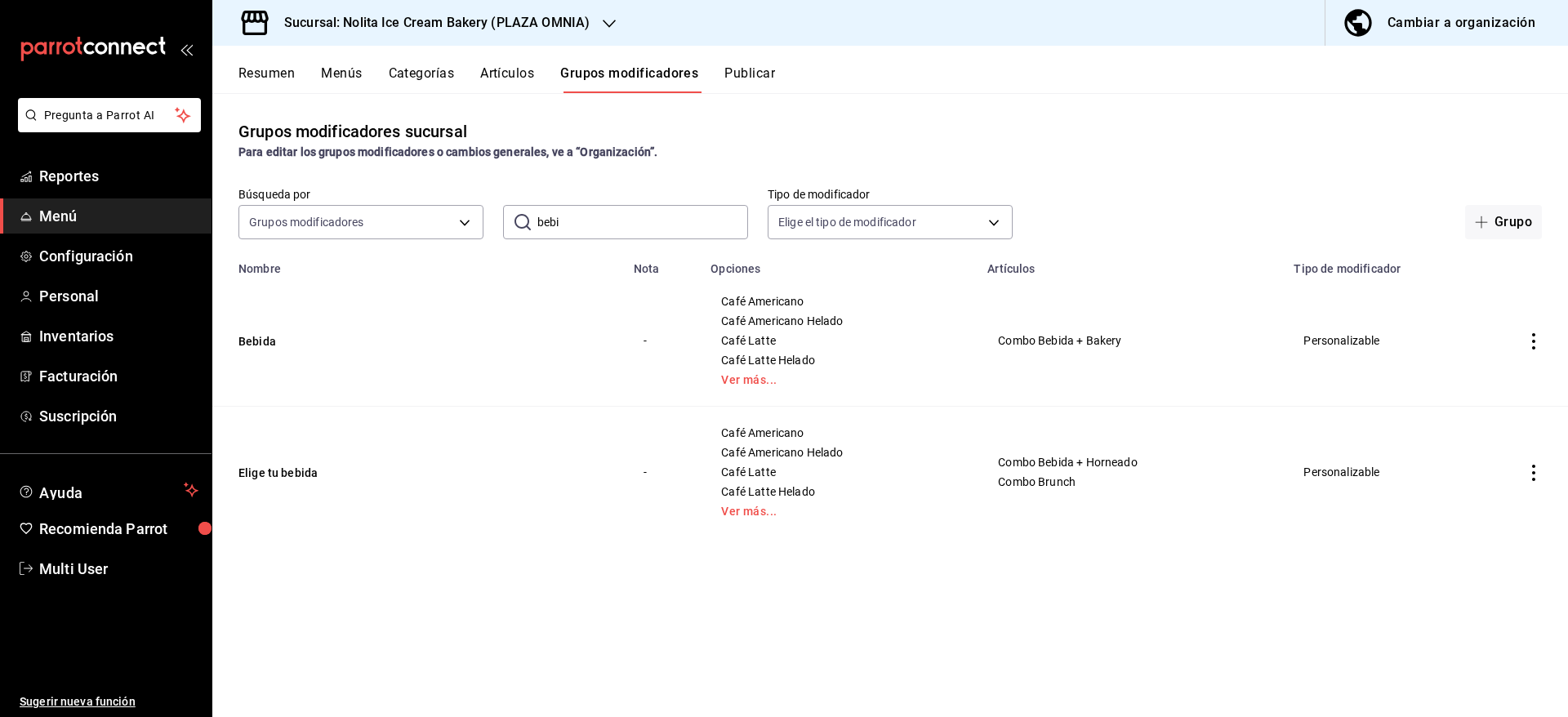
click at [514, 76] on button "Artículos" at bounding box center [506, 79] width 54 height 28
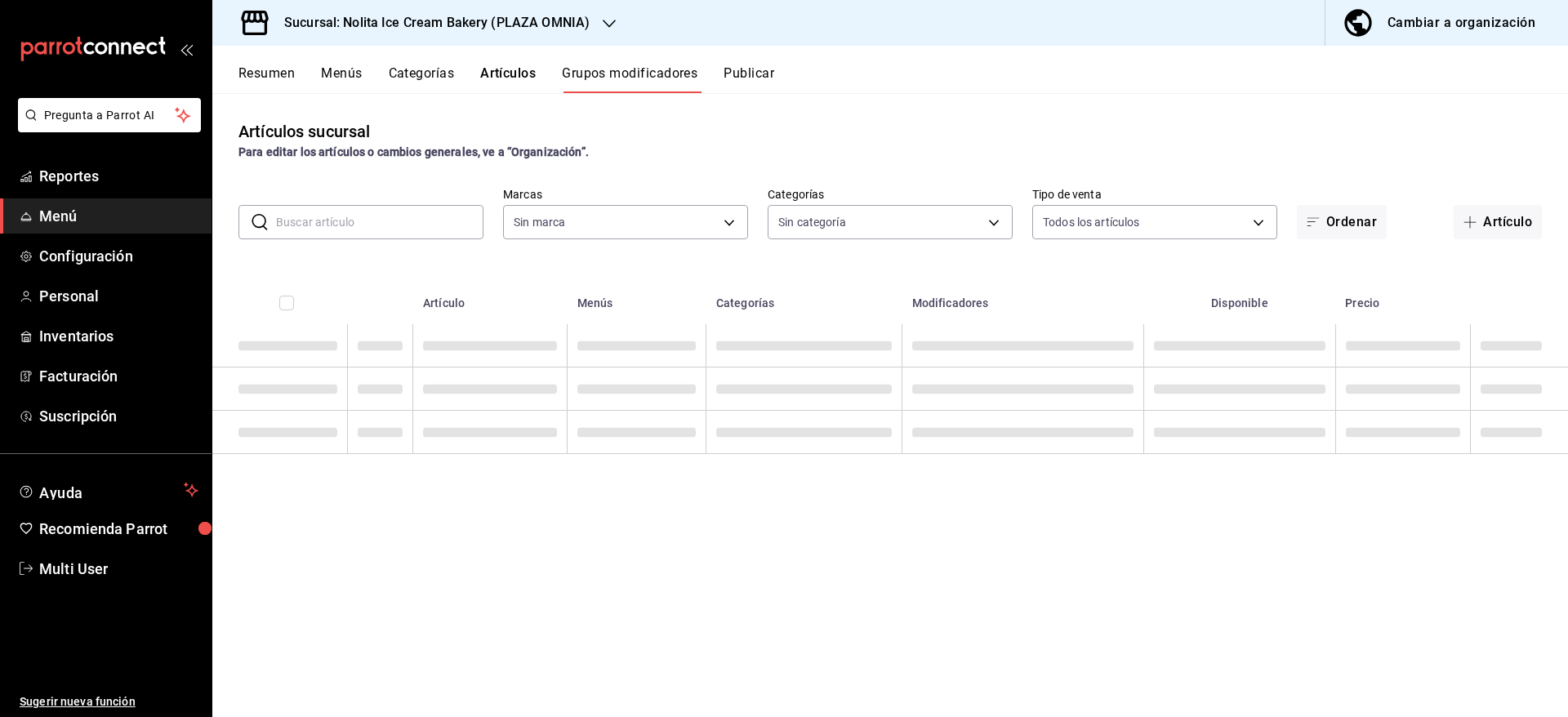
type input "cdee35f6-e0e6-4c29-8604-bf6e6ac534fa"
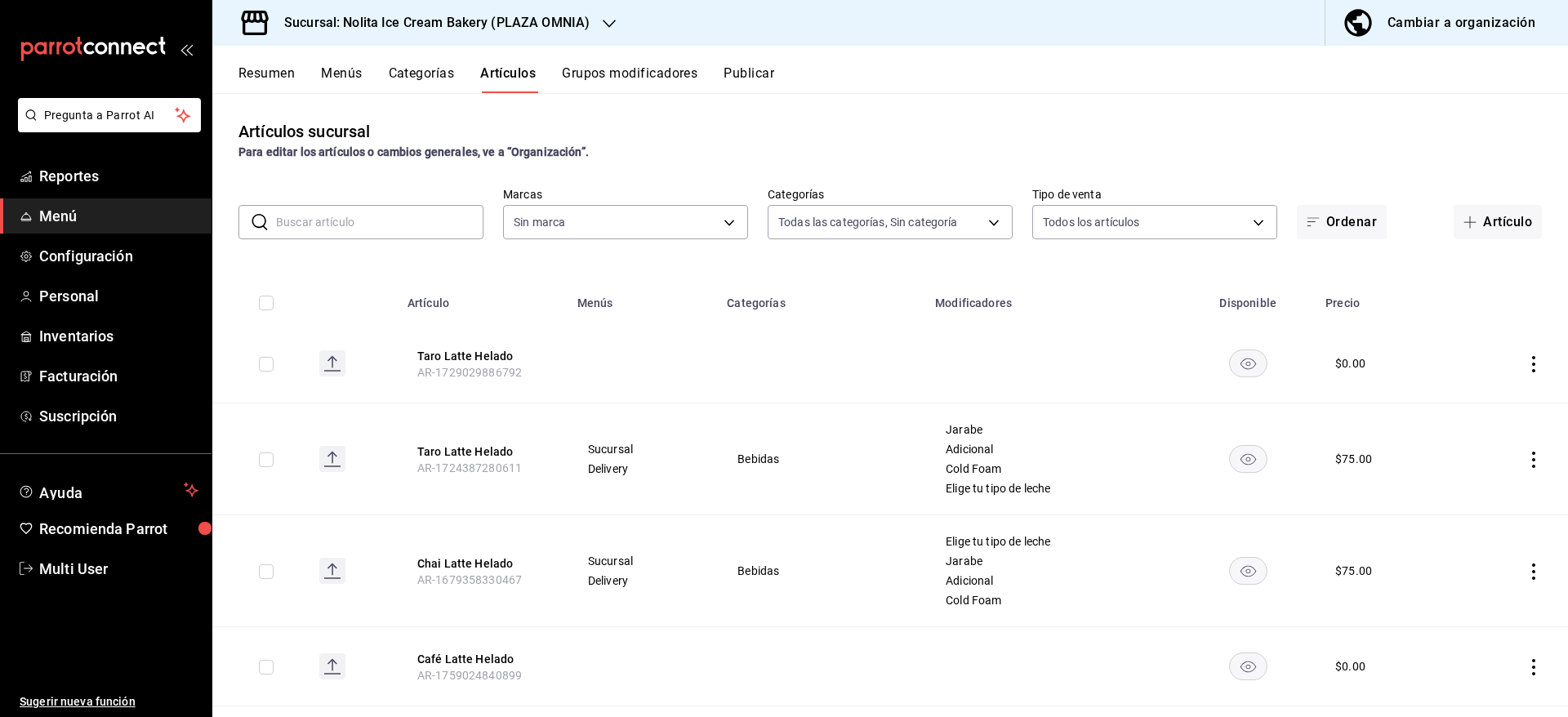
type input "f027a0a6-e8ee-40b8-99cf-d5d1e30d6713,55f452b7-7c3e-45f3-8bdc-59c2acb77a63,53e31…"
type input "cdee35f6-e0e6-4c29-8604-bf6e6ac534fa"
click at [1525, 362] on icon "actions" at bounding box center [1533, 364] width 16 height 16
click at [1465, 399] on span "Editar" at bounding box center [1466, 401] width 43 height 17
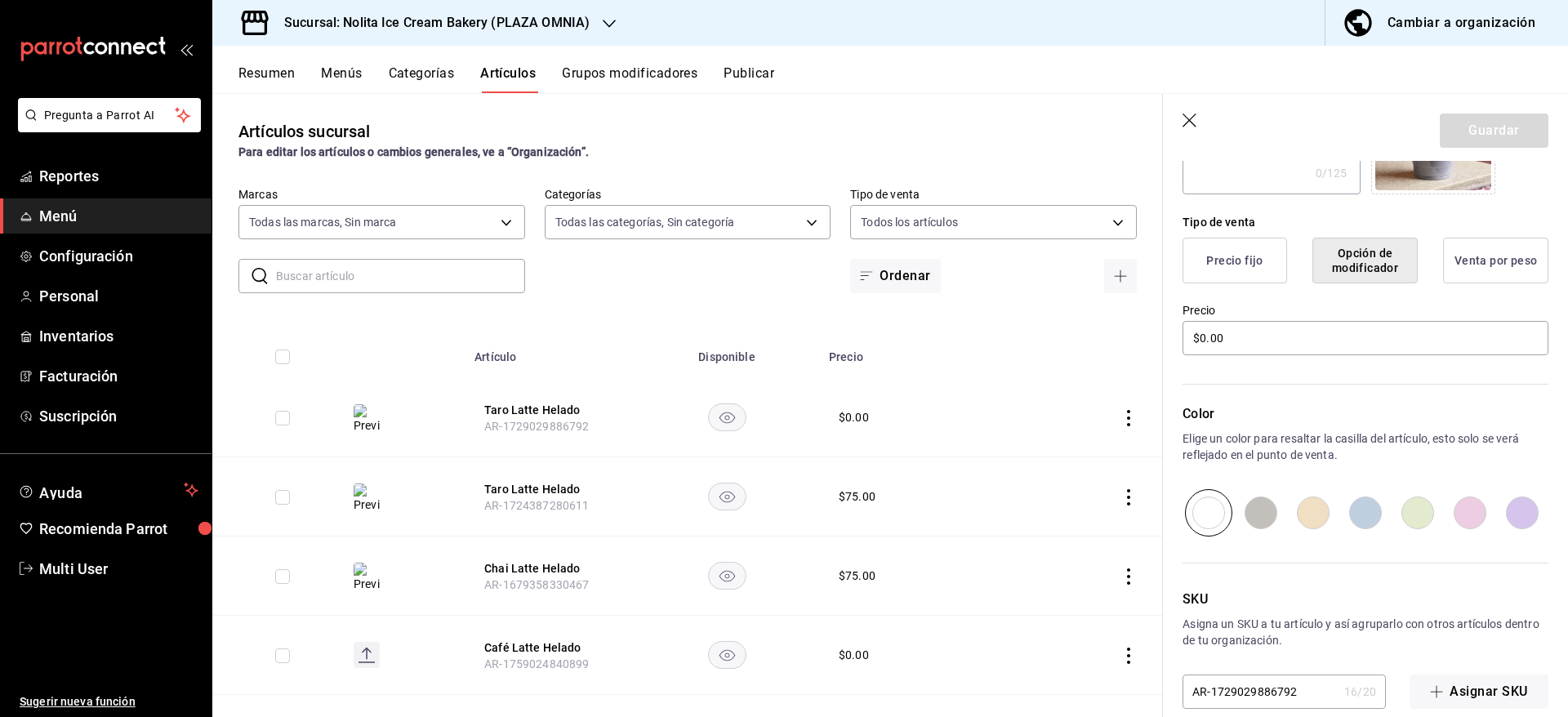
scroll to position [376, 0]
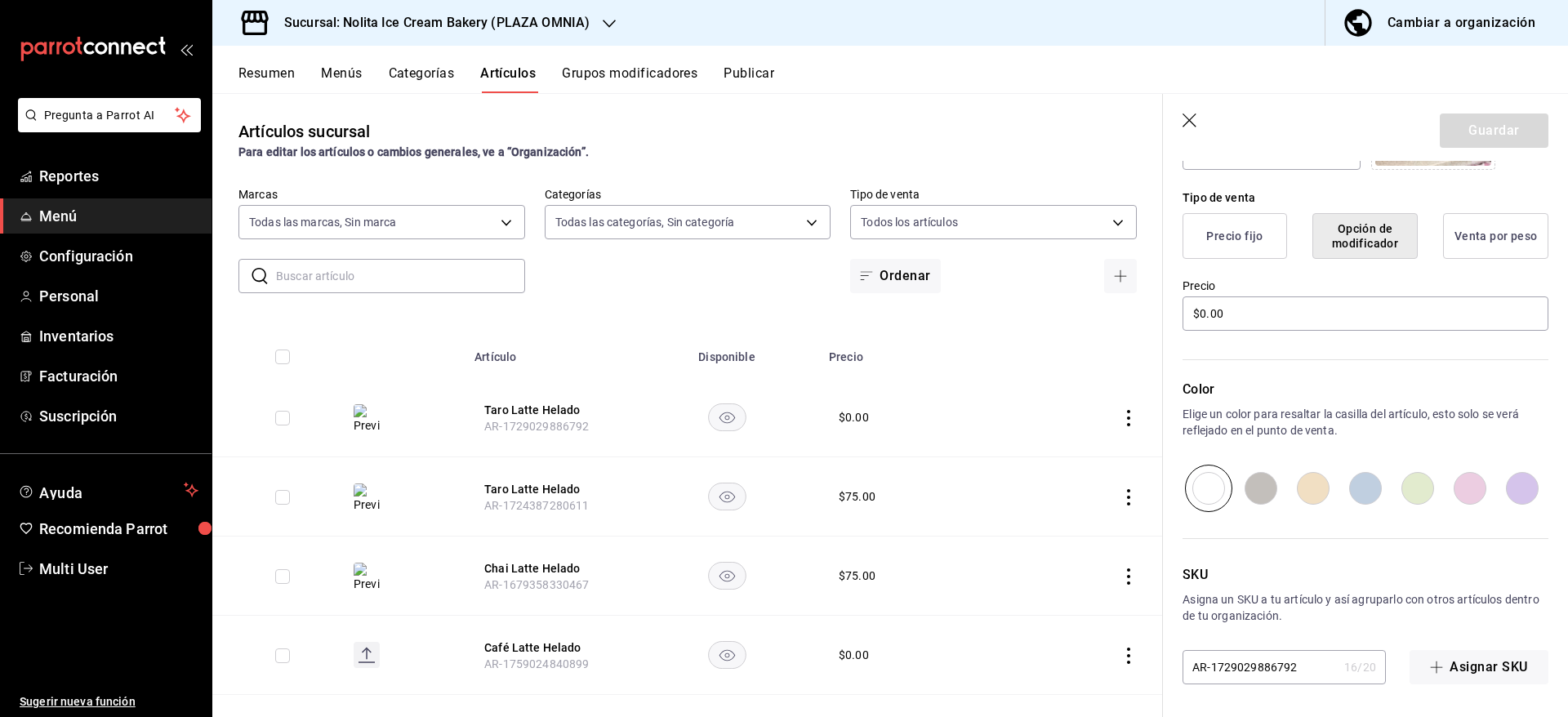
click at [1253, 666] on input "AR-1729029886792" at bounding box center [1260, 667] width 155 height 32
type input "AR-1729029986792"
click at [1486, 127] on button "Guardar" at bounding box center [1494, 130] width 109 height 34
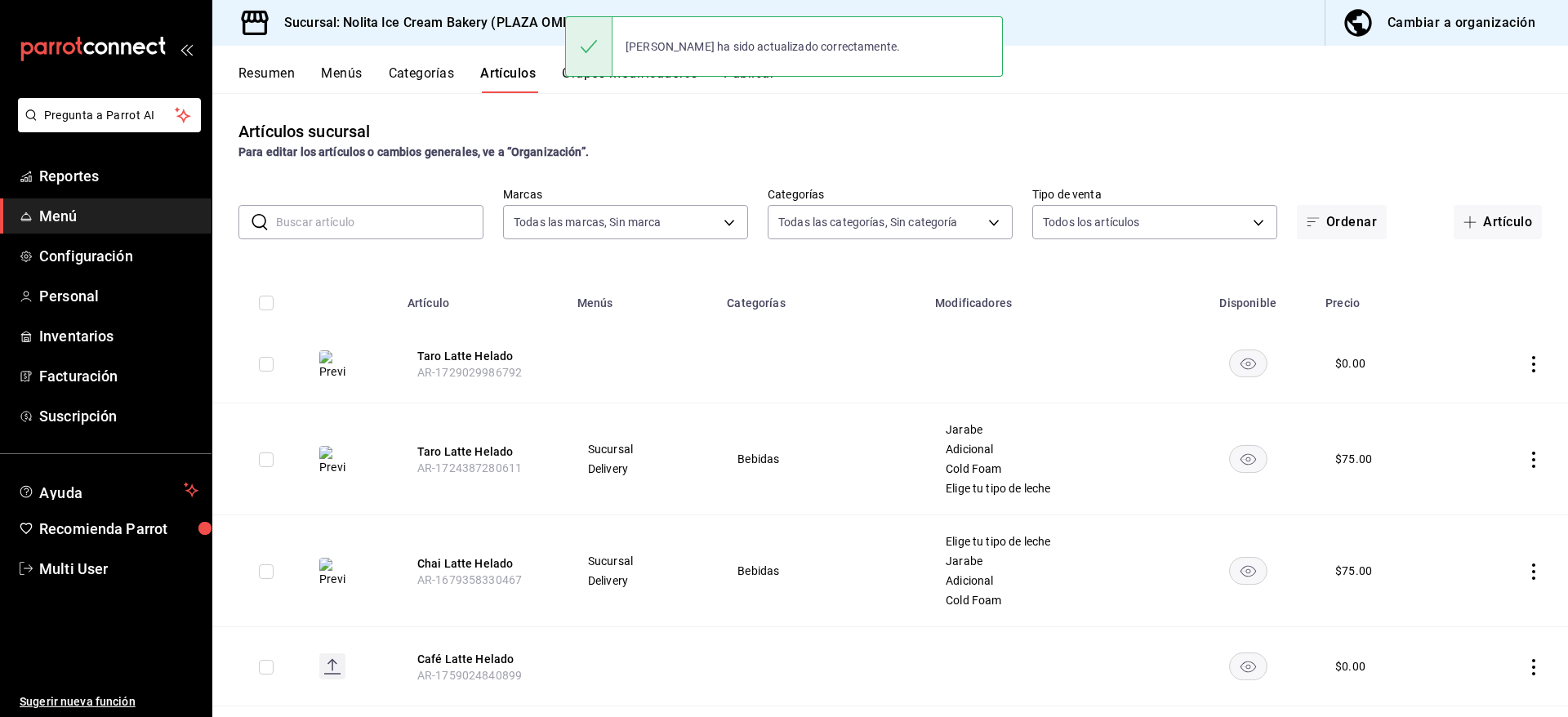
click at [772, 119] on div "Artículos sucursal Para editar los artículos o cambios generales, ve a “Organiz…" at bounding box center [890, 140] width 1355 height 42
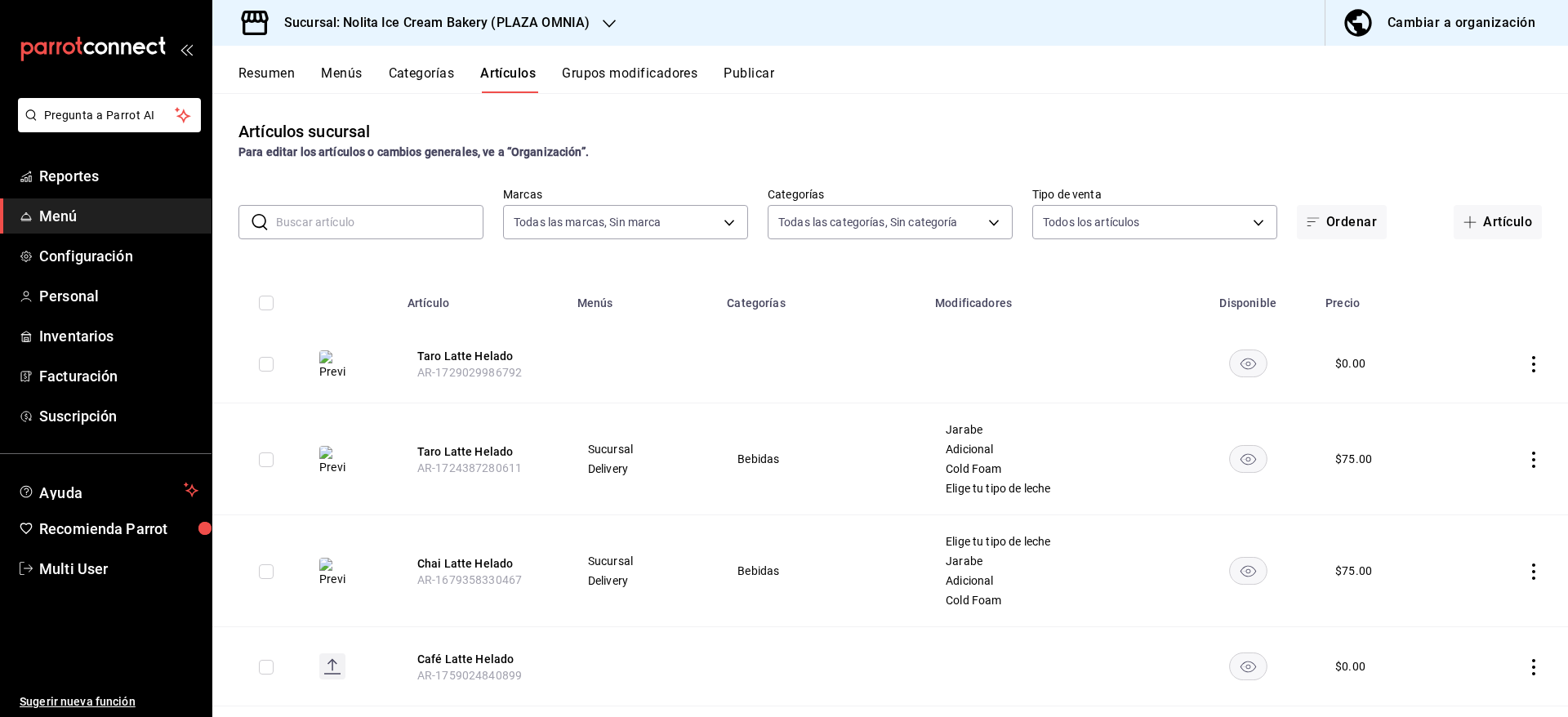
click at [653, 78] on button "Grupos modificadores" at bounding box center [629, 79] width 135 height 28
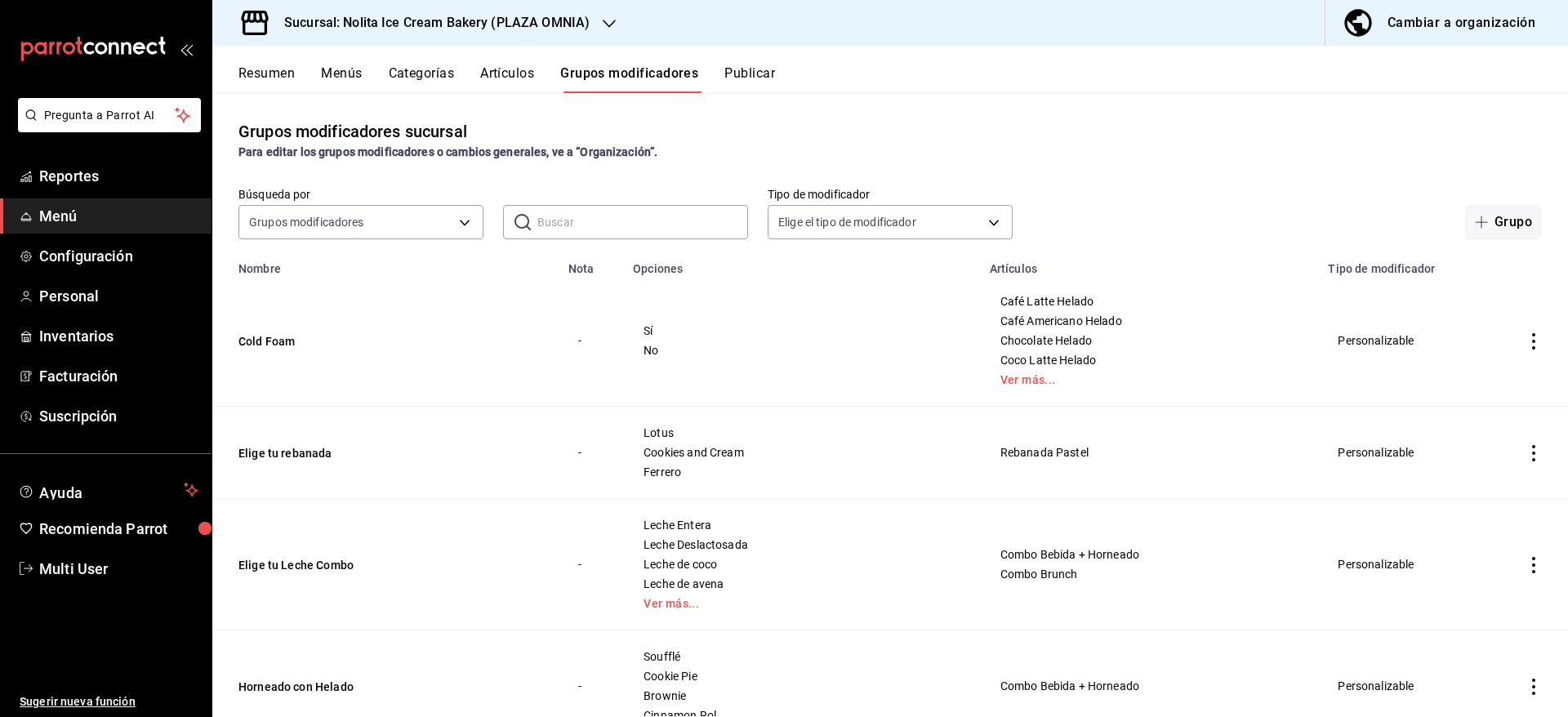
click at [609, 218] on input "text" at bounding box center [642, 222] width 210 height 32
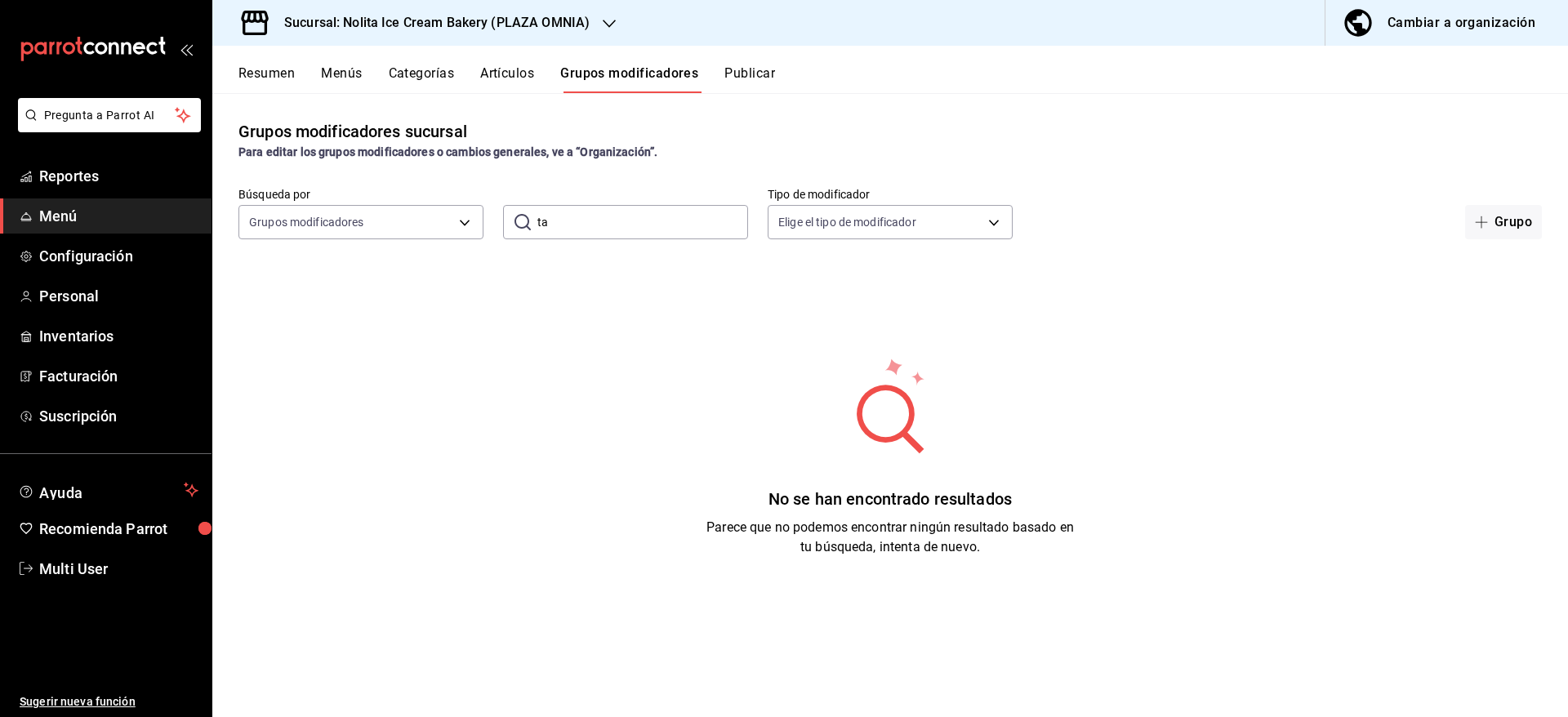
type input "t"
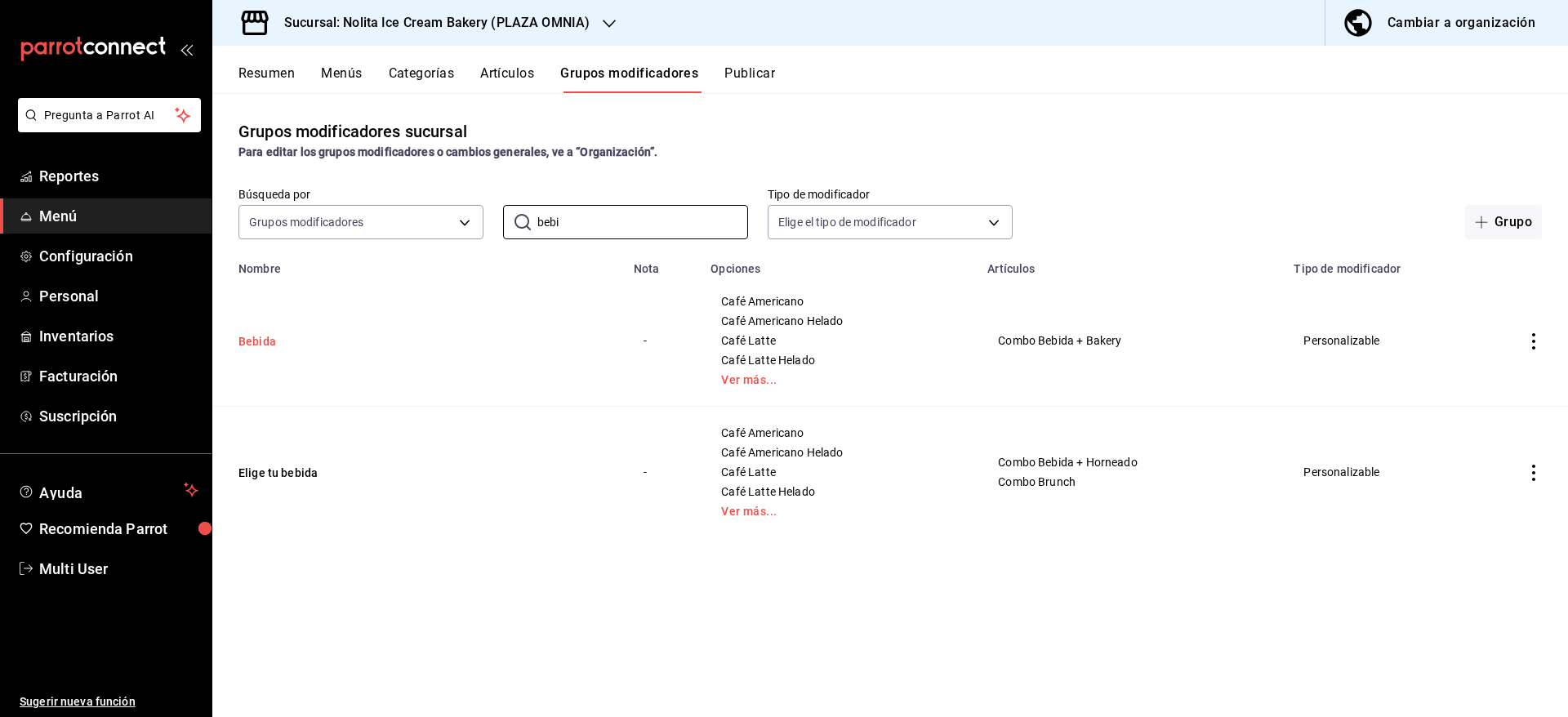
type input "bebi"
click at [256, 340] on button "Bebida" at bounding box center [336, 341] width 196 height 16
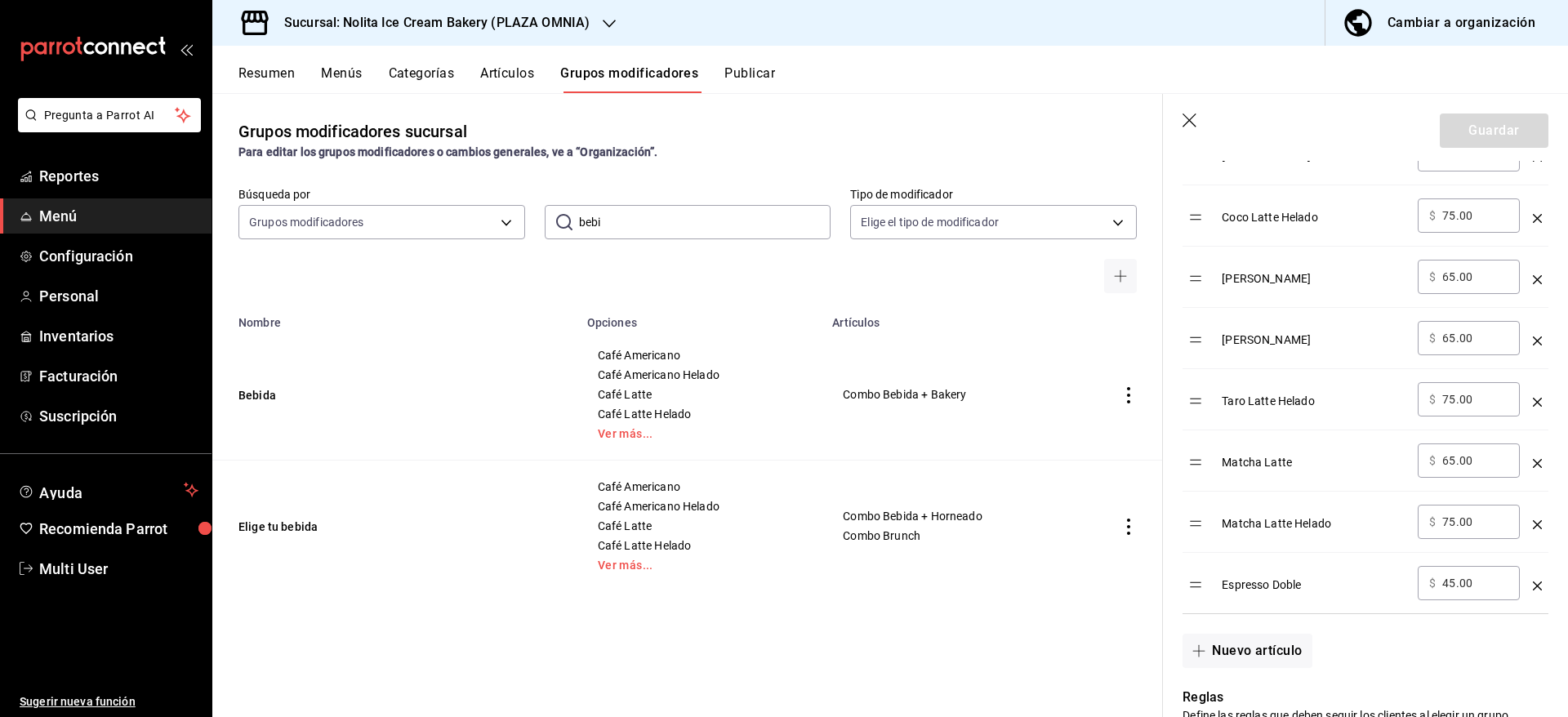
scroll to position [1230, 0]
click at [1532, 403] on icon "optionsTable" at bounding box center [1537, 398] width 9 height 9
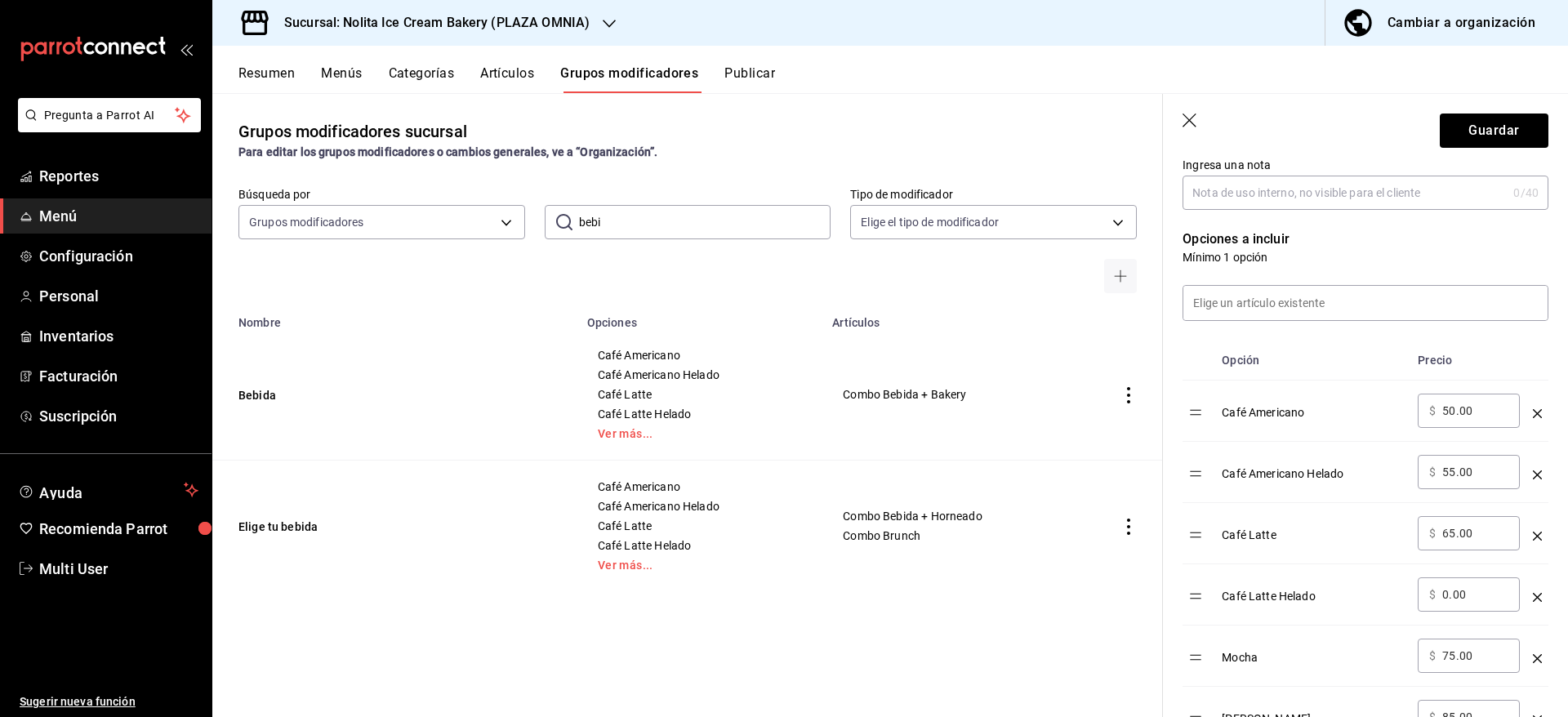
scroll to position [351, 0]
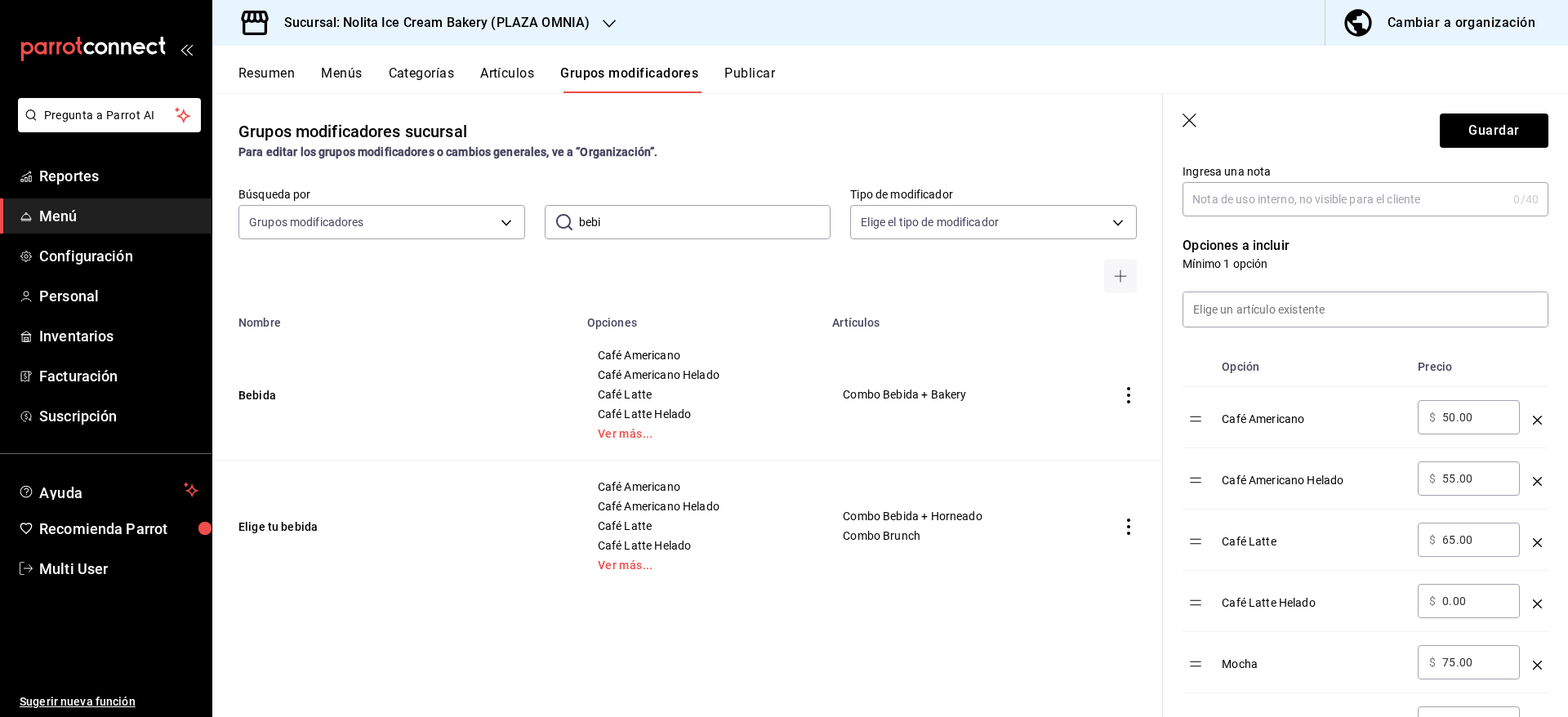
click at [1448, 311] on input at bounding box center [1365, 309] width 364 height 34
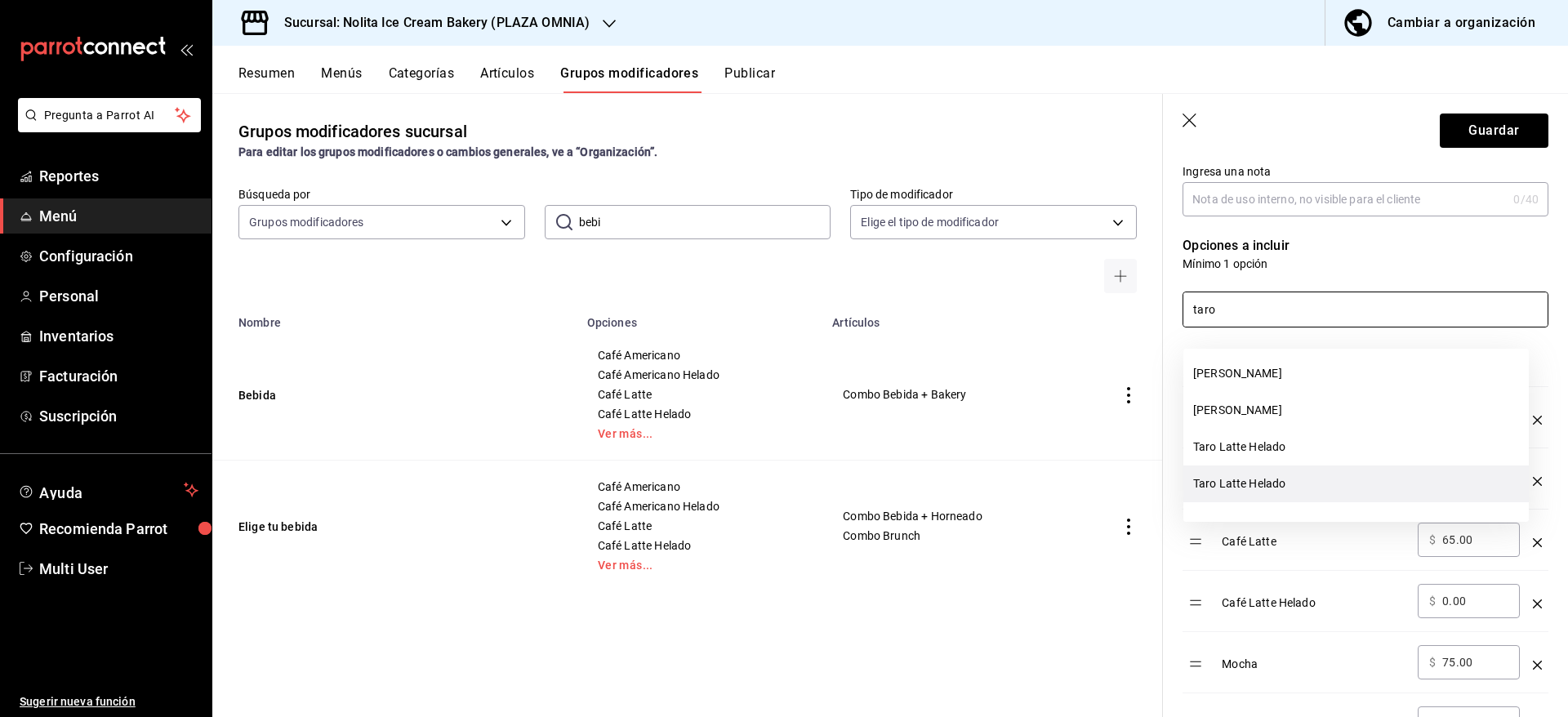
click at [1405, 490] on li "Taro Latte Helado" at bounding box center [1356, 484] width 346 height 37
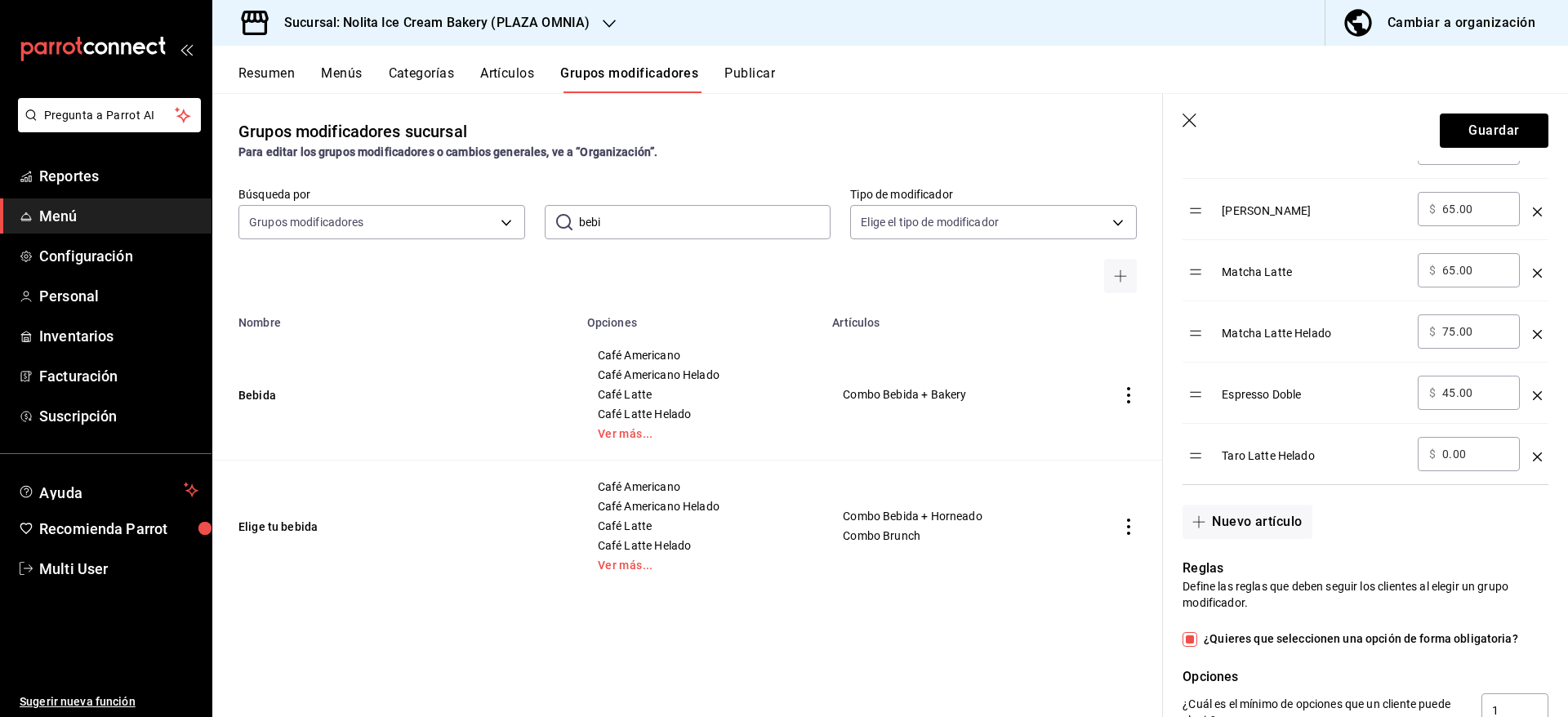
scroll to position [1345, 0]
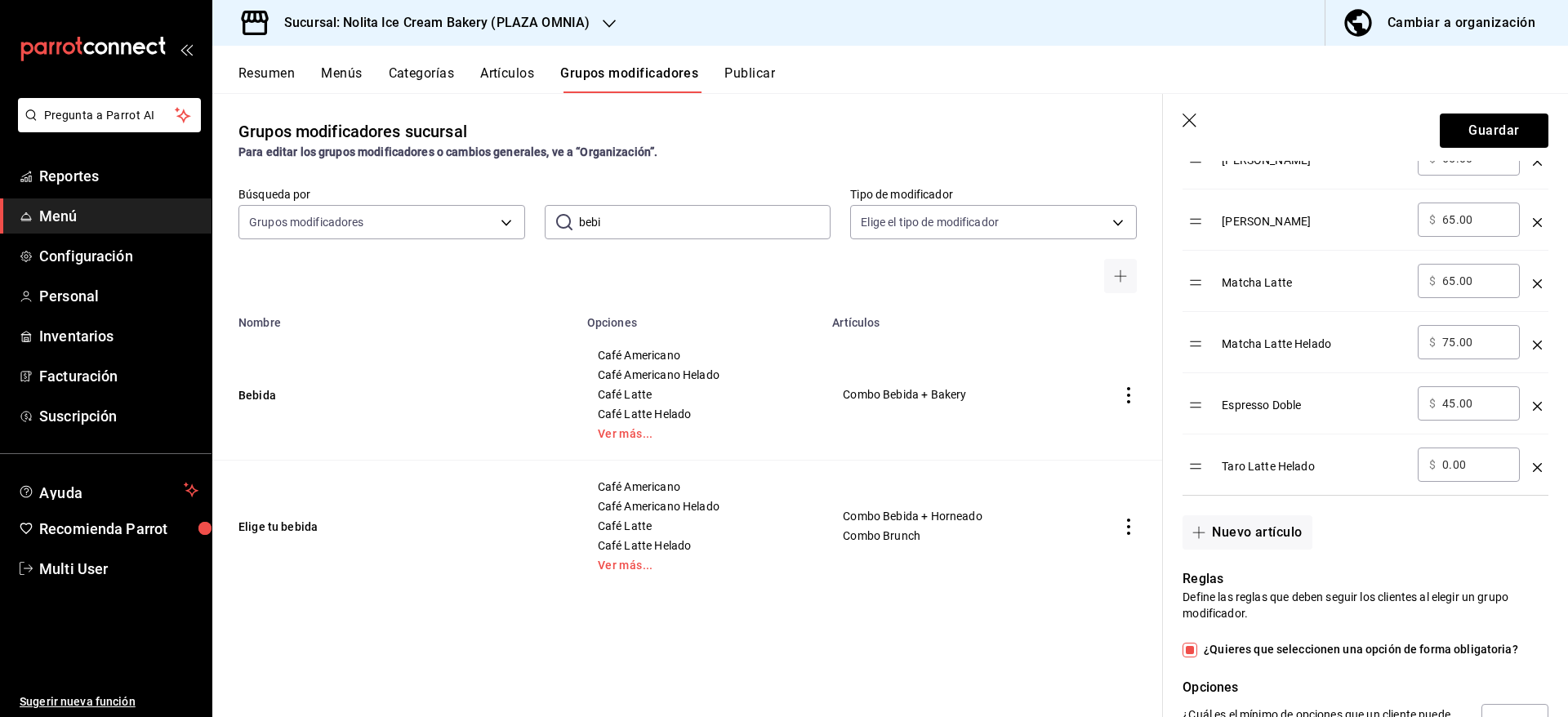
type input "taro"
click at [1532, 472] on icon "optionsTable" at bounding box center [1537, 467] width 9 height 9
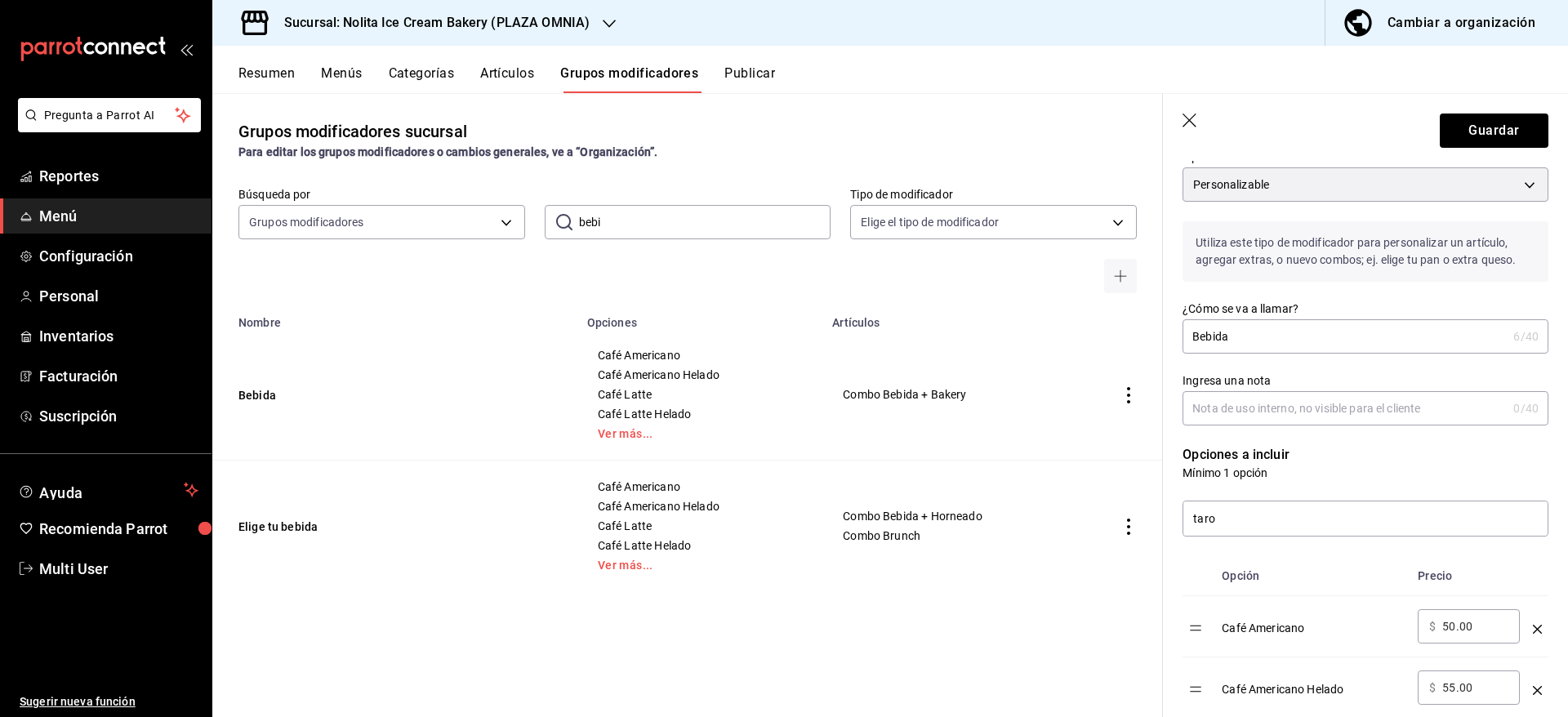
scroll to position [156, 0]
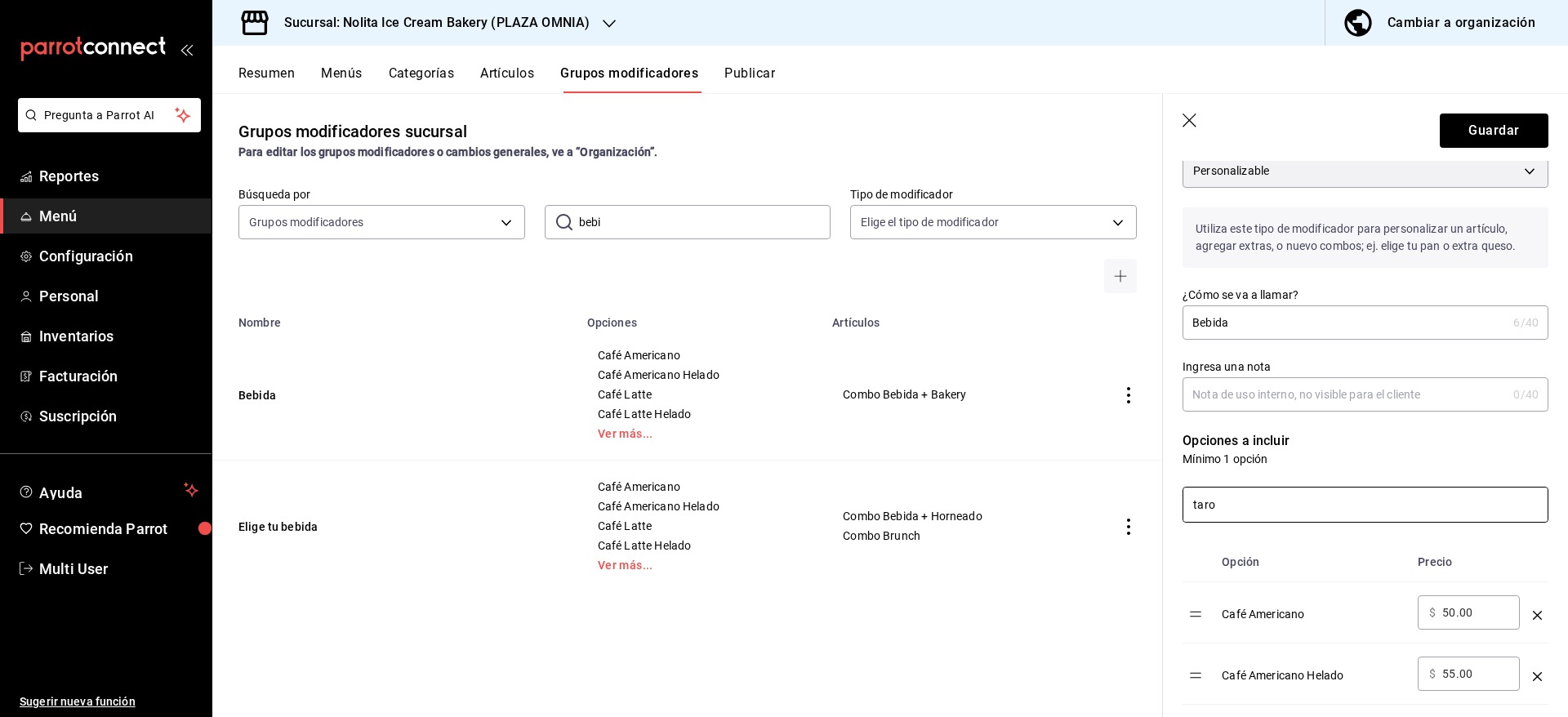
click at [1297, 519] on input "taro" at bounding box center [1365, 505] width 364 height 34
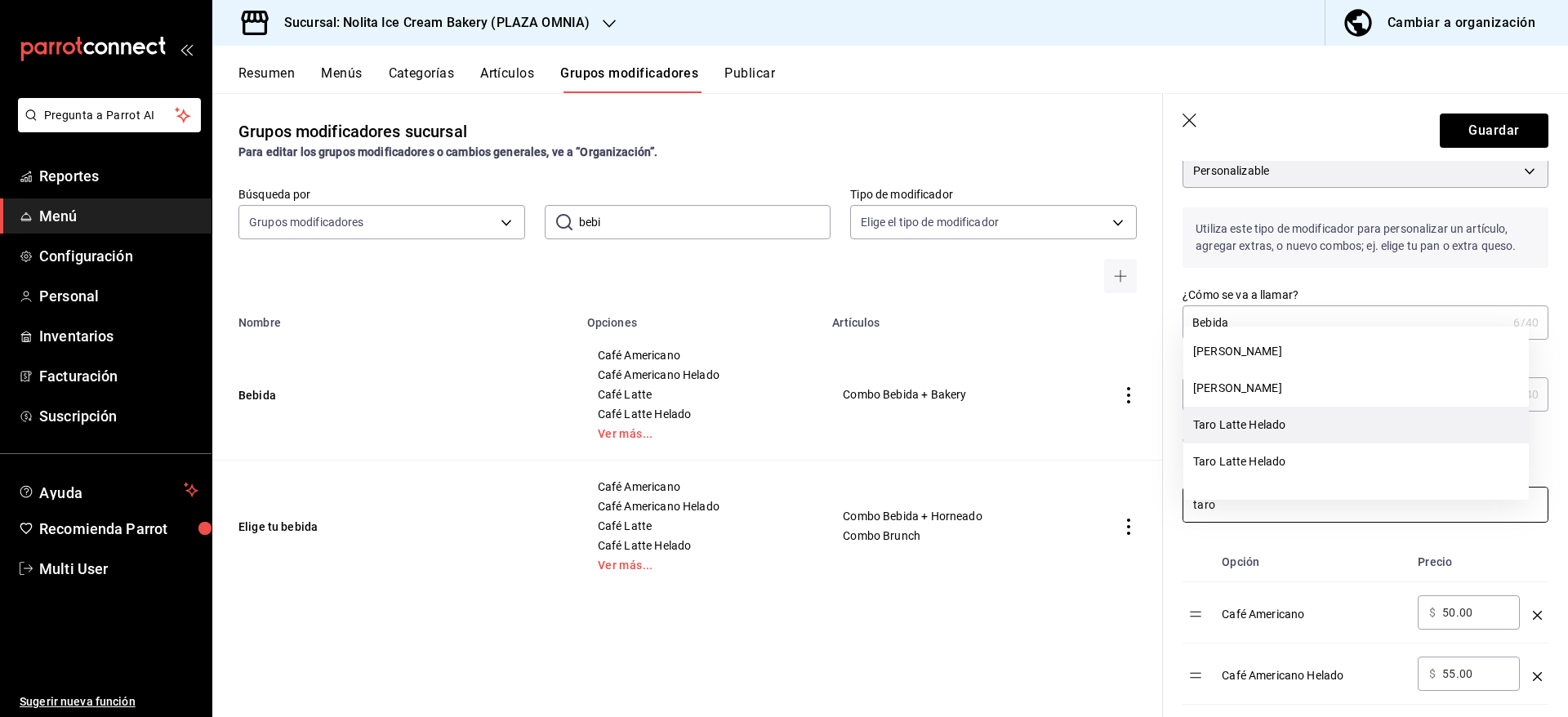
click at [1279, 427] on li "Taro Latte Helado" at bounding box center [1356, 425] width 346 height 37
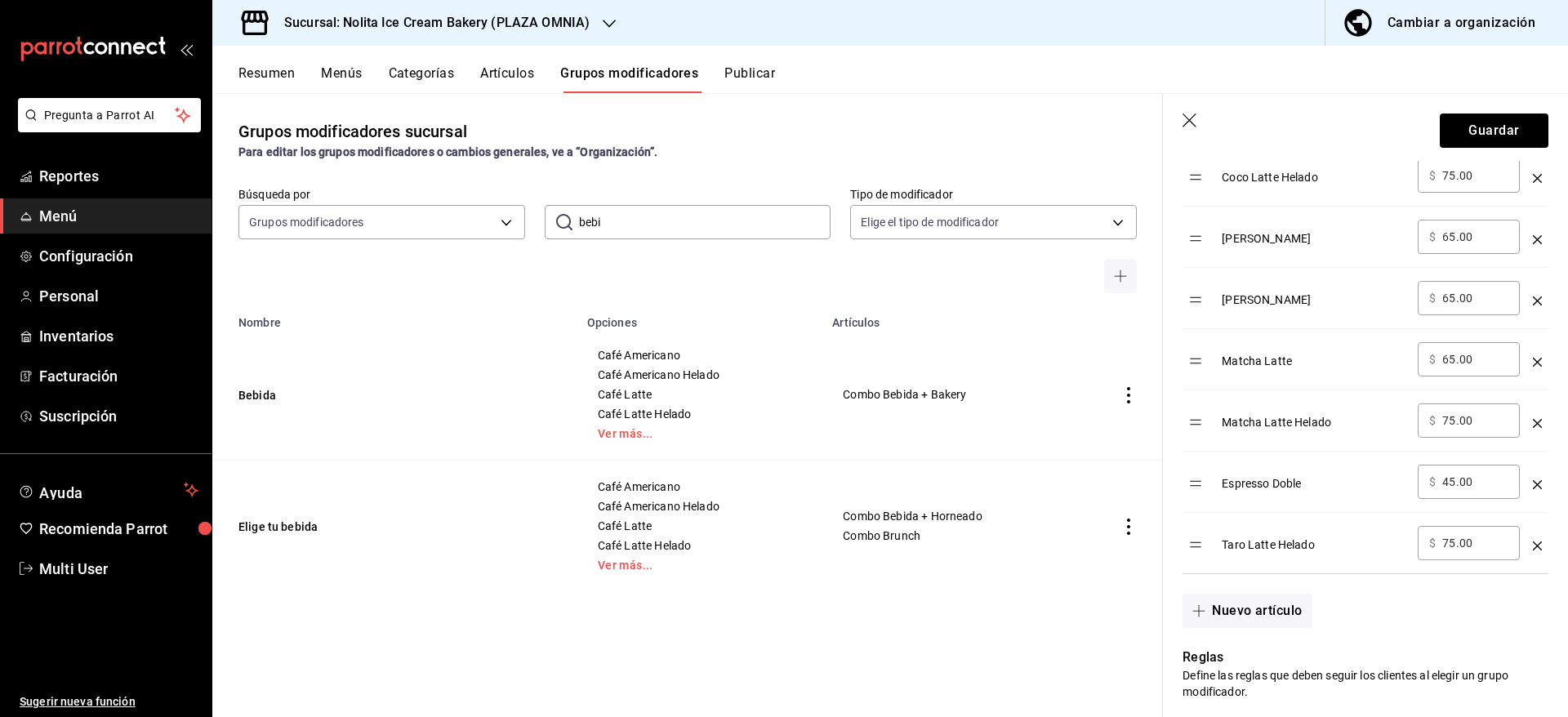
scroll to position [1273, 0]
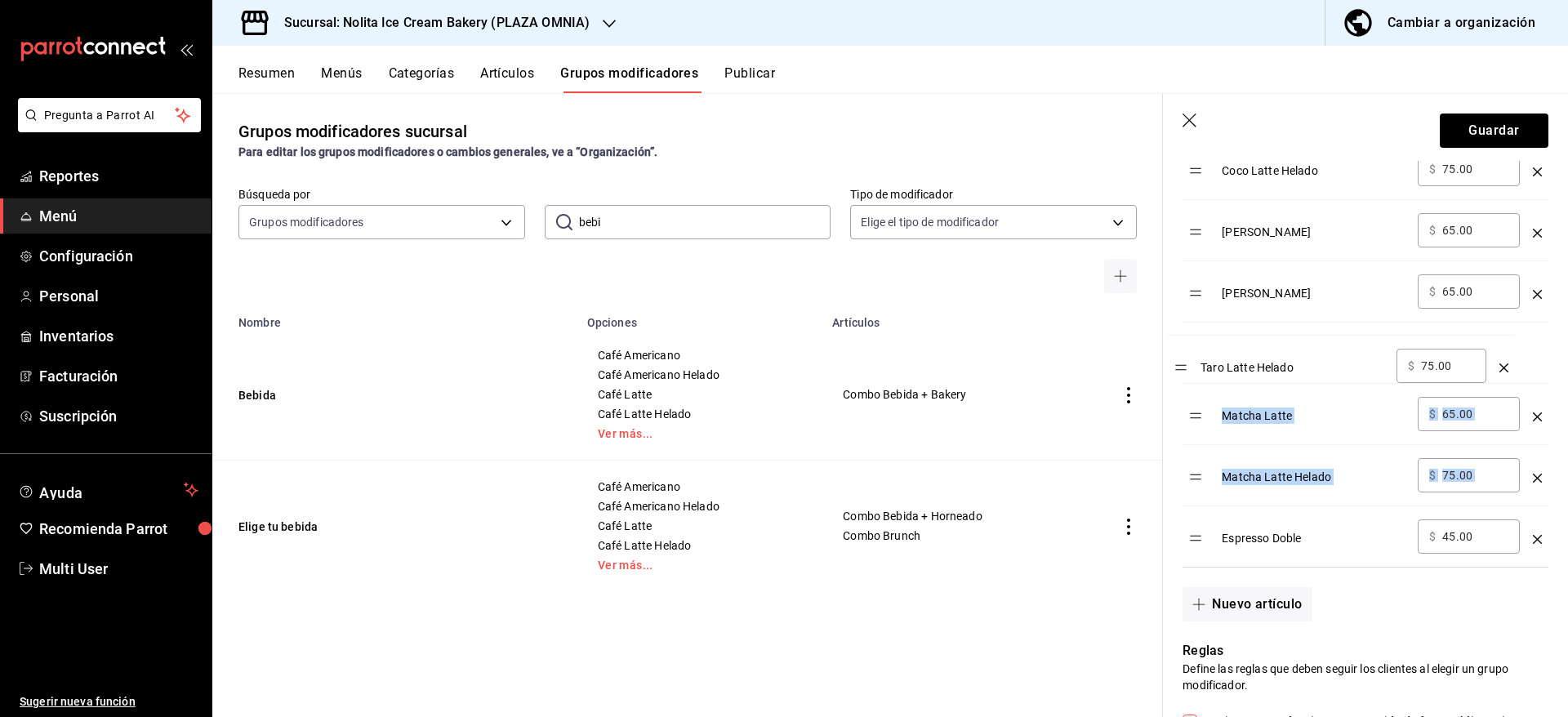
drag, startPoint x: 1200, startPoint y: 568, endPoint x: 1186, endPoint y: 377, distance: 191.5
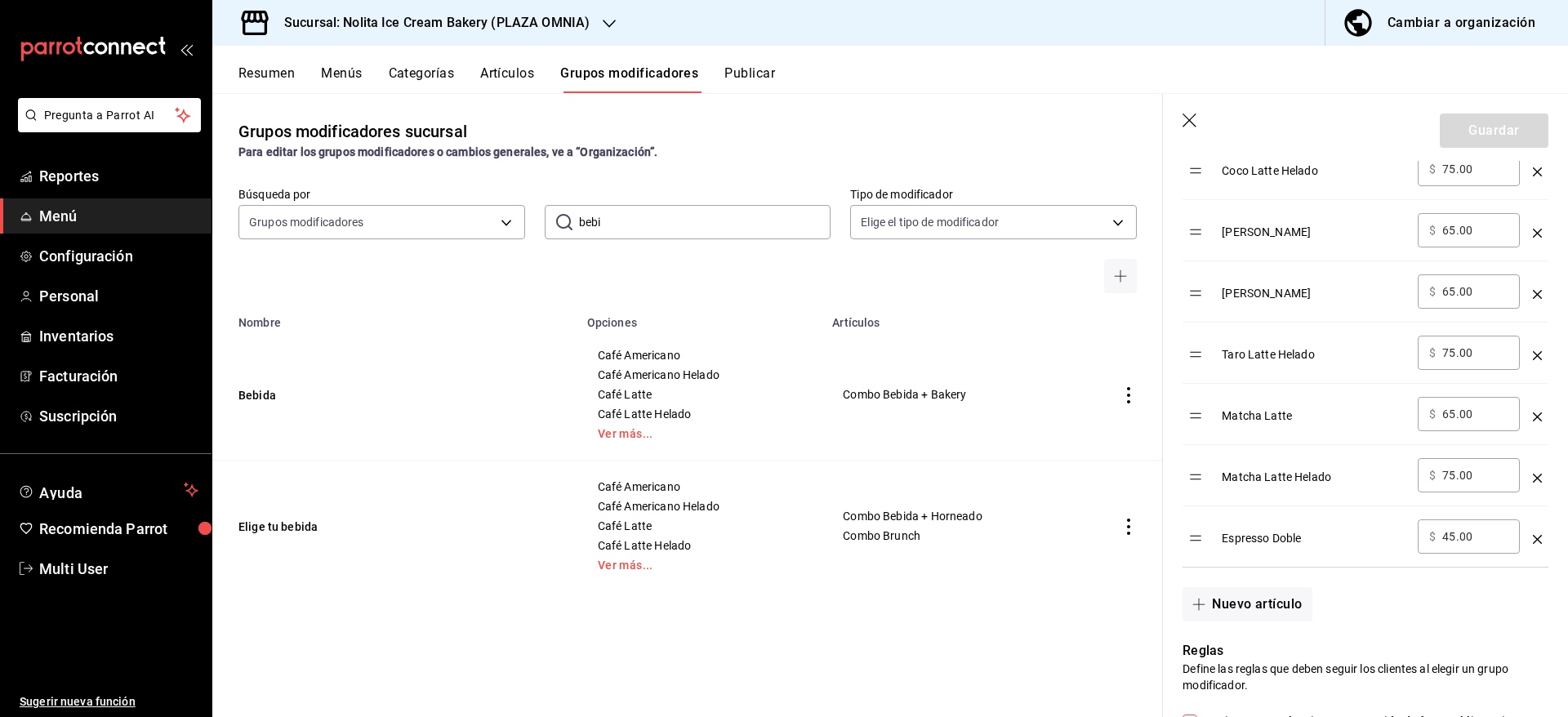
click at [1464, 136] on div "Guardar" at bounding box center [1494, 130] width 109 height 34
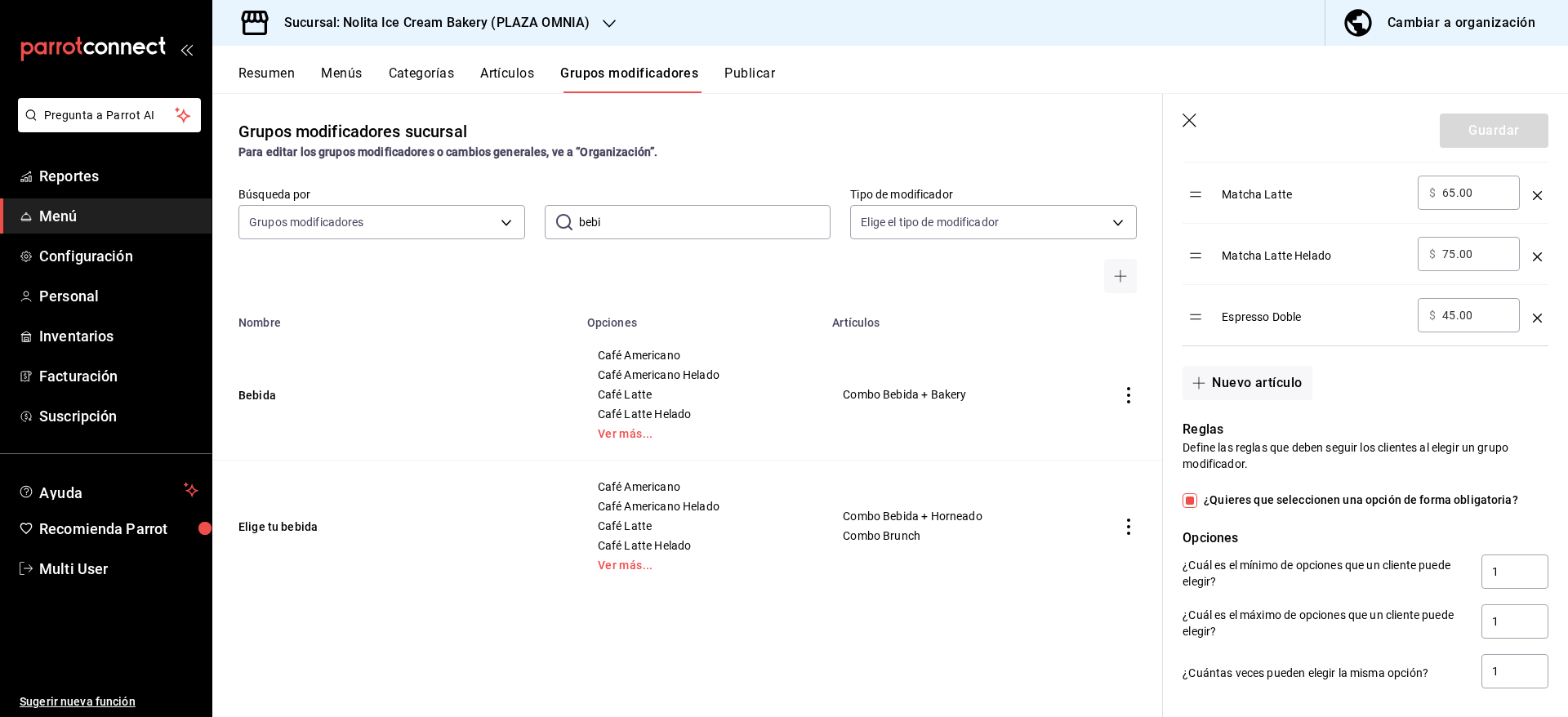
scroll to position [1618, 0]
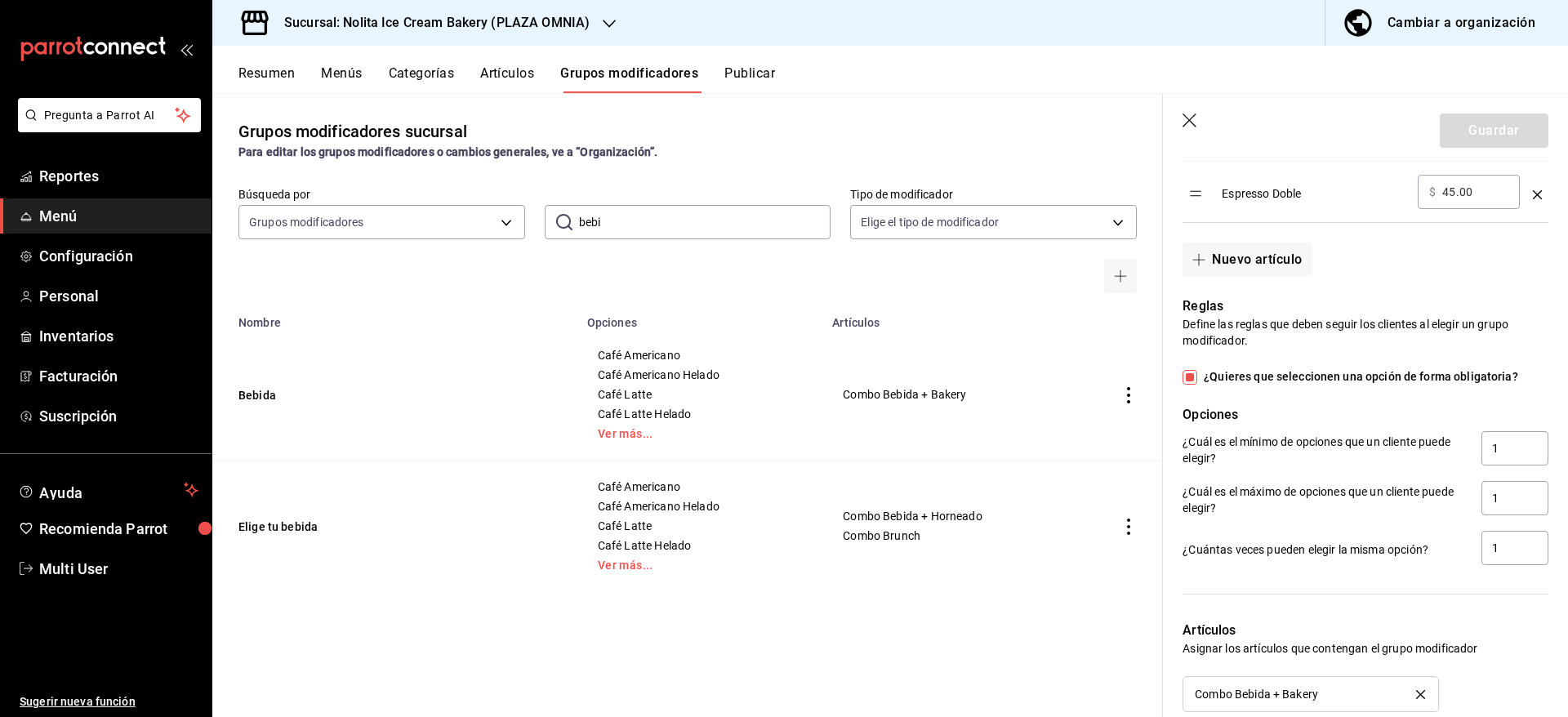
click at [1188, 113] on icon "button" at bounding box center [1190, 121] width 16 height 16
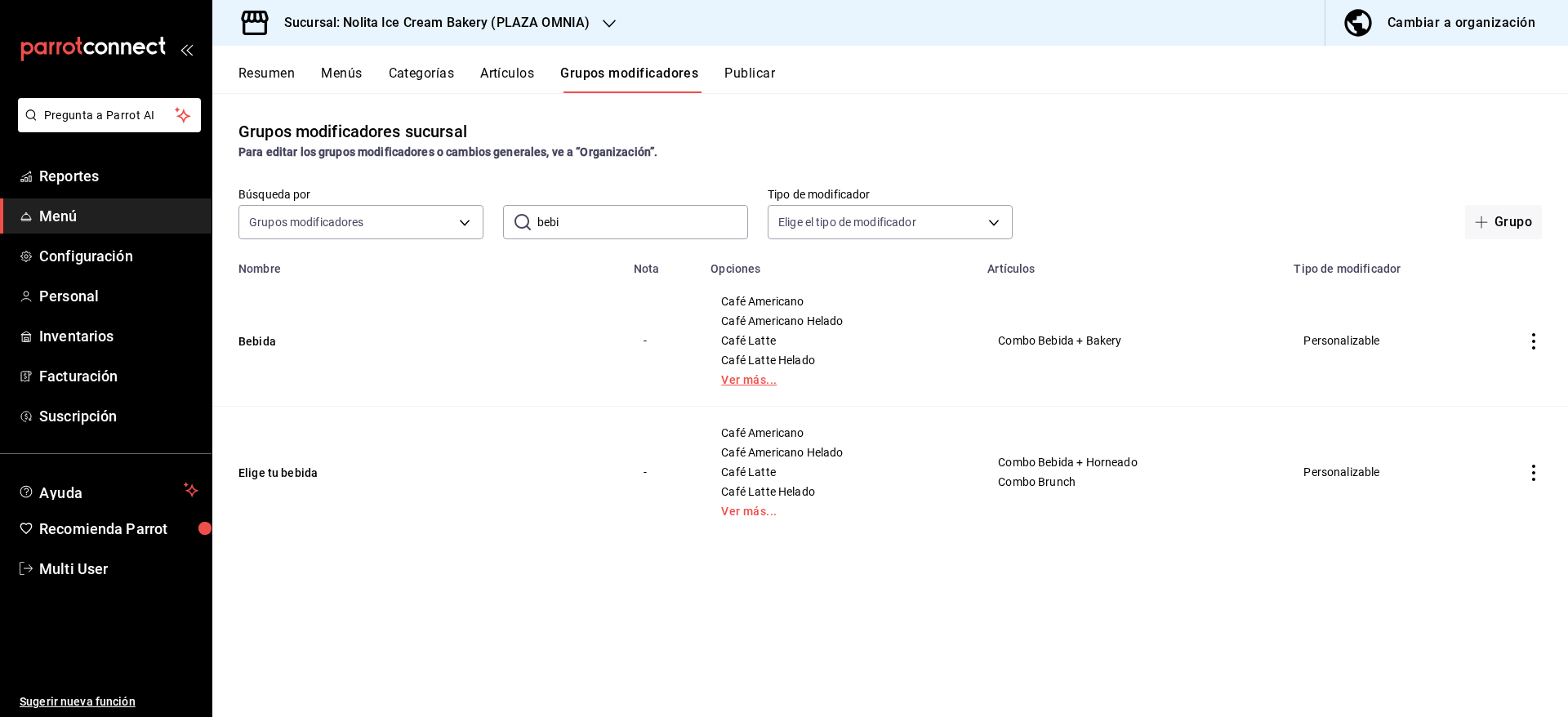
click at [754, 376] on link "Ver más..." at bounding box center [838, 379] width 236 height 11
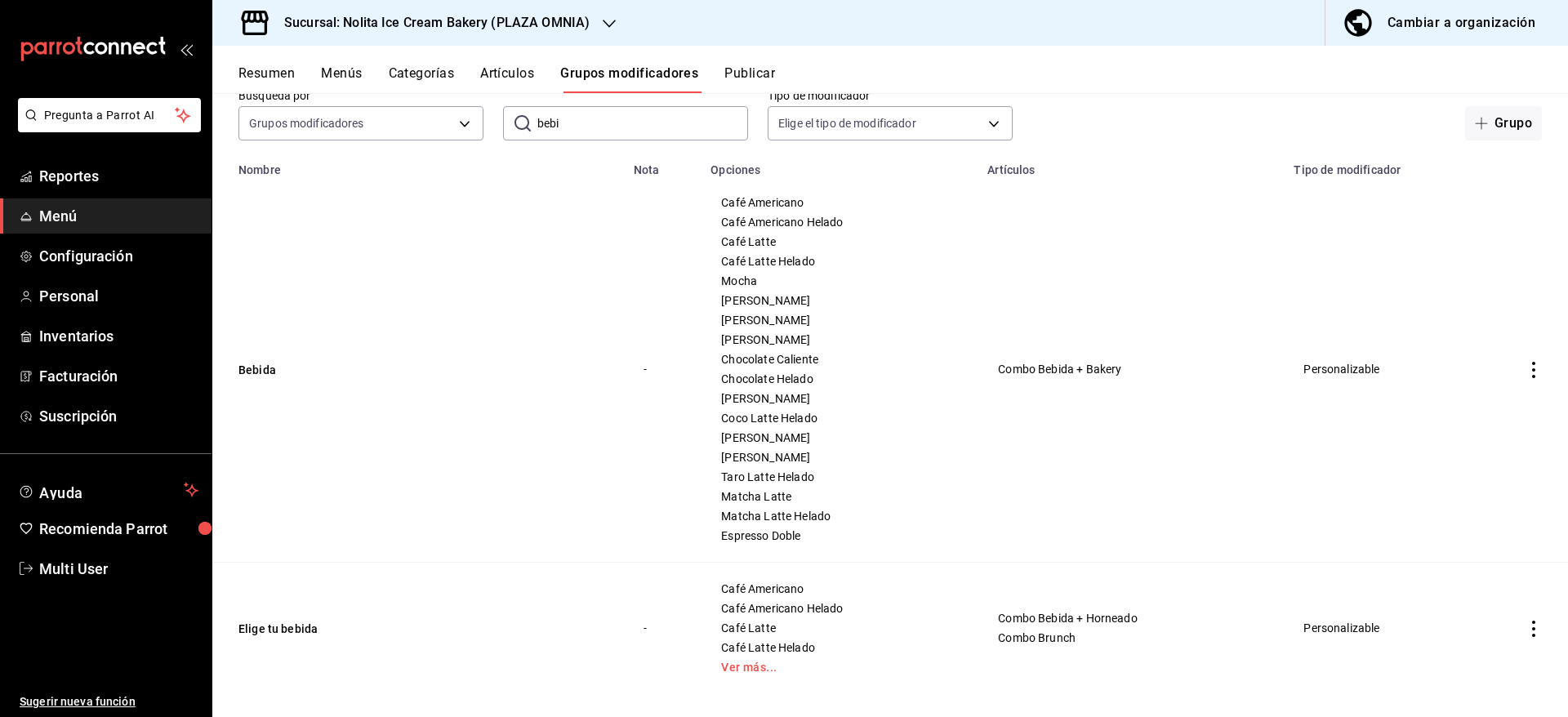
scroll to position [116, 0]
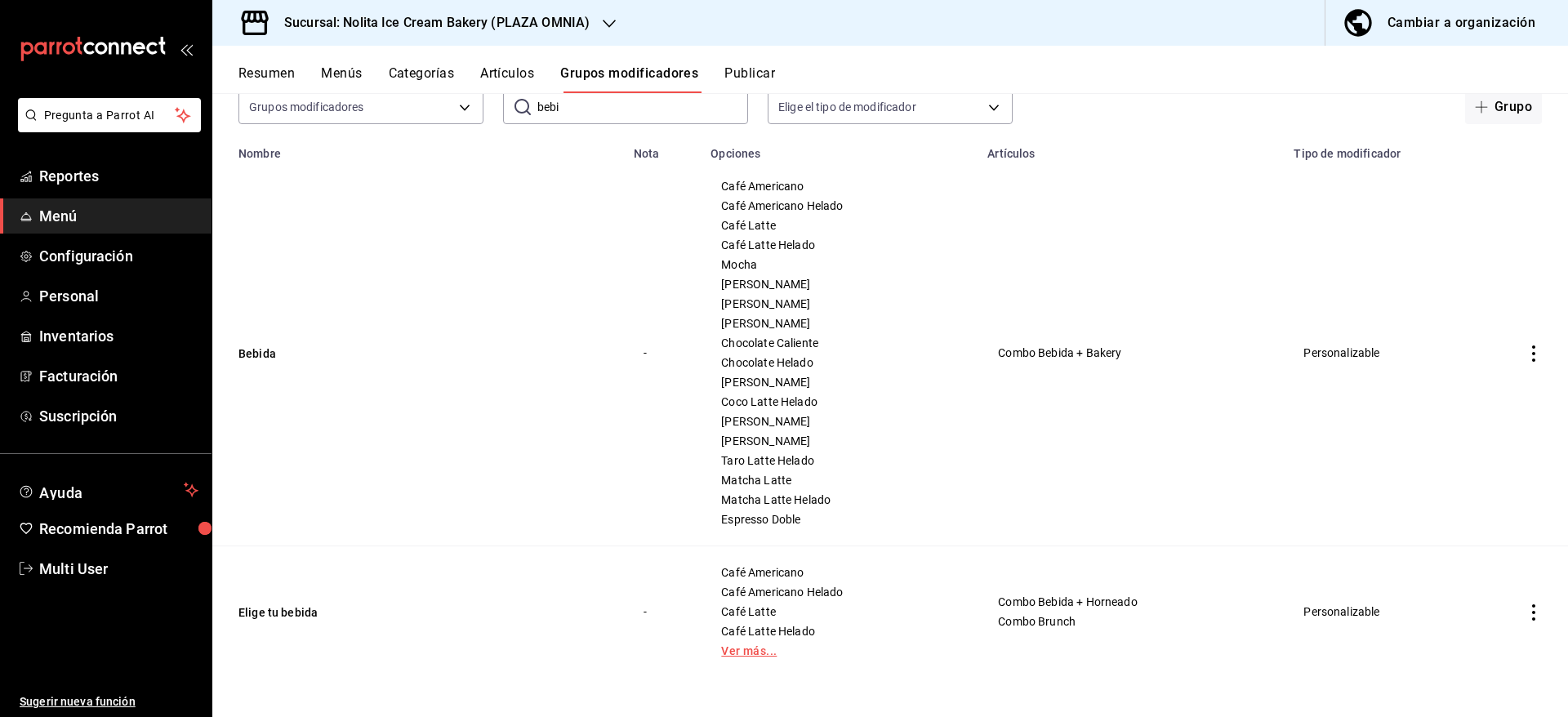
click at [735, 651] on link "Ver más..." at bounding box center [838, 651] width 236 height 11
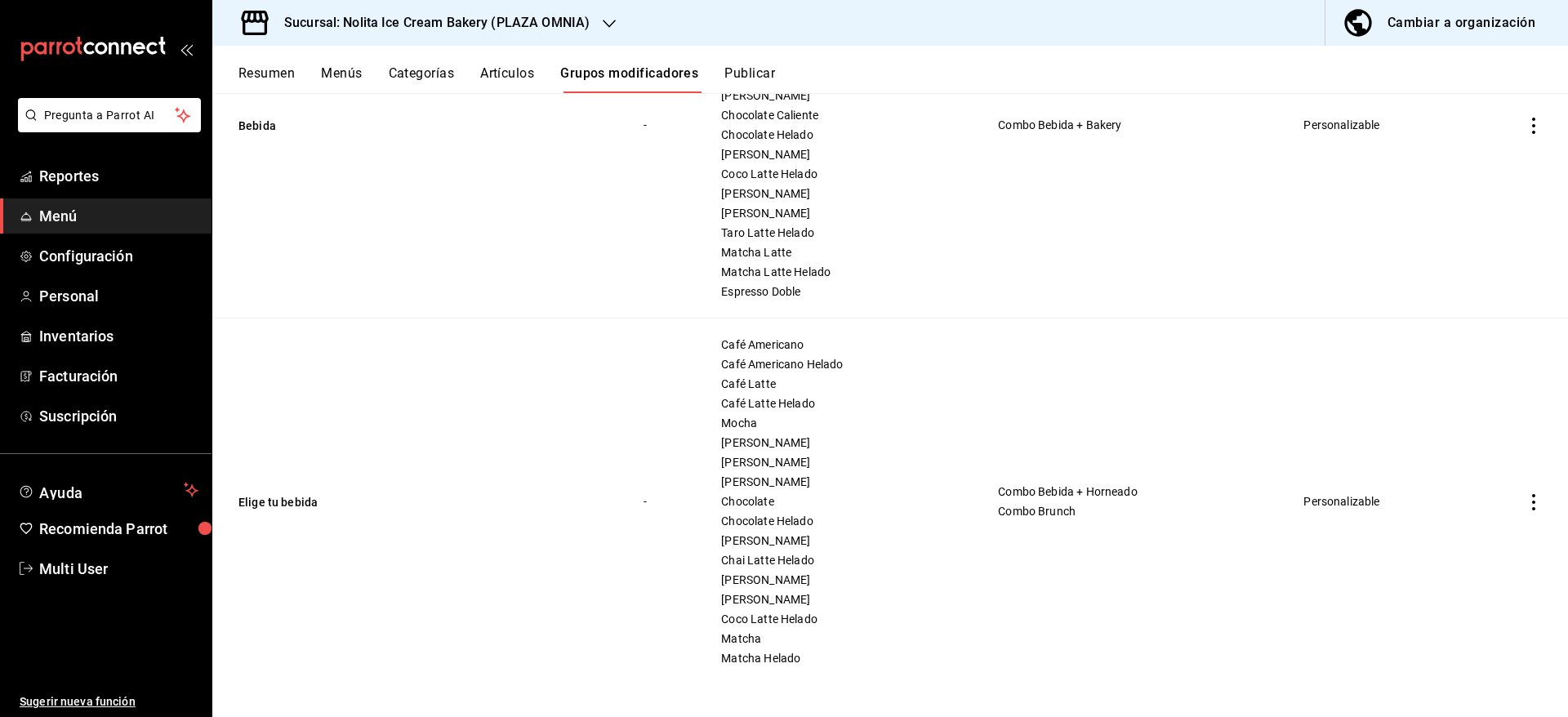
scroll to position [346, 0]
click at [1525, 497] on icon "actions" at bounding box center [1533, 499] width 16 height 16
click at [1451, 532] on span "Editar" at bounding box center [1466, 538] width 43 height 17
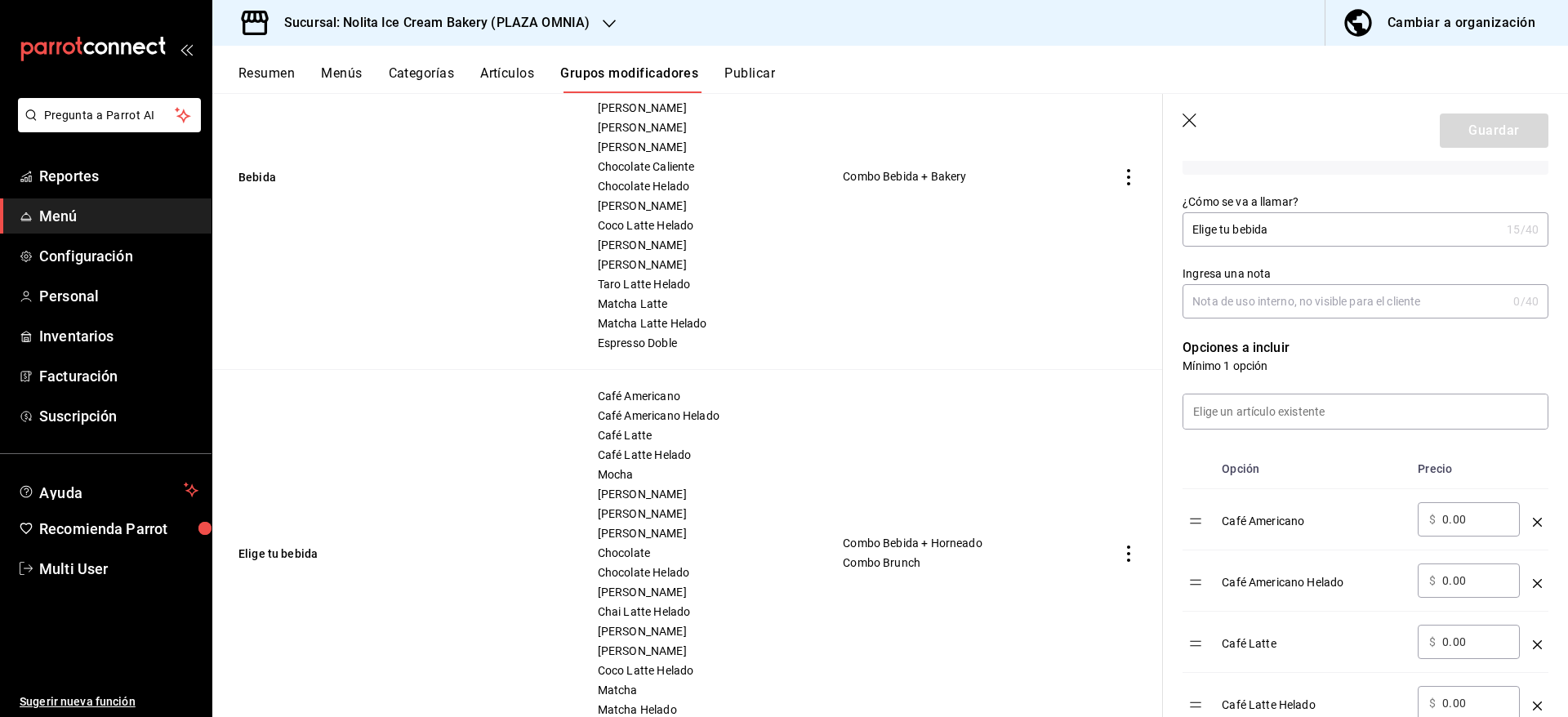
scroll to position [246, 0]
click at [1411, 432] on input at bounding box center [1365, 415] width 364 height 34
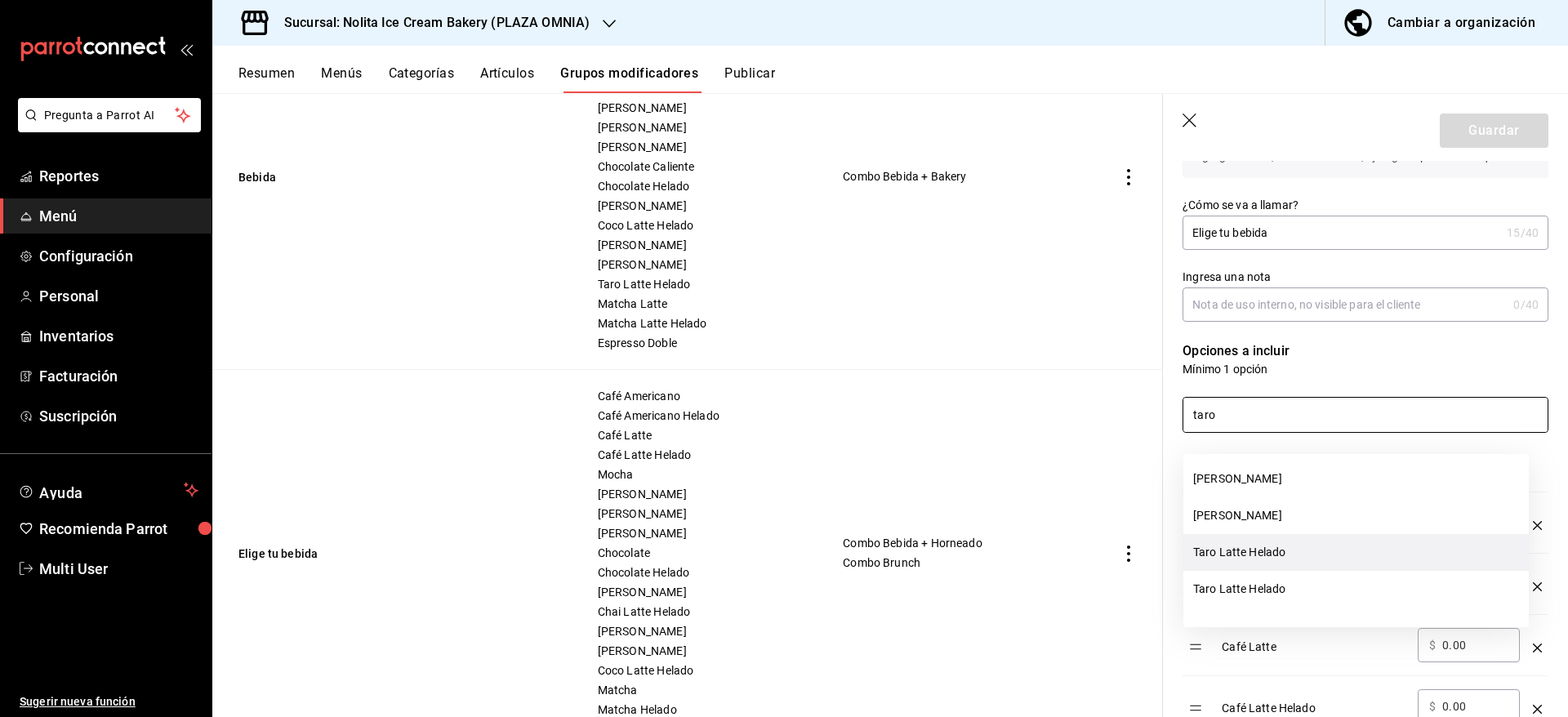
click at [1368, 545] on li "Taro Latte Helado" at bounding box center [1356, 552] width 346 height 37
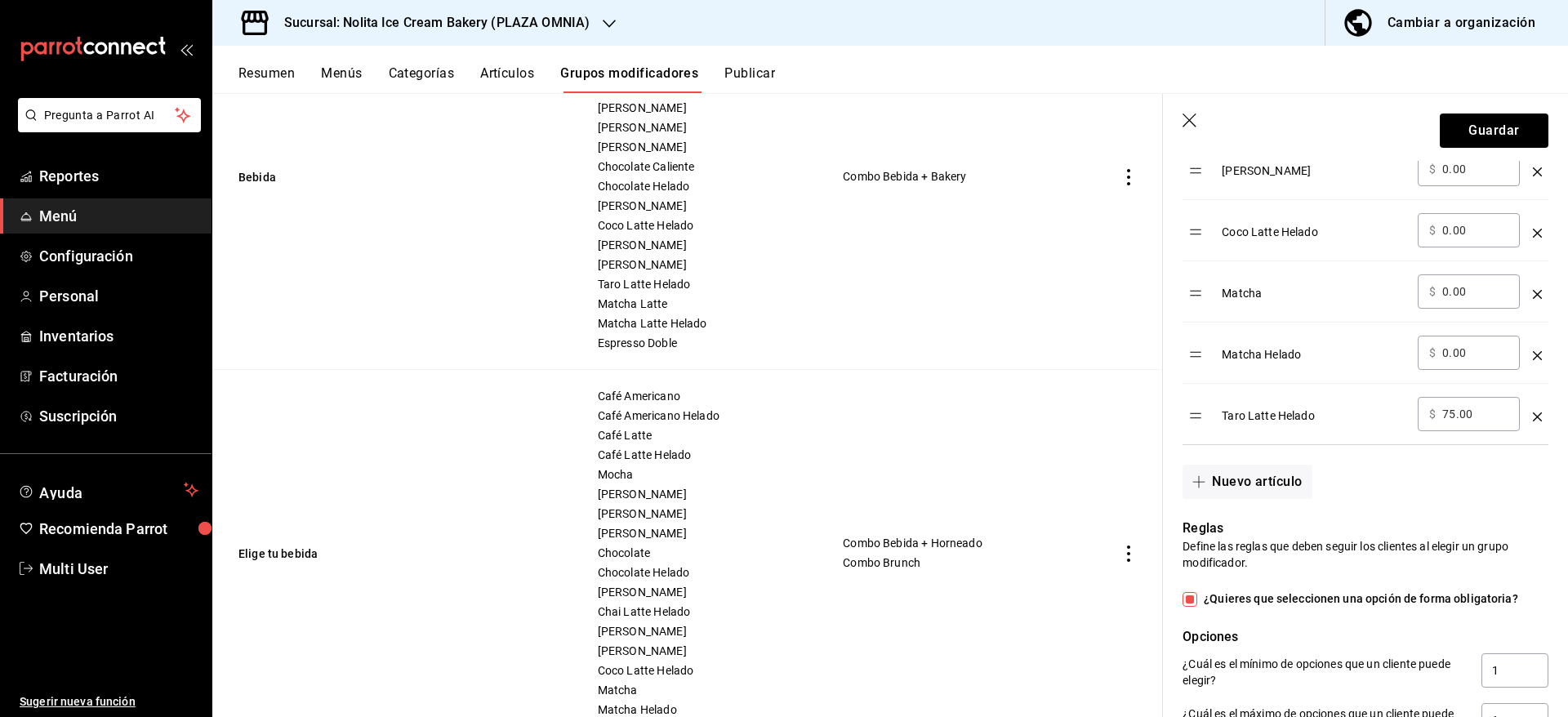
scroll to position [1425, 0]
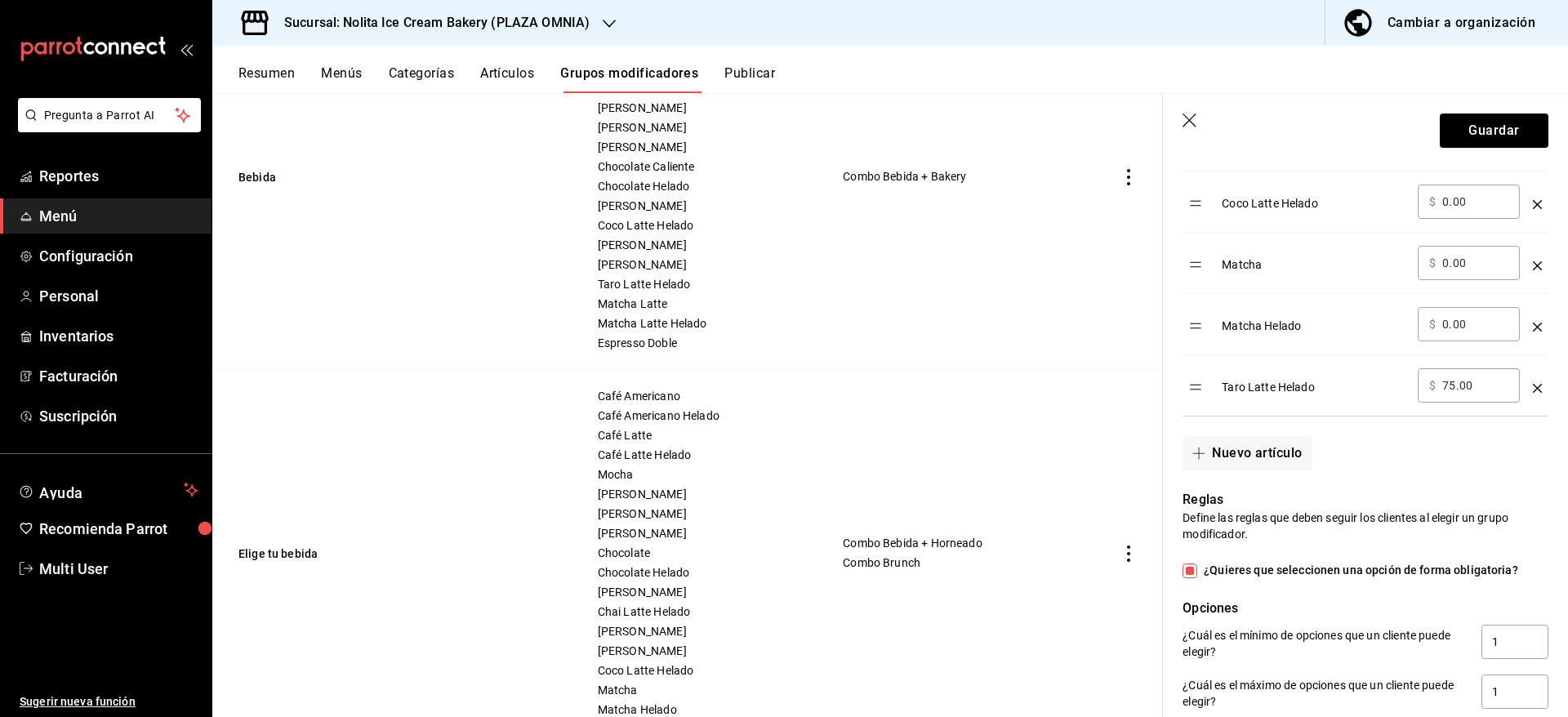
type input "taro"
drag, startPoint x: 1489, startPoint y: 400, endPoint x: 1308, endPoint y: 403, distance: 181.0
click at [1308, 403] on tr "Taro Latte Helado ​ $ 75.00 ​" at bounding box center [1365, 386] width 366 height 61
click at [1308, 395] on div "Taro Latte Helado" at bounding box center [1313, 382] width 183 height 27
click at [1451, 393] on input "75.00" at bounding box center [1475, 385] width 66 height 16
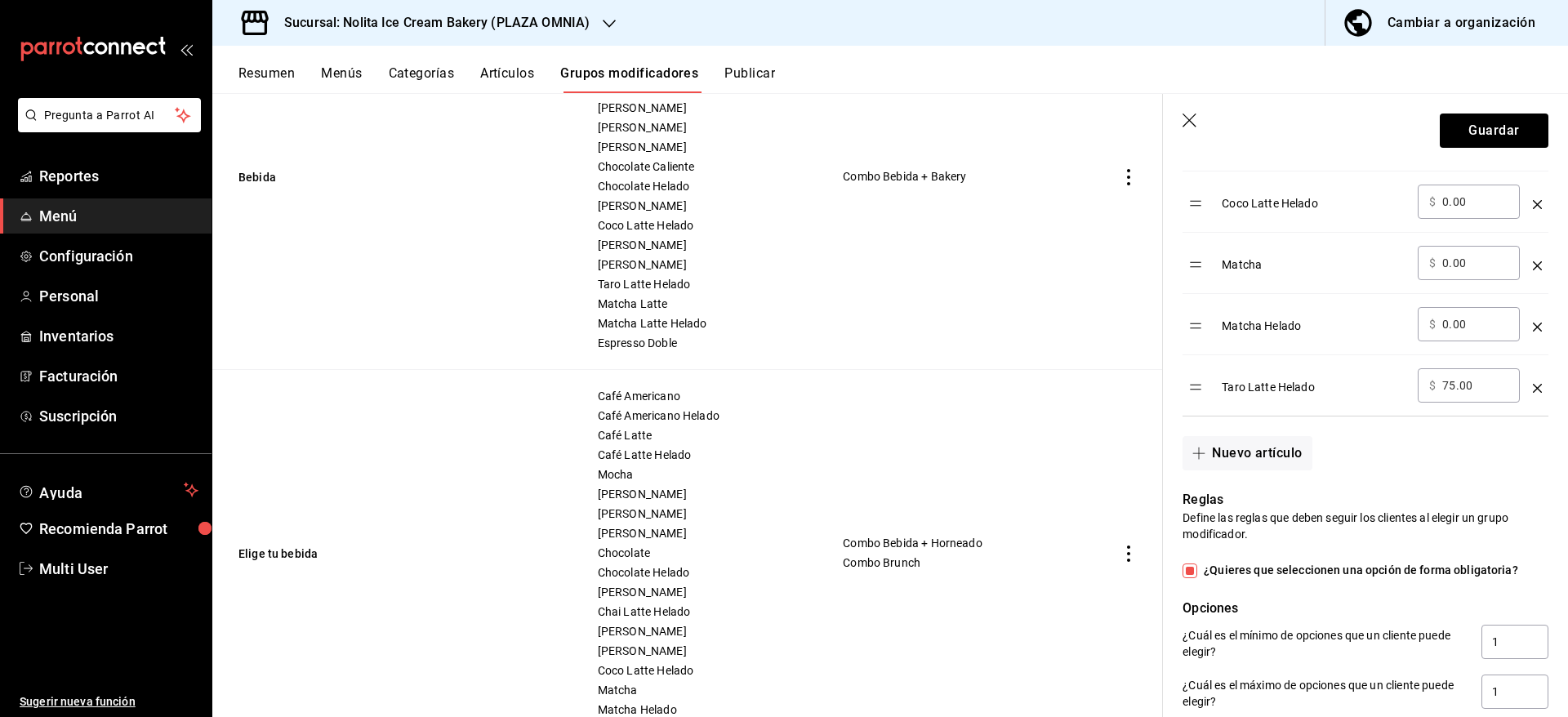
click at [1451, 393] on input "75.00" at bounding box center [1475, 385] width 66 height 16
type input "0.00"
click at [1485, 470] on div "Nuevo artículo" at bounding box center [1355, 443] width 386 height 54
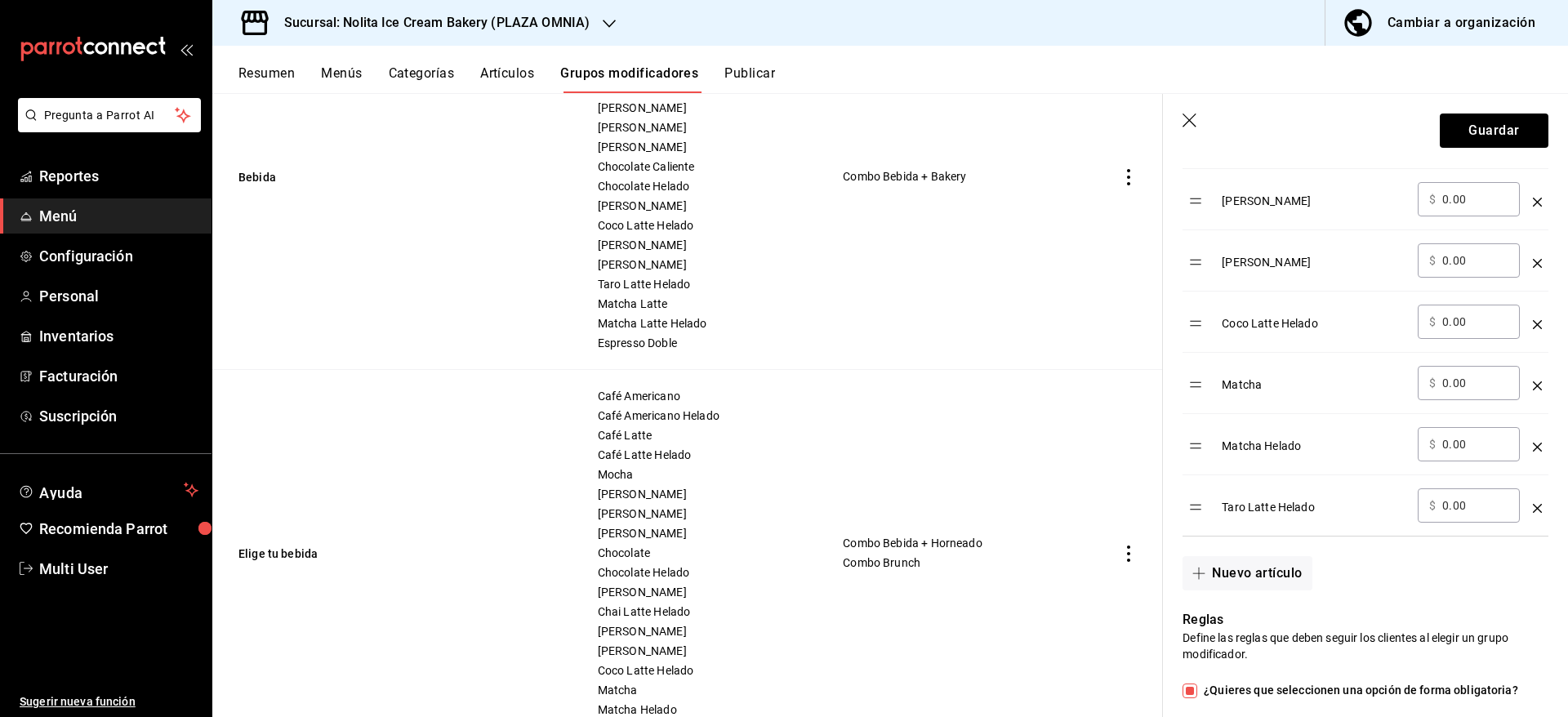
scroll to position [1288, 0]
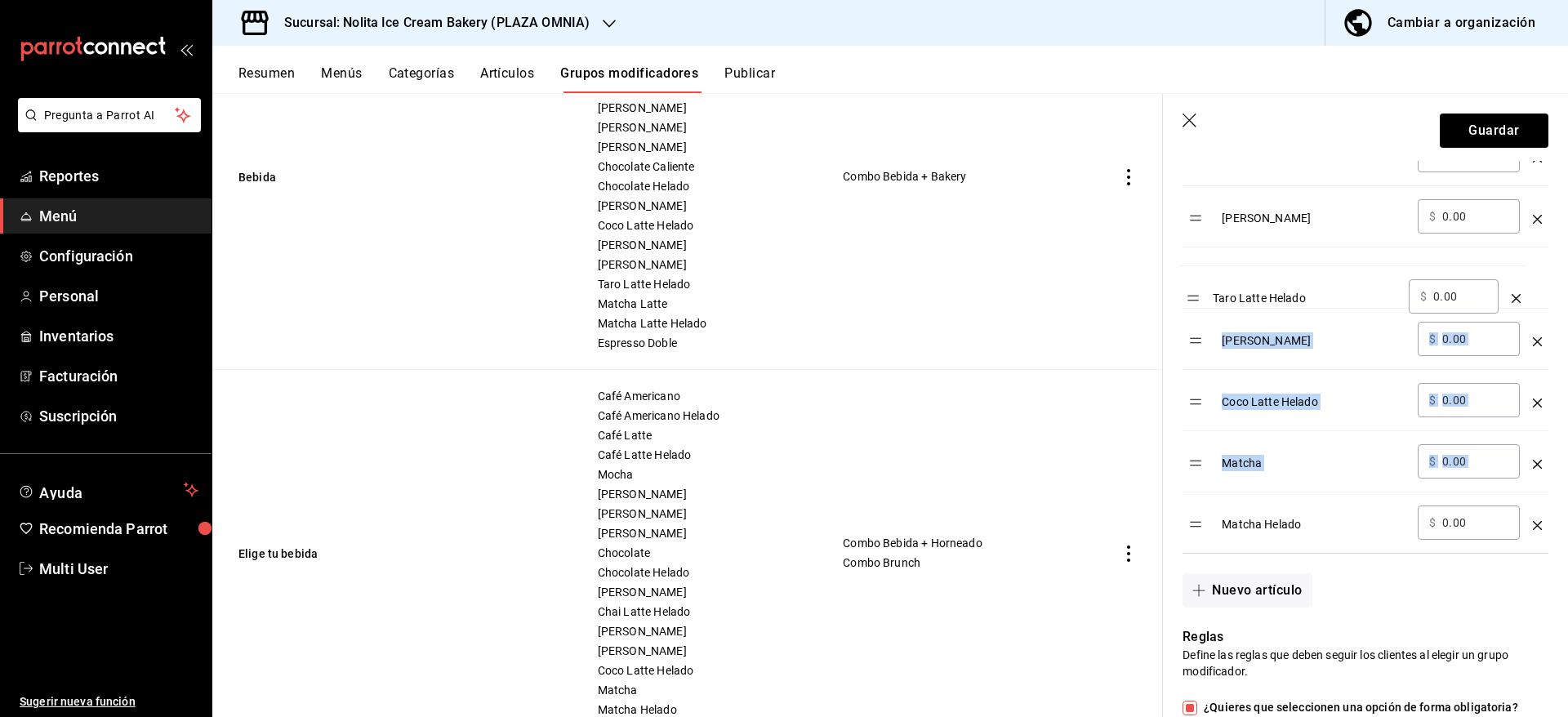
drag, startPoint x: 1196, startPoint y: 546, endPoint x: 1193, endPoint y: 301, distance: 245.0
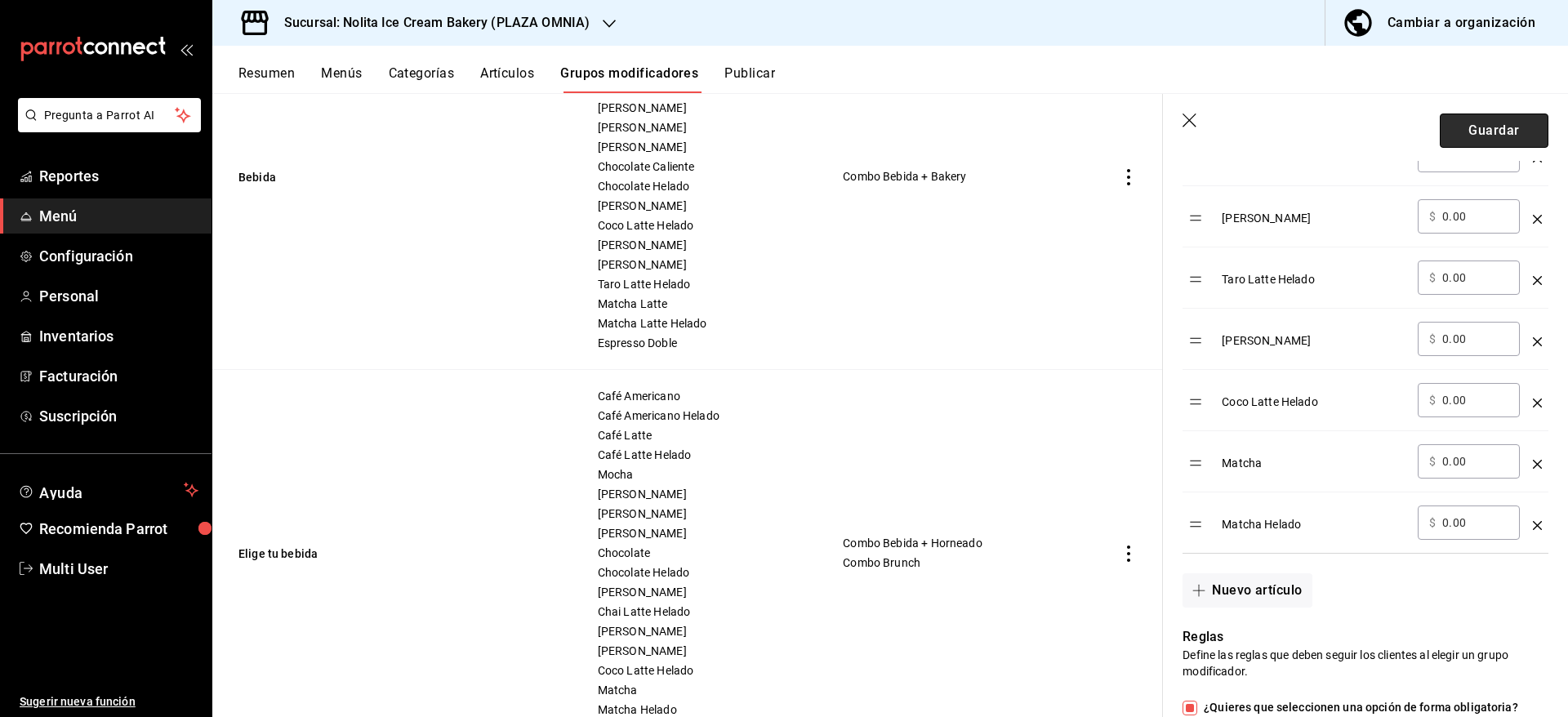
click at [1462, 123] on button "Guardar" at bounding box center [1494, 130] width 109 height 34
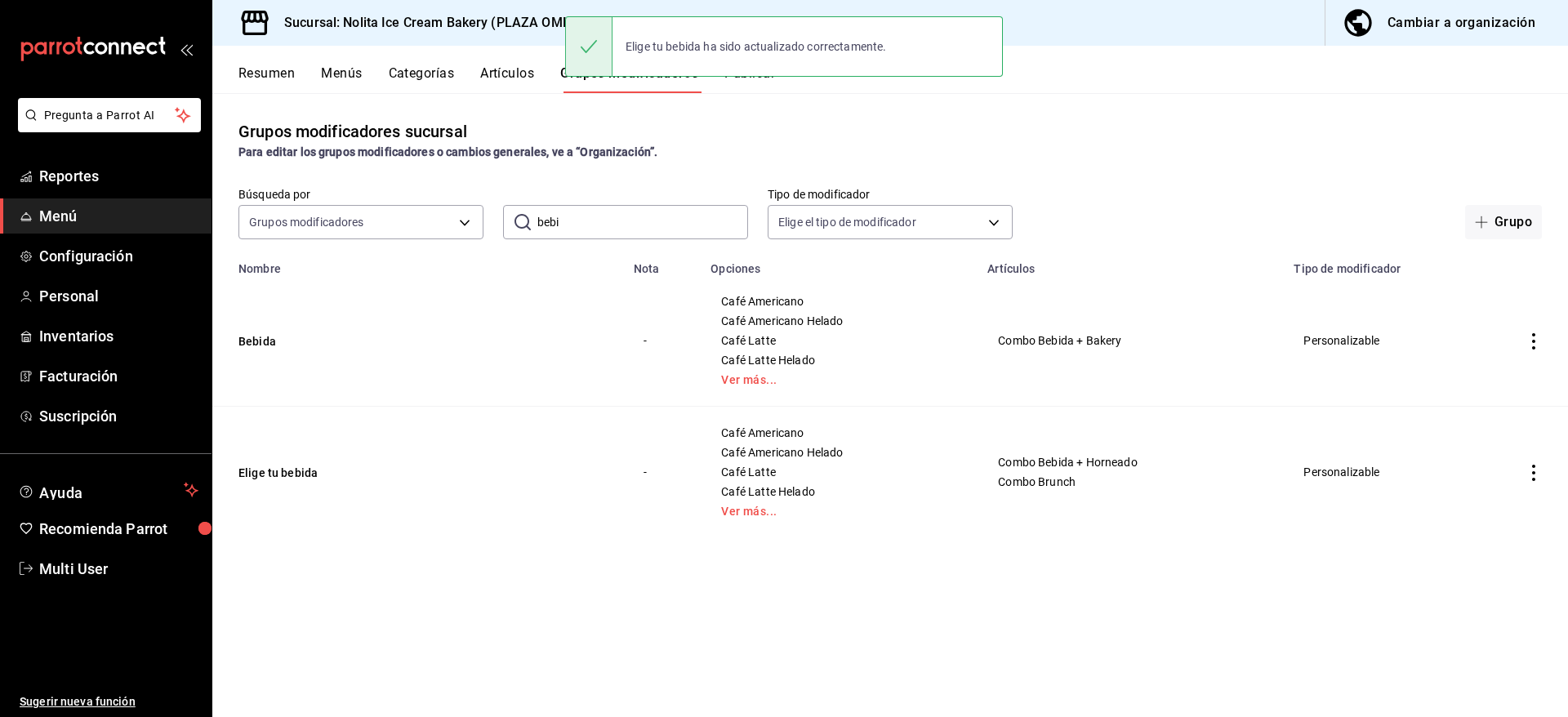
click at [1136, 79] on div "Resumen Menús Categorías Artículos Grupos modificadores Publicar" at bounding box center [903, 79] width 1330 height 28
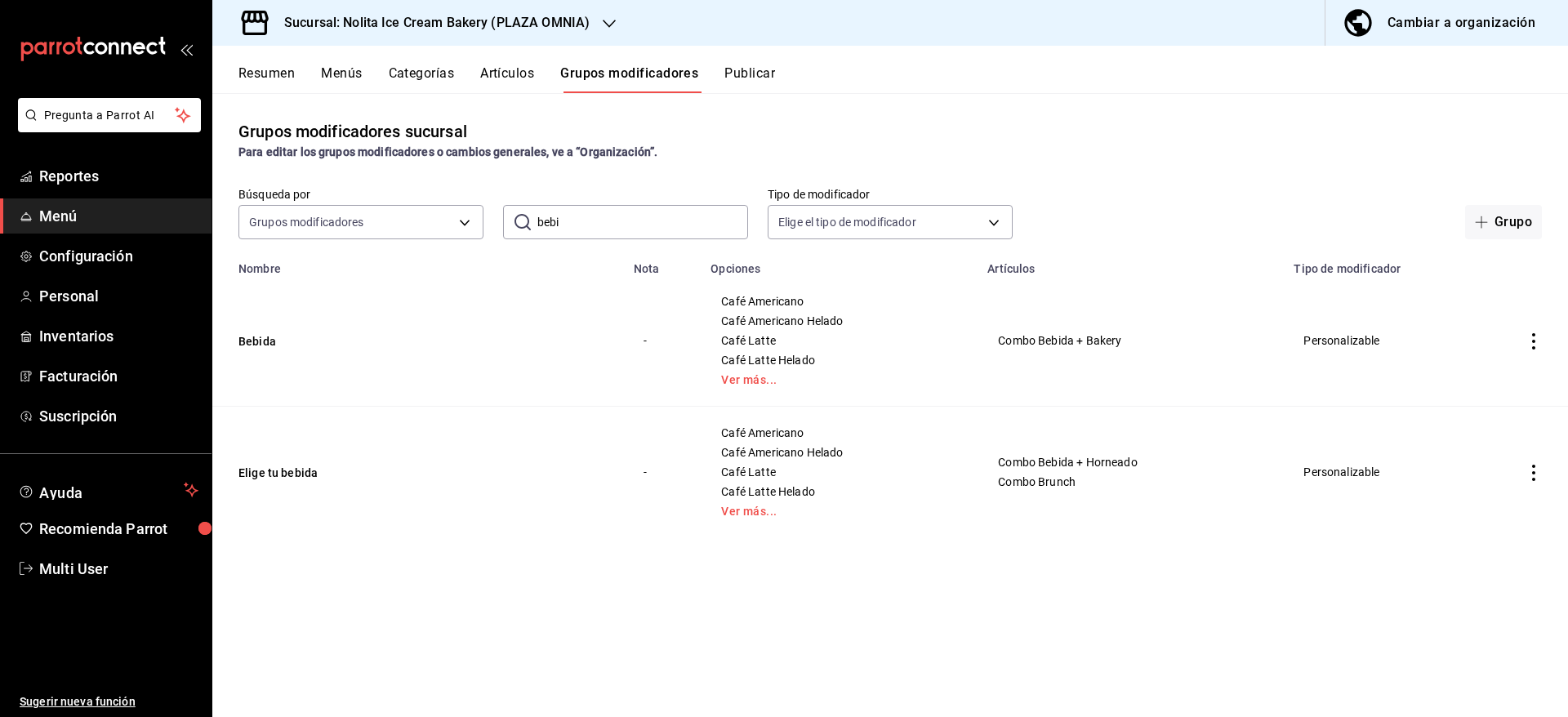
click at [750, 73] on button "Publicar" at bounding box center [749, 79] width 50 height 28
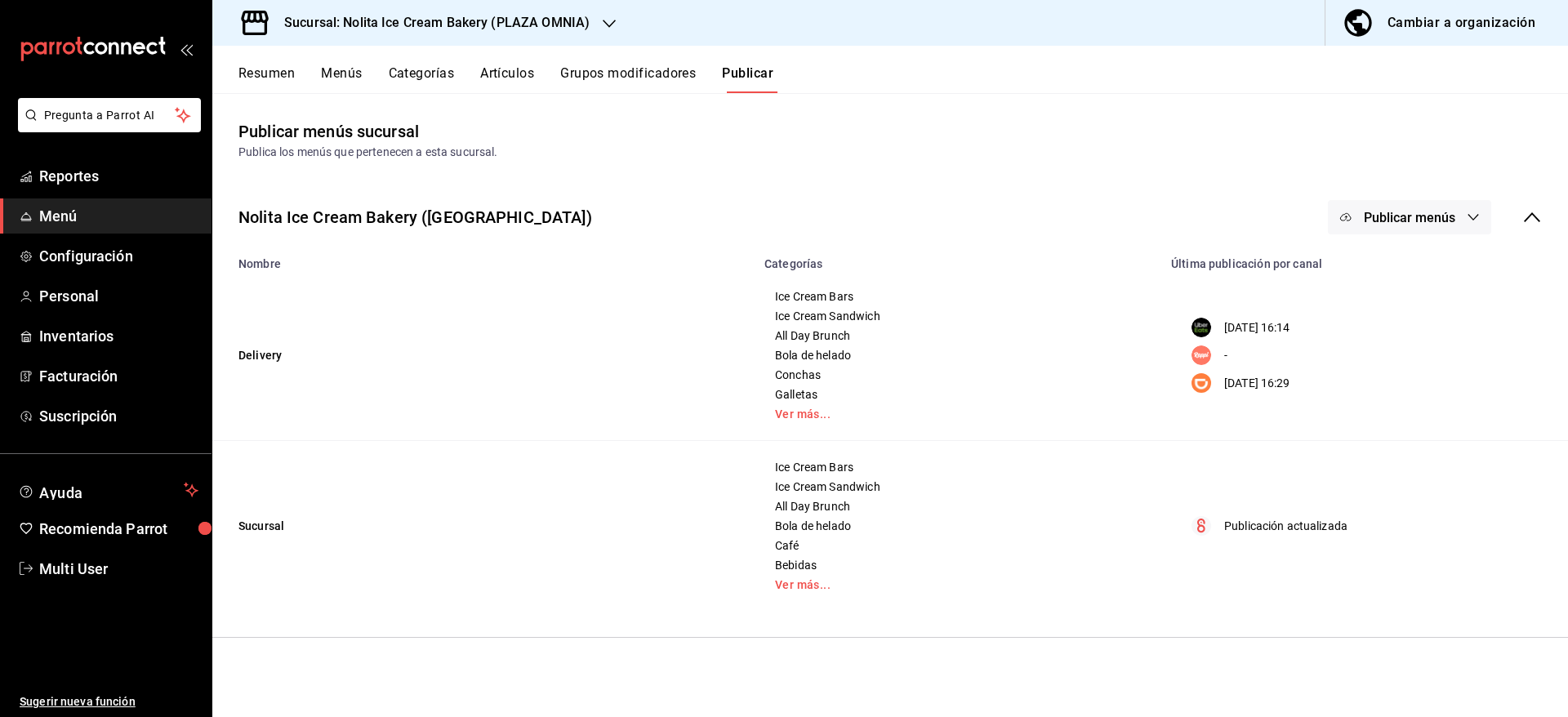
click at [1401, 226] on button "Publicar menús" at bounding box center [1410, 217] width 163 height 34
click at [1400, 410] on span "Punto de venta" at bounding box center [1433, 408] width 78 height 17
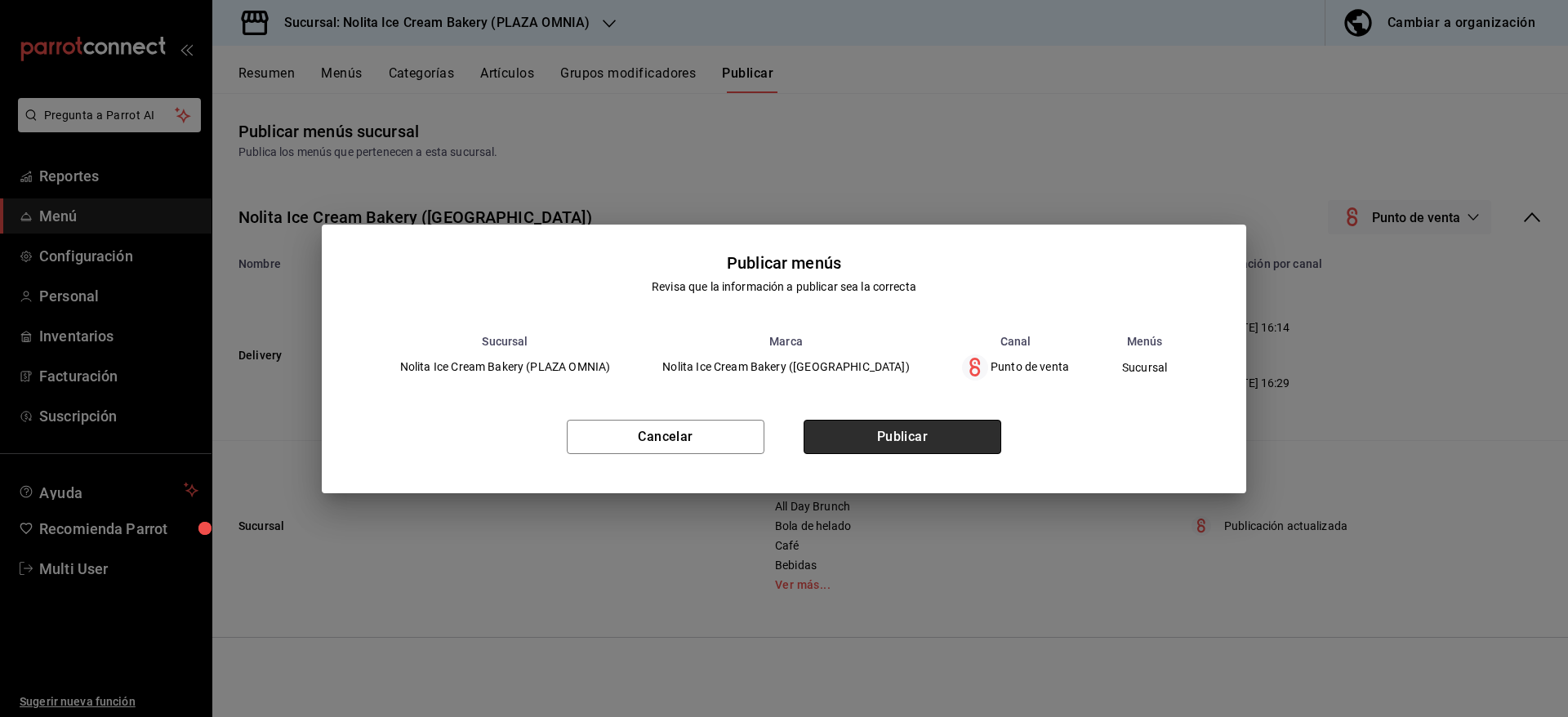
click at [943, 444] on button "Publicar" at bounding box center [902, 437] width 197 height 34
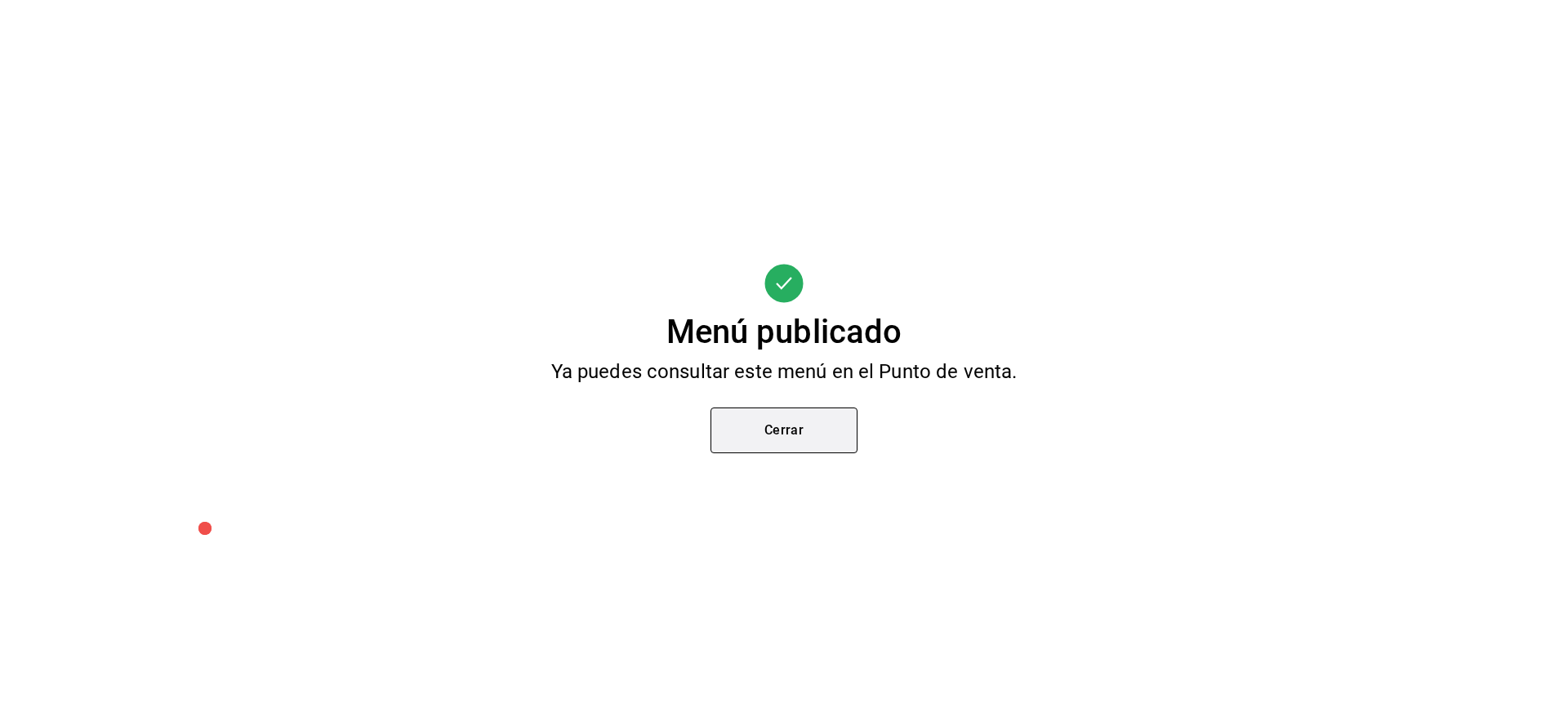
click at [759, 424] on button "Cerrar" at bounding box center [783, 431] width 147 height 46
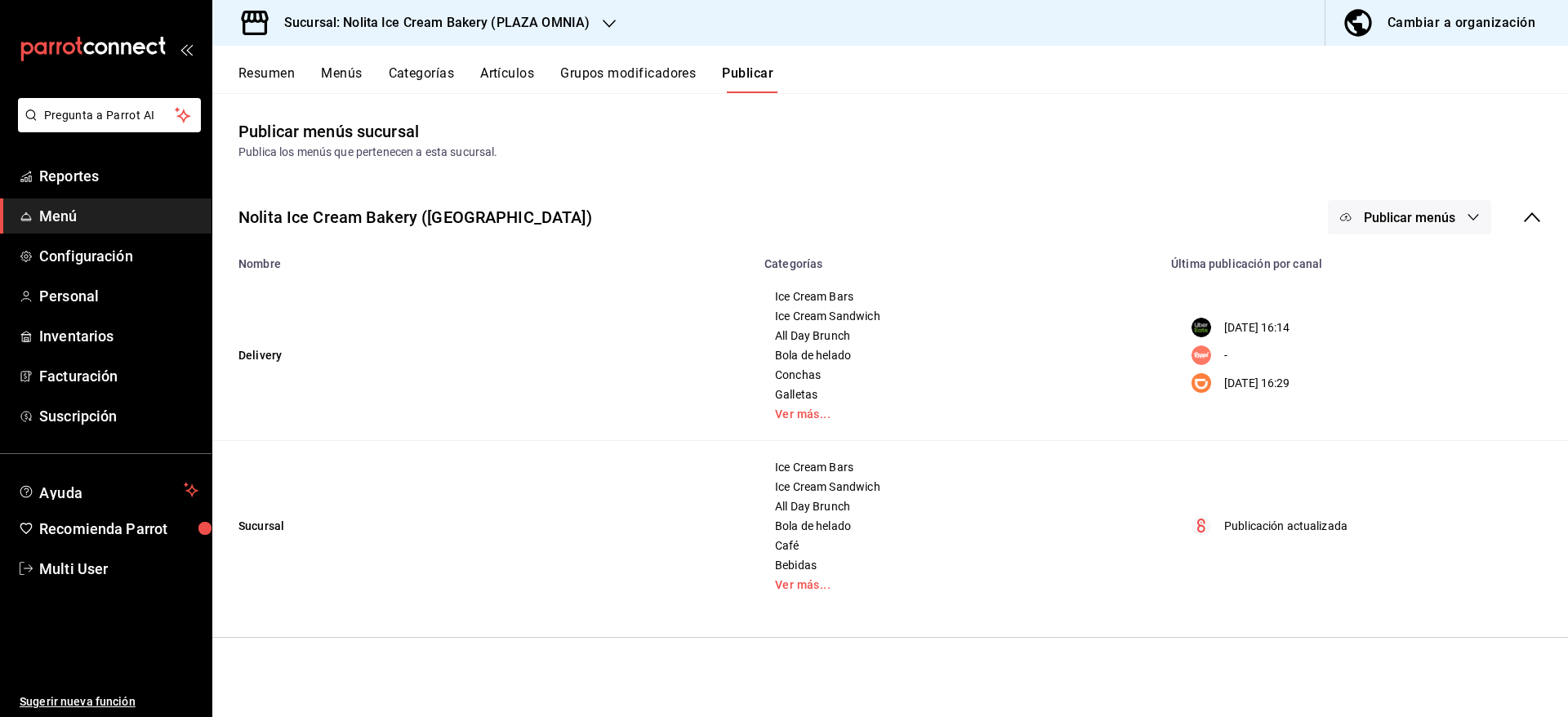
click at [50, 201] on link "Menú" at bounding box center [106, 215] width 211 height 35
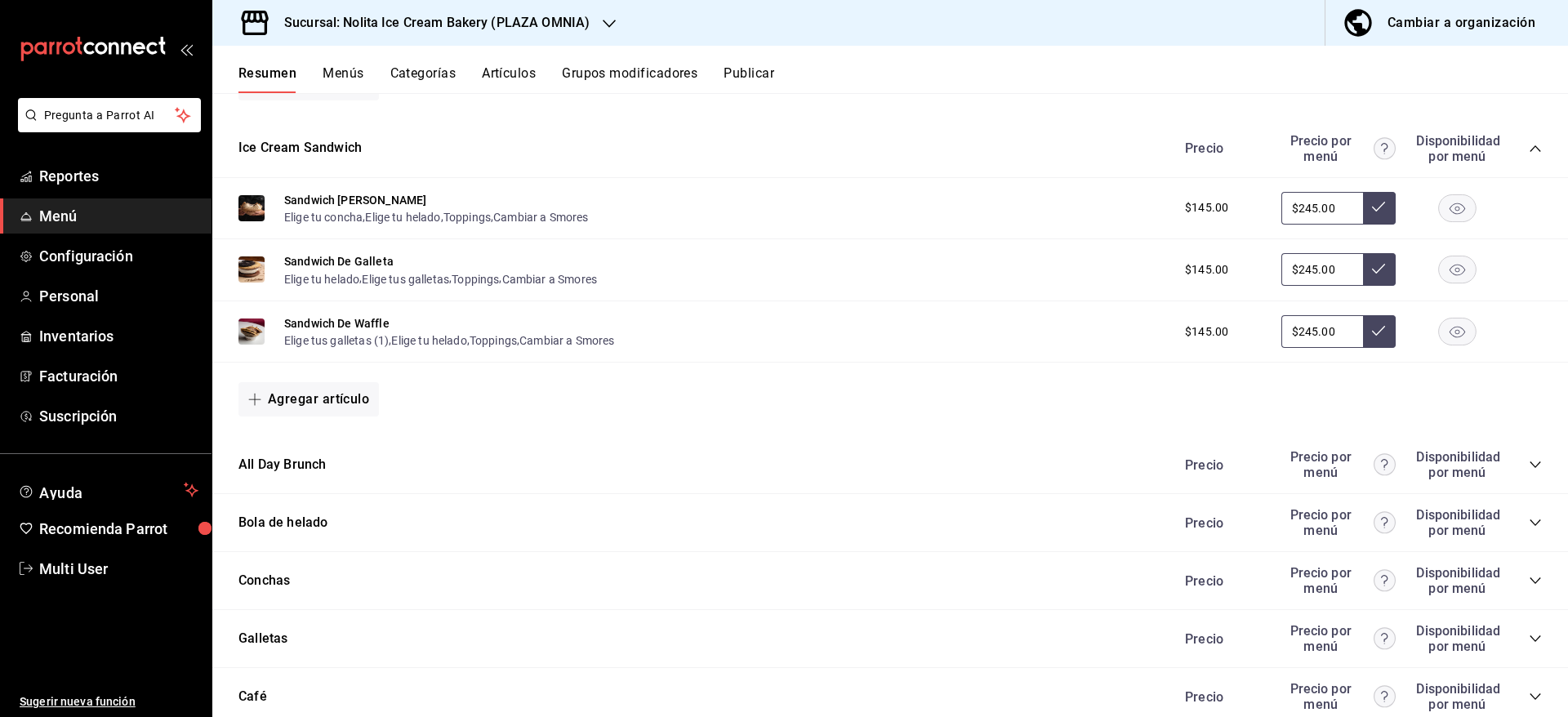
scroll to position [761, 0]
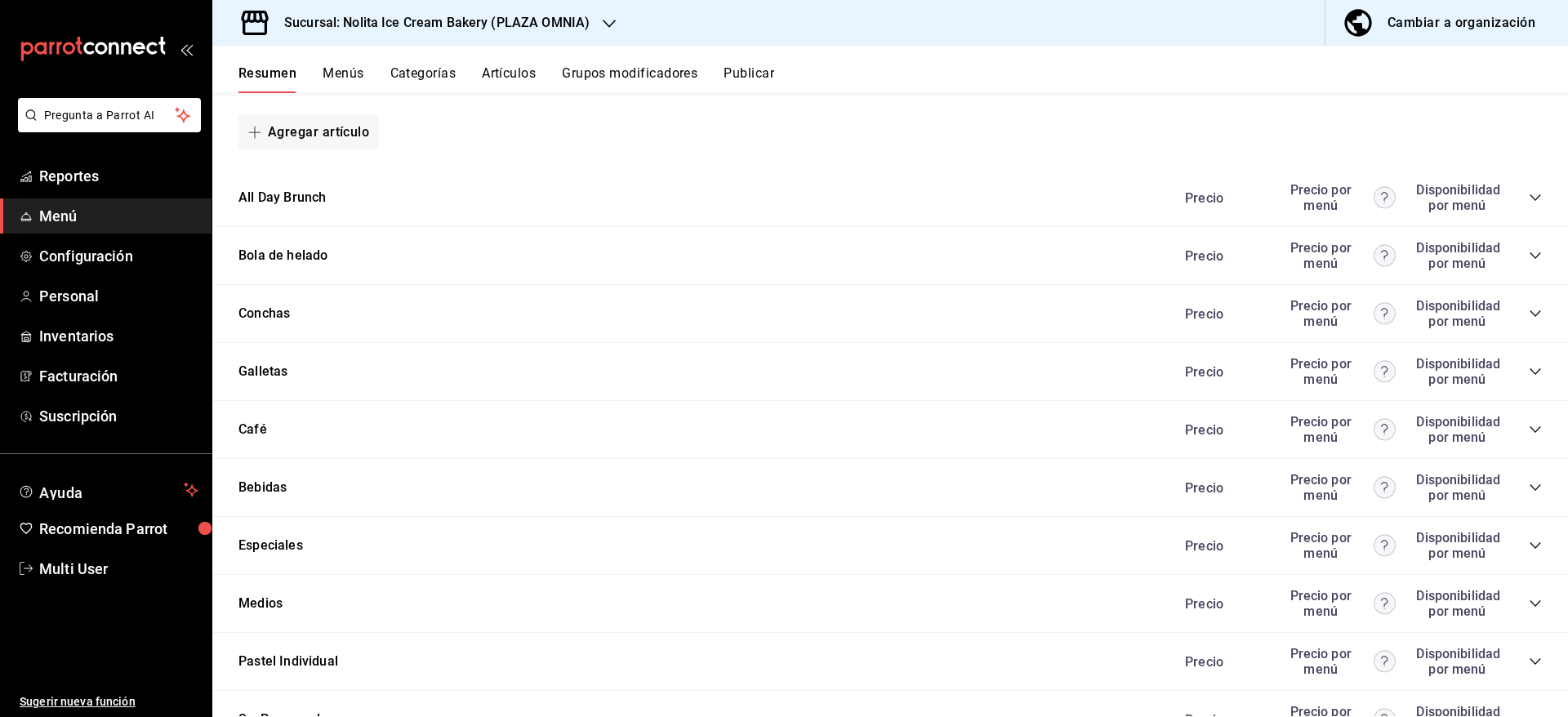
click at [1530, 488] on icon "collapse-category-row" at bounding box center [1535, 488] width 10 height 7
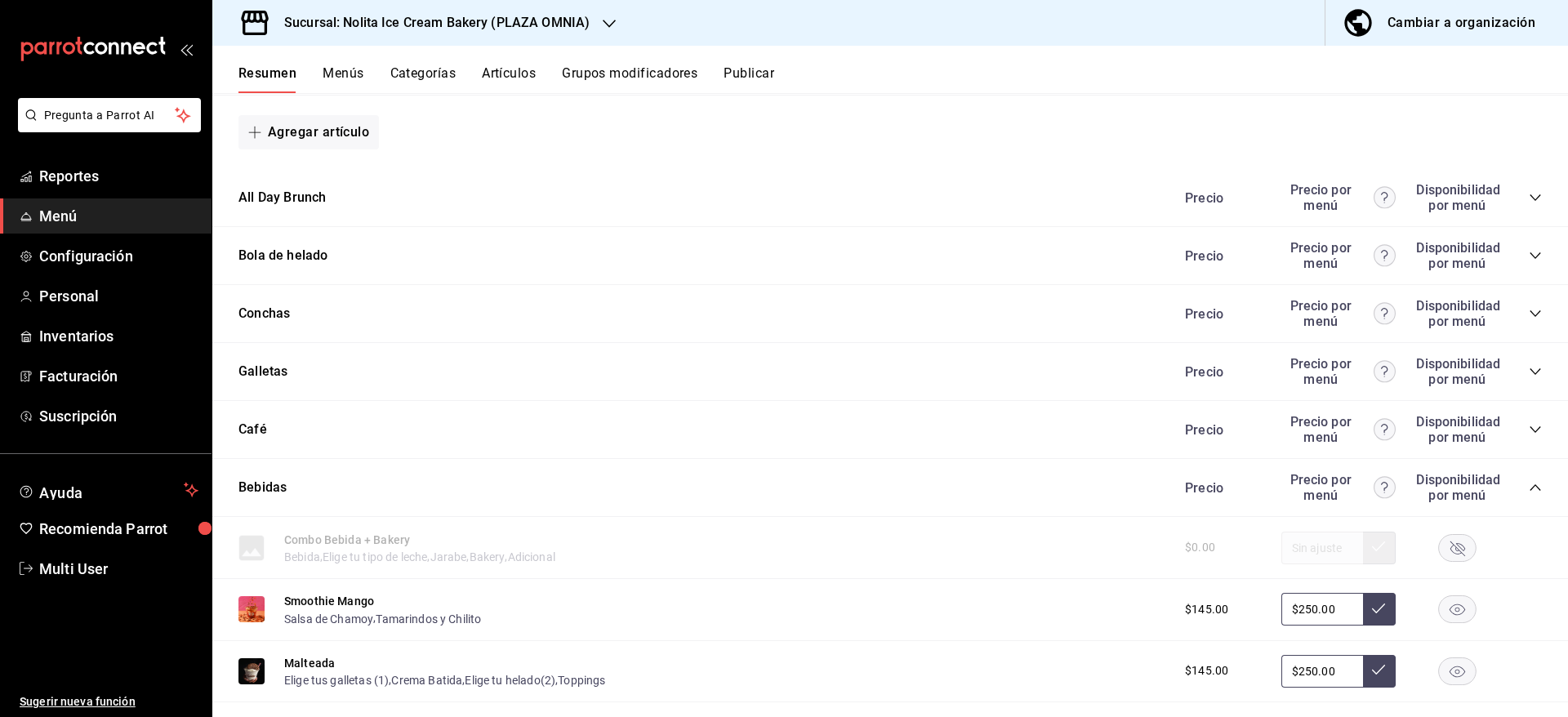
drag, startPoint x: 1548, startPoint y: 345, endPoint x: 1554, endPoint y: 371, distance: 26.7
click at [1554, 371] on div "Resumen sucursal Si activas ‘Editar artículo por menú’, podrás personalizar los…" at bounding box center [890, 404] width 1355 height 623
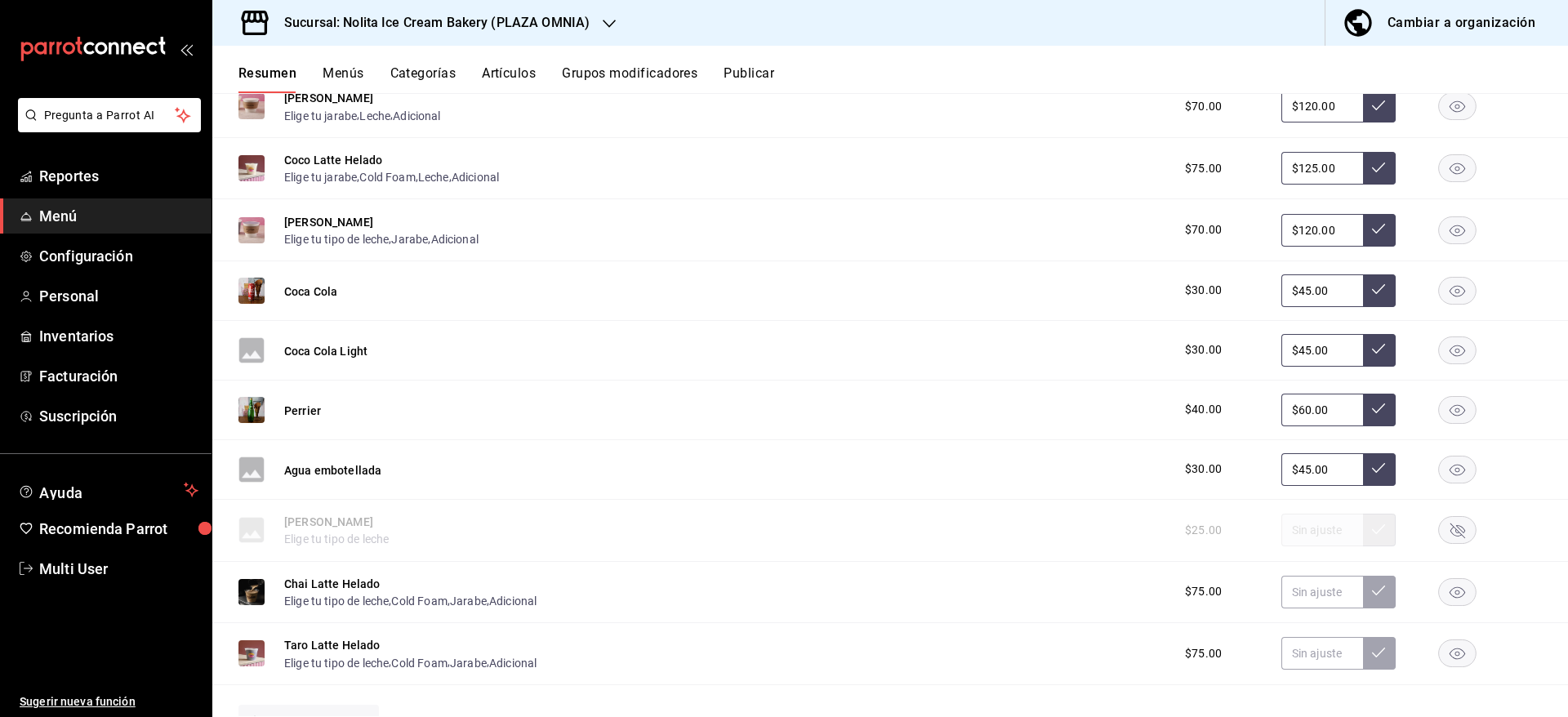
scroll to position [1668, 0]
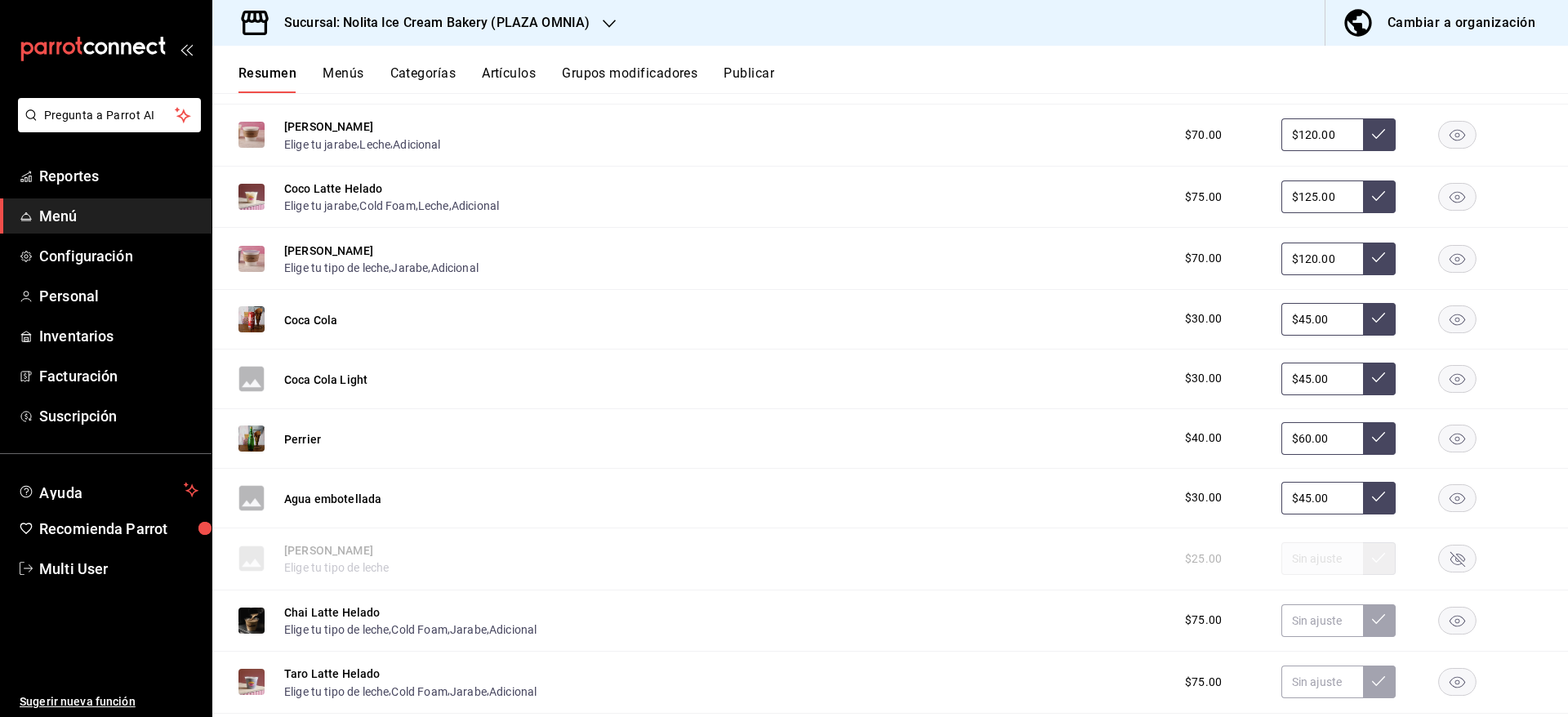
click at [798, 670] on div "Taro Latte Helado Elige tu tipo de leche , Cold Foam , Jarabe , Adicional $75.00" at bounding box center [890, 682] width 1355 height 62
click at [798, 669] on div "Taro Latte Helado Elige tu tipo de leche , Cold Foam , Jarabe , Adicional $75.00" at bounding box center [890, 682] width 1355 height 62
click at [1325, 678] on input "text" at bounding box center [1322, 682] width 82 height 32
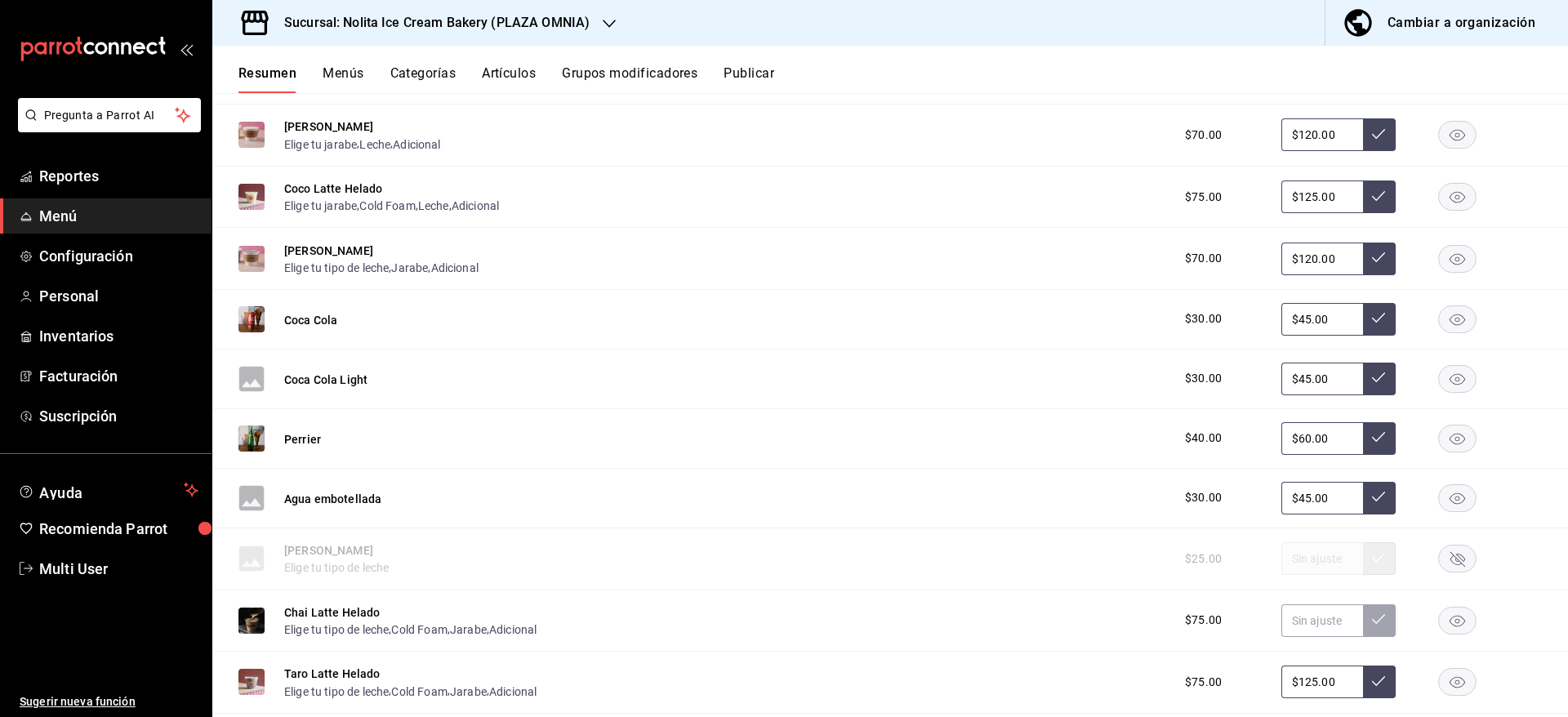
type input "$125.00"
click at [1371, 680] on icon at bounding box center [1377, 680] width 13 height 13
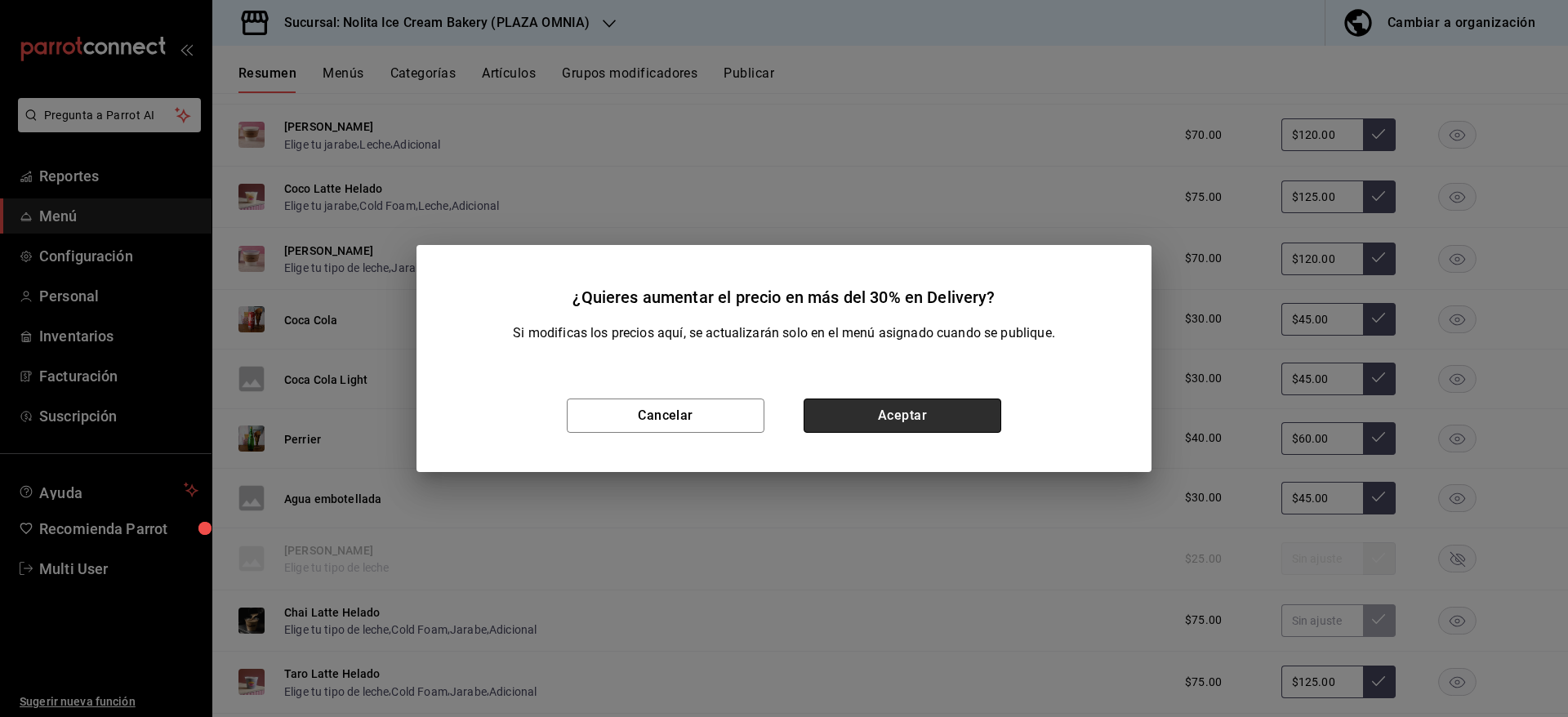
click at [927, 410] on button "Aceptar" at bounding box center [902, 416] width 197 height 34
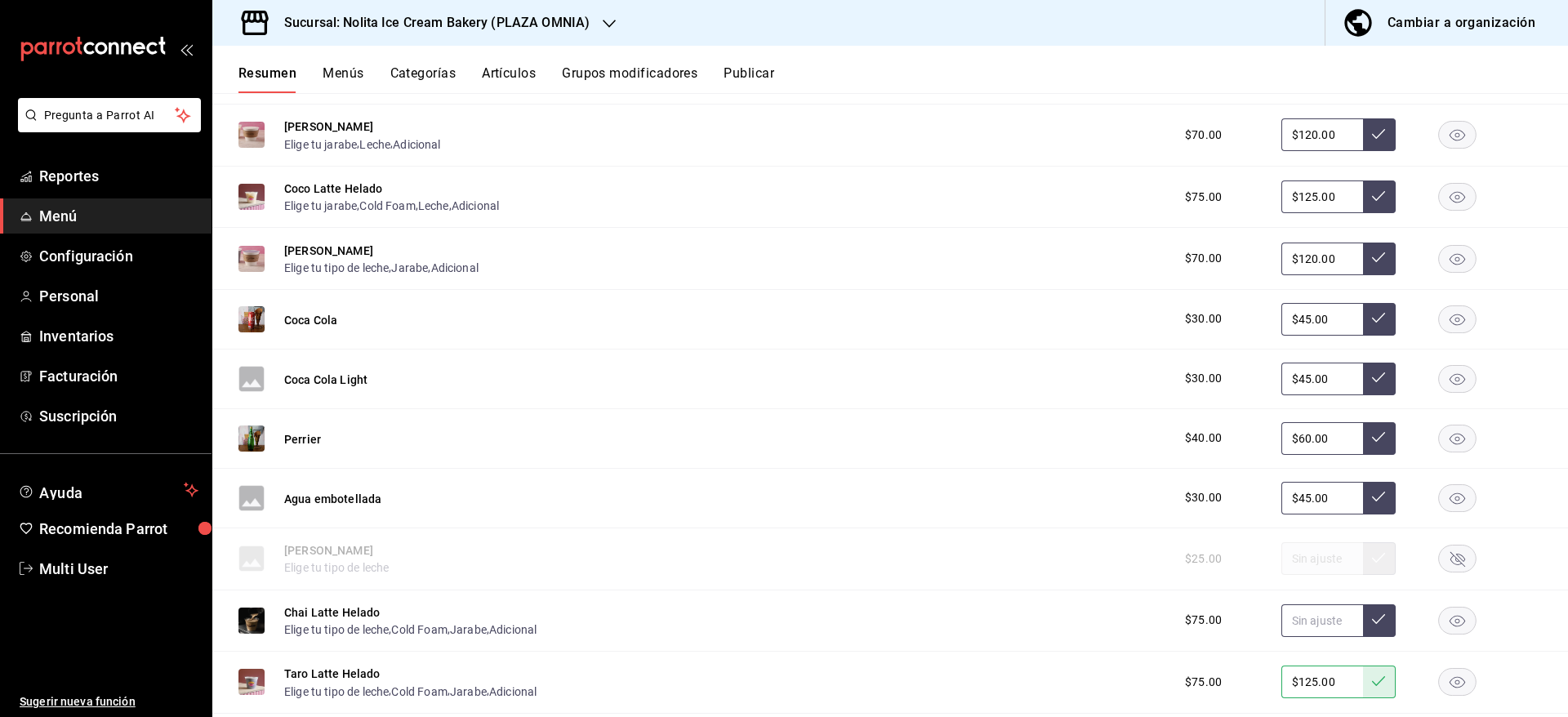
click at [1308, 628] on input "text" at bounding box center [1322, 621] width 82 height 32
type input "$125.00"
click at [1363, 628] on button at bounding box center [1379, 621] width 32 height 32
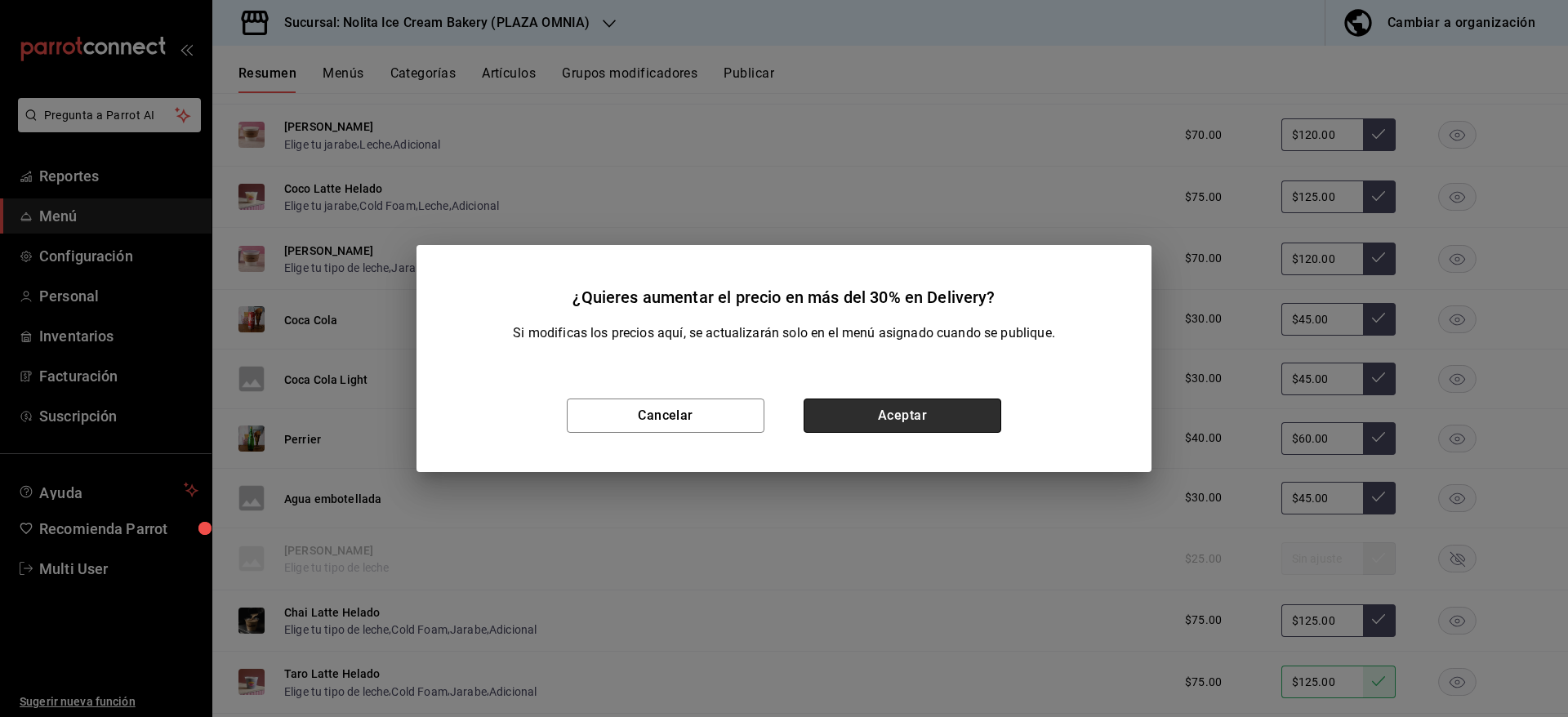
click at [896, 402] on button "Aceptar" at bounding box center [902, 416] width 197 height 34
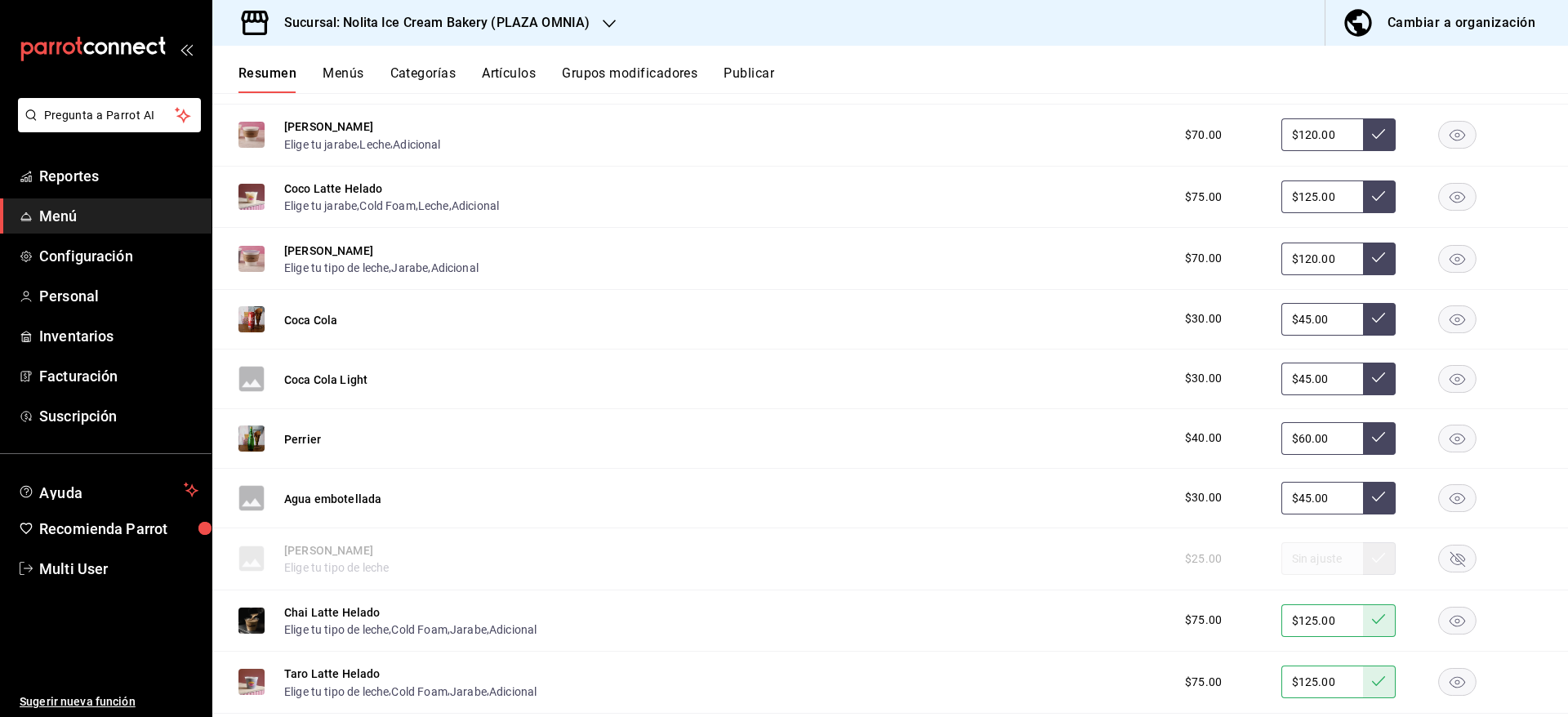
click at [412, 77] on button "Categorías" at bounding box center [423, 79] width 66 height 28
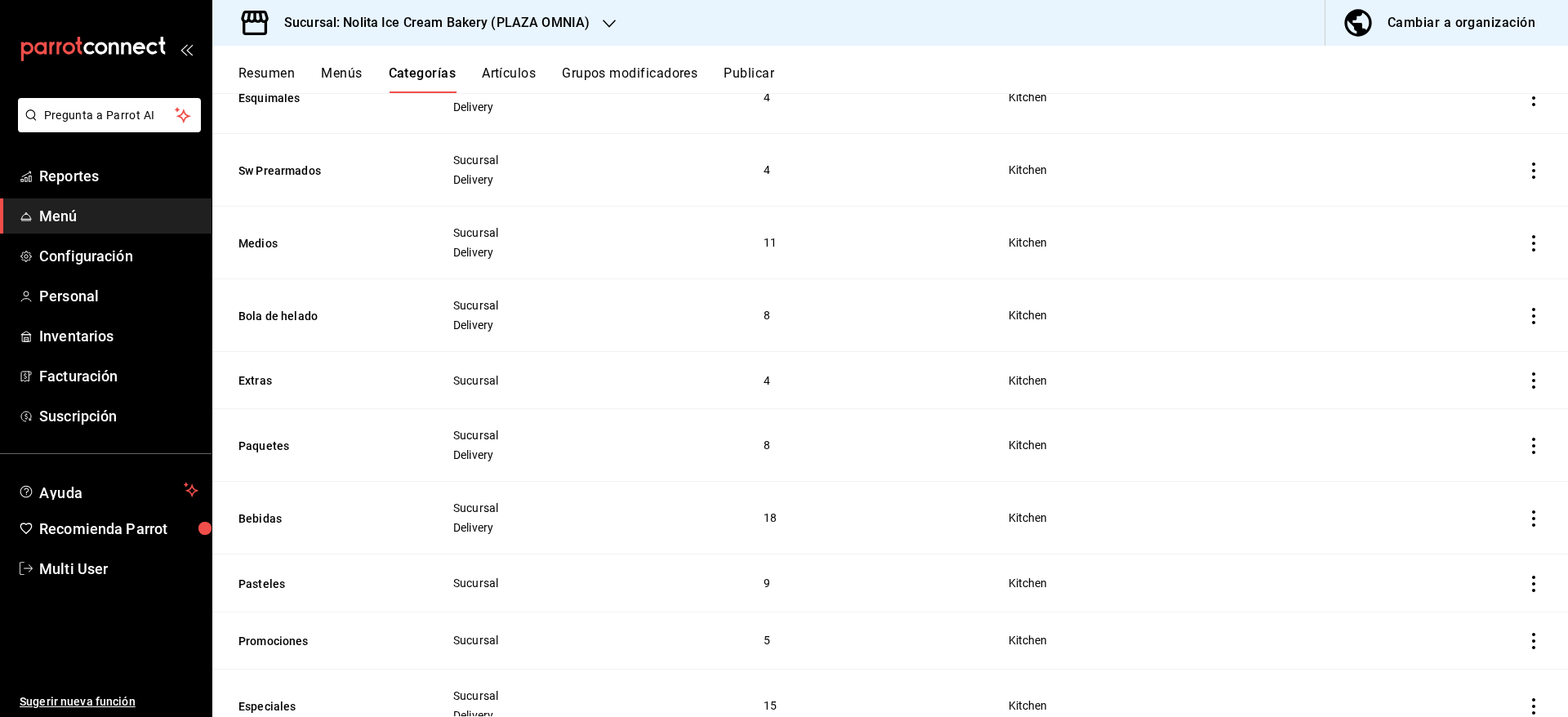
scroll to position [783, 0]
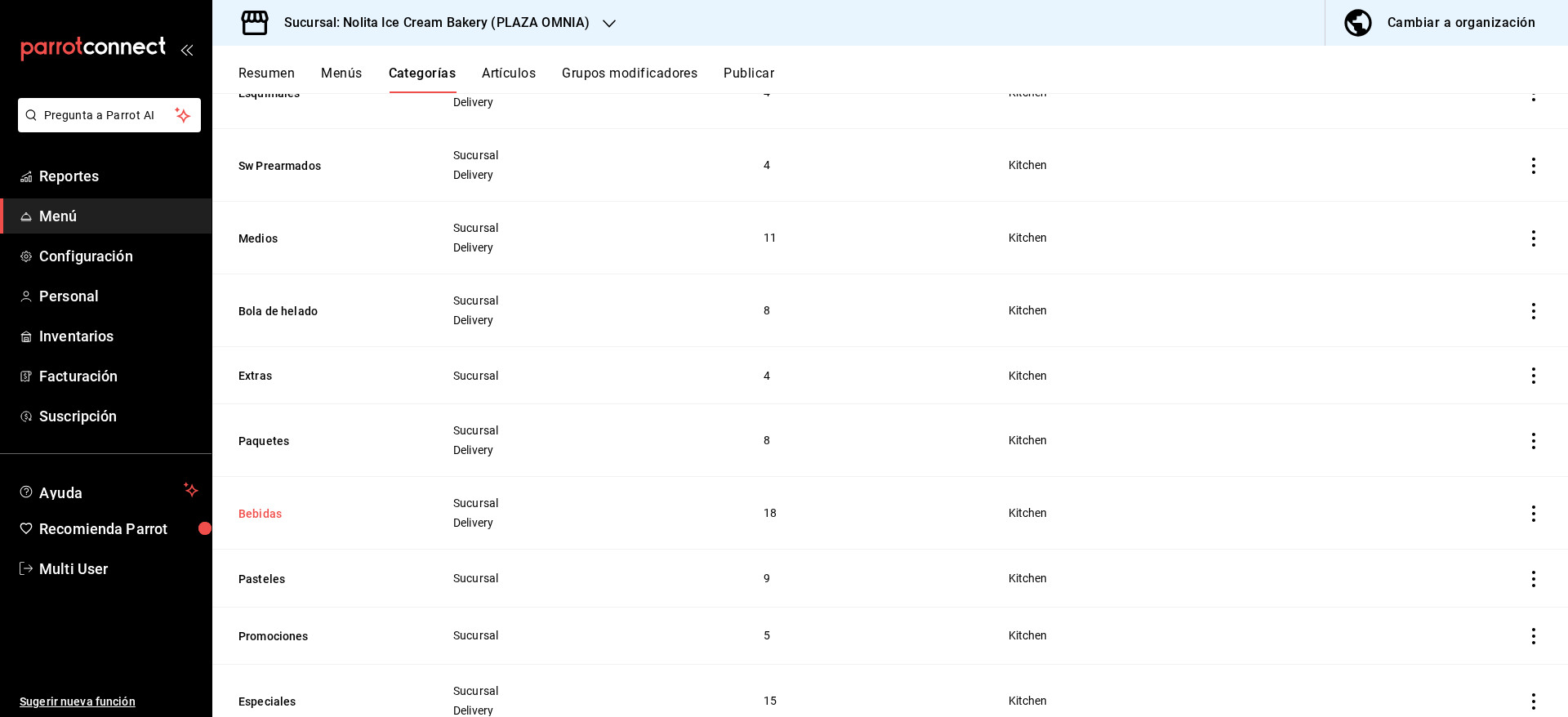
click at [257, 511] on button "Bebidas" at bounding box center [320, 513] width 163 height 16
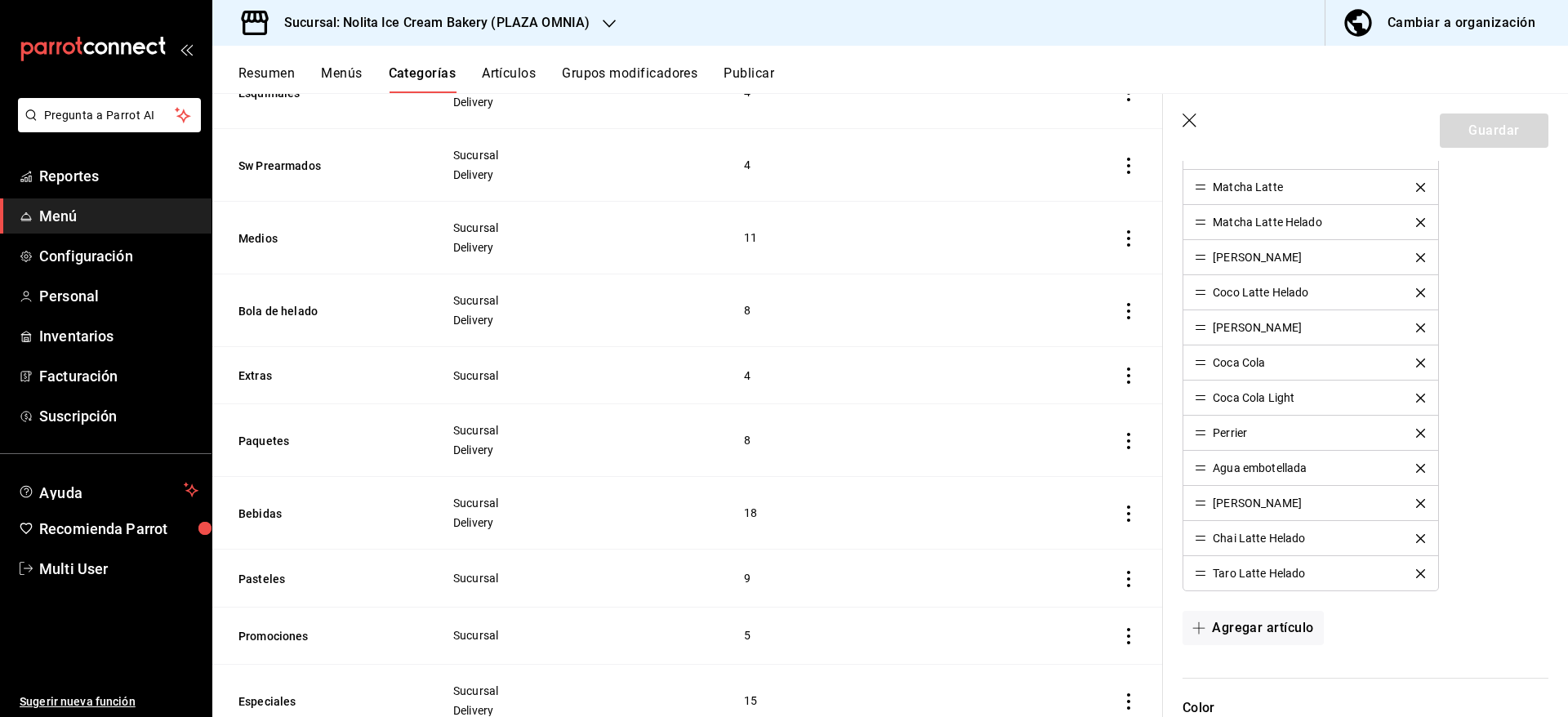
scroll to position [703, 0]
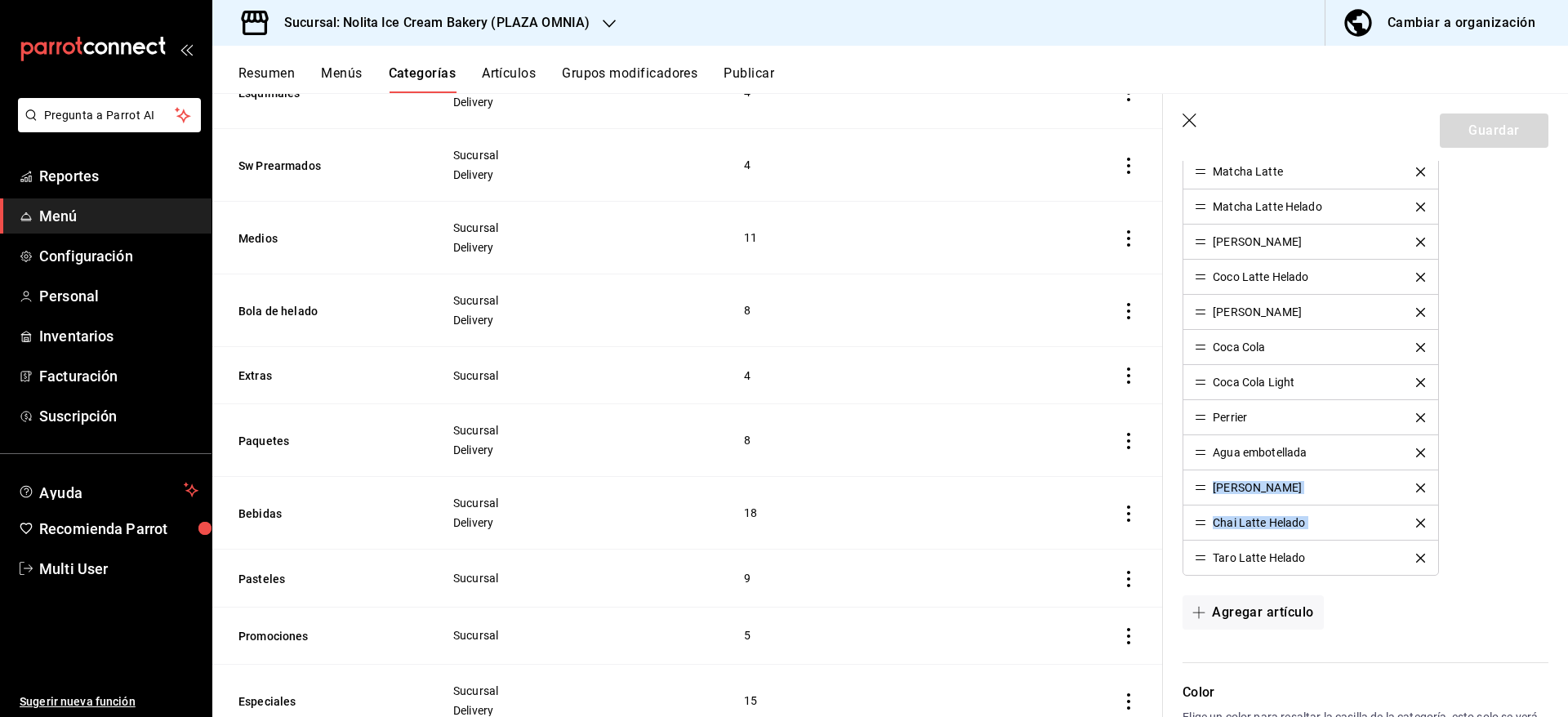
drag, startPoint x: 1205, startPoint y: 564, endPoint x: 1210, endPoint y: 485, distance: 79.2
click at [1210, 485] on ul "Combo Bebida + Bakery Smoothie Mango Malteada Chai Latte Chocolate Caliente Cho…" at bounding box center [1310, 259] width 255 height 633
click at [1509, 509] on div "Combo Bebida + Bakery Smoothie Mango Malteada Chai Latte Chocolate Caliente Cho…" at bounding box center [1365, 259] width 366 height 633
drag, startPoint x: 1194, startPoint y: 561, endPoint x: 1181, endPoint y: 352, distance: 209.4
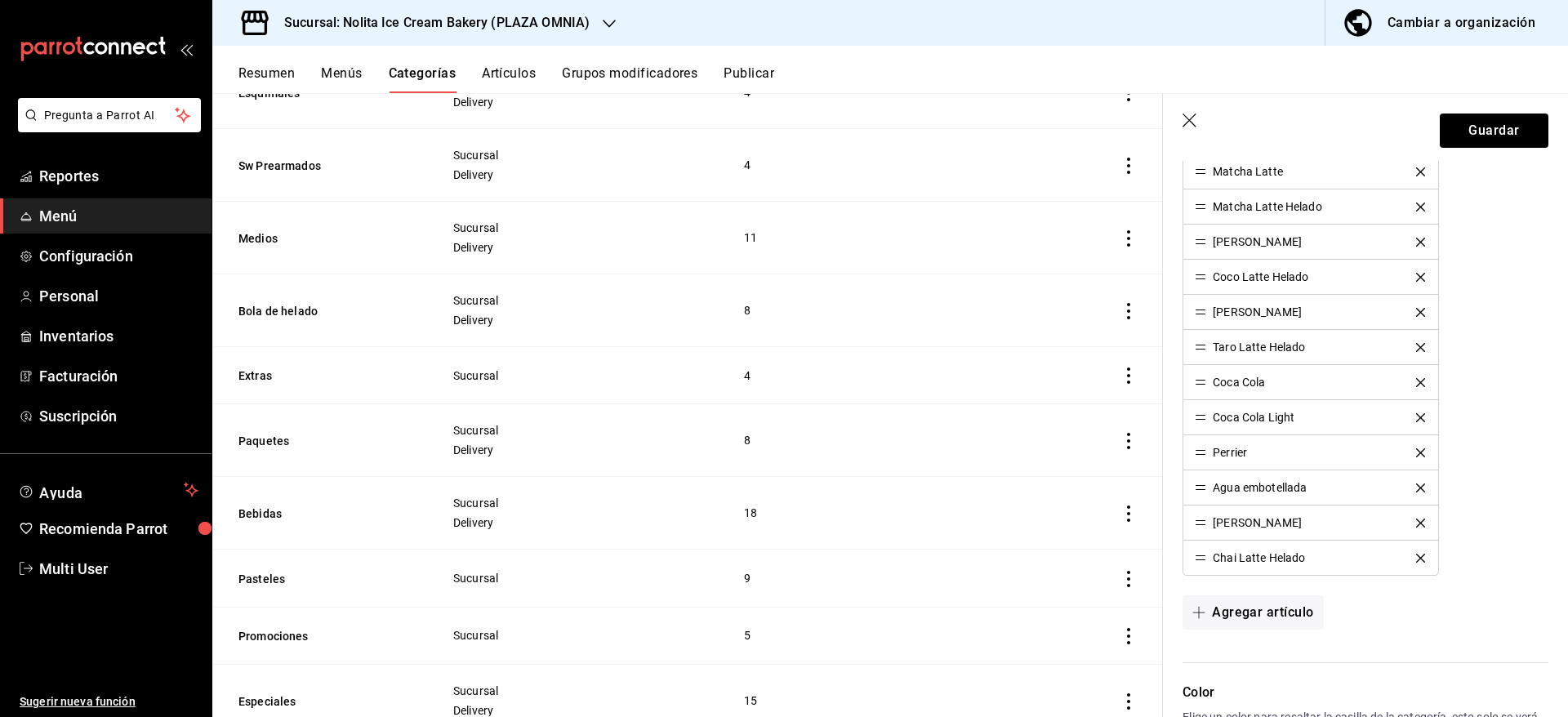
click at [1181, 352] on div "Artículos Agrega artículos y modifica el orden en el que quieres que se muestre…" at bounding box center [1355, 256] width 386 height 812
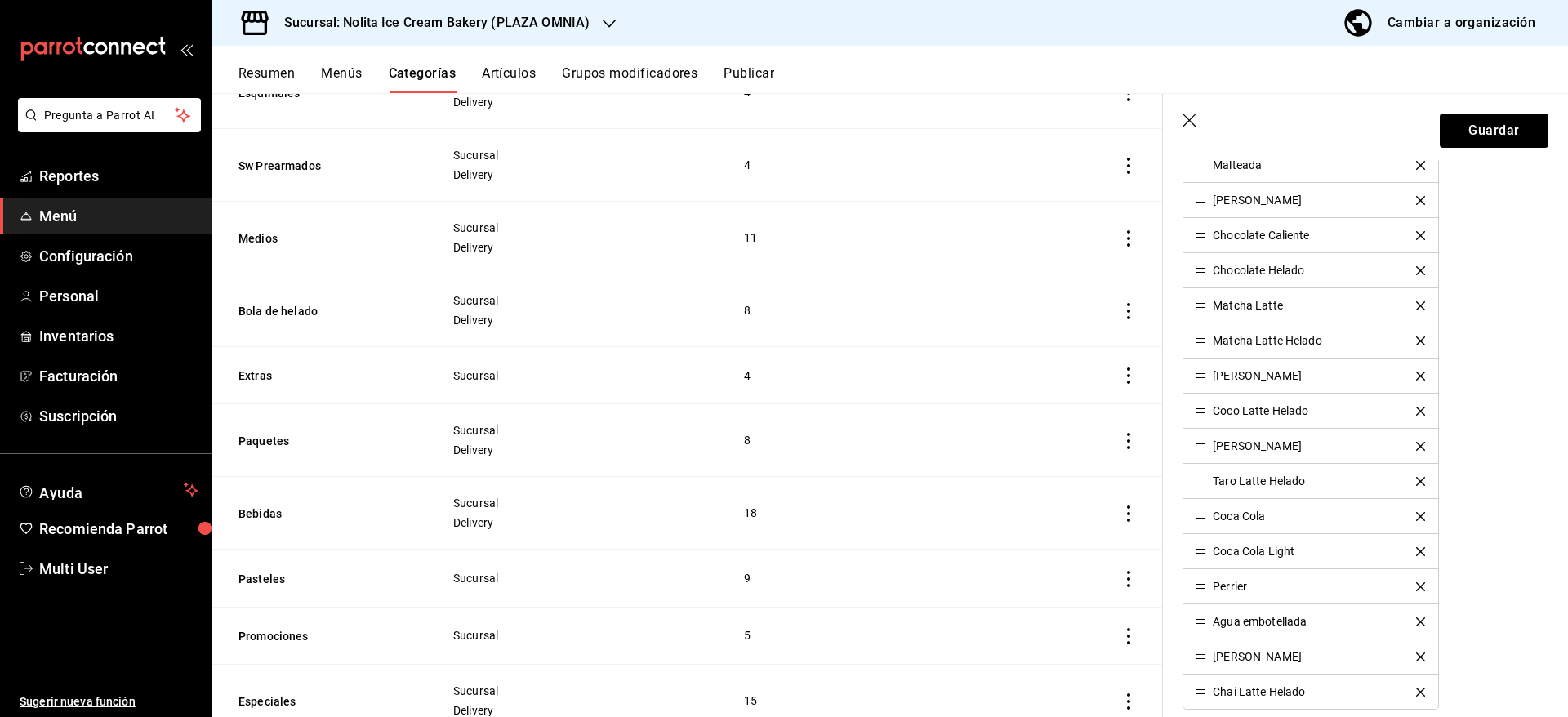
scroll to position [567, 0]
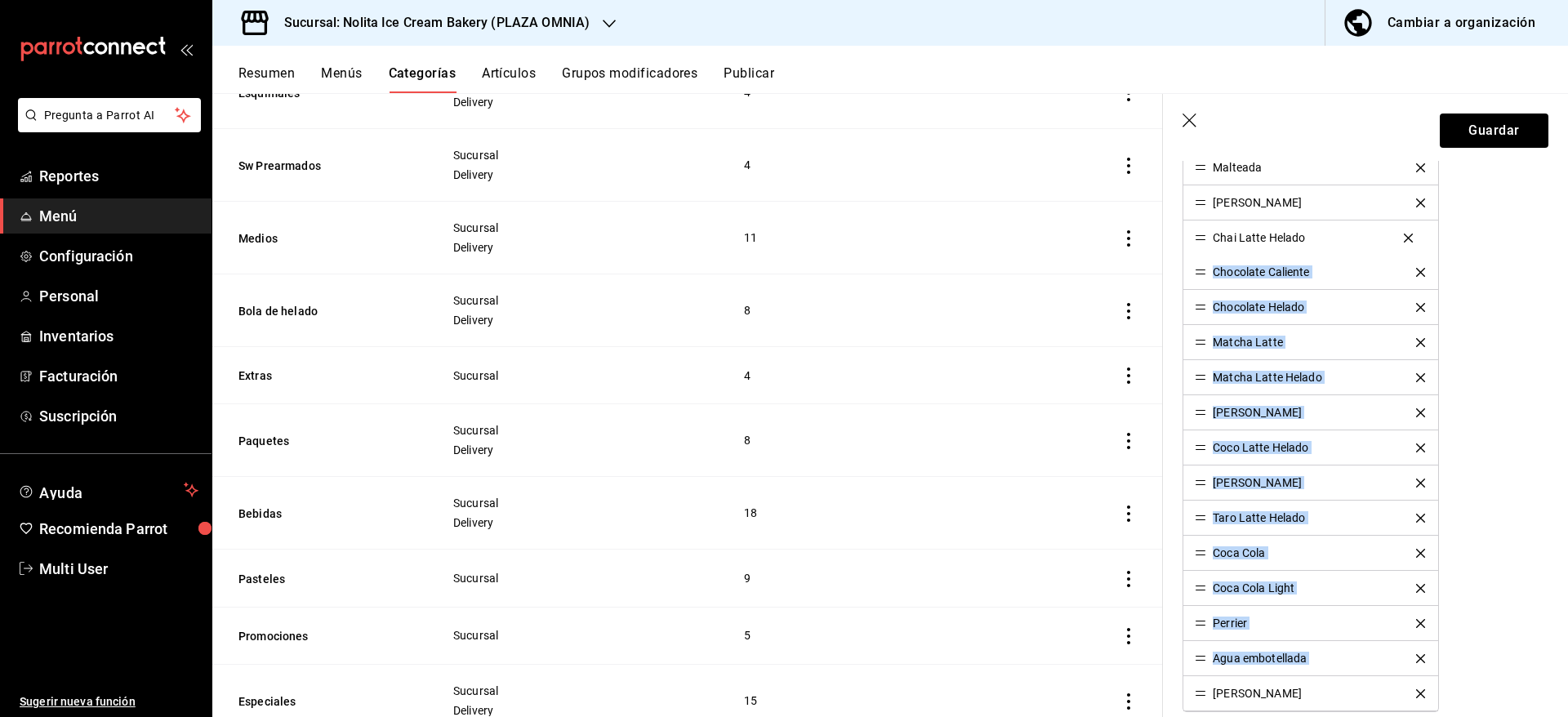
drag, startPoint x: 1199, startPoint y: 697, endPoint x: 1192, endPoint y: 240, distance: 457.1
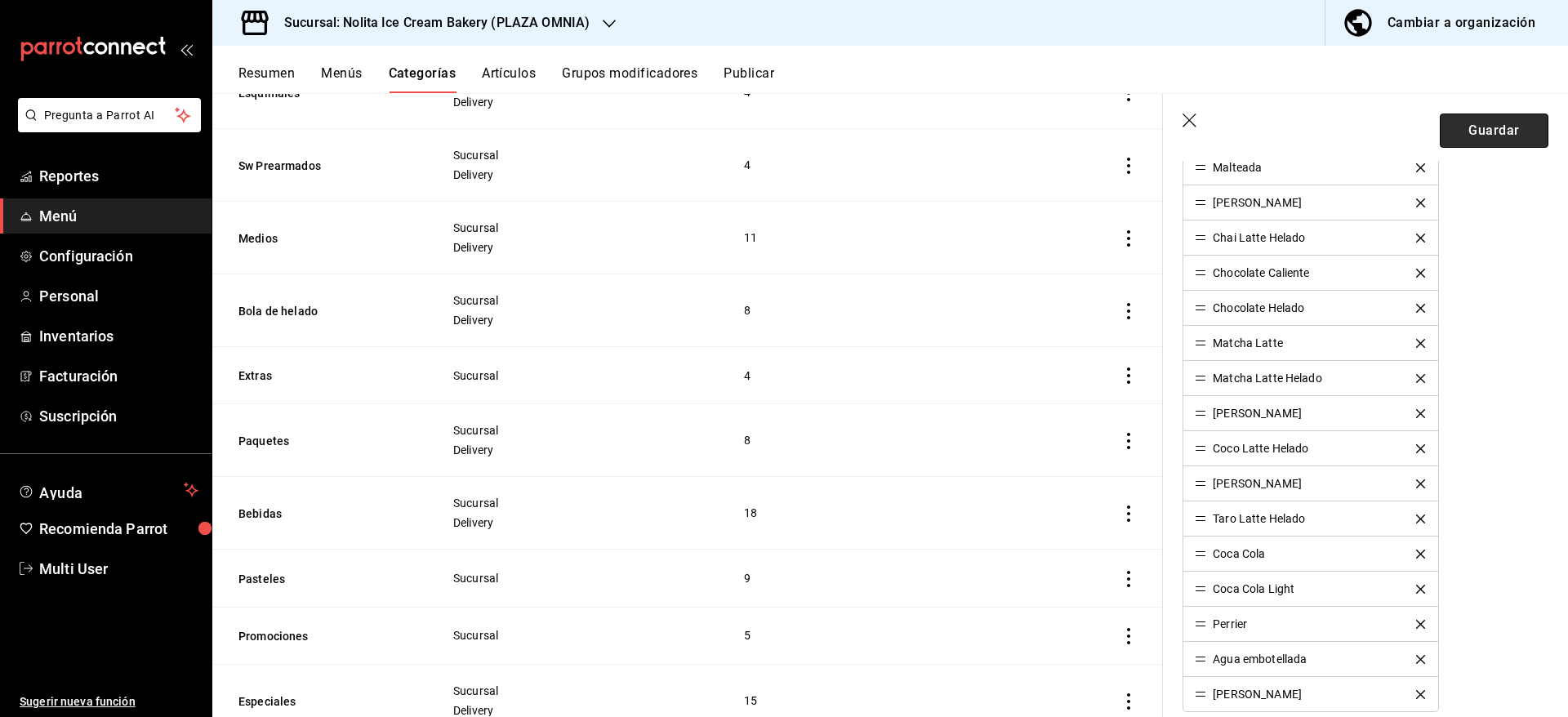
click at [1484, 123] on button "Guardar" at bounding box center [1494, 130] width 109 height 34
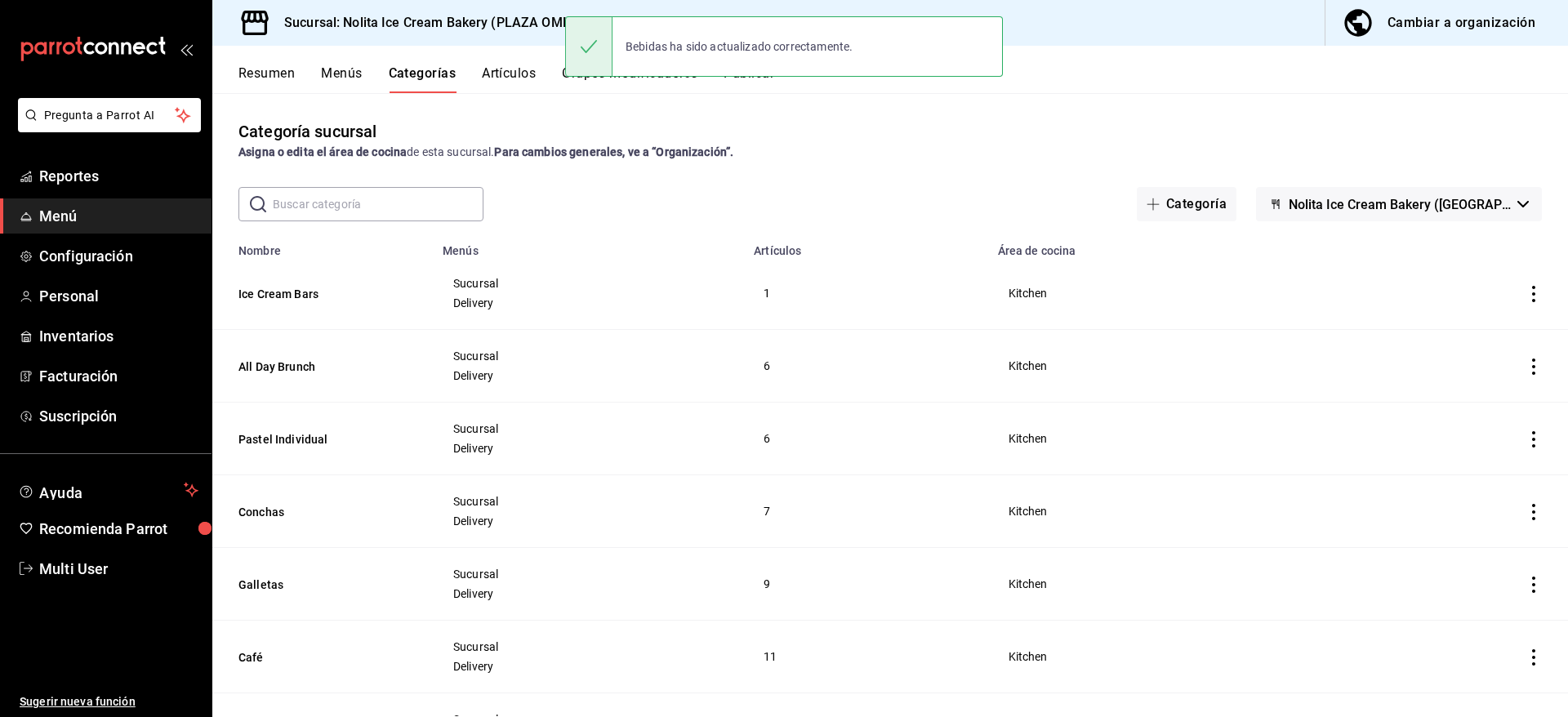
click at [1145, 99] on div "Categoría sucursal Asigna o edita el área de cocina de esta sucursal. Para camb…" at bounding box center [890, 404] width 1355 height 623
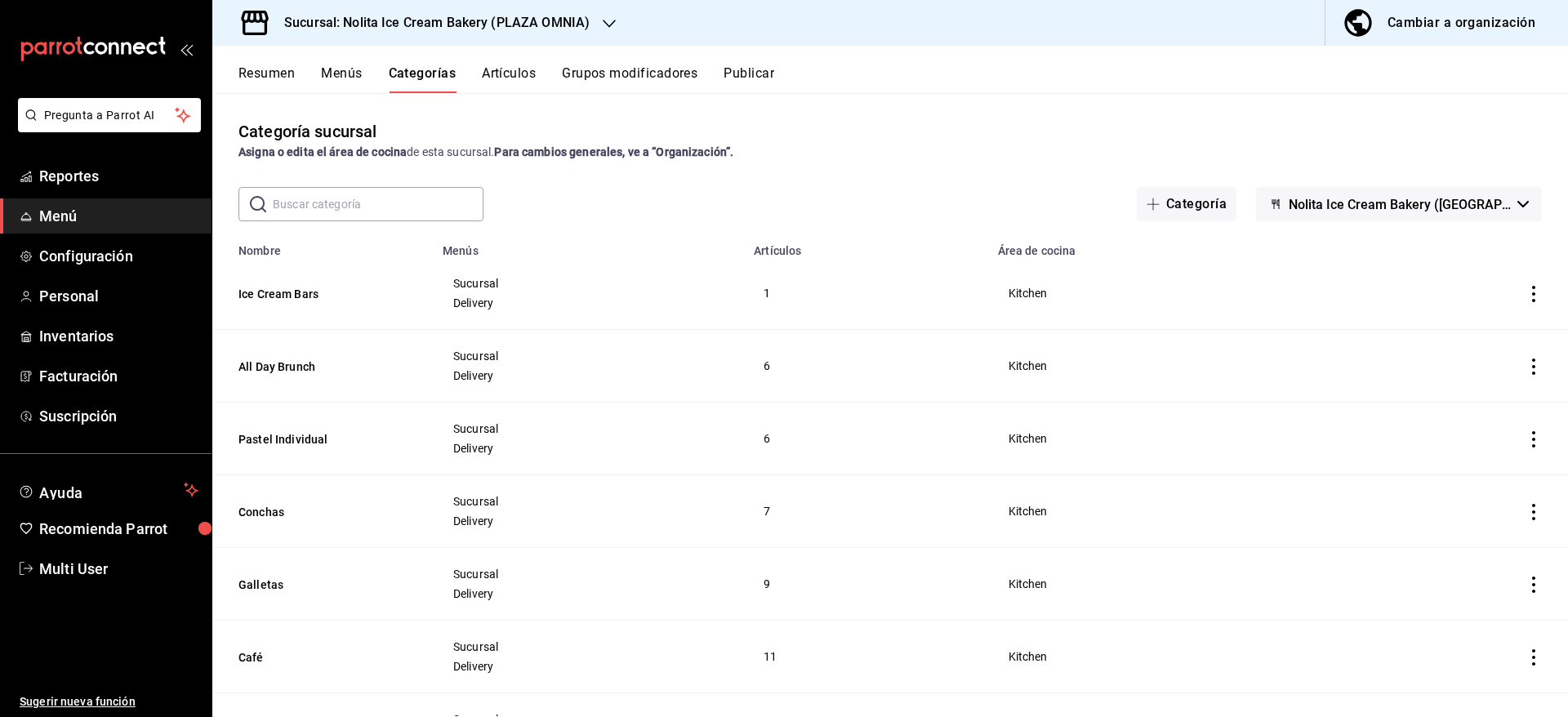
click at [754, 82] on button "Publicar" at bounding box center [748, 79] width 50 height 28
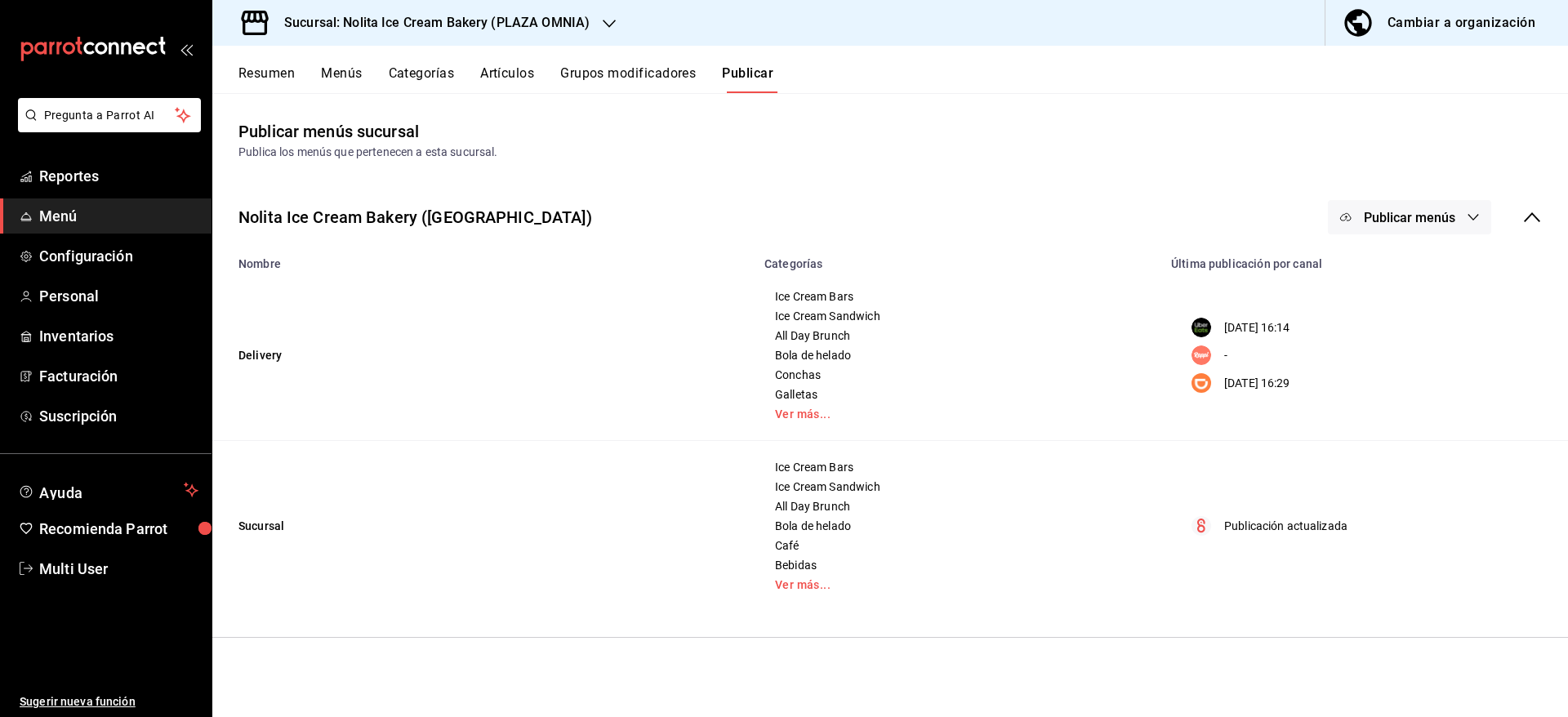
click at [1411, 215] on span "Publicar menús" at bounding box center [1409, 218] width 91 height 15
click at [1398, 410] on span "Punto de venta" at bounding box center [1433, 408] width 78 height 17
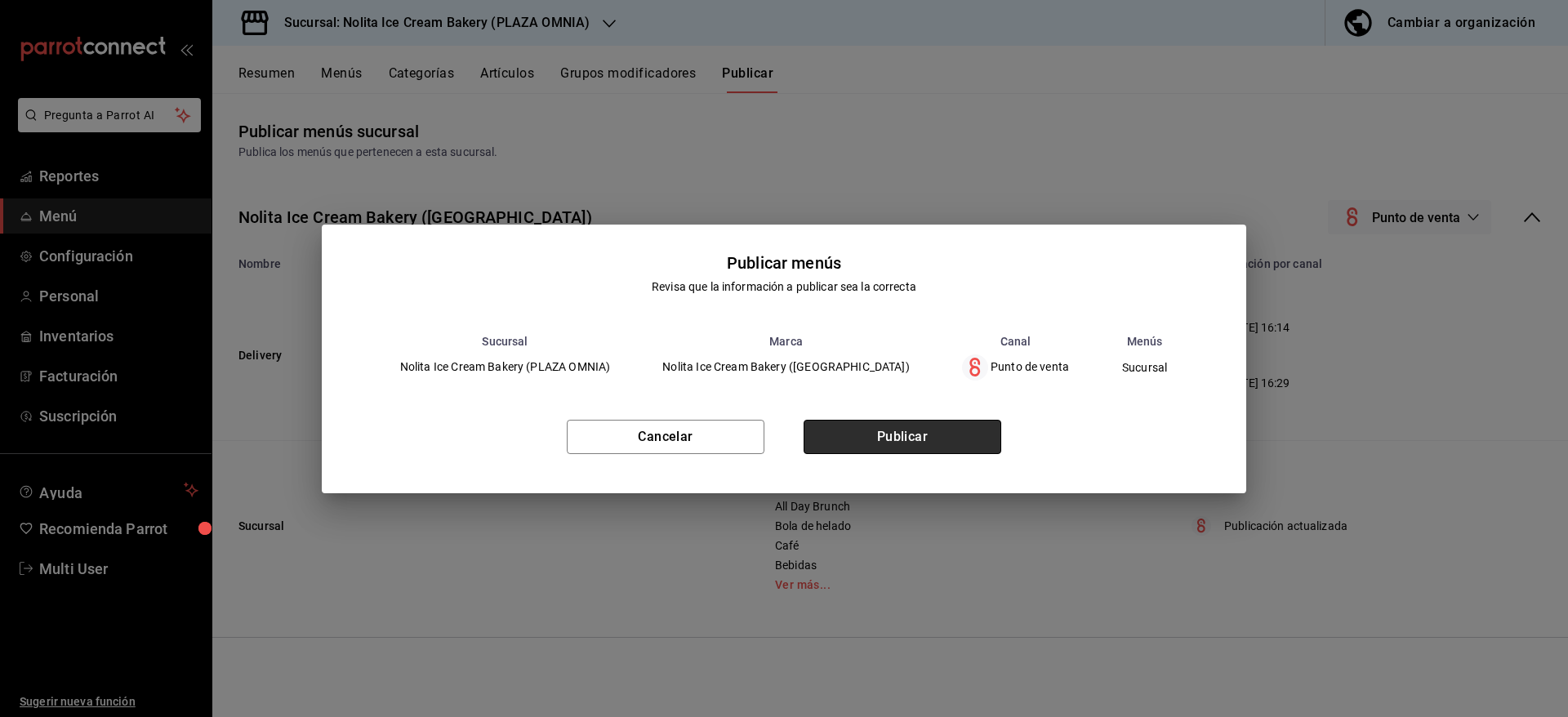
click at [947, 440] on button "Publicar" at bounding box center [902, 437] width 197 height 34
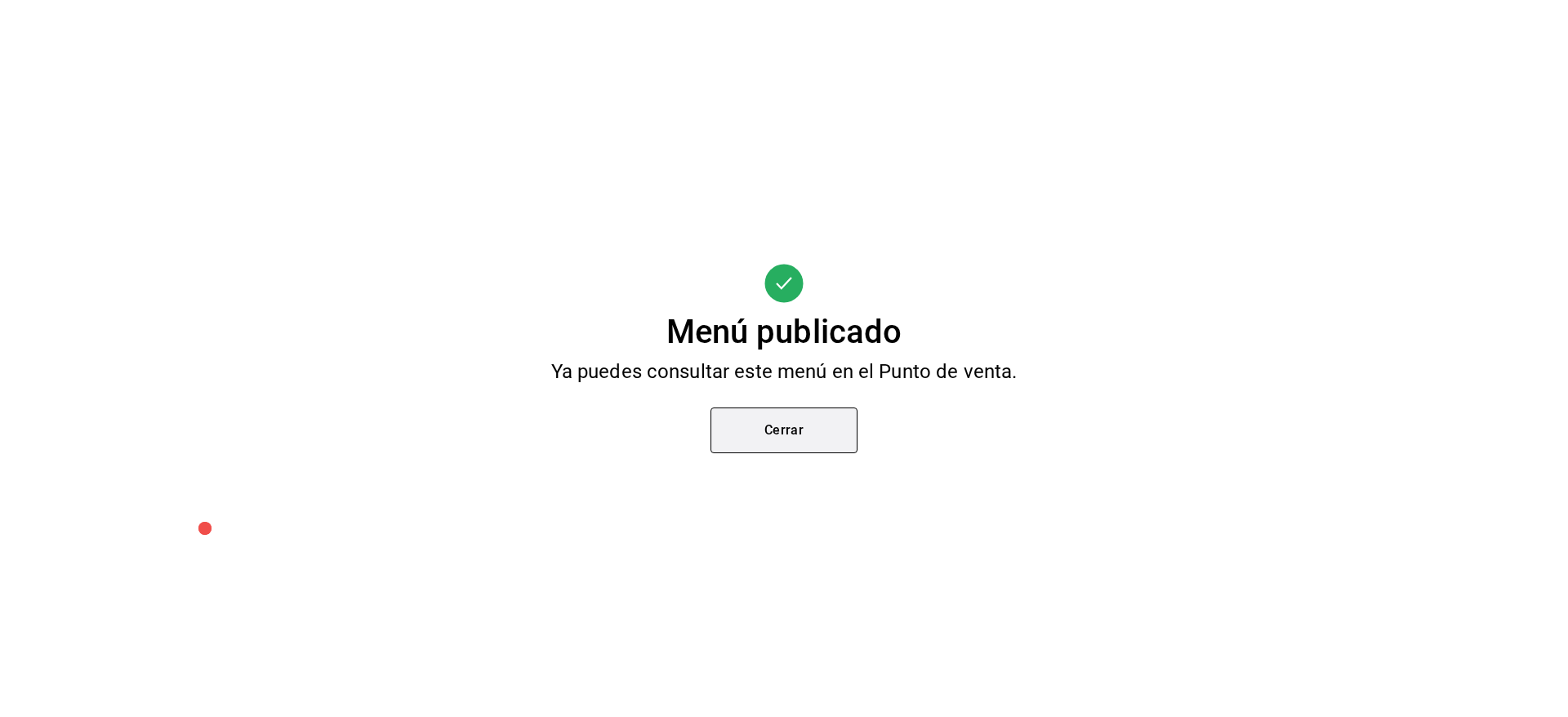
click at [804, 445] on button "Cerrar" at bounding box center [783, 431] width 147 height 46
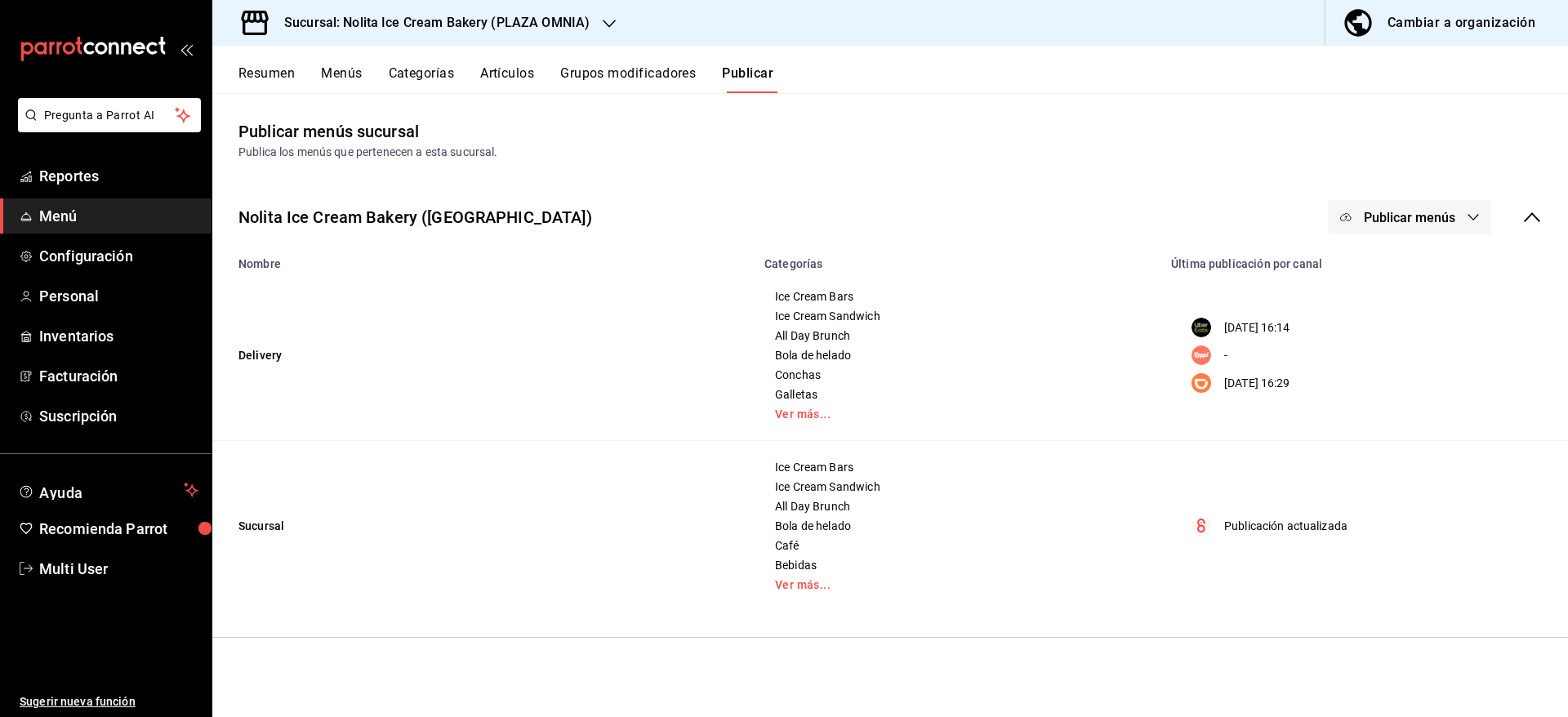
click at [1425, 213] on span "Publicar menús" at bounding box center [1409, 218] width 91 height 15
click at [1411, 262] on span "Uber Eats" at bounding box center [1433, 271] width 78 height 17
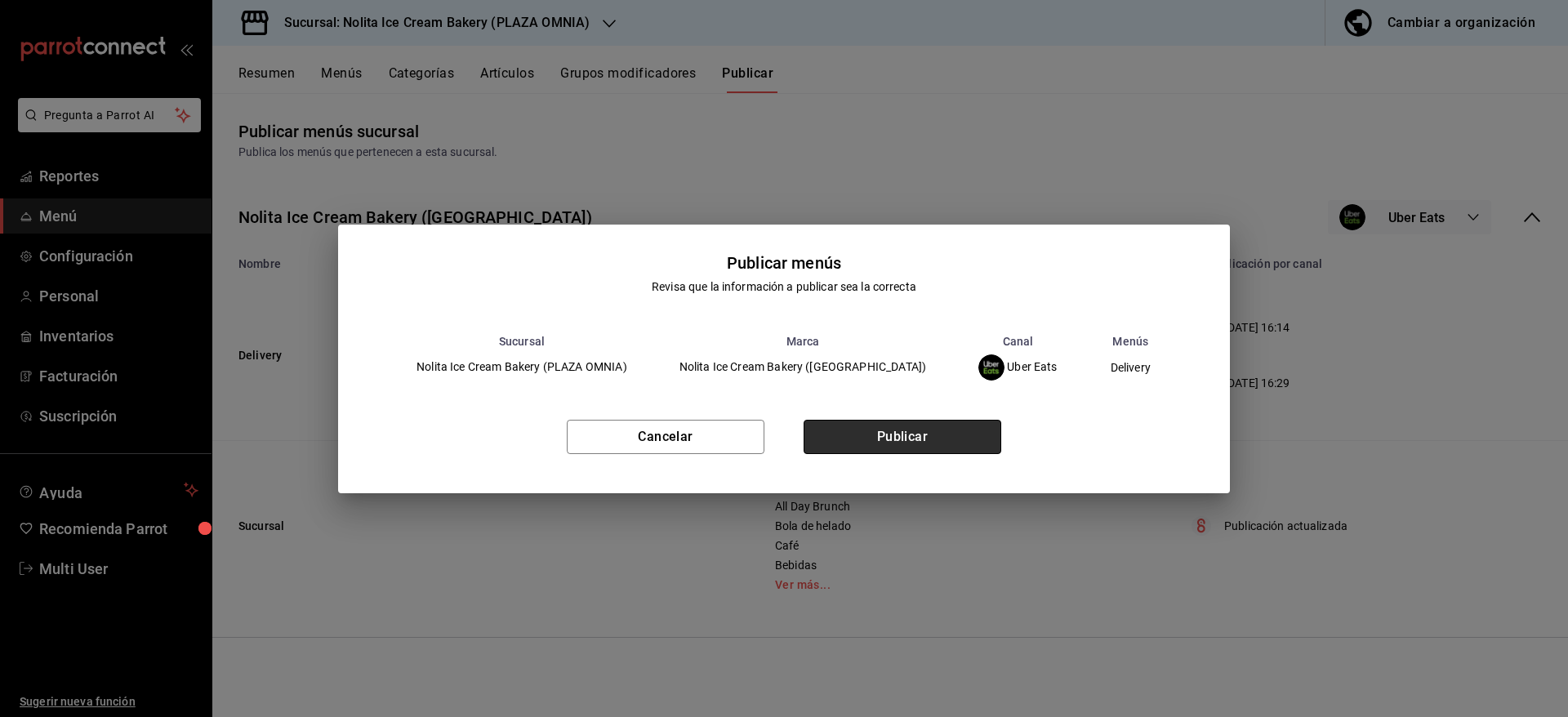
click at [927, 439] on button "Publicar" at bounding box center [902, 437] width 197 height 34
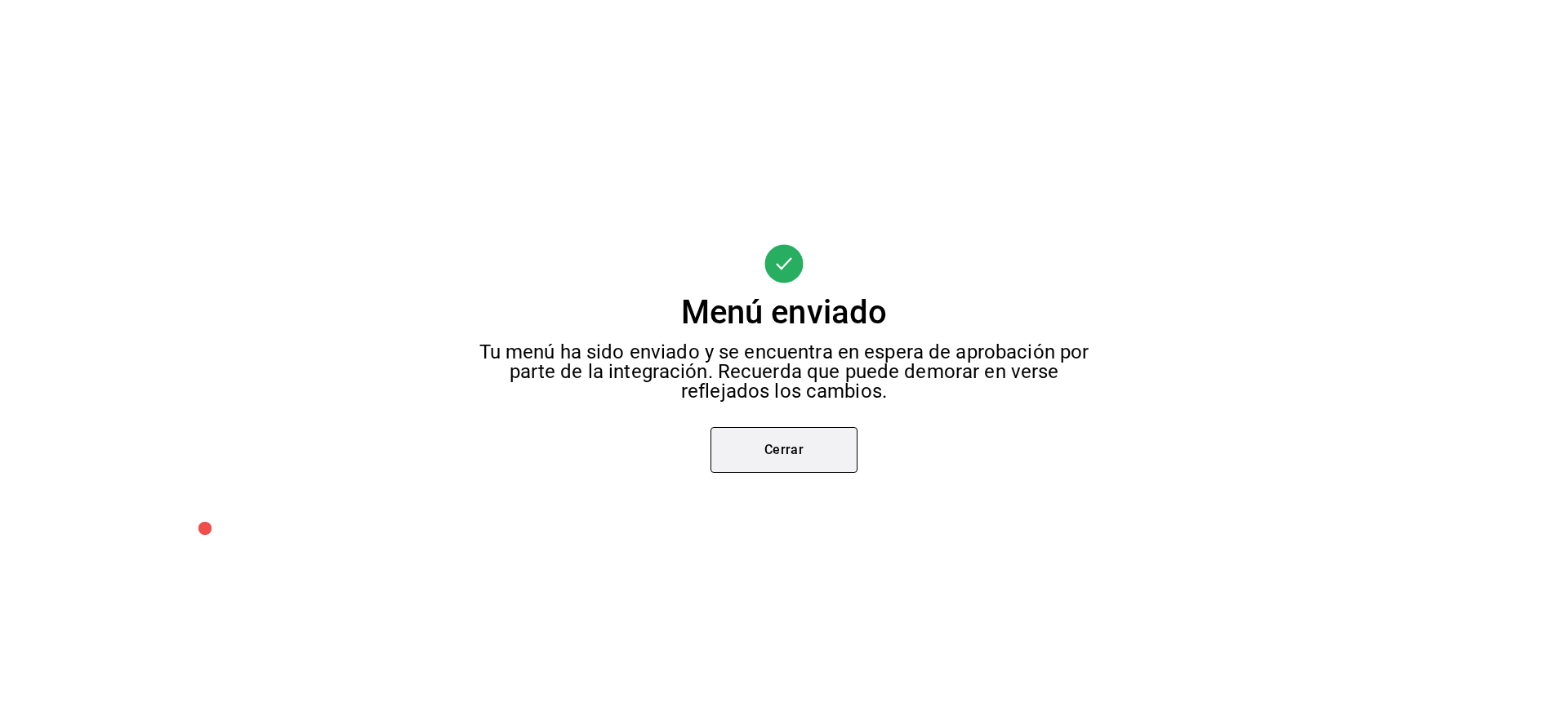
click at [817, 463] on button "Cerrar" at bounding box center [783, 450] width 147 height 46
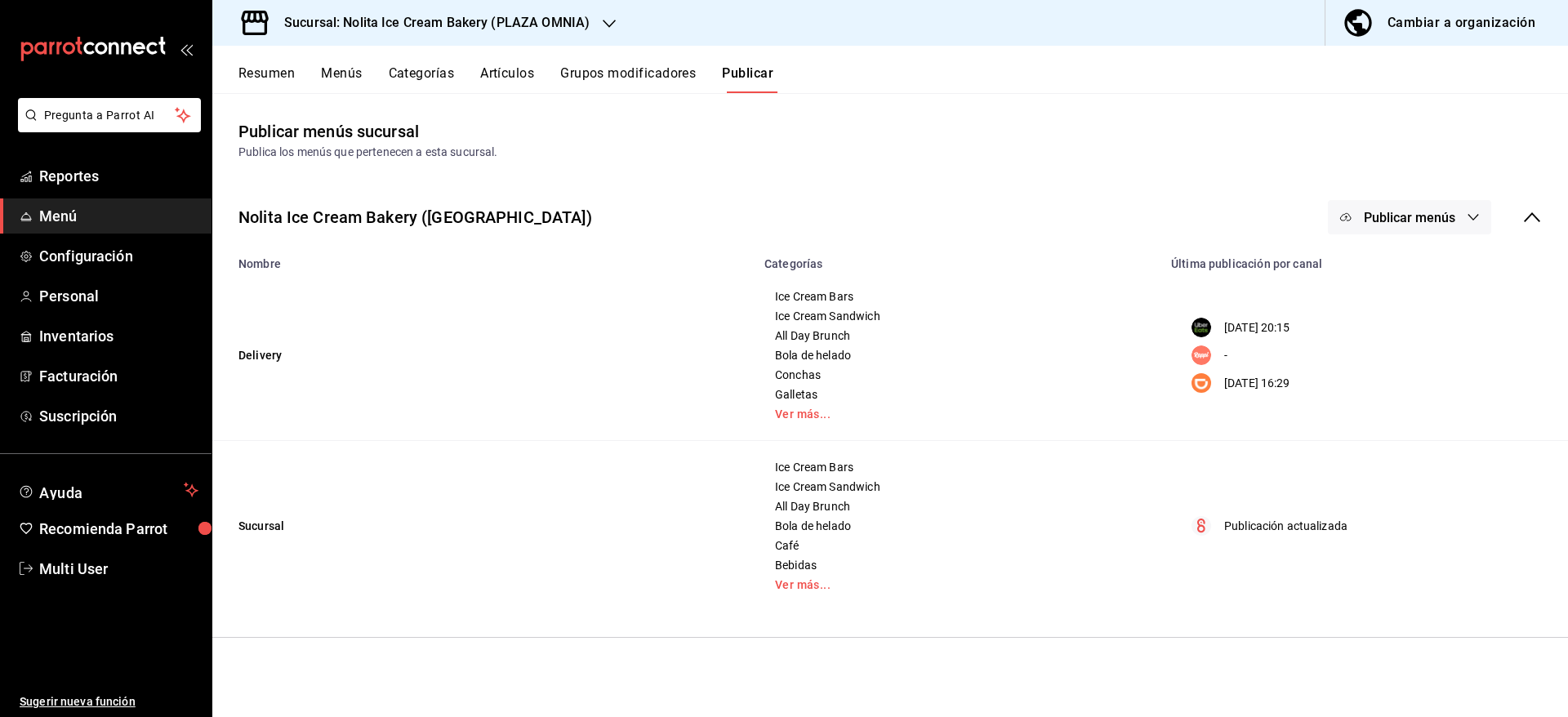
click at [1079, 134] on div "Publicar menús sucursal Publica los menús que pertenecen a esta sucursal." at bounding box center [890, 140] width 1355 height 42
click at [645, 87] on button "Grupos modificadores" at bounding box center [627, 79] width 135 height 28
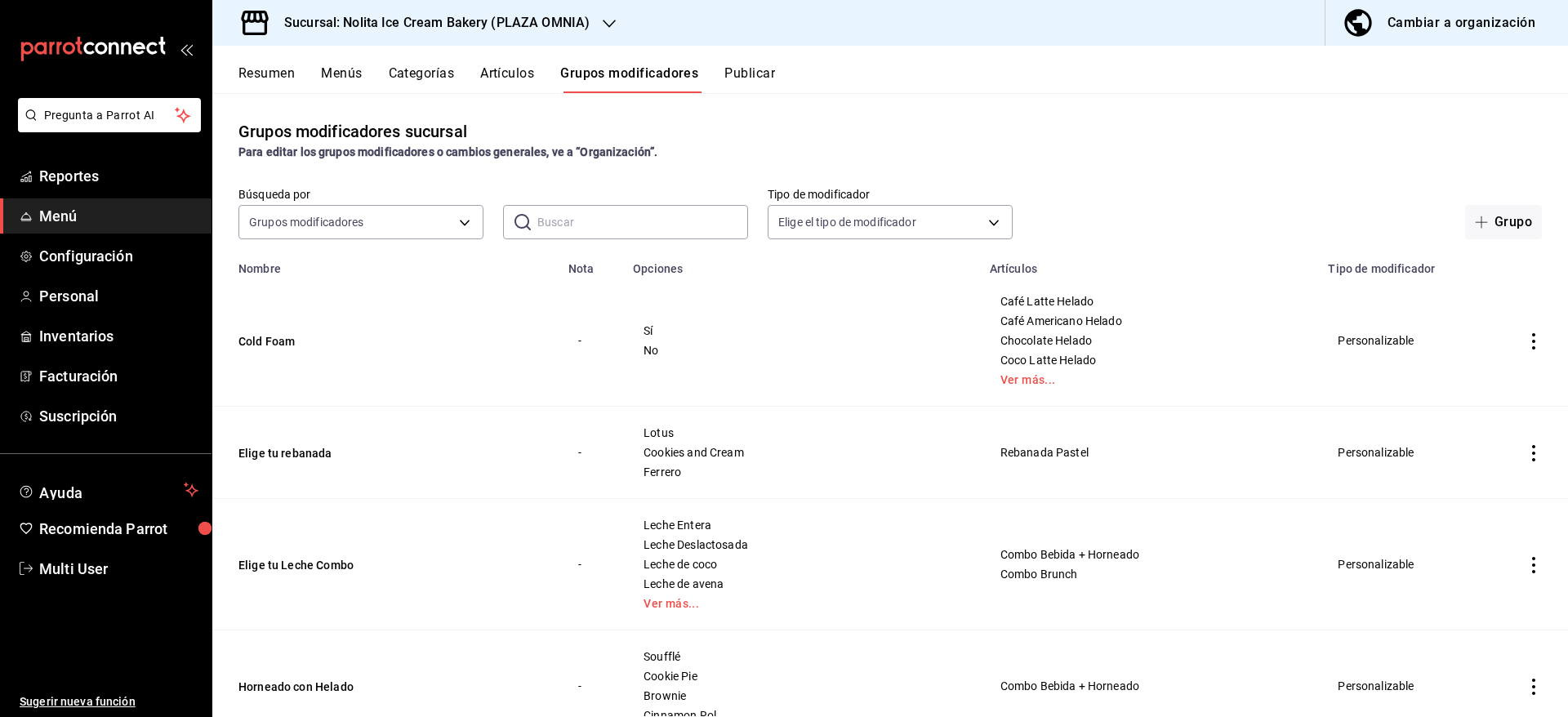
click at [283, 77] on button "Resumen" at bounding box center [266, 79] width 56 height 28
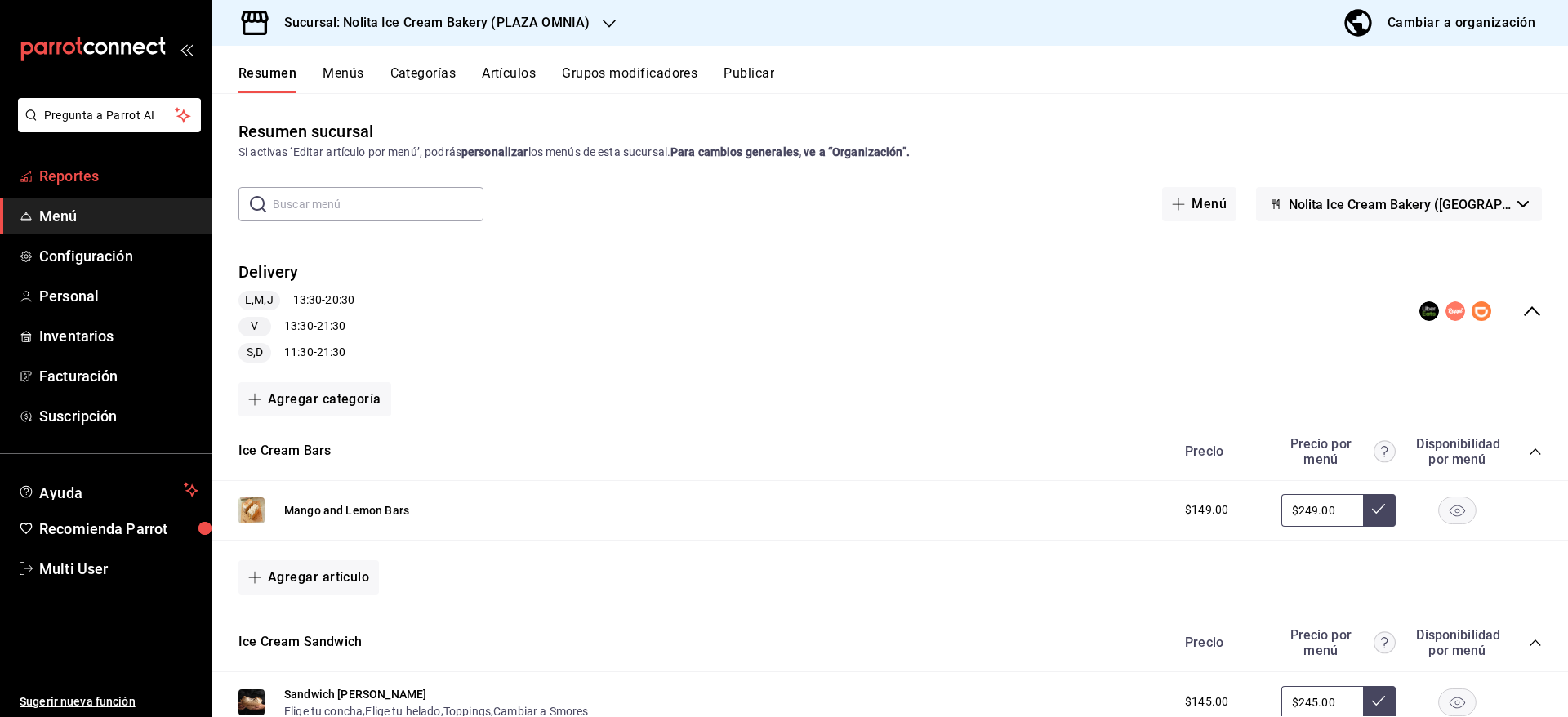
click at [66, 179] on span "Reportes" at bounding box center [118, 176] width 159 height 22
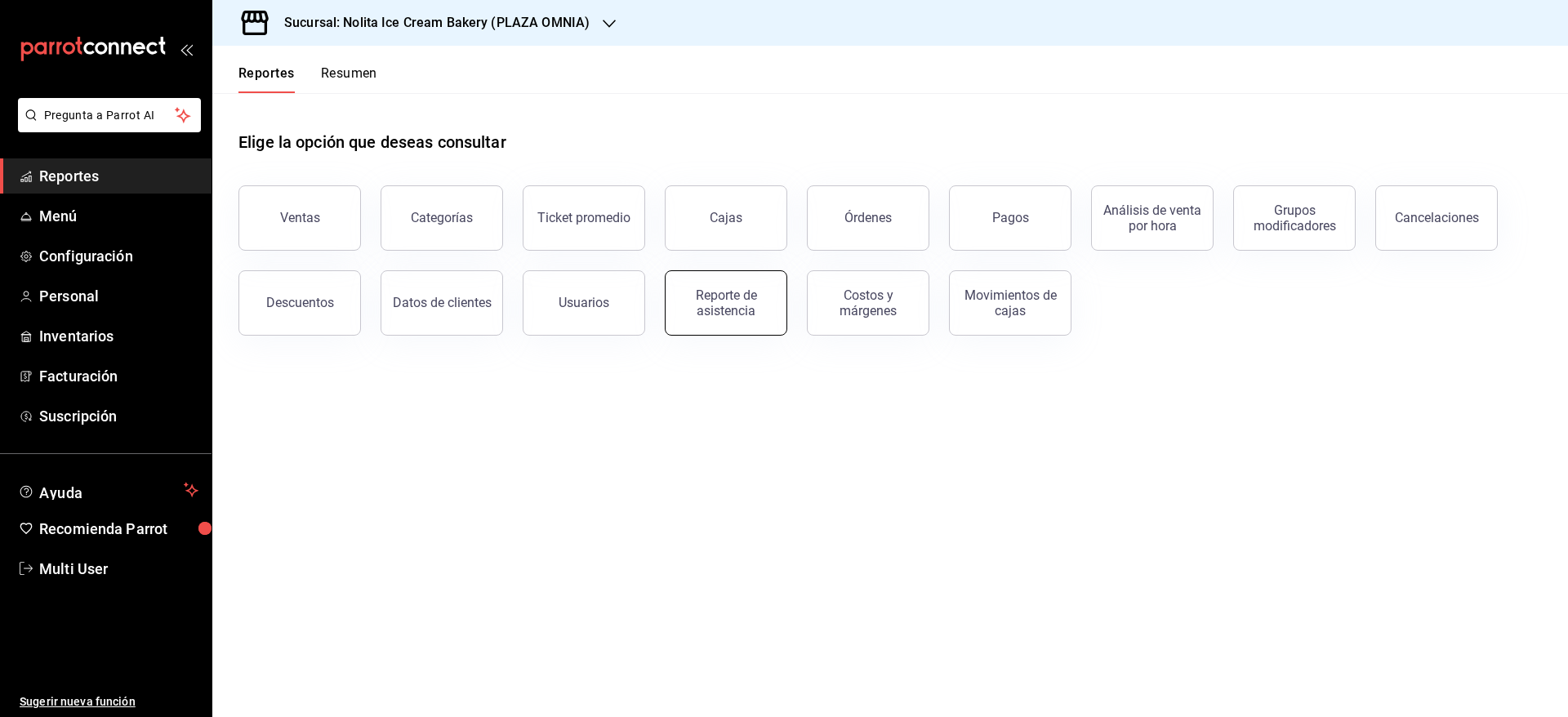
click at [725, 313] on div "Reporte de asistencia" at bounding box center [725, 303] width 101 height 31
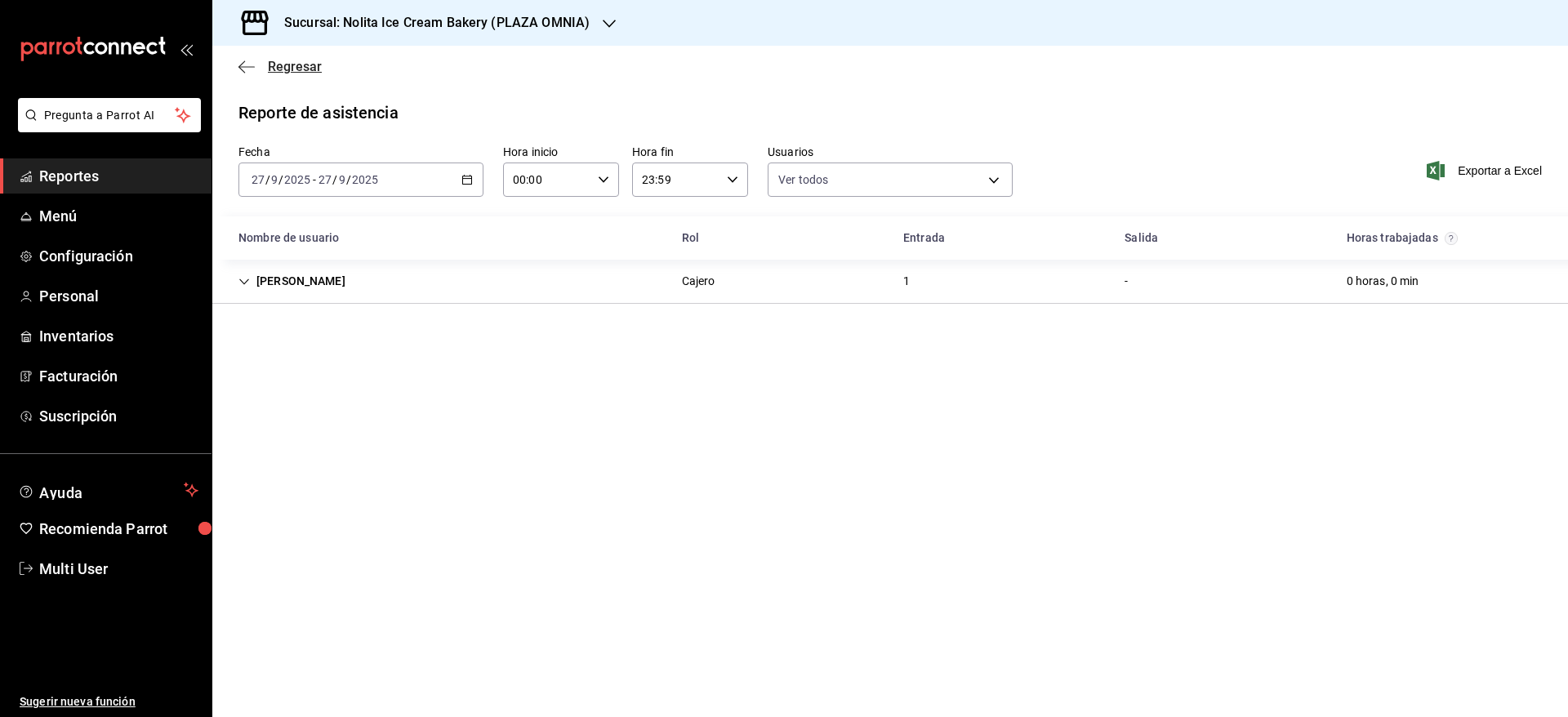
click at [281, 70] on span "Regresar" at bounding box center [295, 66] width 54 height 15
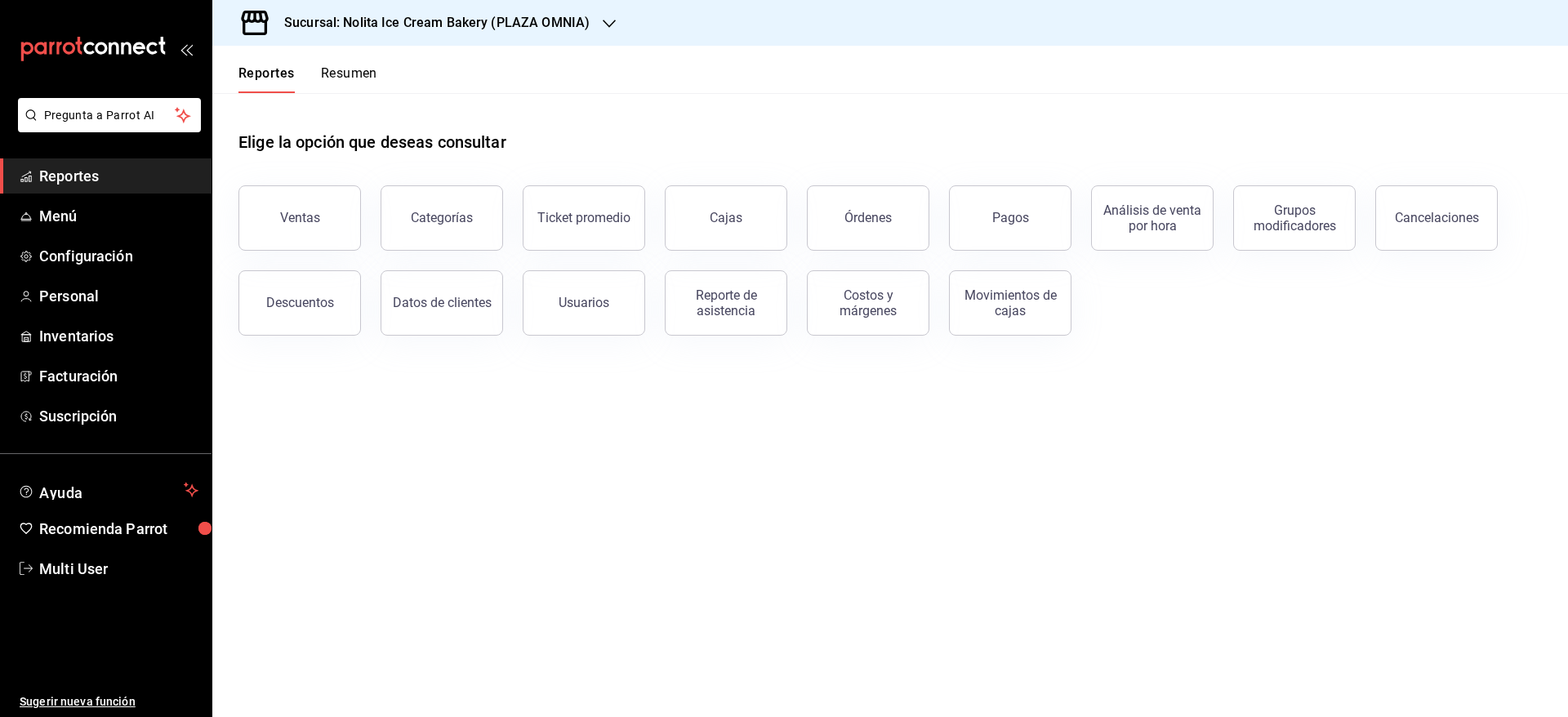
click at [351, 77] on button "Resumen" at bounding box center [349, 79] width 56 height 28
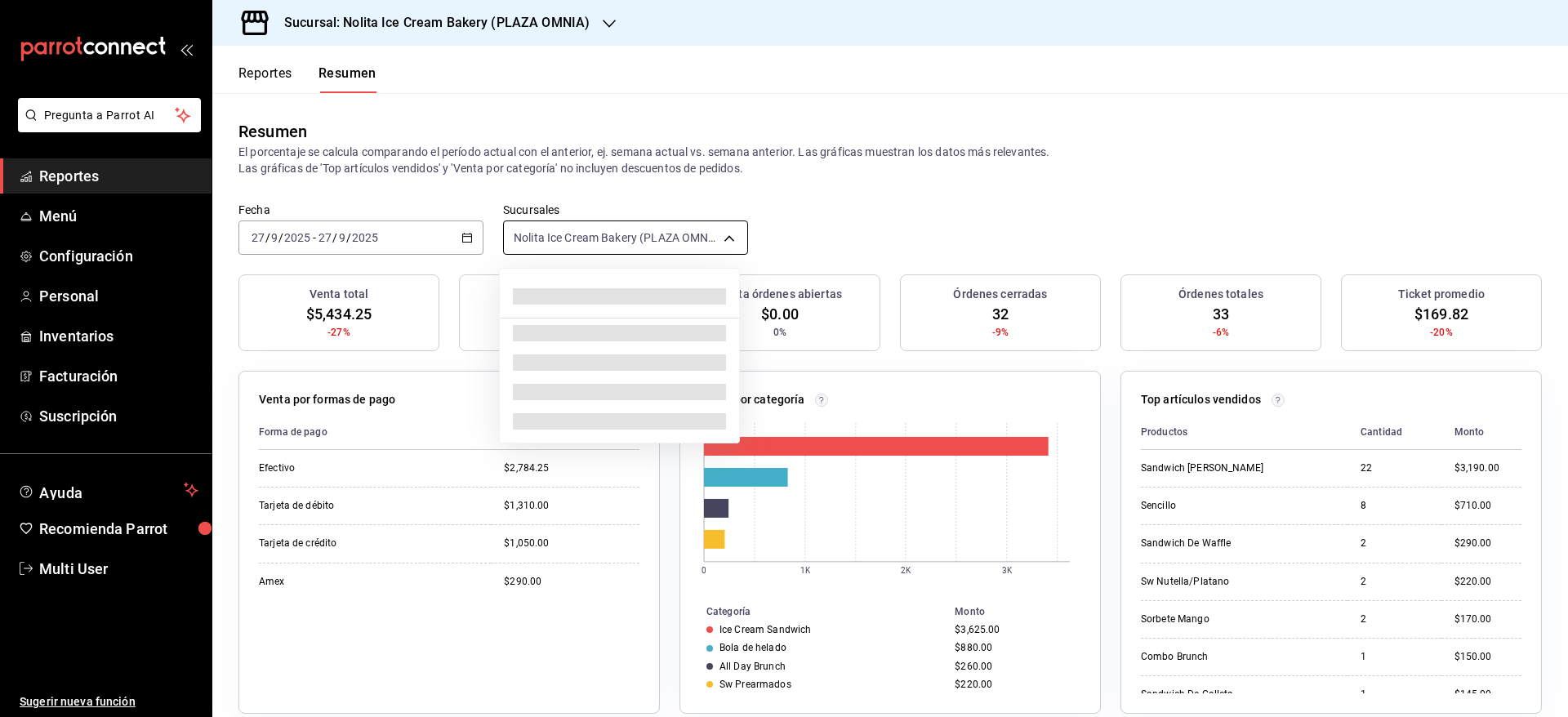
click at [632, 243] on body "Pregunta a Parrot AI Reportes Menú Configuración Personal Inventarios Facturaci…" at bounding box center [784, 358] width 1568 height 717
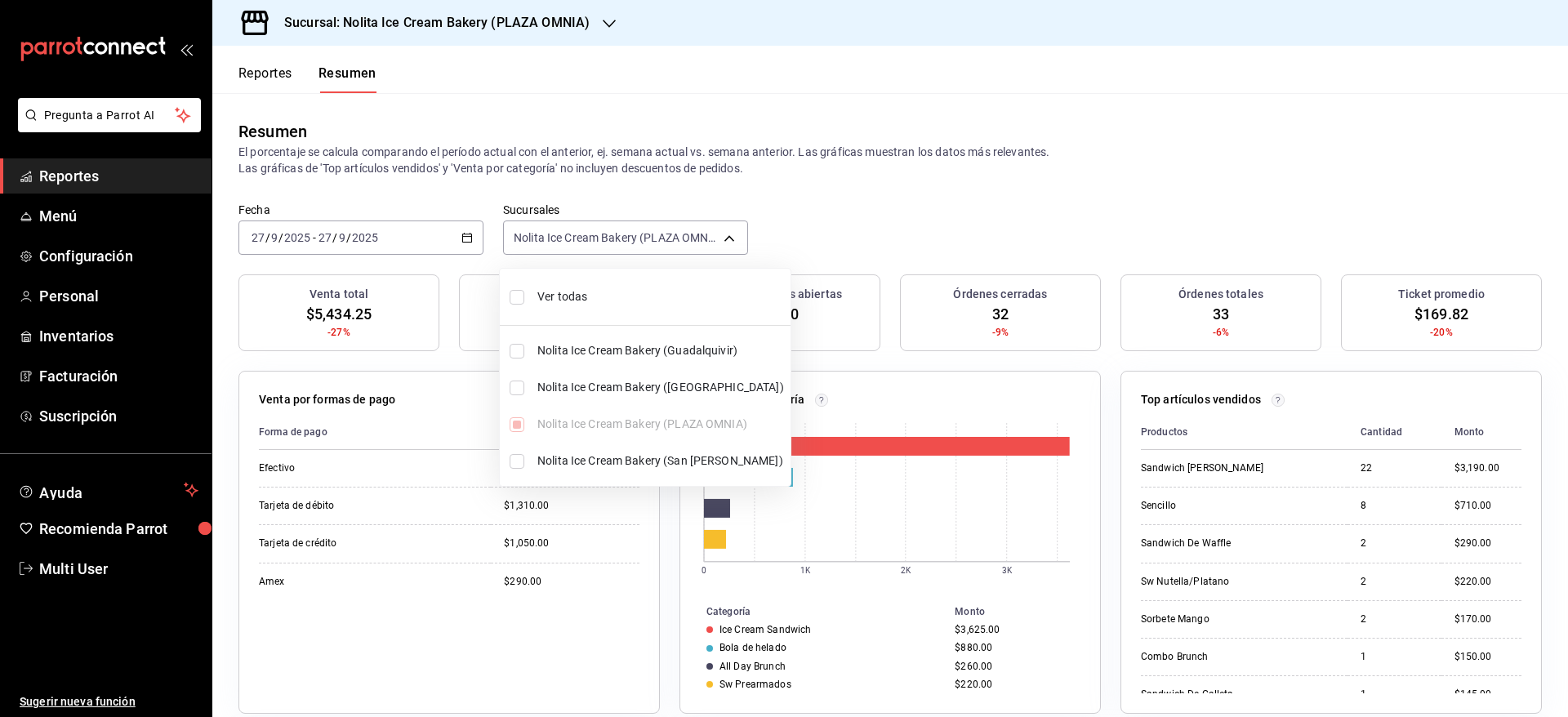
click at [595, 290] on span "Ver todas" at bounding box center [661, 297] width 247 height 17
type input "[object Object],[object Object],[object Object],[object Object]"
checkbox input "true"
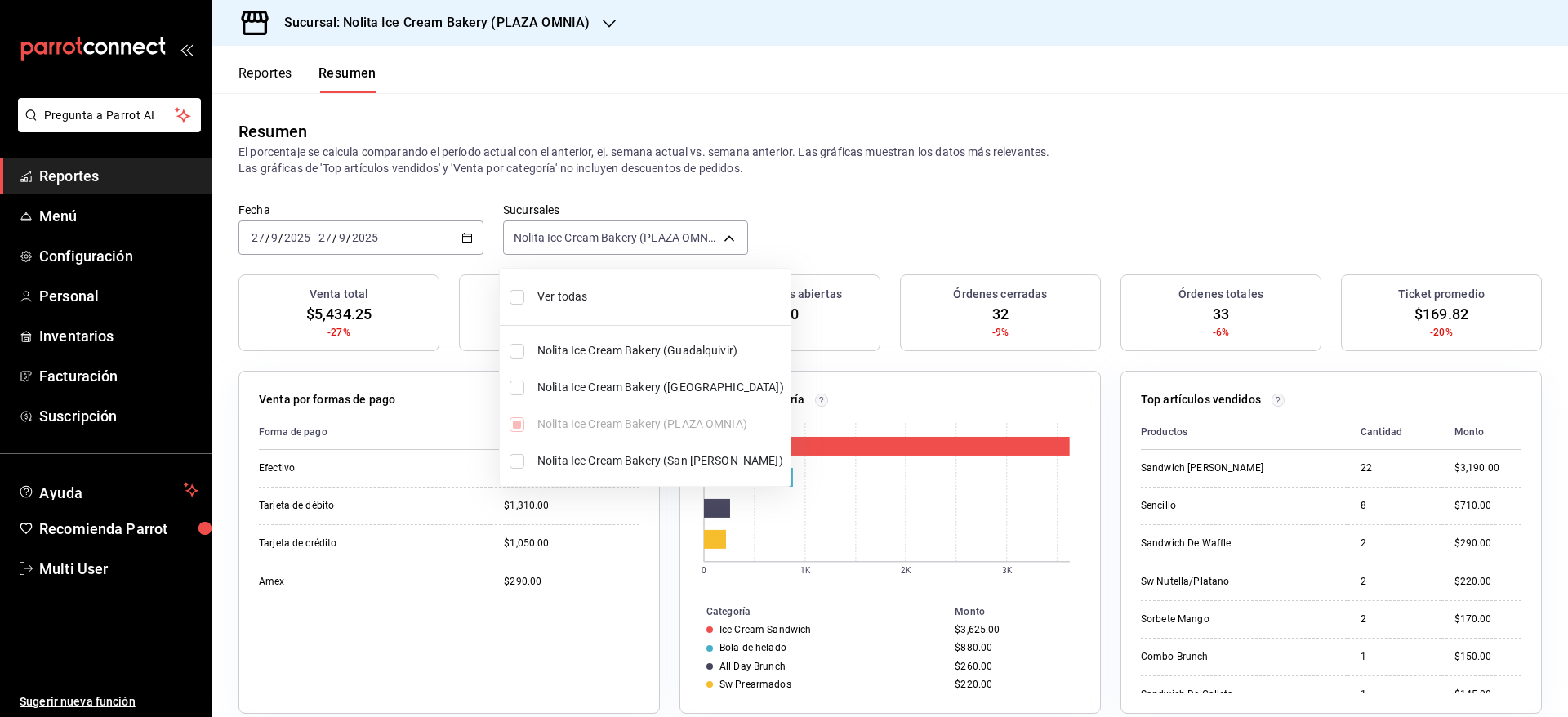
checkbox input "true"
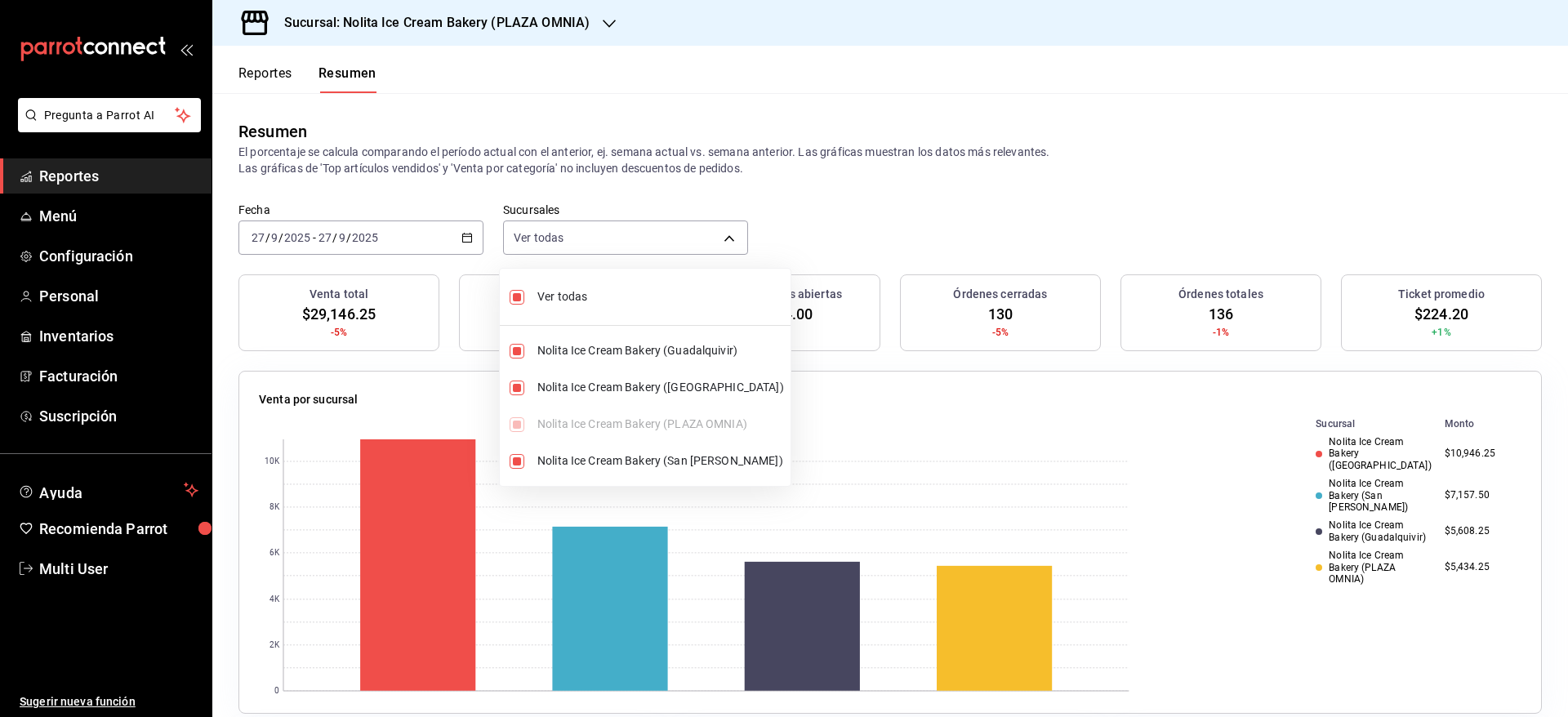
click at [824, 250] on div at bounding box center [784, 358] width 1568 height 717
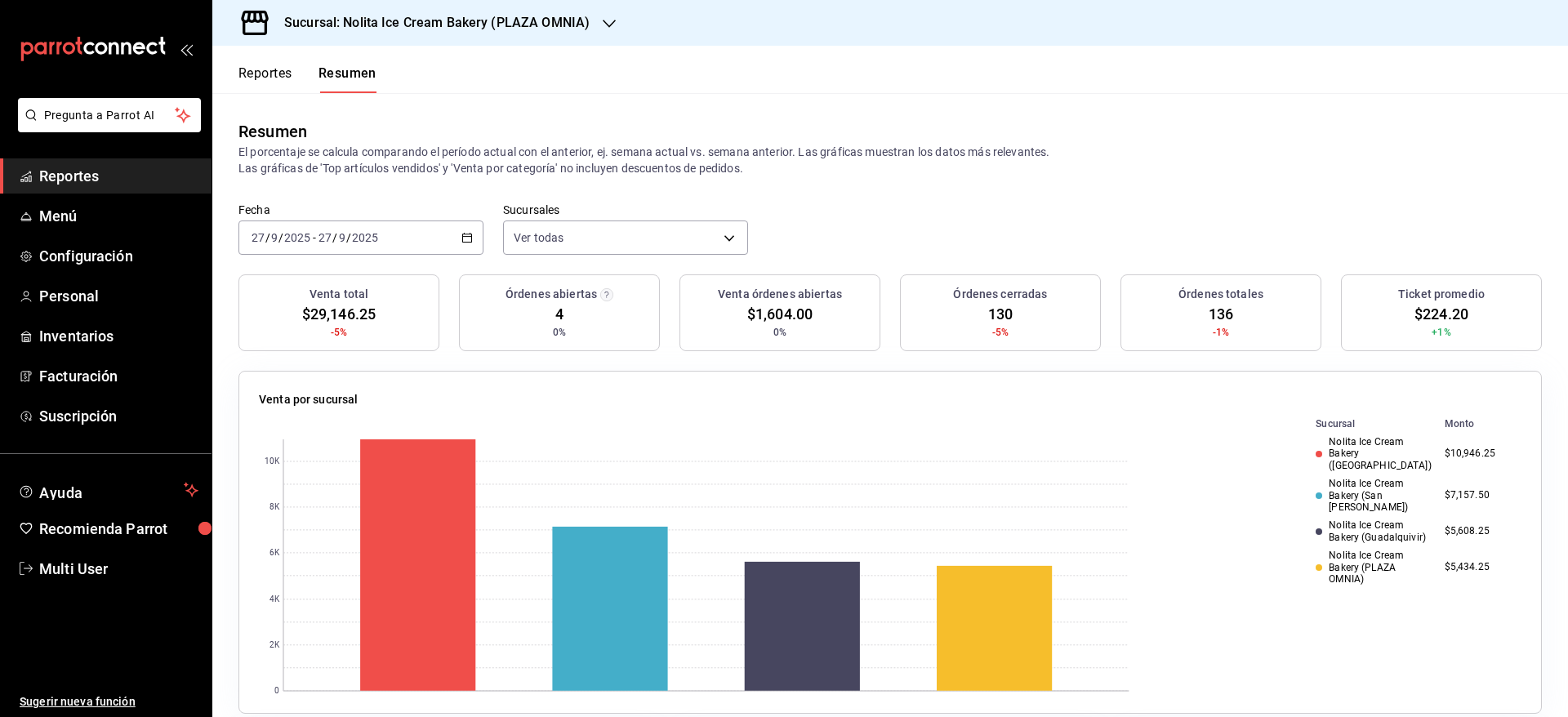
click at [259, 70] on button "Reportes" at bounding box center [265, 79] width 54 height 28
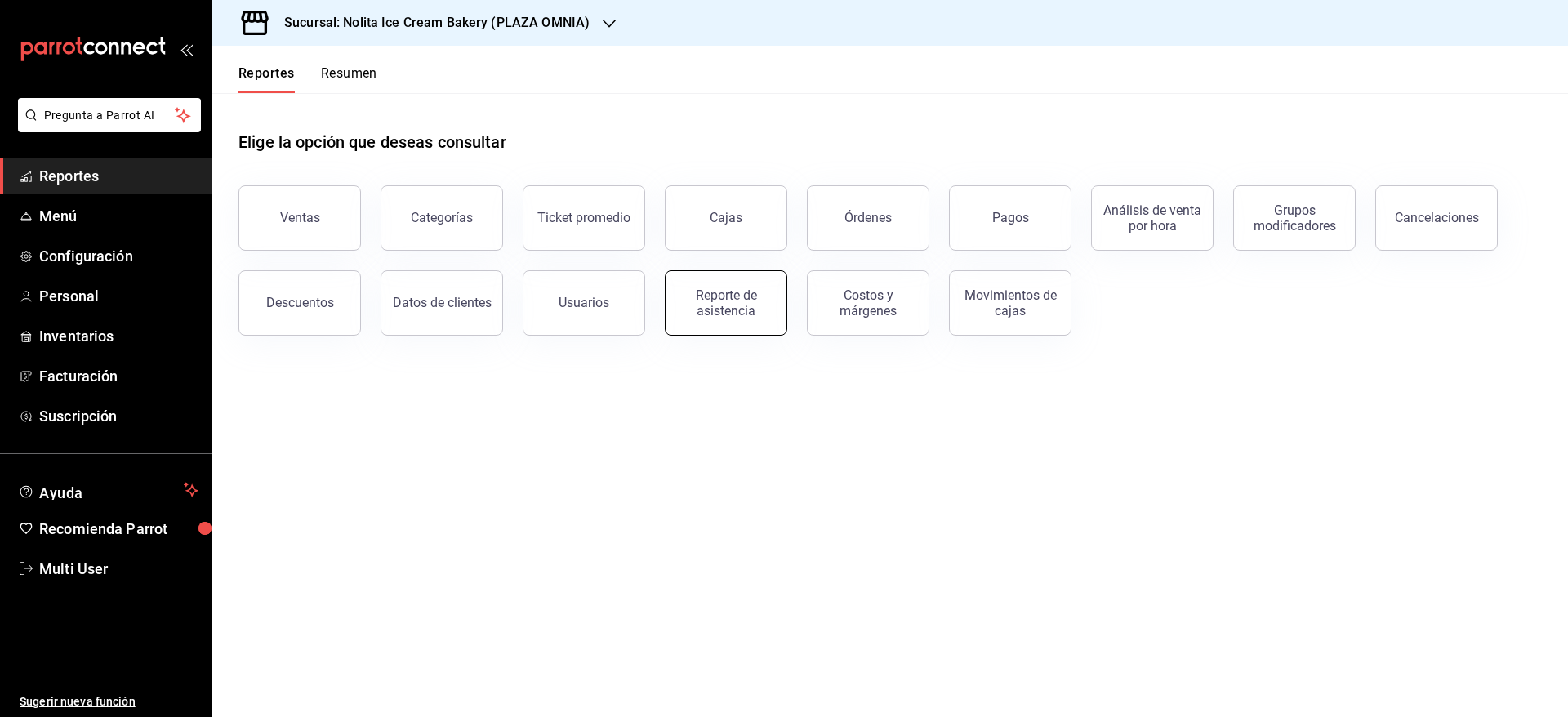
click at [738, 312] on div "Reporte de asistencia" at bounding box center [725, 303] width 101 height 31
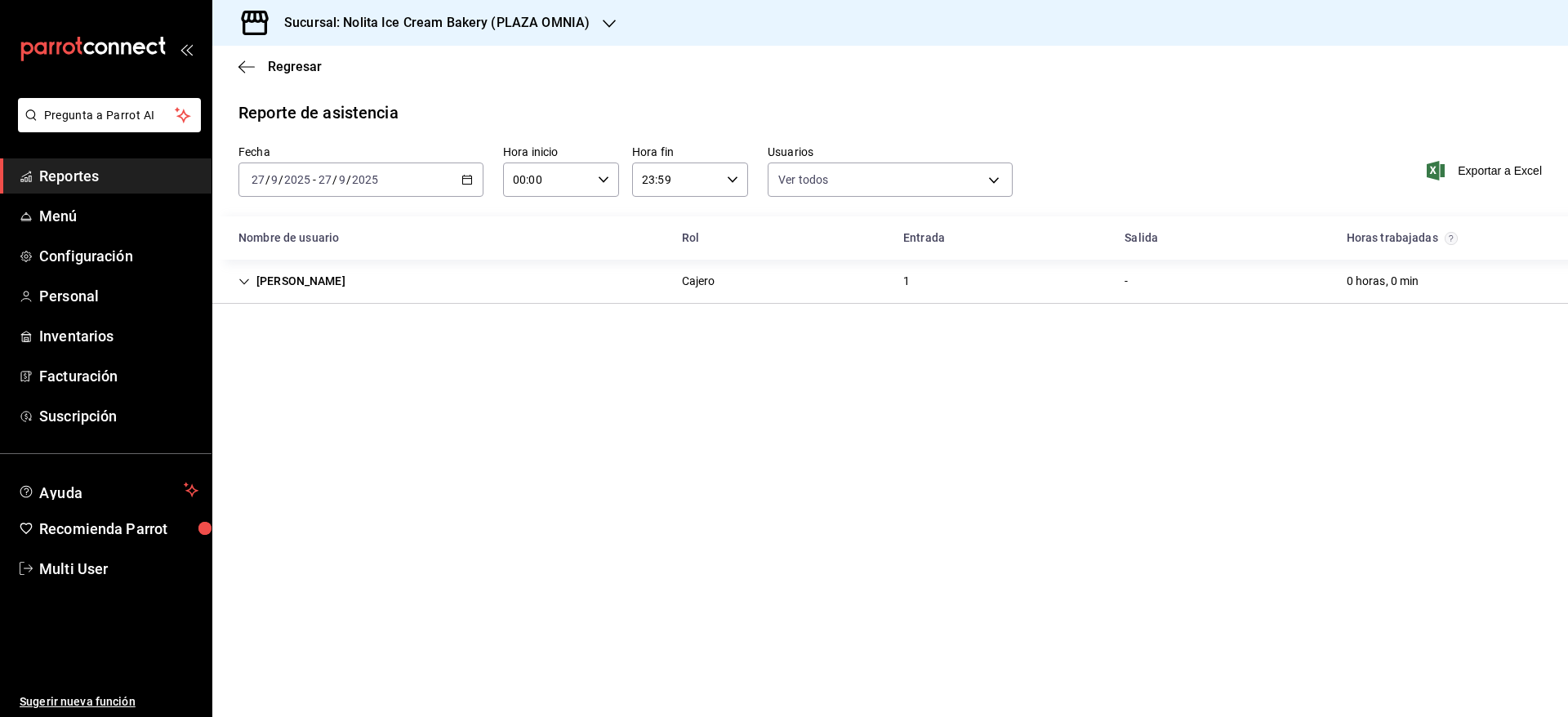
click at [386, 178] on div "[DATE] [DATE] - [DATE] [DATE]" at bounding box center [361, 180] width 245 height 34
click at [309, 411] on span "Rango de fechas" at bounding box center [315, 413] width 127 height 17
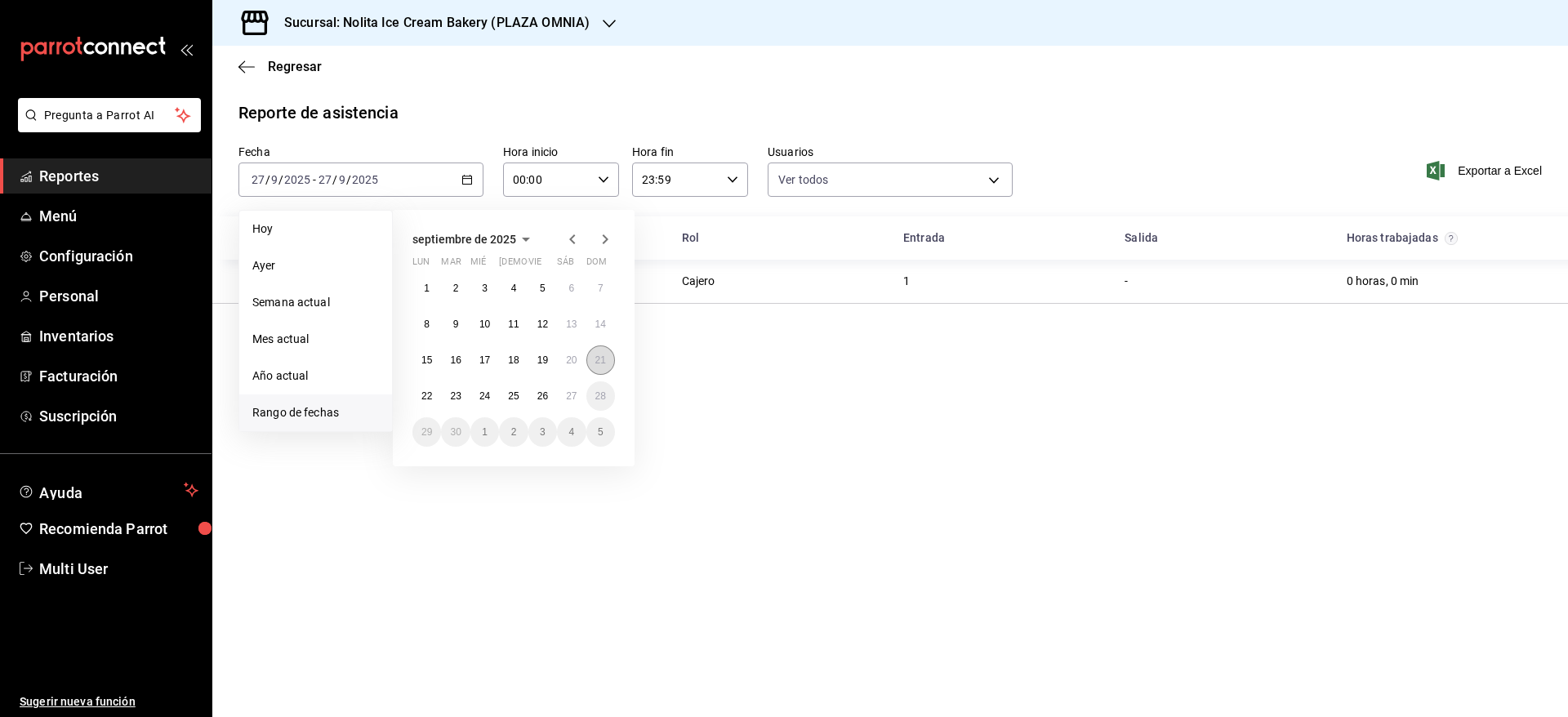
click at [598, 361] on abbr "21" at bounding box center [600, 359] width 10 height 11
click at [569, 397] on abbr "27" at bounding box center [571, 395] width 10 height 11
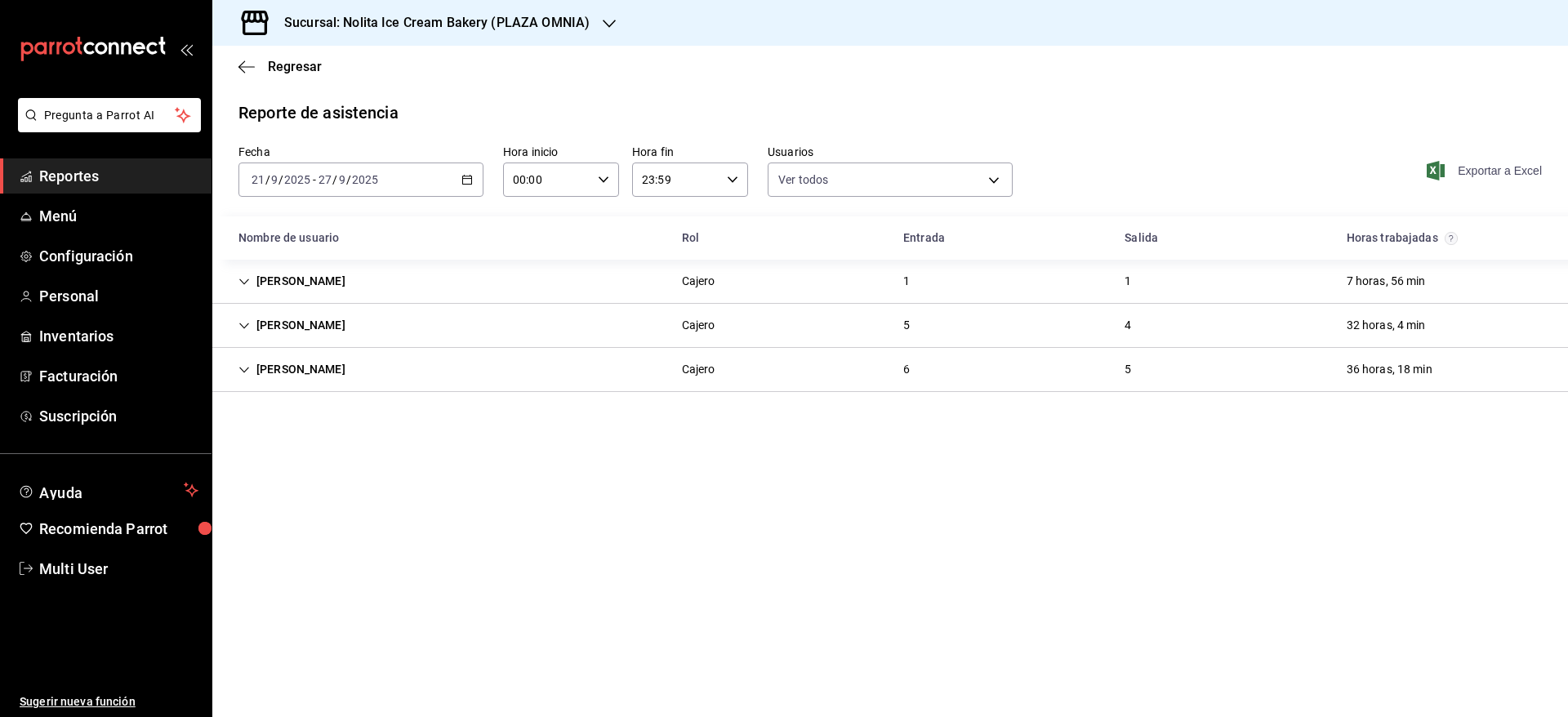
click at [1456, 177] on span "Exportar a Excel" at bounding box center [1485, 170] width 112 height 20
click at [490, 366] on div "Oscar Mendoza Cajero 6 5 36 horas, 18 min" at bounding box center [890, 370] width 1355 height 44
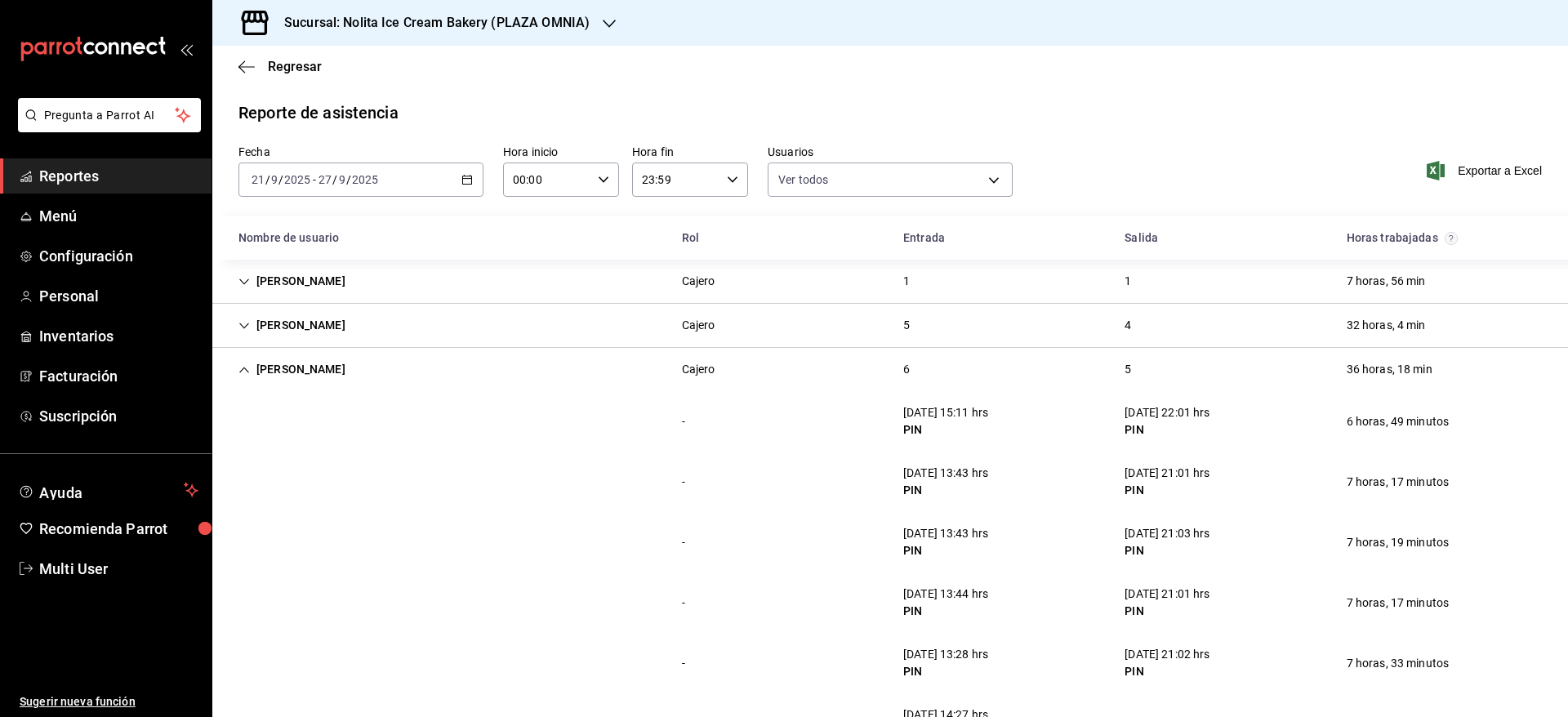
scroll to position [63, 0]
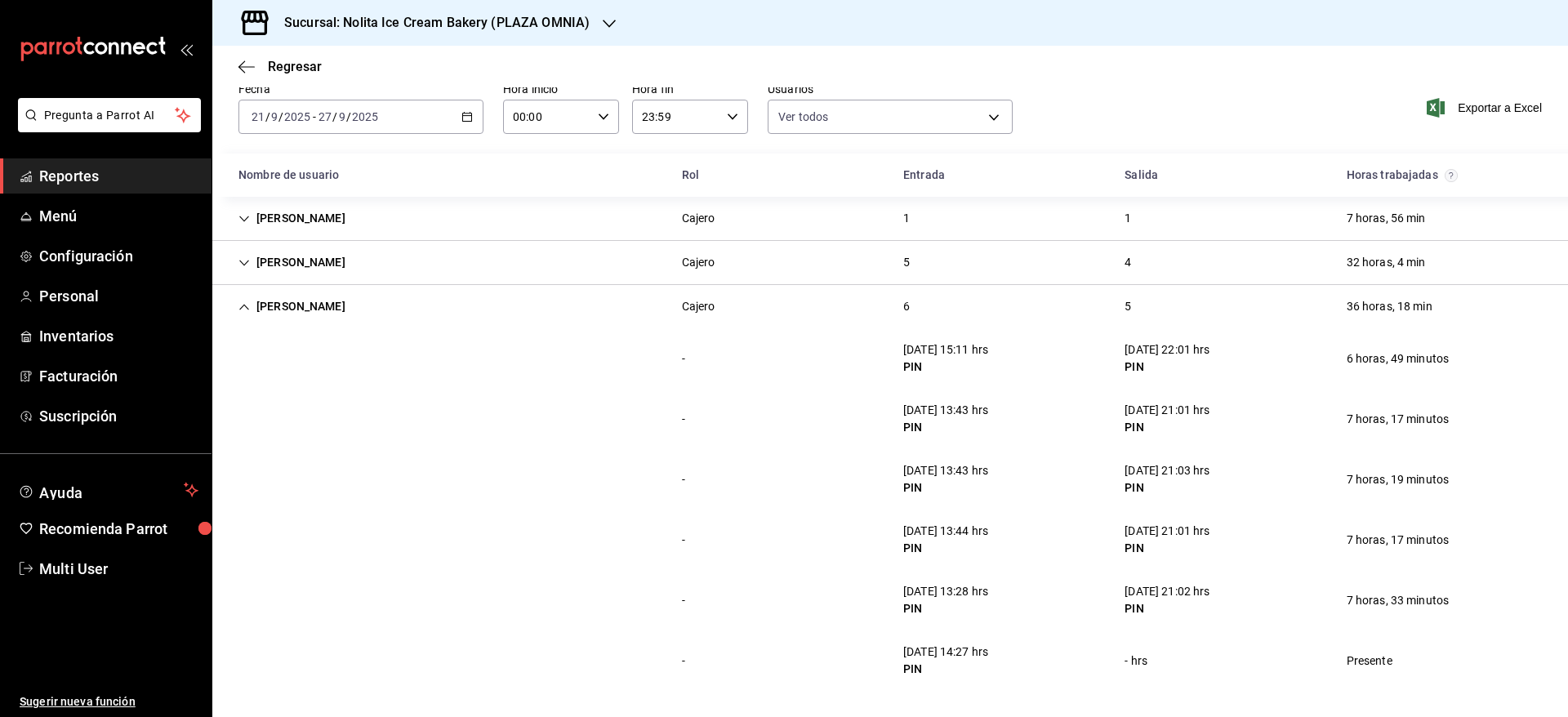
click at [1136, 665] on div "- hrs" at bounding box center [1136, 661] width 49 height 30
click at [1144, 680] on div "- 26/09/25 14:27 hrs PIN - hrs Presente" at bounding box center [890, 660] width 1355 height 60
click at [1231, 416] on div "- 22/09/25 13:43 hrs PIN 22/09/25 21:01 hrs PIN 7 horas, 17 minutos" at bounding box center [890, 419] width 1355 height 60
click at [412, 28] on h3 "Sucursal: Nolita Ice Cream Bakery (PLAZA OMNIA)" at bounding box center [430, 22] width 318 height 20
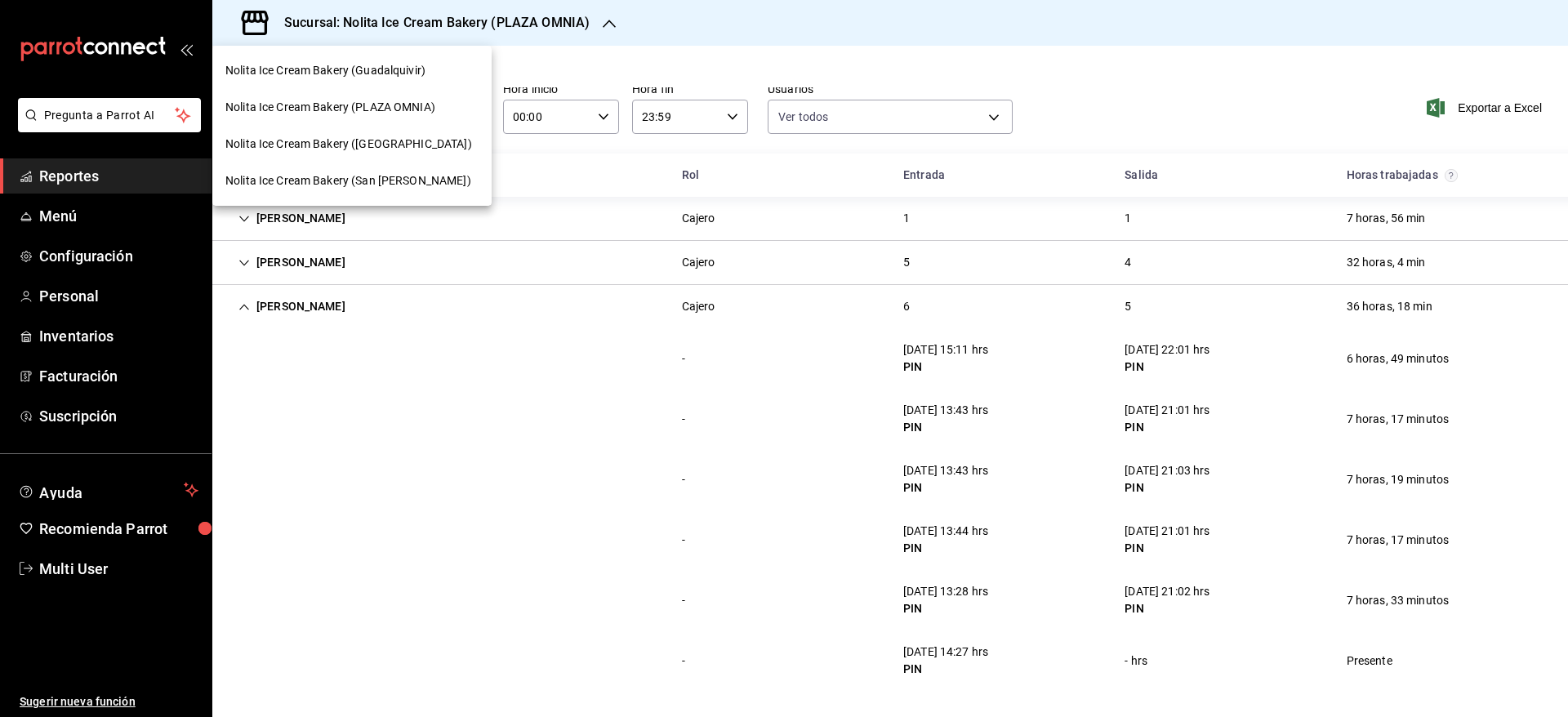
click at [369, 147] on span "Nolita Ice Cream Bakery ([GEOGRAPHIC_DATA])" at bounding box center [349, 144] width 247 height 17
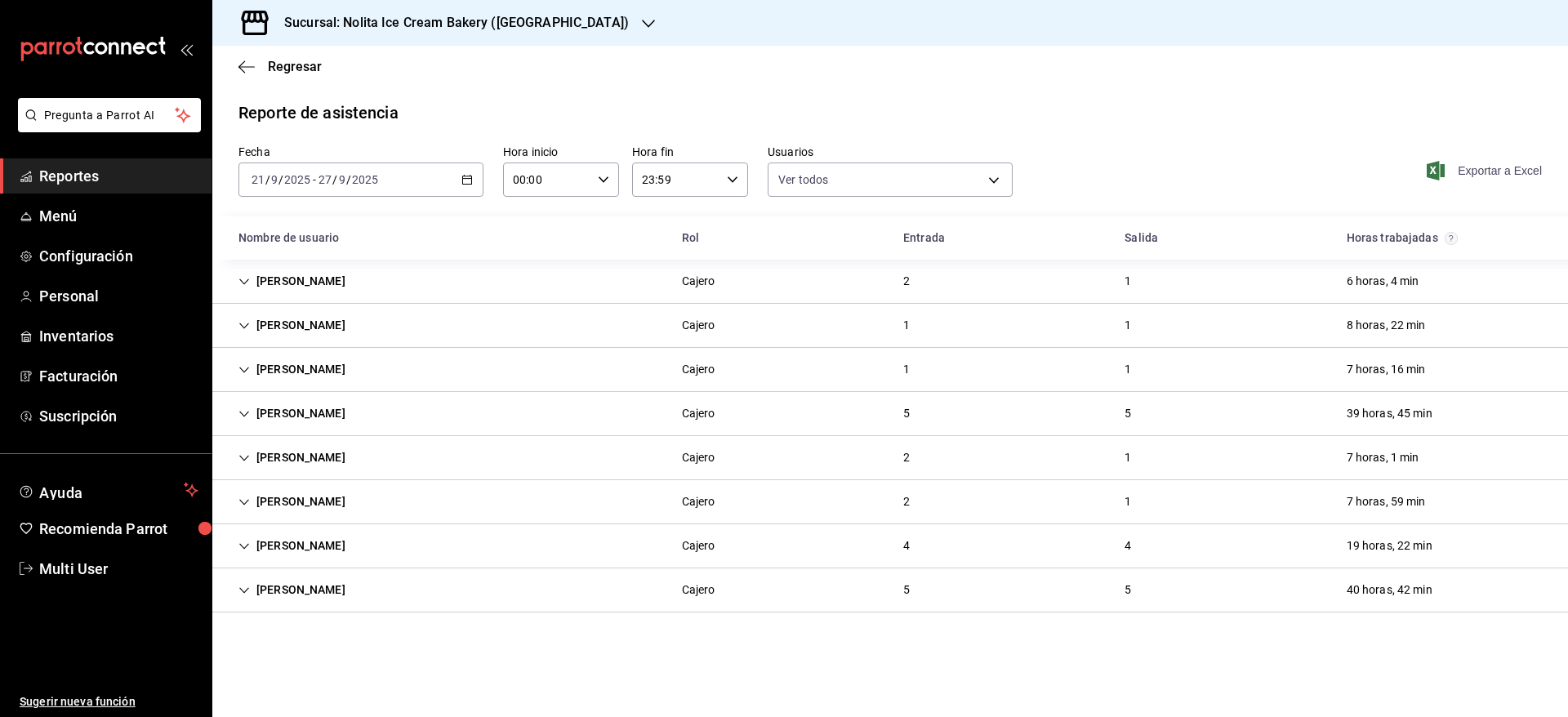
click at [1479, 167] on span "Exportar a Excel" at bounding box center [1485, 170] width 112 height 20
